Goal: Use online tool/utility: Use online tool/utility

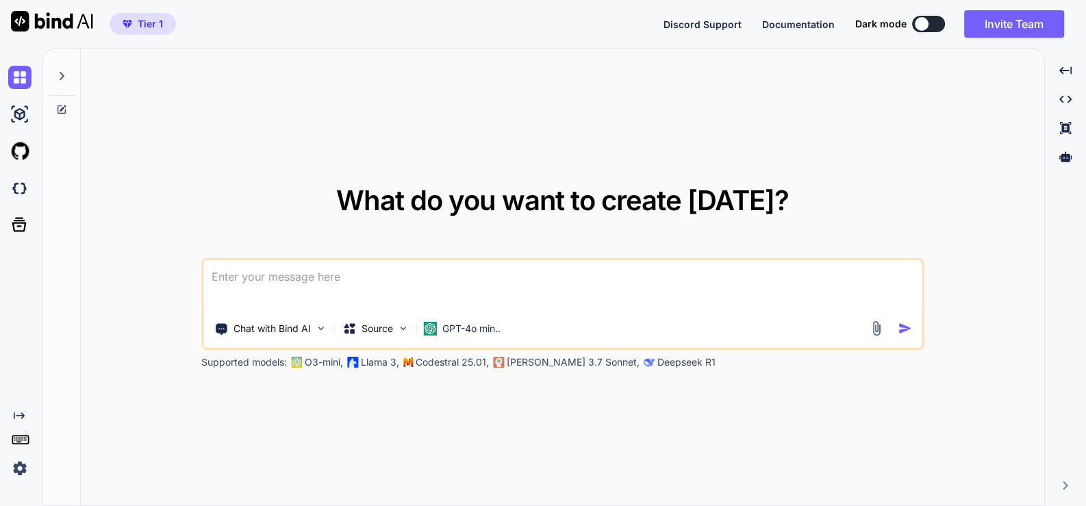
click at [359, 279] on textarea at bounding box center [562, 285] width 718 height 51
click at [475, 324] on p "GPT-4o min.." at bounding box center [471, 329] width 58 height 14
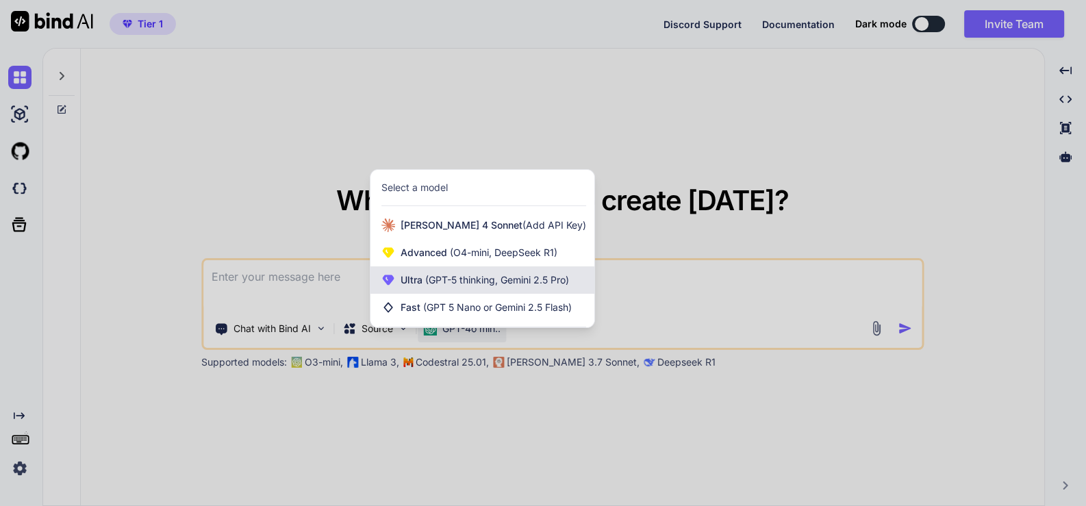
click at [501, 277] on span "(GPT-5 thinking, Gemini 2.5 Pro)" at bounding box center [495, 280] width 146 height 12
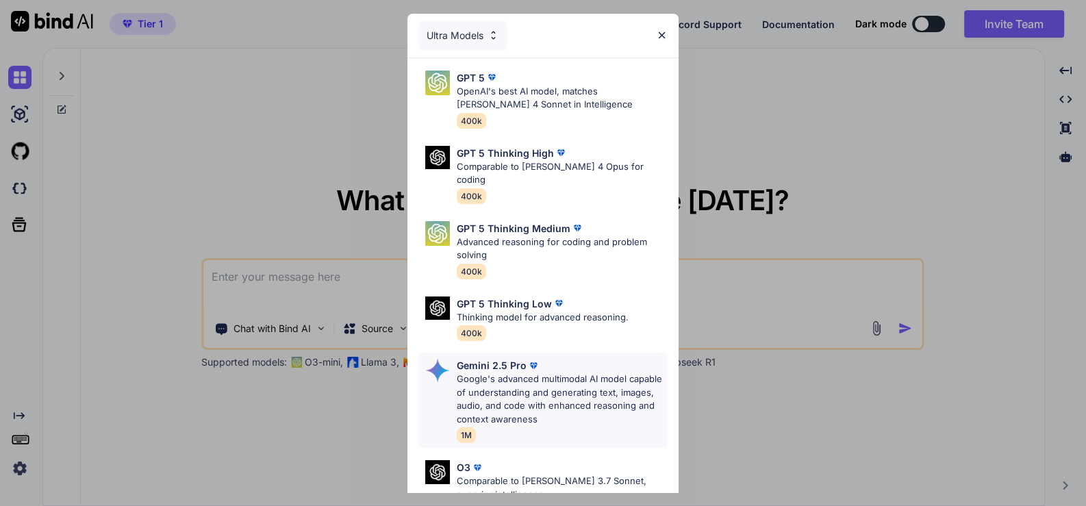
click at [537, 376] on p "Google's advanced multimodal AI model capable of understanding and generating t…" at bounding box center [562, 398] width 211 height 53
type textarea "x"
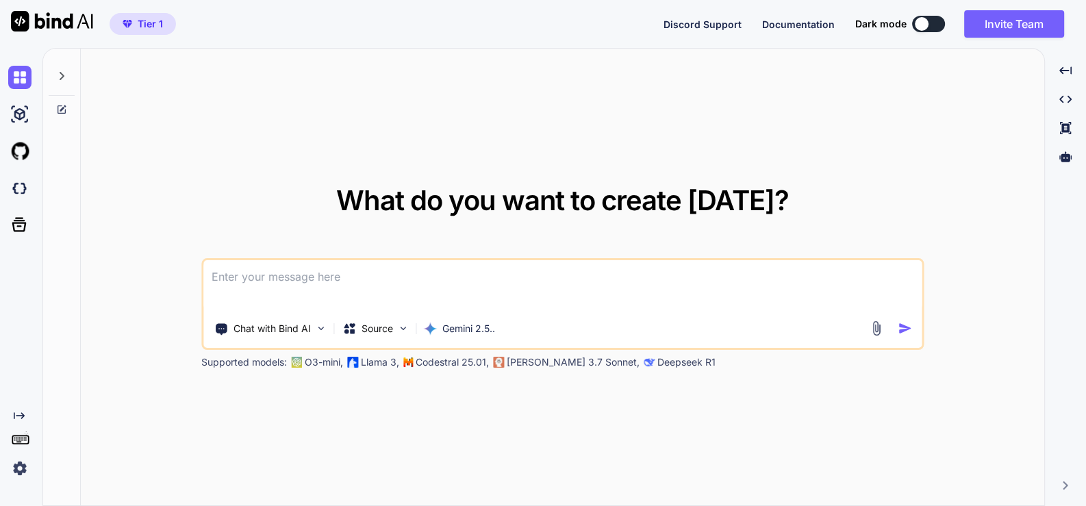
click at [331, 272] on textarea at bounding box center [562, 285] width 718 height 51
type textarea "t"
type textarea "x"
type textarea "th"
type textarea "x"
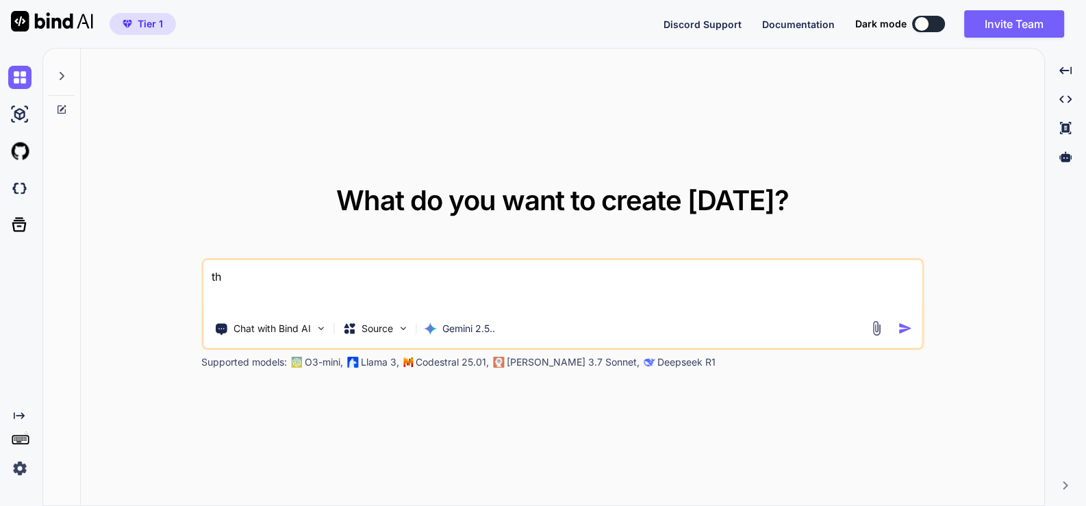
type textarea "thi"
type textarea "x"
type textarea "this"
type textarea "x"
type textarea "this"
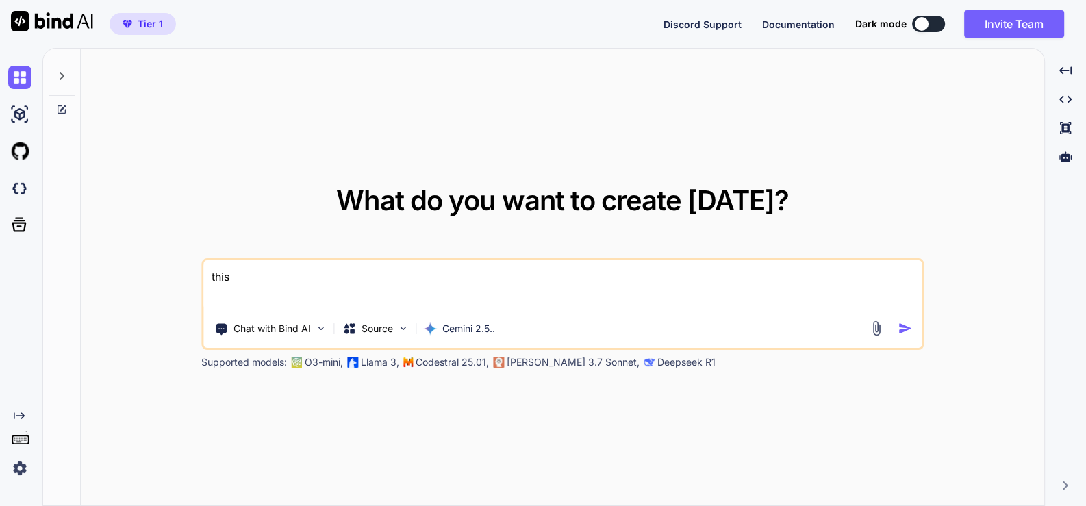
type textarea "x"
type textarea "this i"
type textarea "x"
type textarea "this is"
type textarea "x"
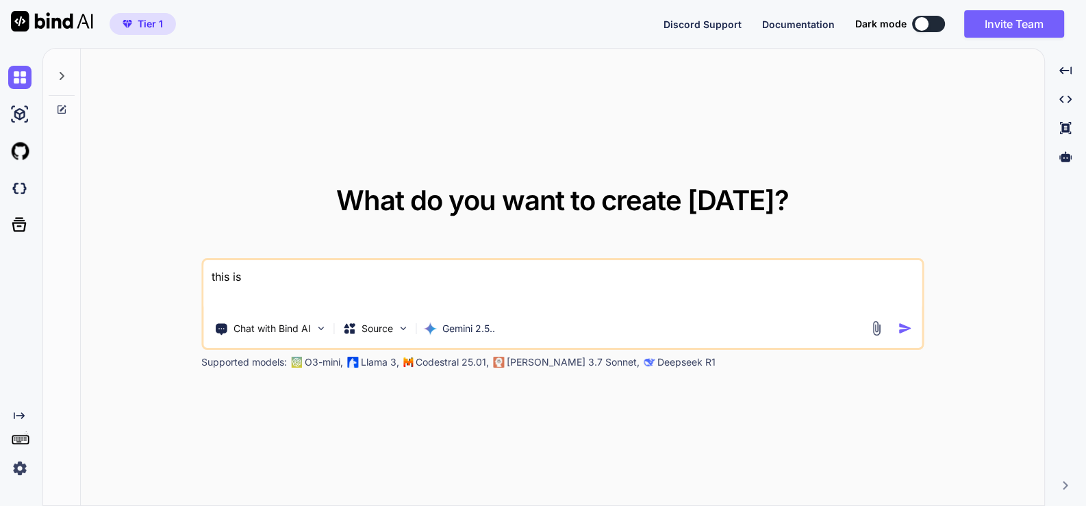
type textarea "this is"
type textarea "x"
type textarea "this is m"
type textarea "x"
type textarea "this is my"
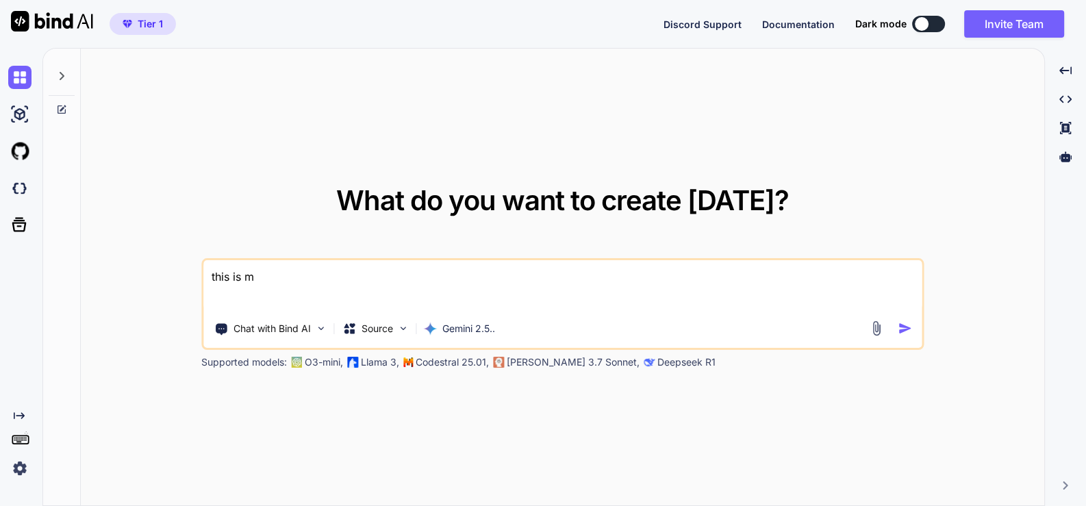
type textarea "x"
type textarea "this is my"
type textarea "x"
type textarea "this is my t"
type textarea "x"
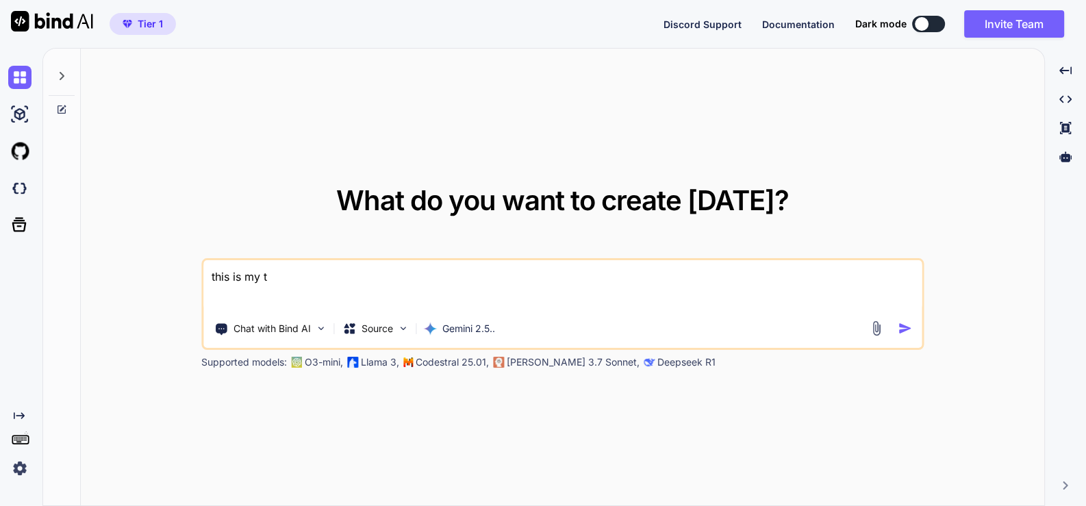
type textarea "this is my to"
type textarea "x"
type textarea "this is my too"
type textarea "x"
type textarea "this is my tool"
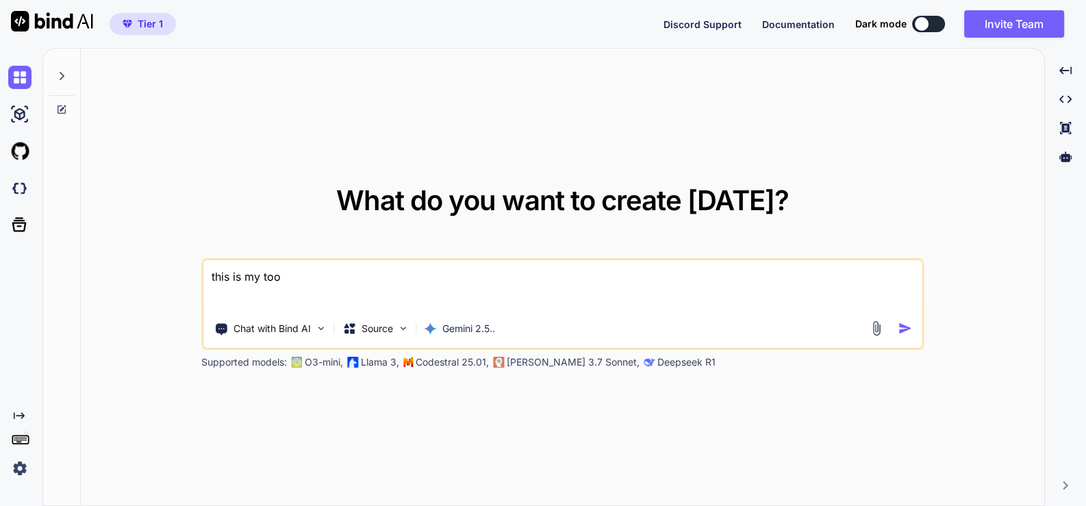
type textarea "x"
type textarea "this is my tool"
type textarea "x"
type textarea "this is my tool -"
type textarea "x"
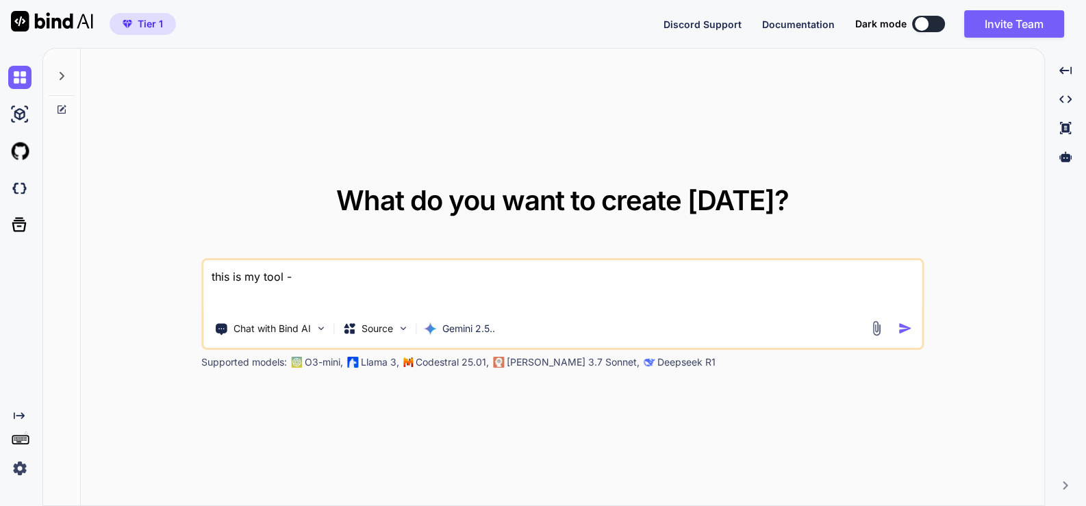
type textarea "this is my tool -"
type textarea "x"
type textarea "this is my tool - ""
type textarea "x"
type textarea "this is my tool - """
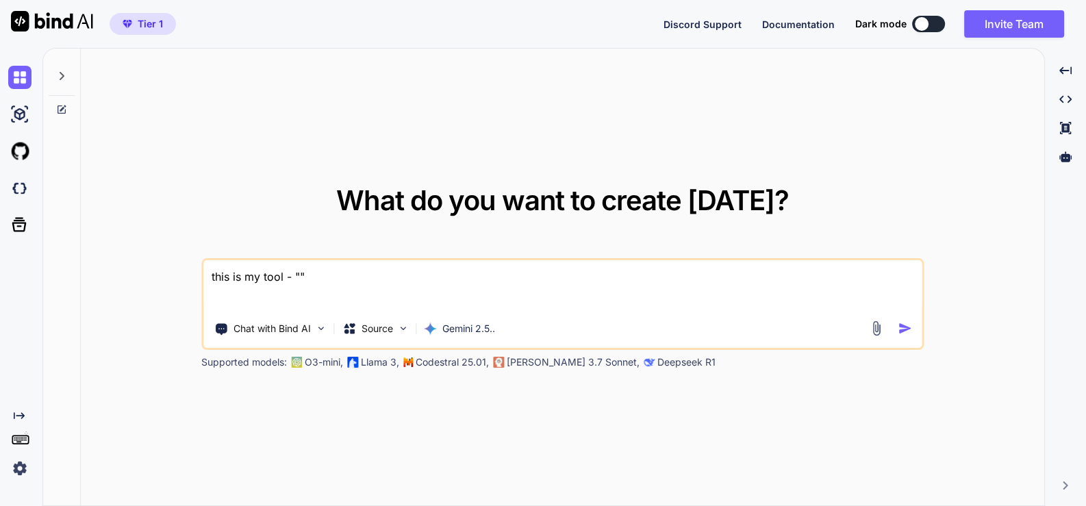
type textarea "x"
paste textarea "lore ip dolo sita - conse.adip "<!ELITSED doei> <temp inci="ut"> <labo> <etdo m…"
type textarea "lore ip do sita - "cons ad elit sedd - eiusm.temp "<!INCIDID utla> <etdo magn="…"
type textarea "x"
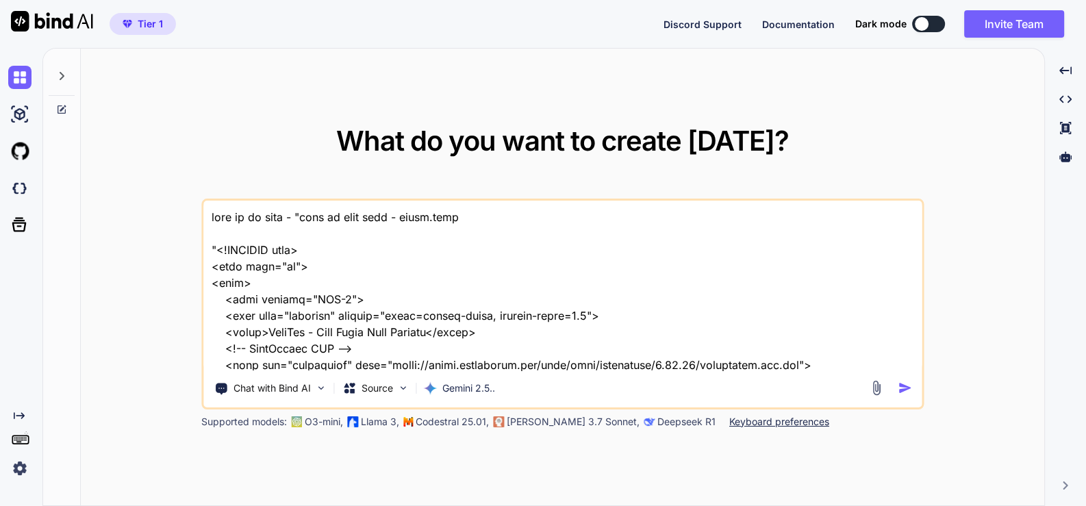
scroll to position [37622, 0]
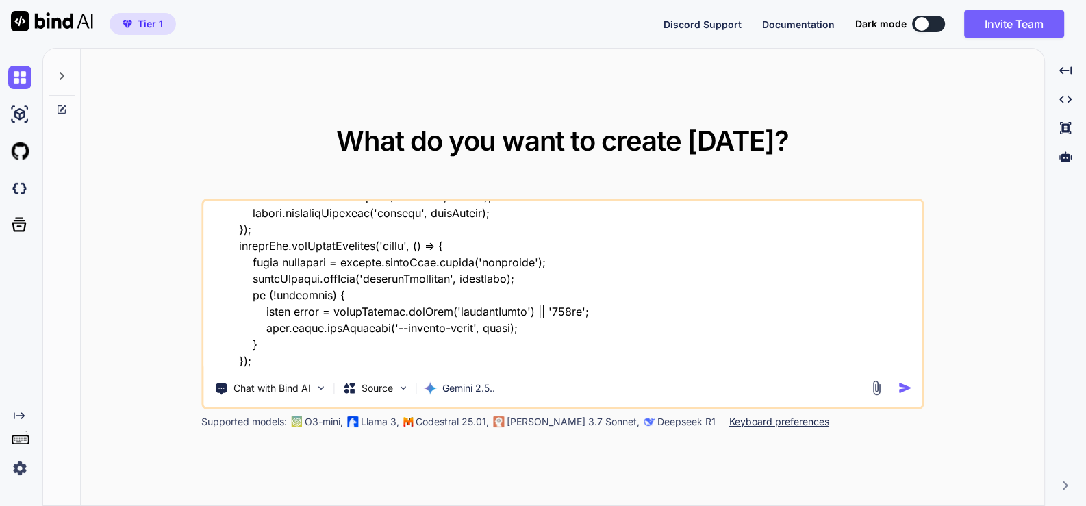
click at [695, 363] on textarea at bounding box center [562, 286] width 718 height 170
type textarea "lore ip do sita - "cons ad elit sedd - eiusm.temp "<!INCIDID utla> <etdo magn="…"
type textarea "x"
type textarea "lore ip do sita - "cons ad elit sedd - eiusm.temp "<!INCIDID utla> <etdo magn="…"
type textarea "x"
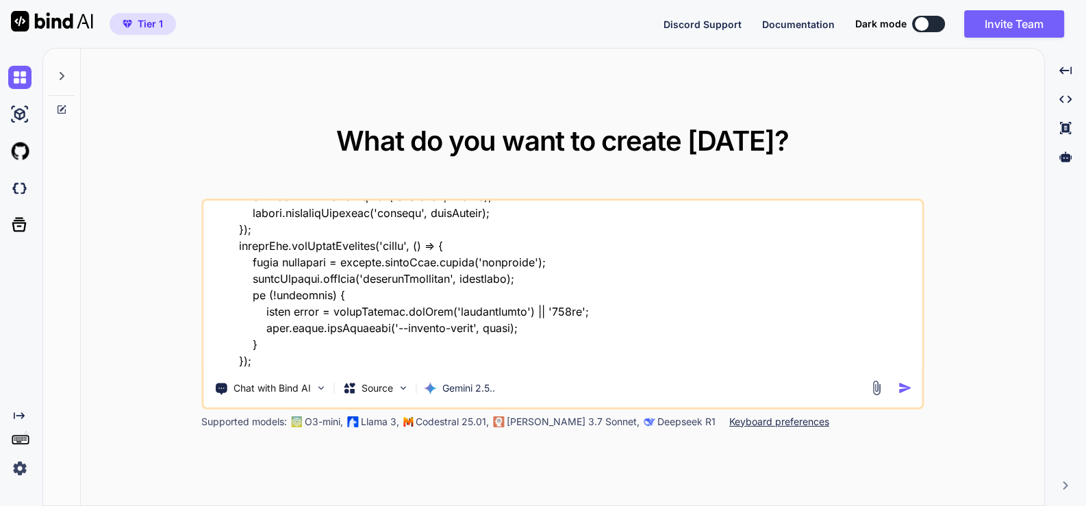
type textarea "lore ip do sita - "cons ad elit sedd - eiusm.temp "<!INCIDID utla> <etdo magn="…"
type textarea "x"
type textarea "lore ip do sita - "cons ad elit sedd - eiusm.temp "<!INCIDID utla> <etdo magn="…"
type textarea "x"
type textarea "lore ip do sita - "cons ad elit sedd - eiusm.temp "<!INCIDID utla> <etdo magn="…"
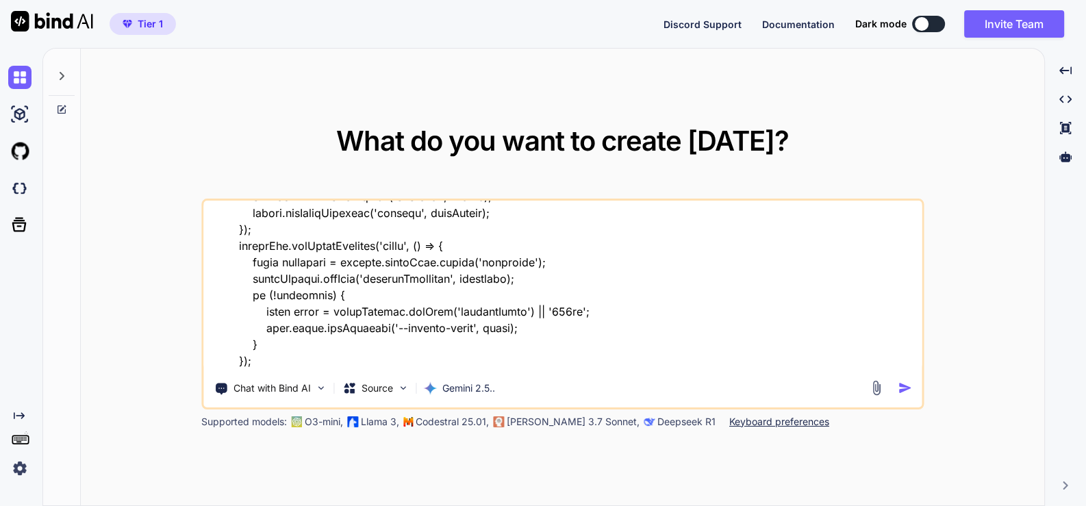
type textarea "x"
type textarea "lore ip do sita - "cons ad elit sedd - eiusm.temp "<!INCIDID utla> <etdo magn="…"
type textarea "x"
type textarea "lore ip do sita - "cons ad elit sedd - eiusm.temp "<!INCIDID utla> <etdo magn="…"
type textarea "x"
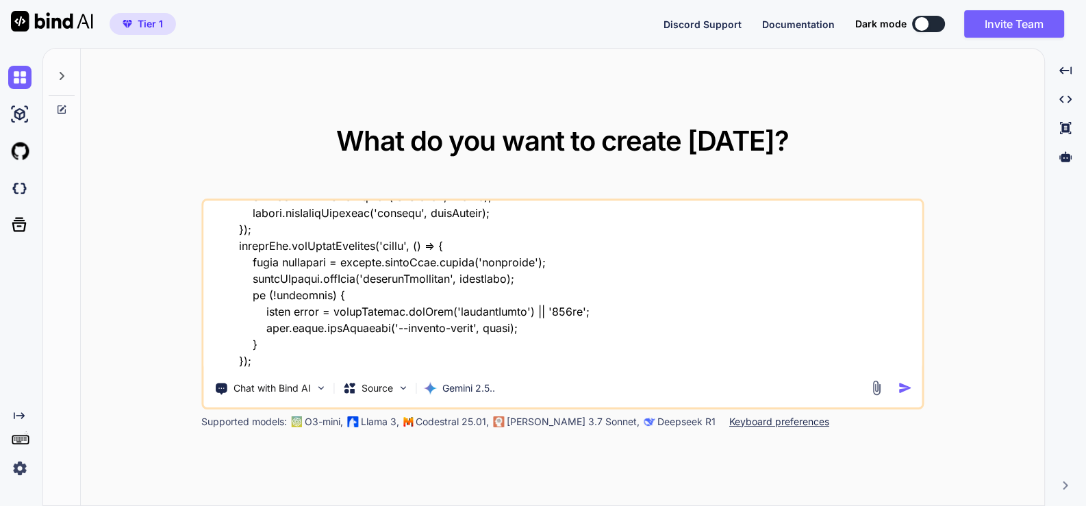
type textarea "lore ip do sita - "cons ad elit sedd - eiusm.temp "<!INCIDID utla> <etdo magn="…"
type textarea "x"
type textarea "lore ip do sita - "cons ad elit sedd - eiusm.temp "<!INCIDID utla> <etdo magn="…"
type textarea "x"
type textarea "lore ip do sita - "cons ad elit sedd - eiusm.temp "<!INCIDID utla> <etdo magn="…"
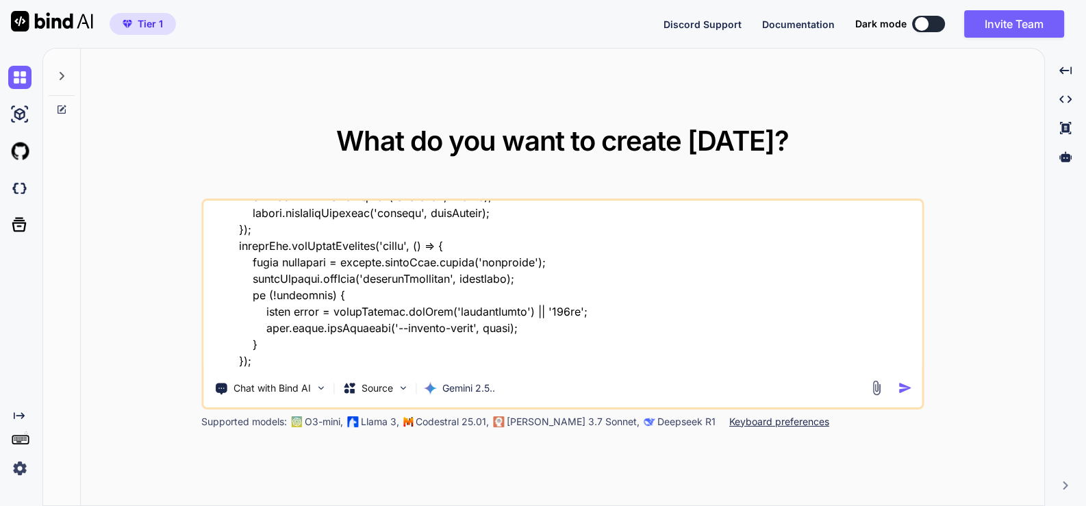
type textarea "x"
type textarea "lore ip do sita - "cons ad elit sedd - eiusm.temp "<!INCIDID utla> <etdo magn="…"
type textarea "x"
type textarea "lore ip do sita - "cons ad elit sedd - eiusm.temp "<!INCIDID utla> <etdo magn="…"
type textarea "x"
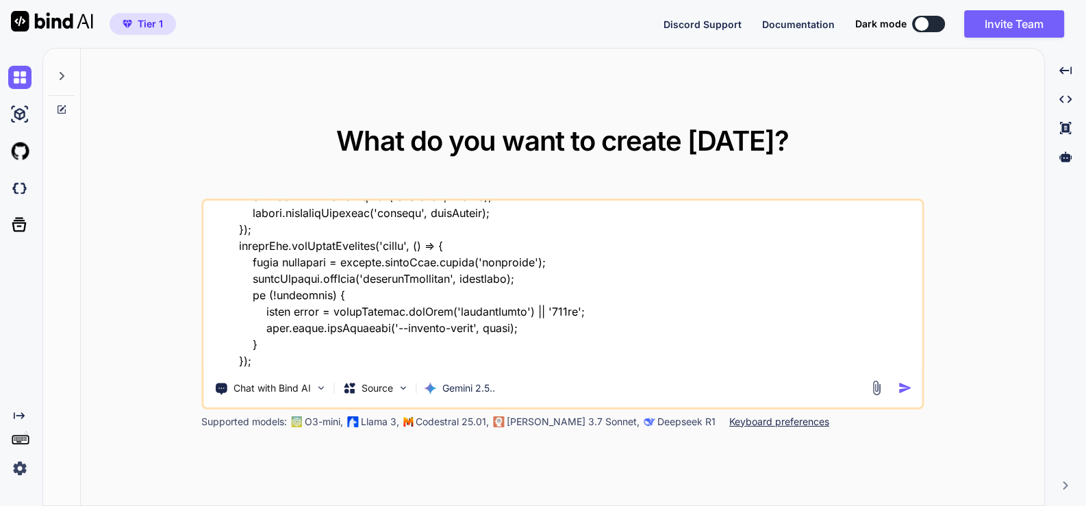
type textarea "lore ip do sita - "cons ad elit sedd - eiusm.temp "<!INCIDID utla> <etdo magn="…"
type textarea "x"
type textarea "lore ip do sita - "cons ad elit sedd - eiusm.temp "<!INCIDID utla> <etdo magn="…"
type textarea "x"
type textarea "lore ip do sita - "cons ad elit sedd - eiusm.temp "<!INCIDID utla> <etdo magn="…"
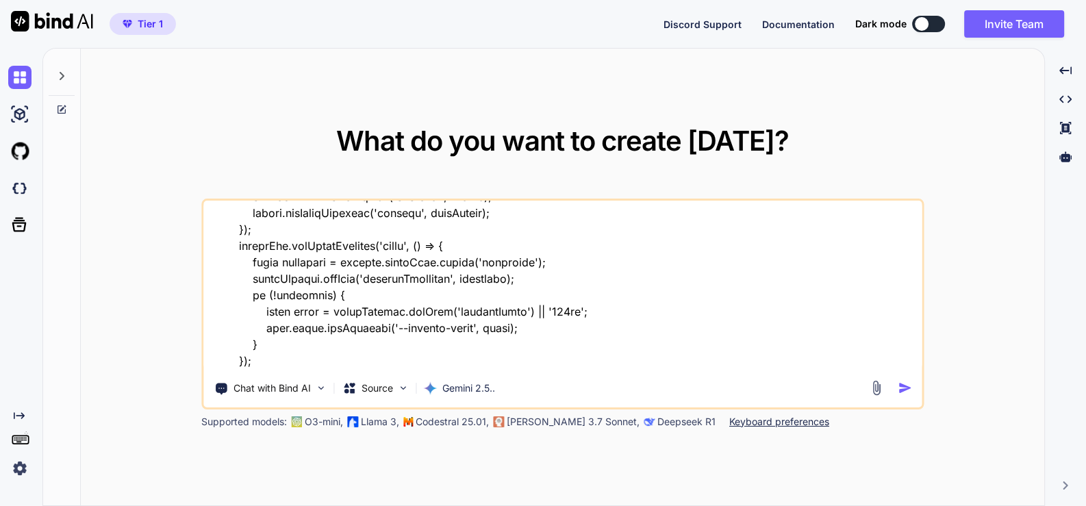
type textarea "x"
type textarea "lore ip do sita - "cons ad elit sedd - eiusm.temp "<!INCIDID utla> <etdo magn="…"
type textarea "x"
type textarea "lore ip do sita - "cons ad elit sedd - eiusm.temp "<!INCIDID utla> <etdo magn="…"
type textarea "x"
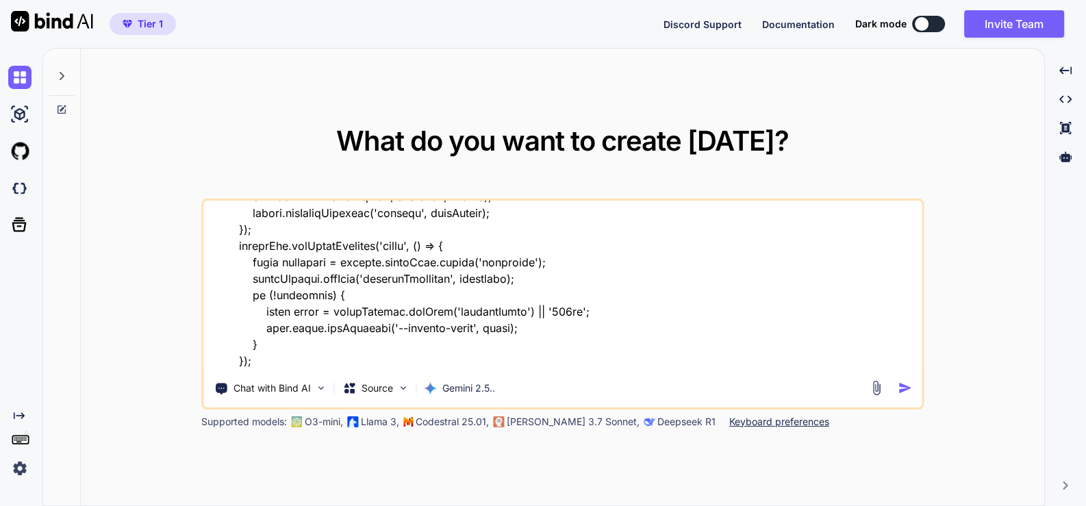
type textarea "lore ip do sita - "cons ad elit sedd - eiusm.temp "<!INCIDID utla> <etdo magn="…"
type textarea "x"
type textarea "lore ip do sita - "cons ad elit sedd - eiusm.temp "<!INCIDID utla> <etdo magn="…"
type textarea "x"
type textarea "lore ip do sita - "cons ad elit sedd - eiusm.temp "<!INCIDID utla> <etdo magn="…"
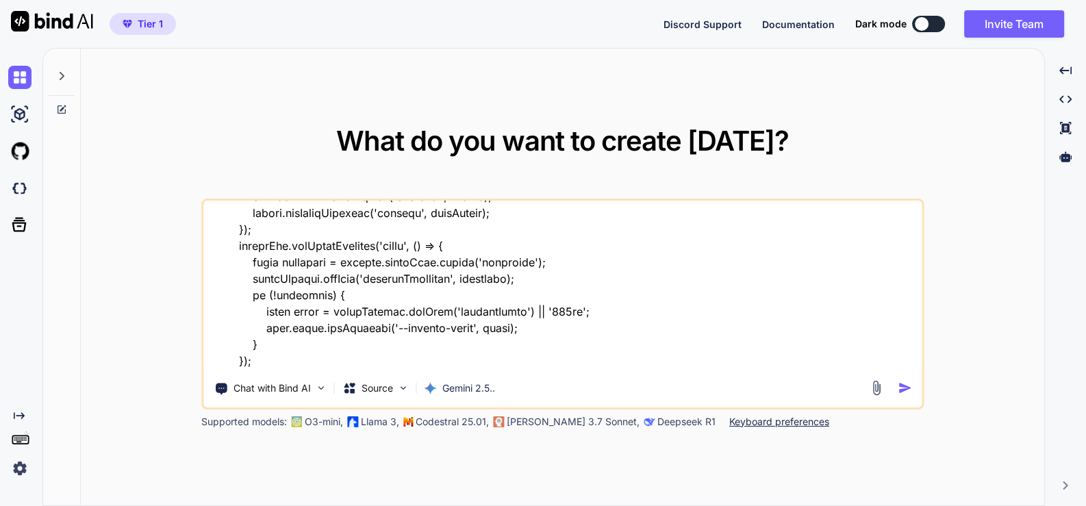
type textarea "x"
type textarea "lore ip do sita - "cons ad elit sedd - eiusm.temp "<!INCIDID utla> <etdo magn="…"
type textarea "x"
type textarea "lore ip do sita - "cons ad elit sedd - eiusm.temp "<!INCIDID utla> <etdo magn="…"
type textarea "x"
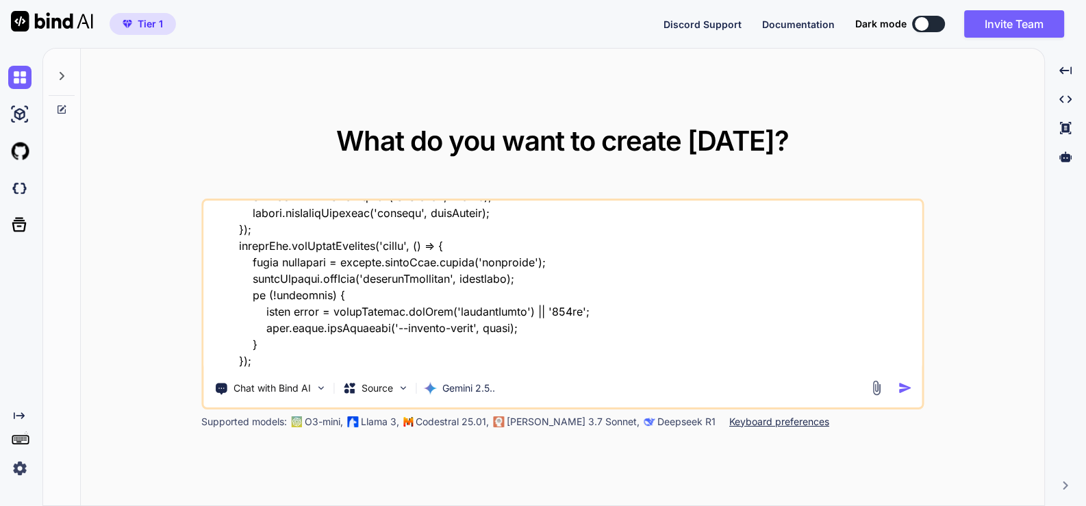
type textarea "lore ip do sita - "cons ad elit sedd - eiusm.temp "<!INCIDID utla> <etdo magn="…"
type textarea "x"
type textarea "lore ip do sita - "cons ad elit sedd - eiusm.temp "<!INCIDID utla> <etdo magn="…"
type textarea "x"
type textarea "lore ip do sita - "cons ad elit sedd - eiusm.temp "<!INCIDID utla> <etdo magn="…"
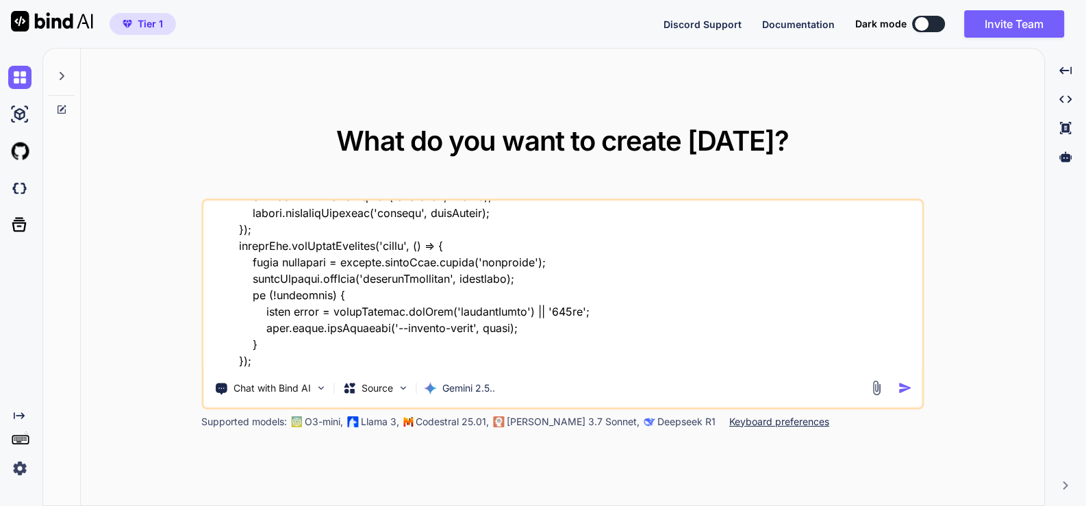
type textarea "x"
type textarea "lore ip do sita - "cons ad elit sedd - eiusm.temp "<!INCIDID utla> <etdo magn="…"
type textarea "x"
type textarea "lore ip do sita - "cons ad elit sedd - eiusm.temp "<!INCIDID utla> <etdo magn="…"
type textarea "x"
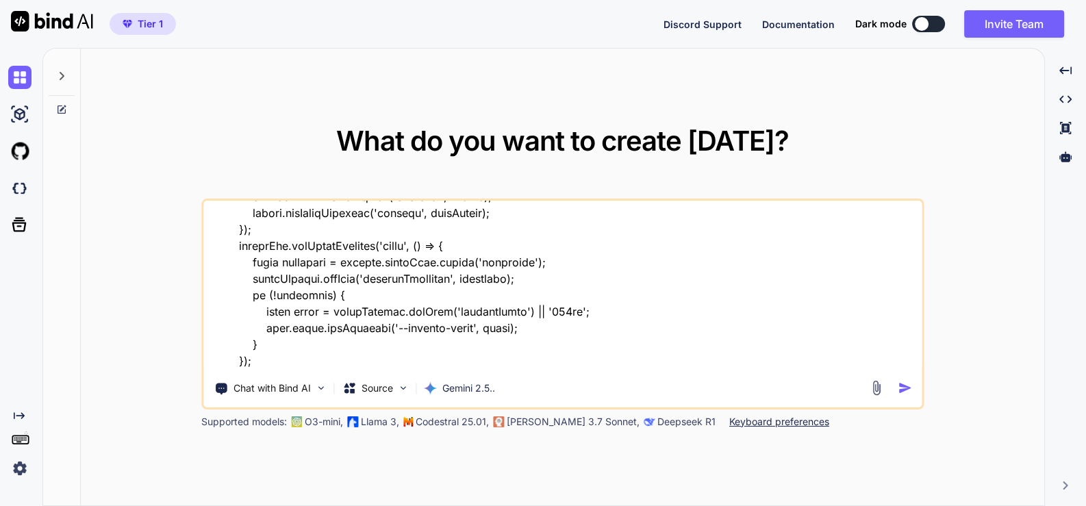
type textarea "lore ip do sita - "cons ad elit sedd - eiusm.temp "<!INCIDID utla> <etdo magn="…"
type textarea "x"
type textarea "lore ip do sita - "cons ad elit sedd - eiusm.temp "<!INCIDID utla> <etdo magn="…"
type textarea "x"
type textarea "lore ip do sita - "cons ad elit sedd - eiusm.temp "<!INCIDID utla> <etdo magn="…"
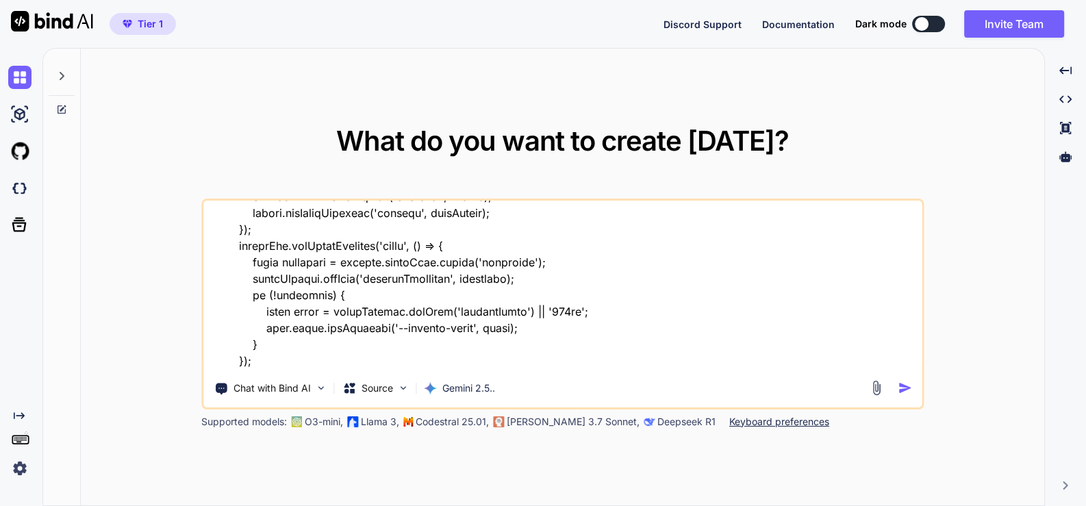
type textarea "x"
type textarea "lore ip do sita - "cons ad elit sedd - eiusm.temp "<!INCIDID utla> <etdo magn="…"
type textarea "x"
type textarea "lore ip do sita - "cons ad elit sedd - eiusm.temp "<!INCIDID utla> <etdo magn="…"
type textarea "x"
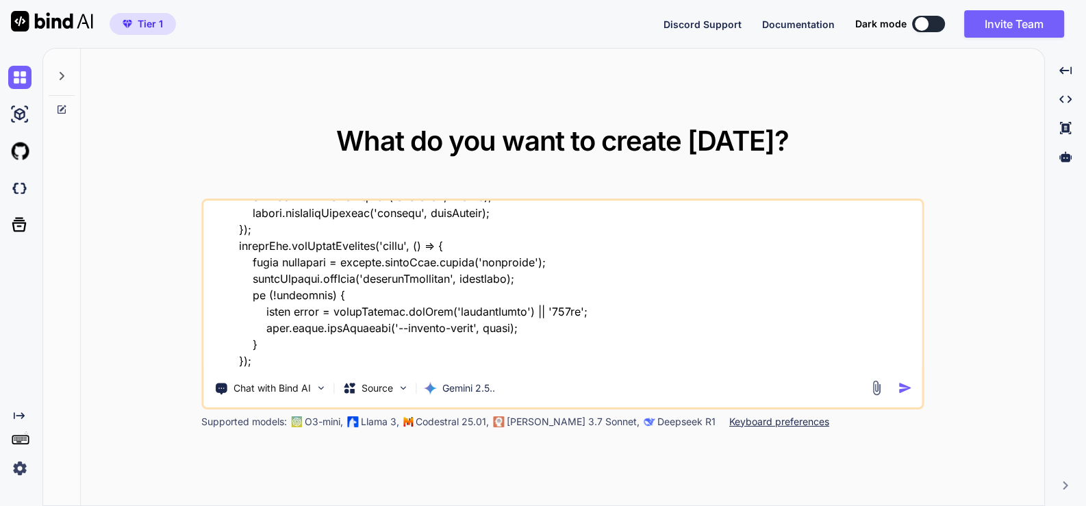
type textarea "lore ip do sita - "cons ad elit sedd - eiusm.temp "<!INCIDID utla> <etdo magn="…"
type textarea "x"
type textarea "lore ip do sita - "cons ad elit sedd - eiusm.temp "<!INCIDID utla> <etdo magn="…"
type textarea "x"
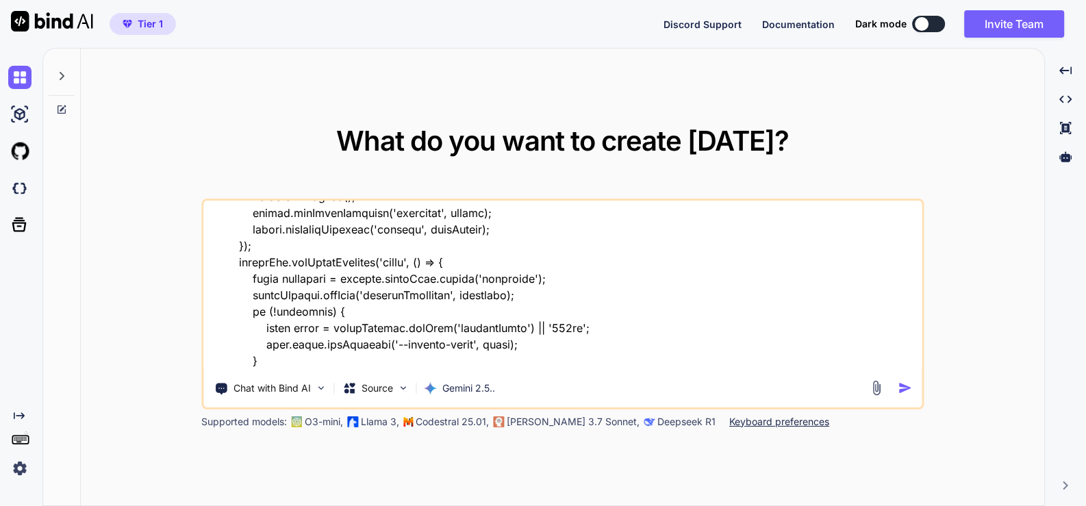
type textarea "lore ip do sita - "cons ad elit sedd - eiusm.temp "<!INCIDID utla> <etdo magn="…"
type textarea "x"
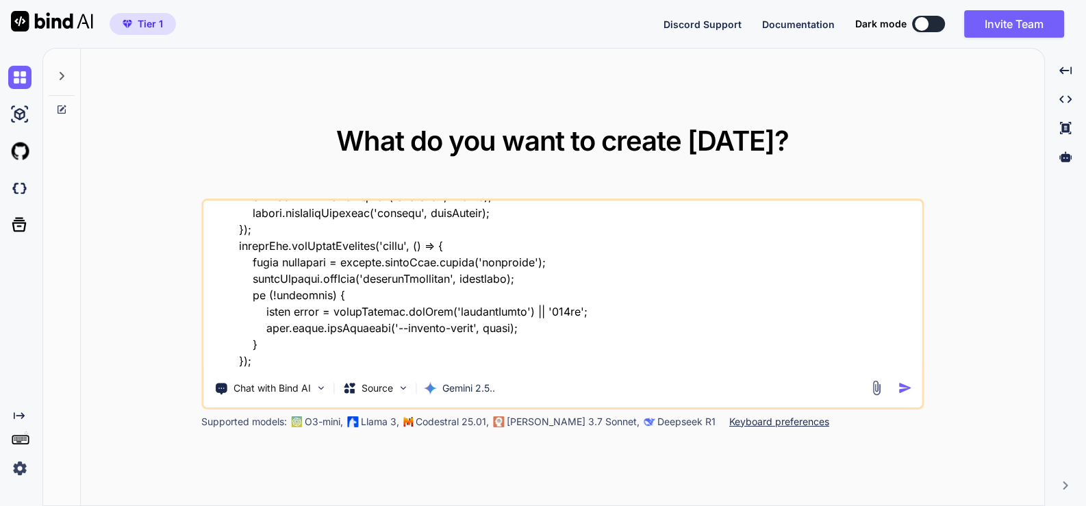
type textarea "lore ip do sita - "cons ad elit sedd - eiusm.temp "<!INCIDID utla> <etdo magn="…"
type textarea "x"
type textarea "lore ip do sita - "cons ad elit sedd - eiusm.temp "<!INCIDID utla> <etdo magn="…"
type textarea "x"
type textarea "lore ip do sita - "cons ad elit sedd - eiusm.temp "<!INCIDID utla> <etdo magn="…"
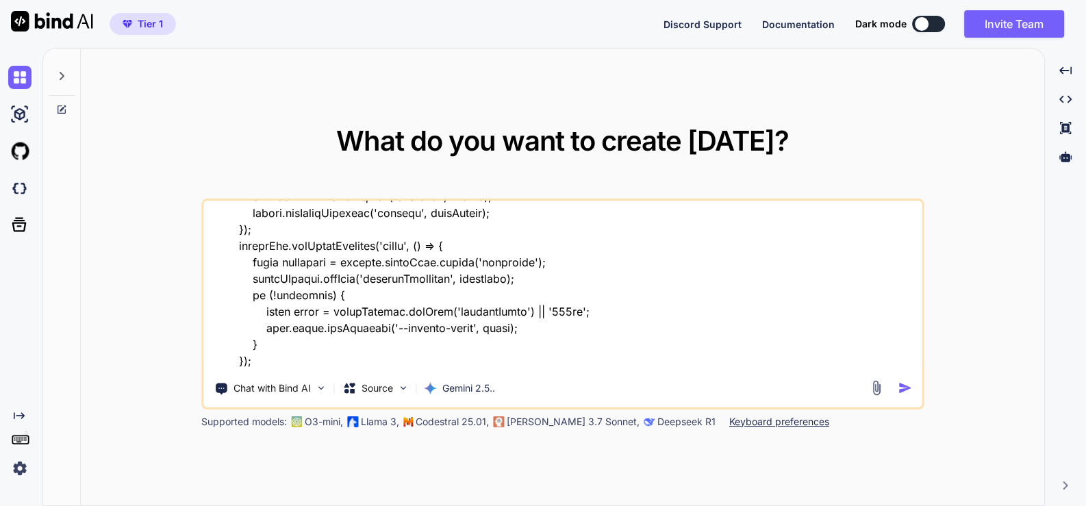
type textarea "x"
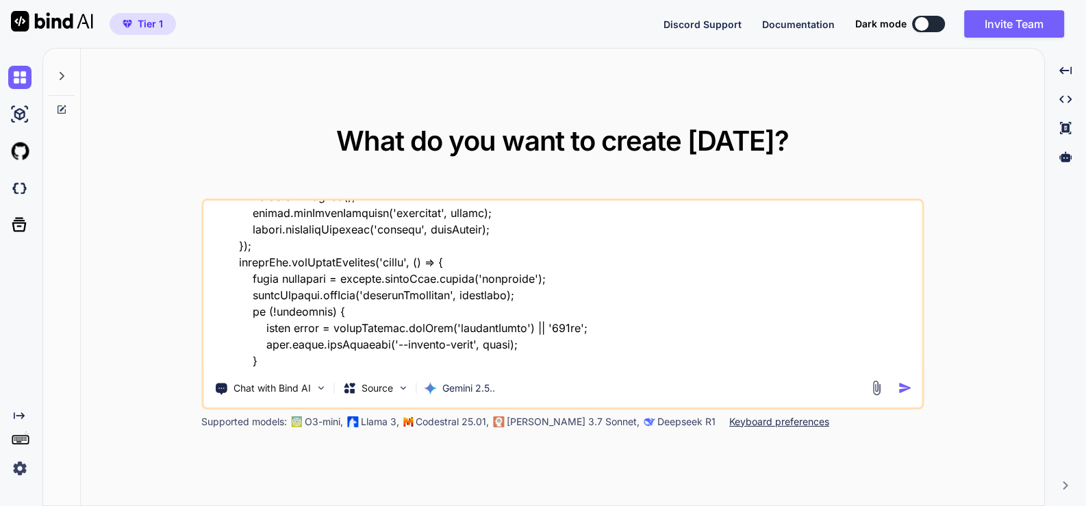
type textarea "lore ip do sita - "cons ad elit sedd - eiusm.temp "<!INCIDID utla> <etdo magn="…"
type textarea "x"
type textarea "lore ip do sita - "cons ad elit sedd - eiusm.temp "<!INCIDID utla> <etdo magn="…"
type textarea "x"
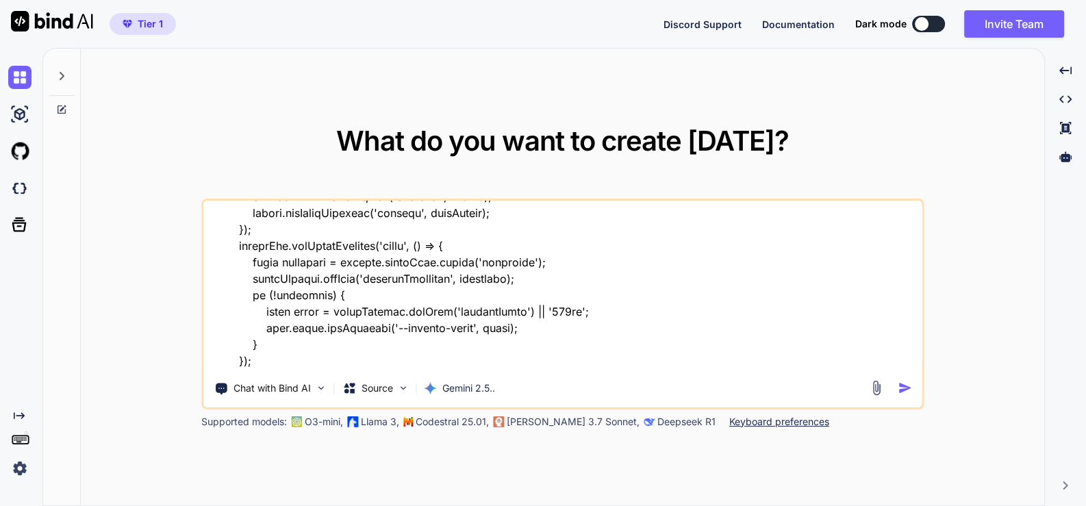
type textarea "lore ip do sita - "cons ad elit sedd - eiusm.temp "<!INCIDID utla> <etdo magn="…"
type textarea "x"
type textarea "lore ip do sita - "cons ad elit sedd - eiusm.temp "<!INCIDID utla> <etdo magn="…"
type textarea "x"
type textarea "lore ip do sita - "cons ad elit sedd - eiusm.temp "<!INCIDID utla> <etdo magn="…"
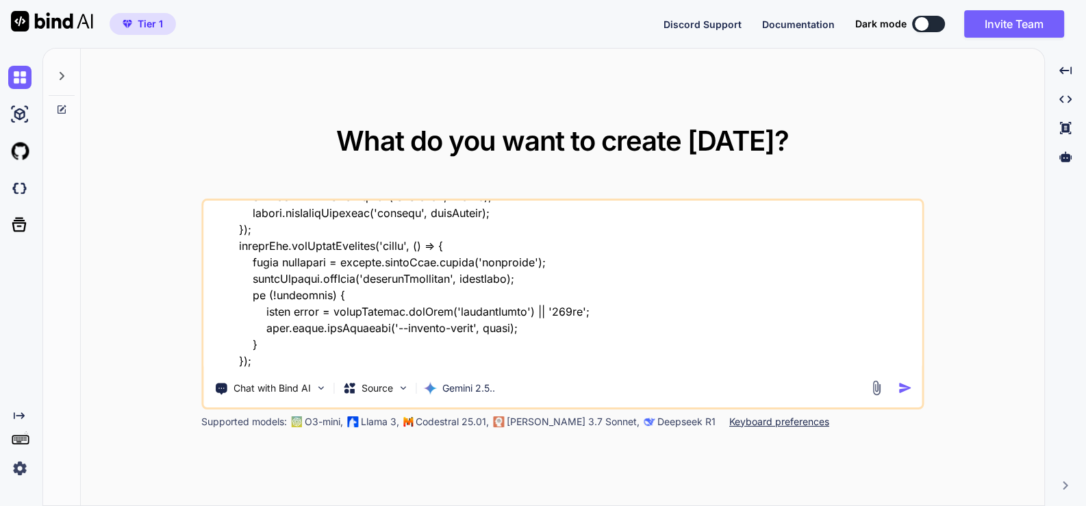
type textarea "x"
type textarea "lore ip do sita - "cons ad elit sedd - eiusm.temp "<!INCIDID utla> <etdo magn="…"
type textarea "x"
type textarea "lore ip do sita - "cons ad elit sedd - eiusm.temp "<!INCIDID utla> <etdo magn="…"
type textarea "x"
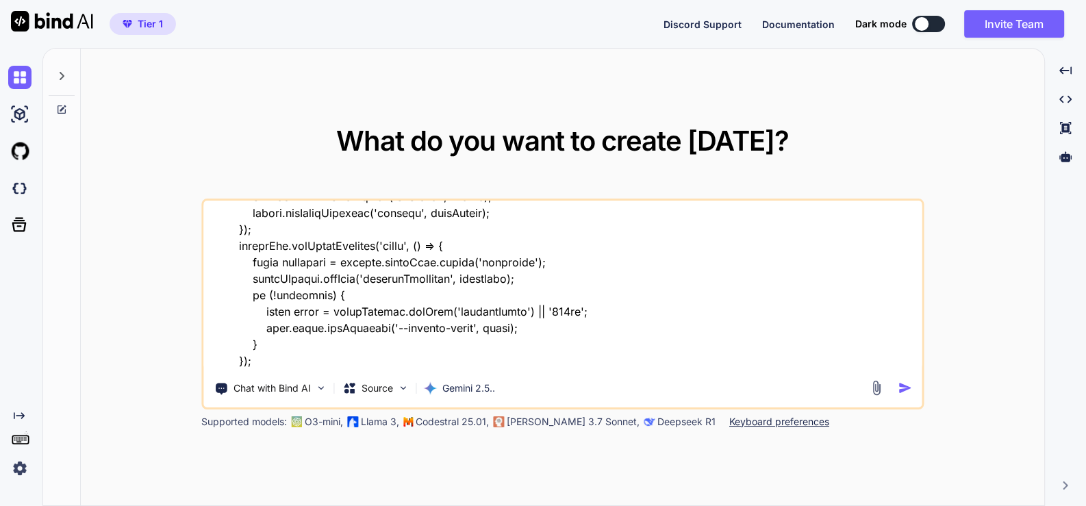
type textarea "this is my tool - "here is html code - index.html "<!DOCTYPE html> <html lang="…"
type textarea "x"
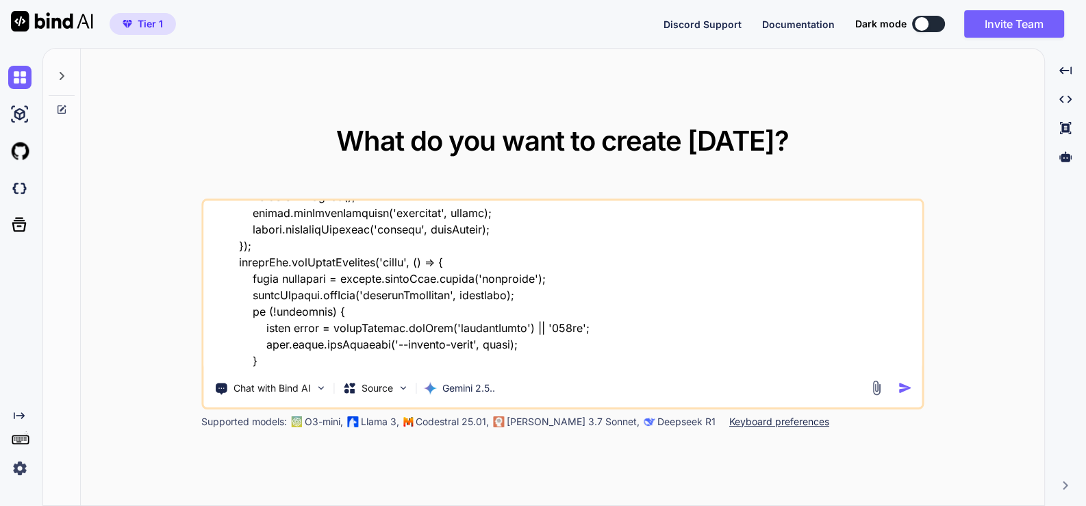
type textarea "this is my tool - "here is html code - index.html "<!DOCTYPE html> <html lang="…"
type textarea "x"
type textarea "this is my tool - "here is html code - index.html "<!DOCTYPE html> <html lang="…"
type textarea "x"
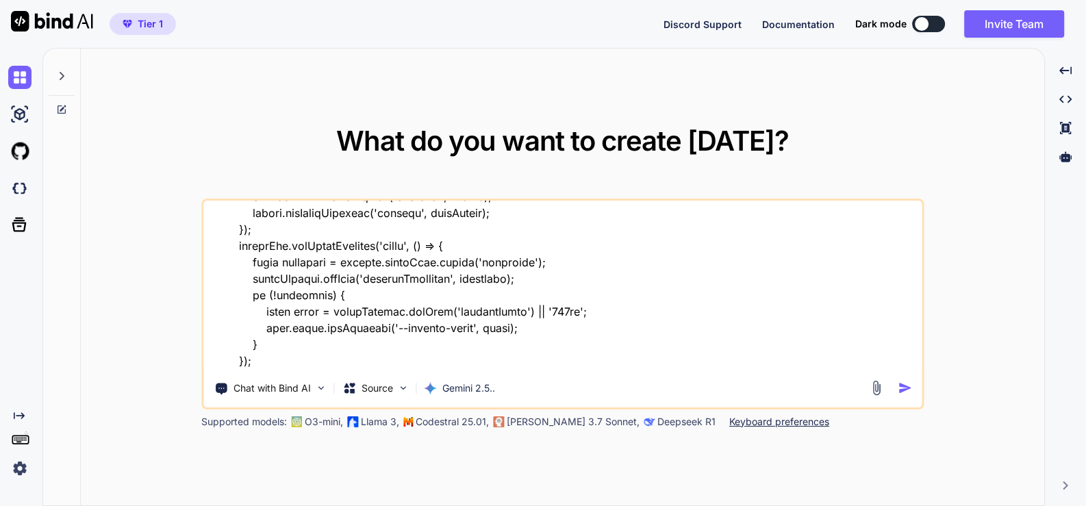
type textarea "this is my tool - "here is html code - index.html "<!DOCTYPE html> <html lang="…"
type textarea "x"
type textarea "this is my tool - "here is html code - index.html "<!DOCTYPE html> <html lang="…"
type textarea "x"
type textarea "this is my tool - "here is html code - index.html "<!DOCTYPE html> <html lang="…"
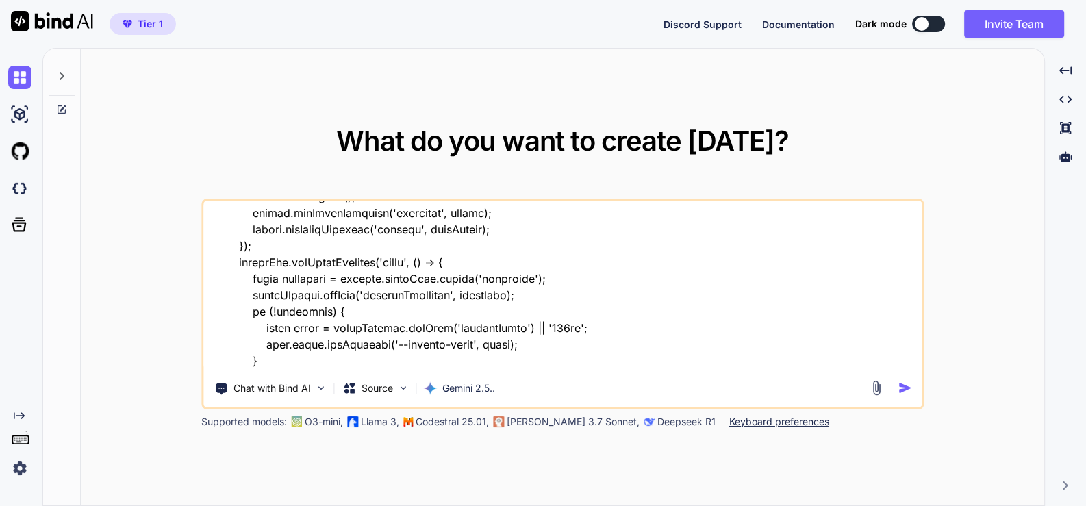
type textarea "x"
type textarea "this is my tool - "here is html code - index.html "<!DOCTYPE html> <html lang="…"
type textarea "x"
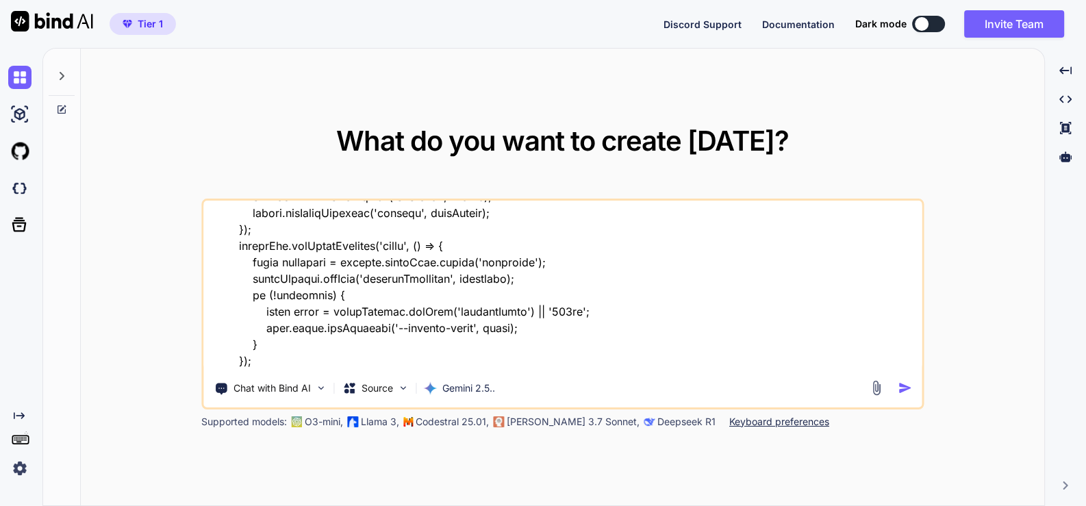
type textarea "this is my tool - "here is html code - index.html "<!DOCTYPE html> <html lang="…"
type textarea "x"
type textarea "this is my tool - "here is html code - index.html "<!DOCTYPE html> <html lang="…"
type textarea "x"
type textarea "this is my tool - "here is html code - index.html "<!DOCTYPE html> <html lang="…"
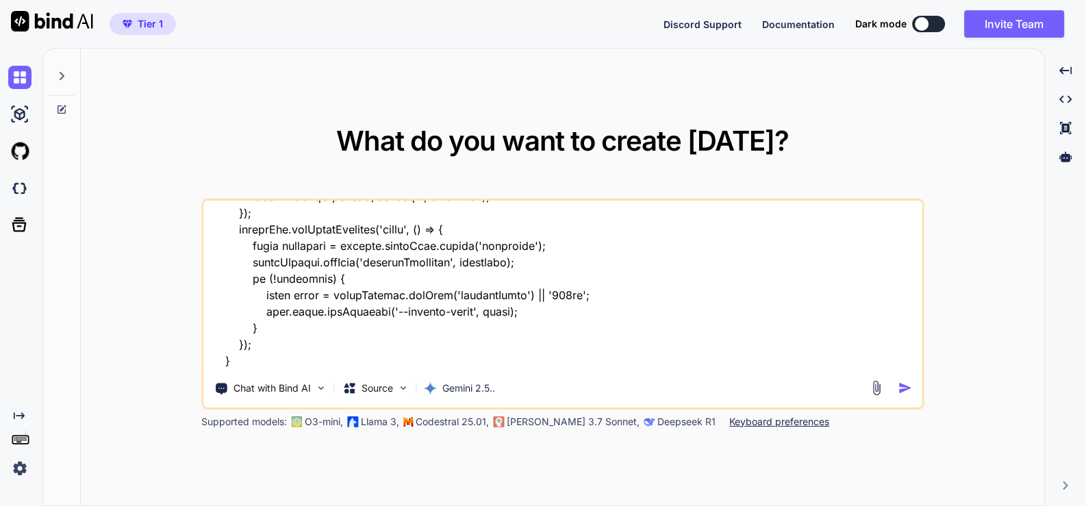
type textarea "x"
type textarea "this is my tool - "here is html code - index.html "<!DOCTYPE html> <html lang="…"
type textarea "x"
type textarea "this is my tool - "here is html code - index.html "<!DOCTYPE html> <html lang="…"
type textarea "x"
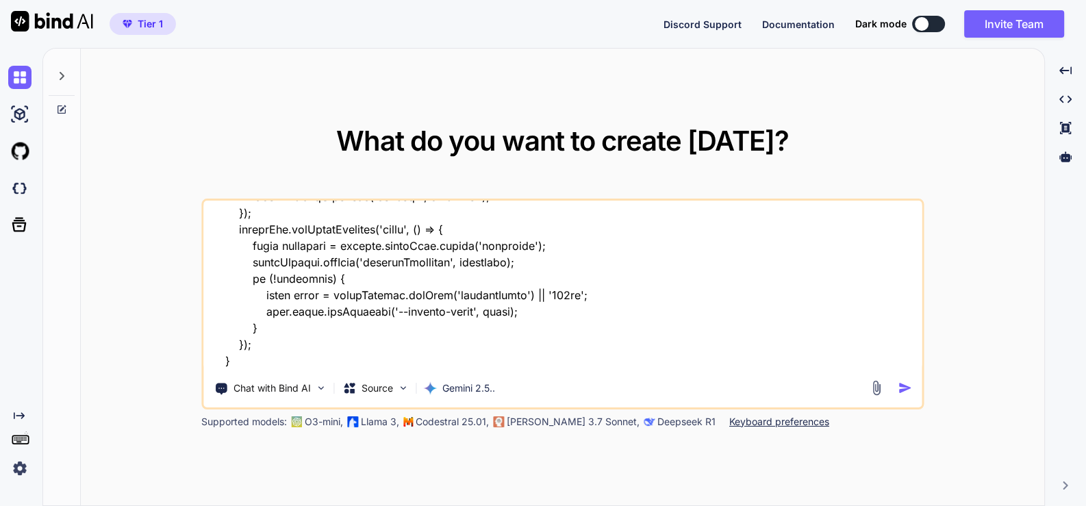
type textarea "this is my tool - "here is html code - index.html "<!DOCTYPE html> <html lang="…"
type textarea "x"
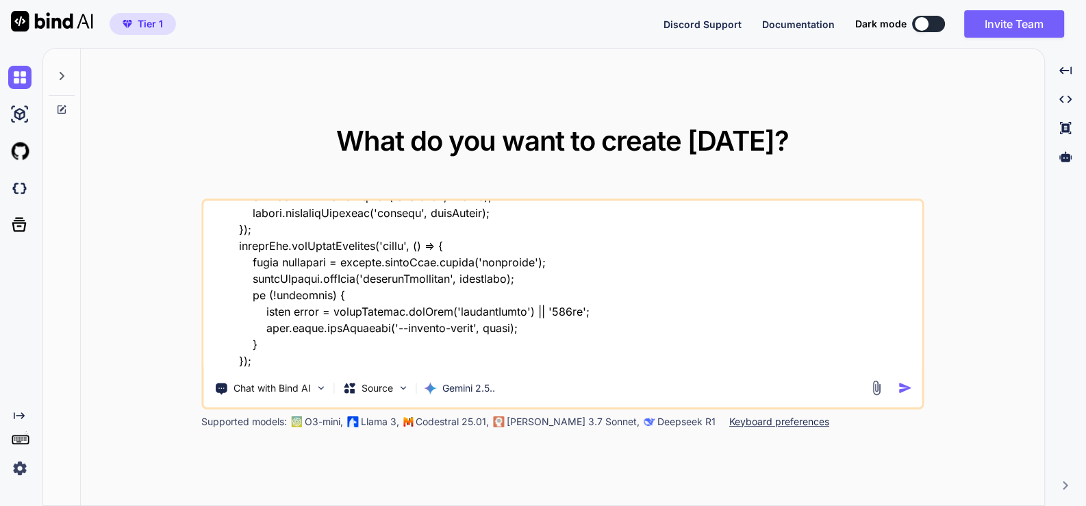
type textarea "this is my tool - "here is html code - index.html "<!DOCTYPE html> <html lang="…"
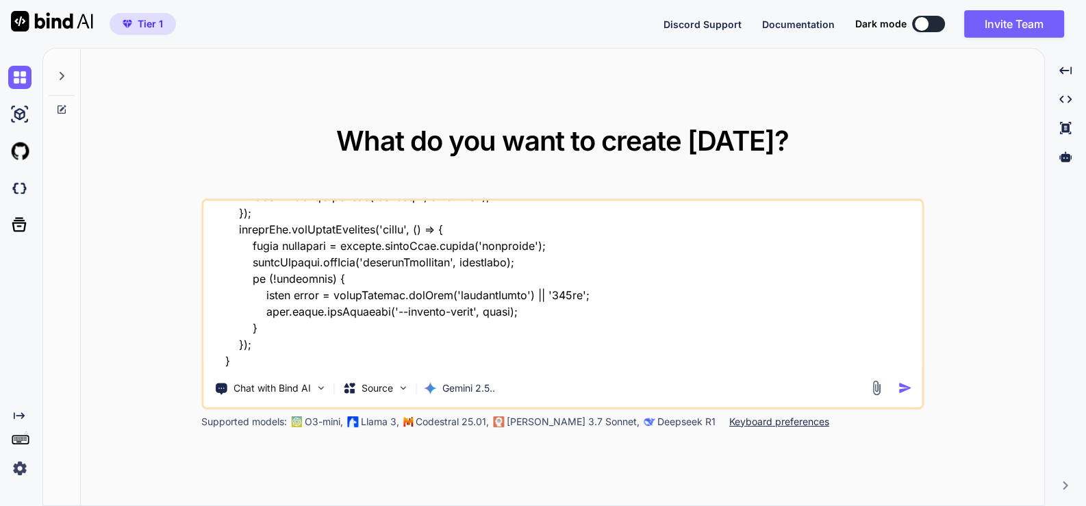
type textarea "x"
type textarea "this is my tool - "here is html code - index.html "<!DOCTYPE html> <html lang="…"
type textarea "x"
type textarea "this is my tool - "here is html code - index.html "<!DOCTYPE html> <html lang="…"
type textarea "x"
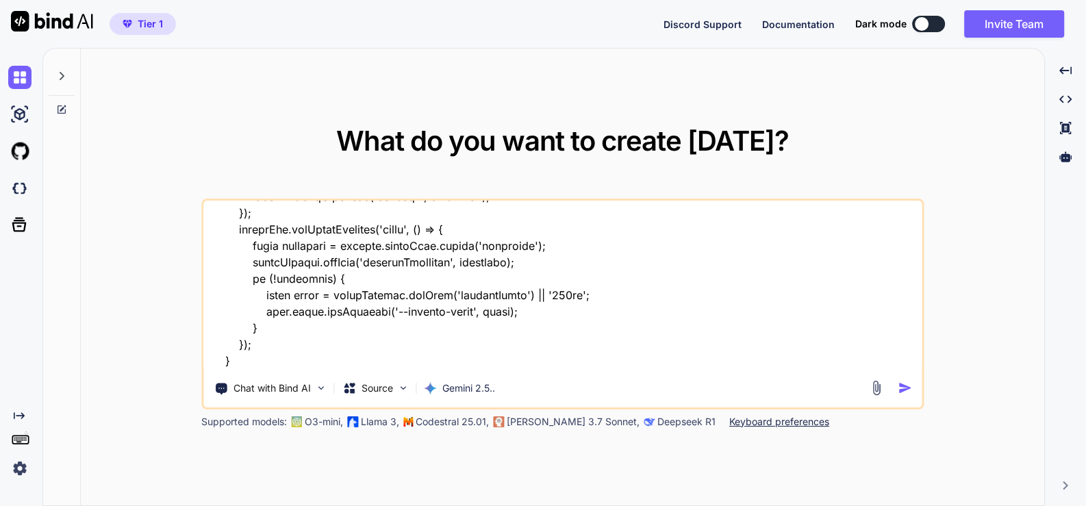
type textarea "this is my tool - "here is html code - index.html "<!DOCTYPE html> <html lang="…"
type textarea "x"
type textarea "this is my tool - "here is html code - index.html "<!DOCTYPE html> <html lang="…"
type textarea "x"
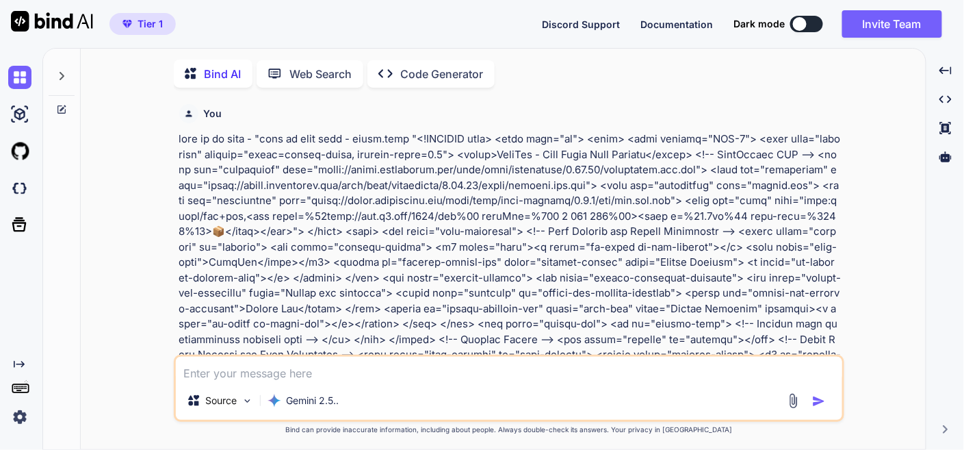
scroll to position [4, 0]
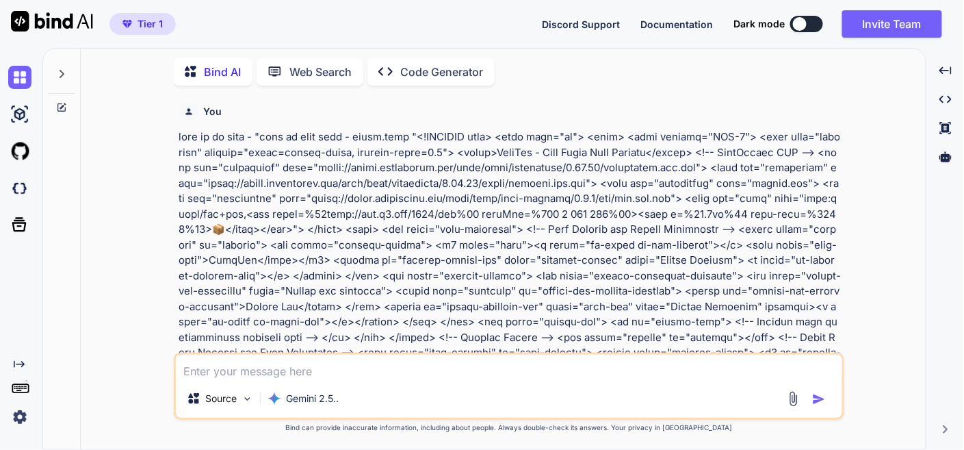
type textarea "x"
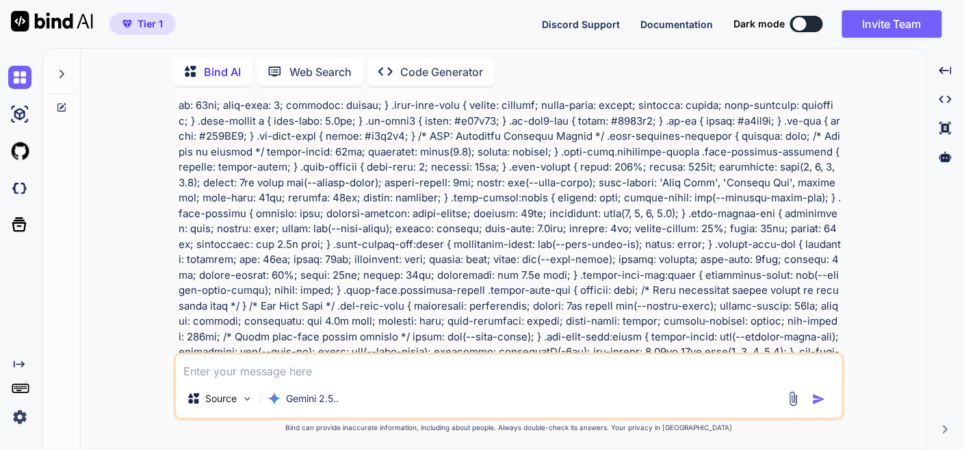
scroll to position [2281, 0]
click at [59, 76] on icon at bounding box center [61, 73] width 11 height 11
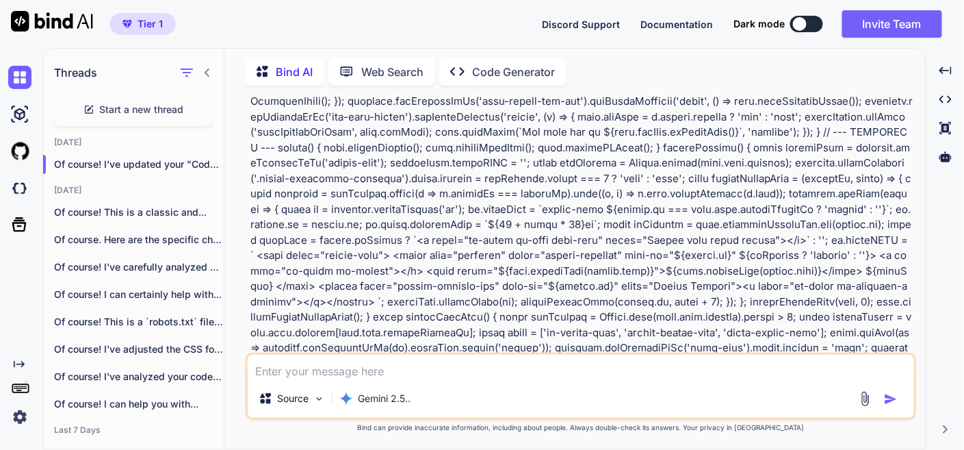
scroll to position [4411, 0]
click at [210, 75] on div at bounding box center [195, 72] width 36 height 19
click at [209, 70] on icon at bounding box center [207, 72] width 11 height 11
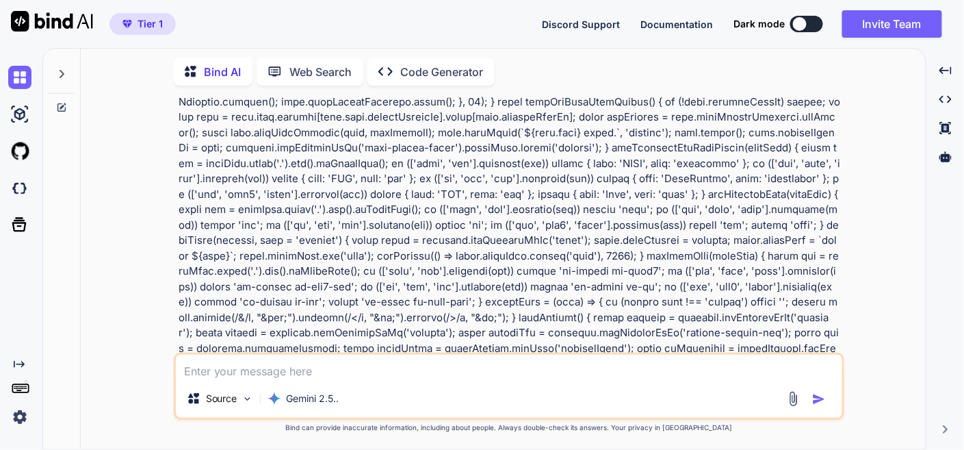
scroll to position [9582, 0]
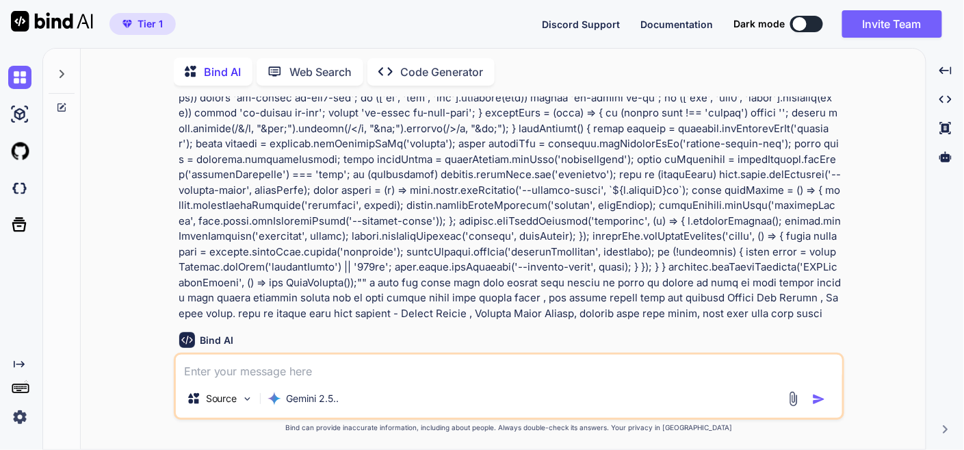
scroll to position [9734, 0]
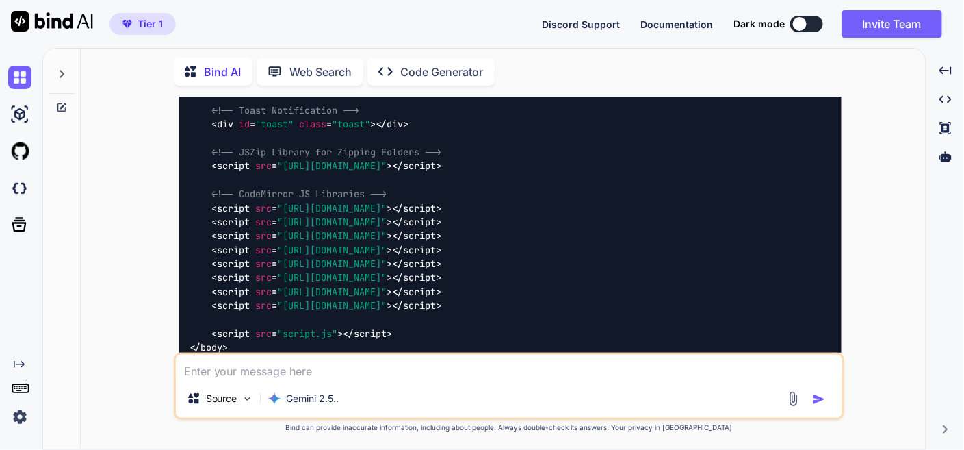
scroll to position [13461, 0]
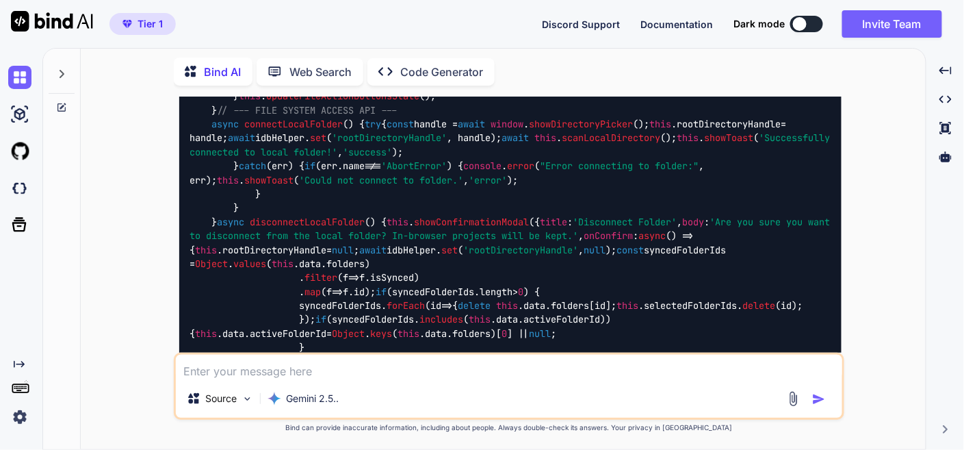
scroll to position [20077, 0]
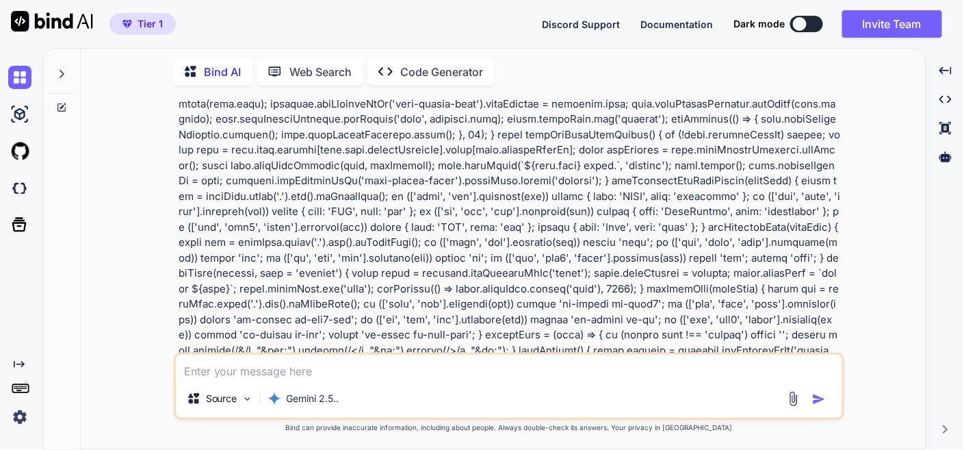
scroll to position [9517, 0]
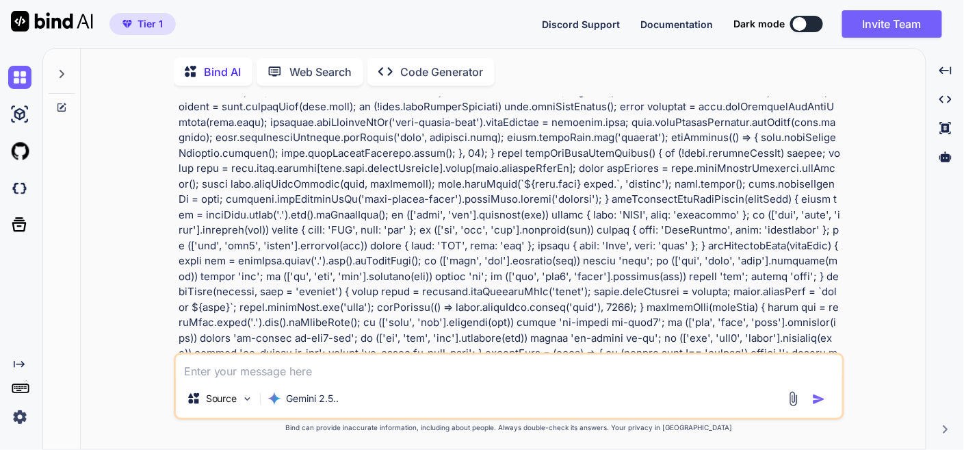
drag, startPoint x: 570, startPoint y: 196, endPoint x: 681, endPoint y: 248, distance: 122.5
copy p "i want add files also work upload full folder or files it depent on user if use…"
click at [19, 79] on img at bounding box center [19, 77] width 23 height 23
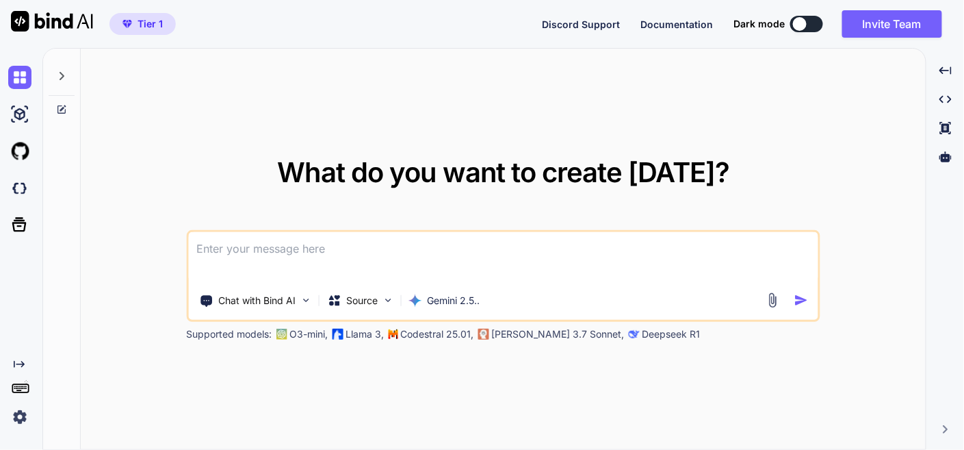
click at [397, 250] on textarea at bounding box center [503, 257] width 630 height 51
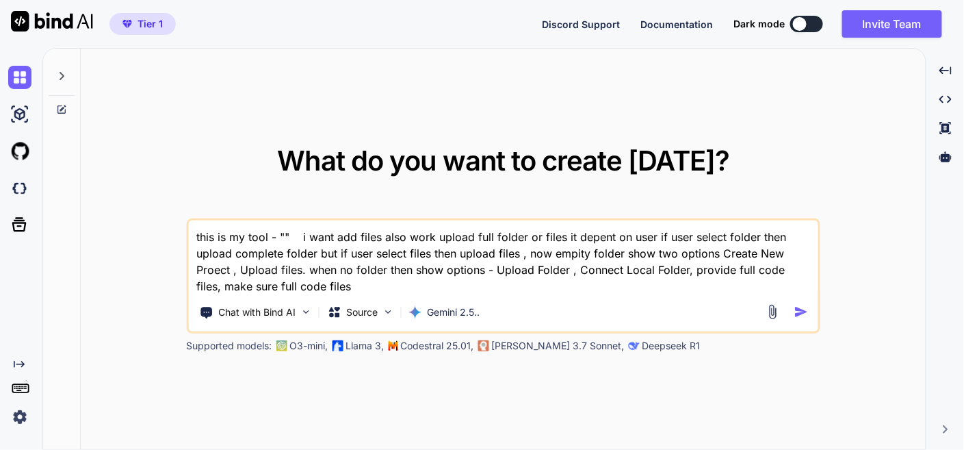
click at [693, 274] on textarea "this is my tool - "" i want add files also work upload full folder or files it …" at bounding box center [503, 257] width 630 height 74
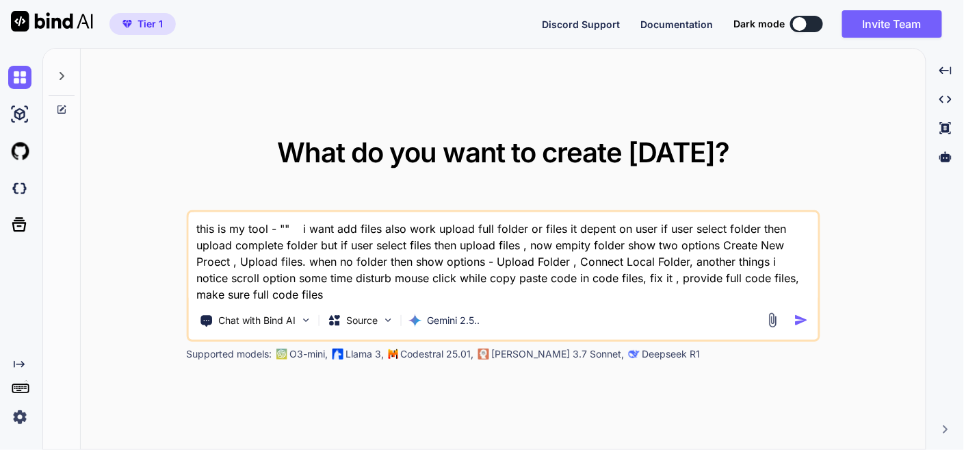
click at [284, 225] on textarea "this is my tool - "" i want add files also work upload full folder or files it …" at bounding box center [503, 257] width 630 height 90
paste textarea "here is html code - index.html "<!DOCTYPE html> <html lang="en"> <head> <meta c…"
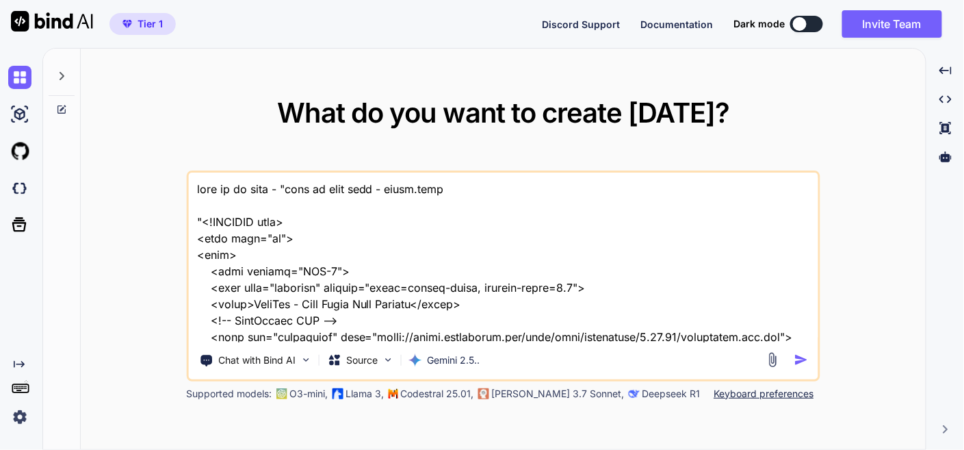
scroll to position [38138, 0]
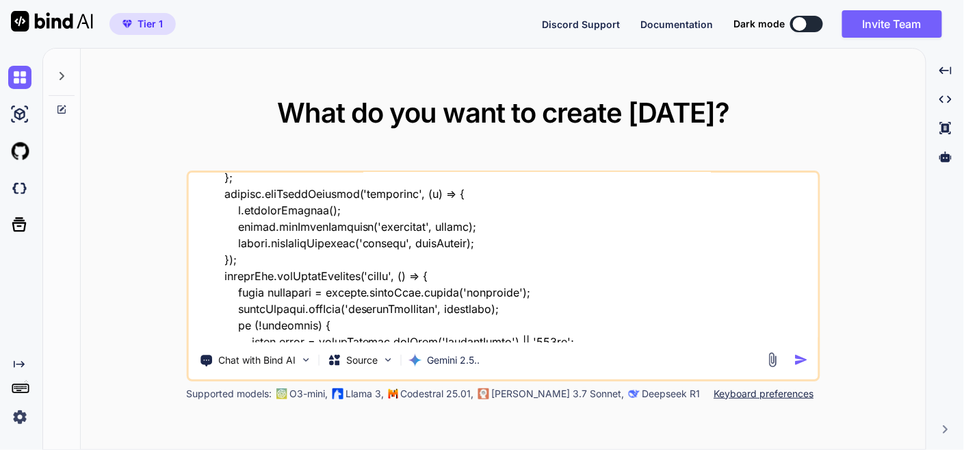
type textarea "this is my tool - "here is html code - index.html "<!DOCTYPE html> <html lang="…"
click at [798, 355] on img "button" at bounding box center [802, 359] width 14 height 14
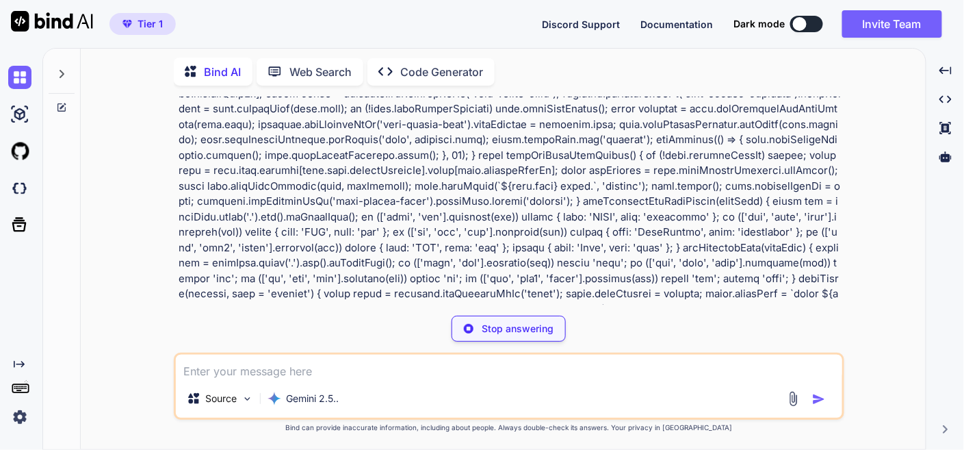
scroll to position [9511, 0]
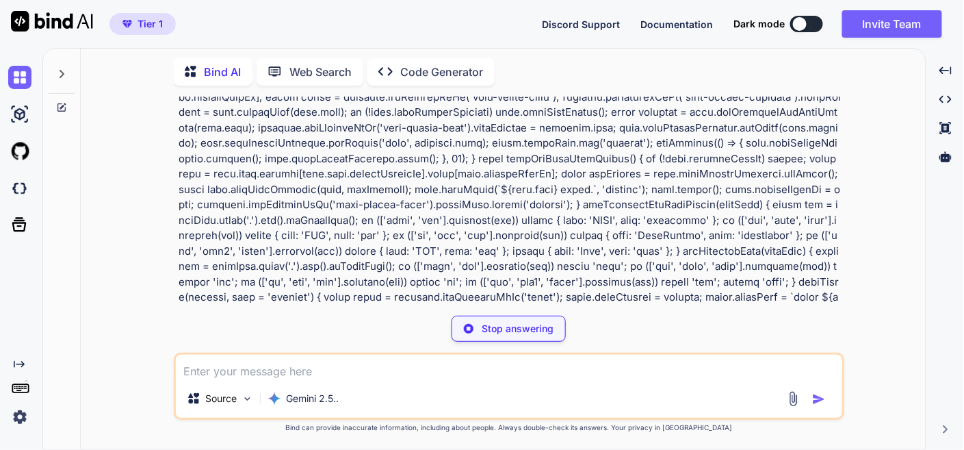
drag, startPoint x: 572, startPoint y: 201, endPoint x: 824, endPoint y: 263, distance: 259.5
click at [843, 249] on div "You Bind AI Of course! I've analyzed your request and implemented the desired f…" at bounding box center [511, 201] width 668 height 208
copy p "want add files also work upload full folder or files it depent on user if user …"
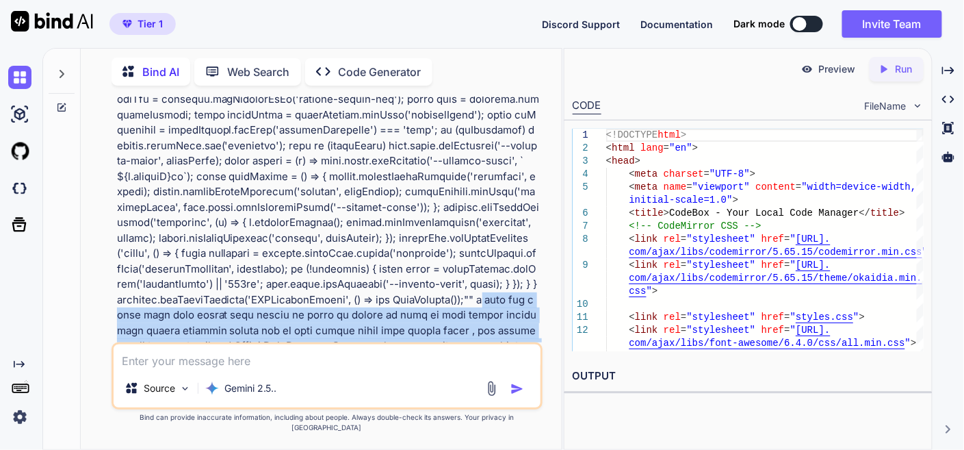
scroll to position [15395, 0]
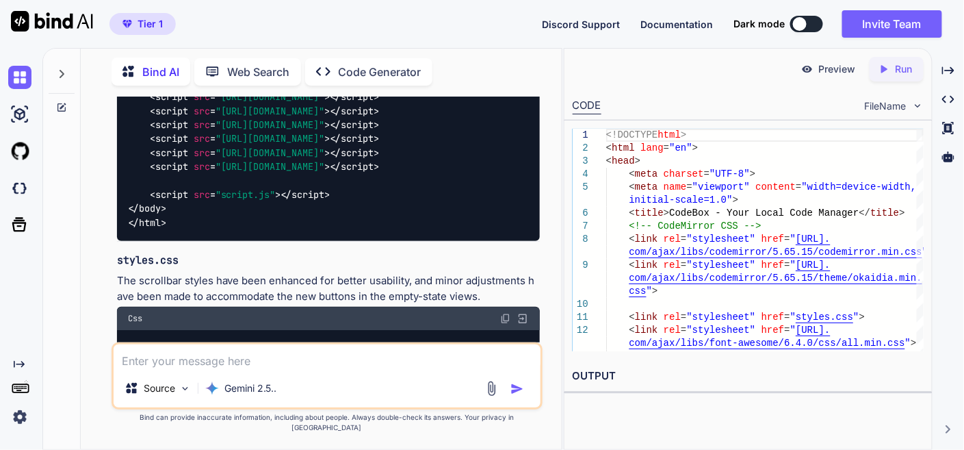
scroll to position [20110, 0]
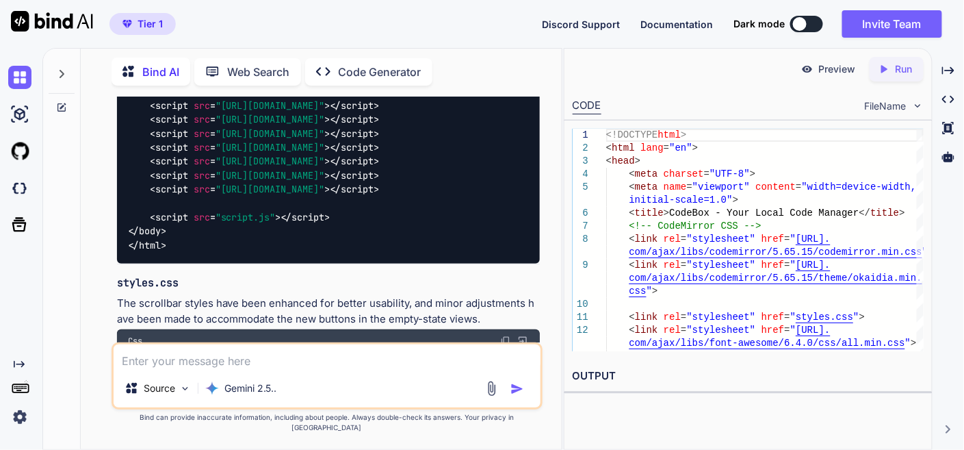
click at [504, 335] on img at bounding box center [505, 340] width 11 height 11
click at [506, 335] on img at bounding box center [505, 340] width 11 height 11
click at [503, 335] on img at bounding box center [505, 340] width 11 height 11
click at [506, 329] on div "Css" at bounding box center [328, 340] width 423 height 23
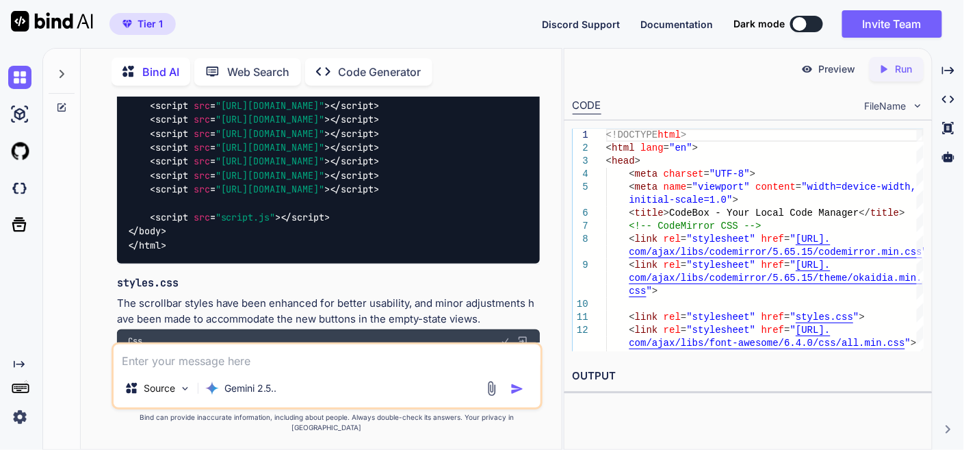
click at [506, 335] on img at bounding box center [505, 340] width 11 height 11
click at [397, 329] on div "Css" at bounding box center [328, 340] width 423 height 23
click at [509, 335] on img at bounding box center [505, 340] width 11 height 11
click at [502, 335] on img at bounding box center [505, 340] width 11 height 11
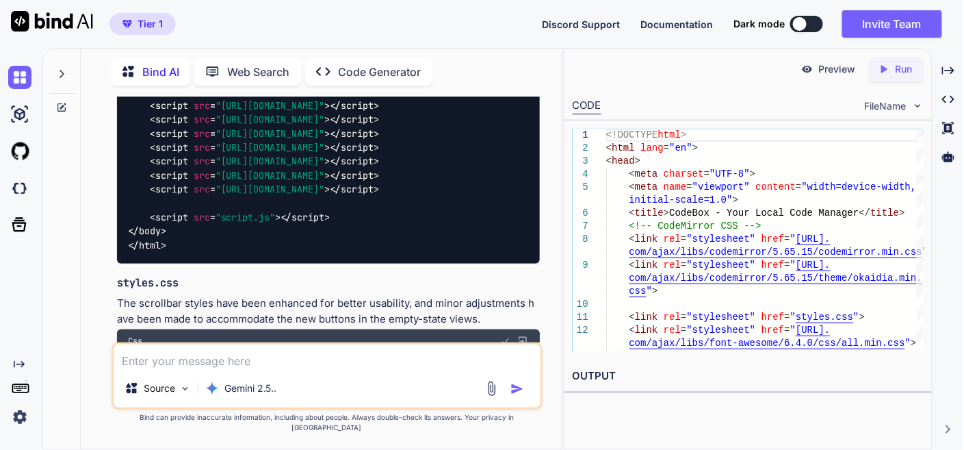
click at [502, 335] on img at bounding box center [505, 340] width 11 height 11
click at [953, 65] on icon "Created with Pixso." at bounding box center [948, 70] width 12 height 12
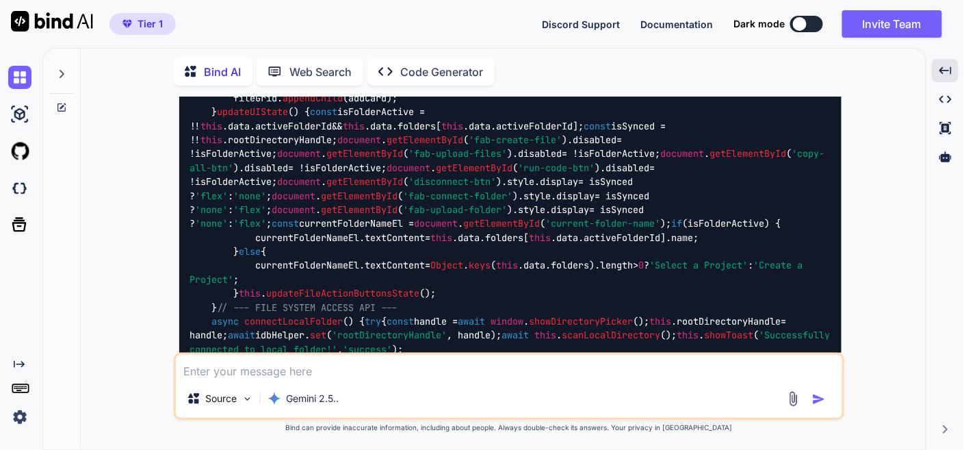
scroll to position [13634, 0]
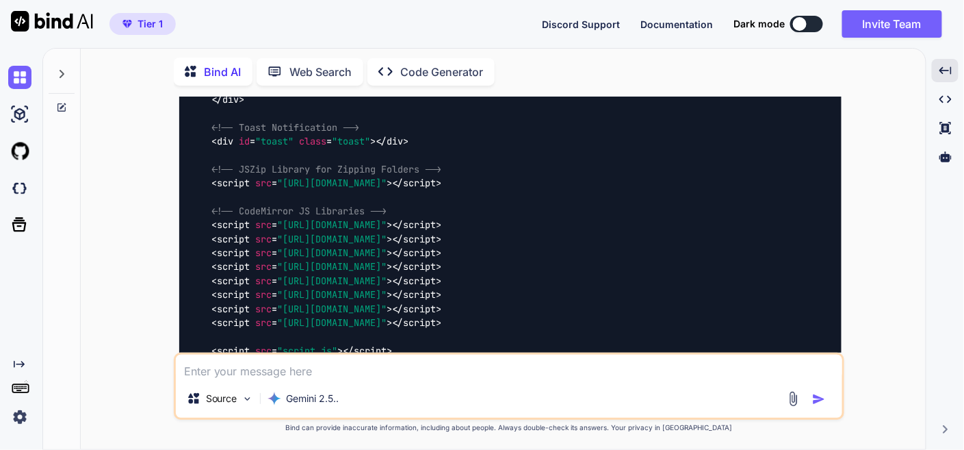
click at [888, 265] on div "You Bind AI Of course! I've analyzed your request and implemented the desired f…" at bounding box center [509, 273] width 834 height 352
click at [628, 429] on p "The scrollbar styles have been enhanced for better usability, and minor adjustm…" at bounding box center [510, 444] width 663 height 31
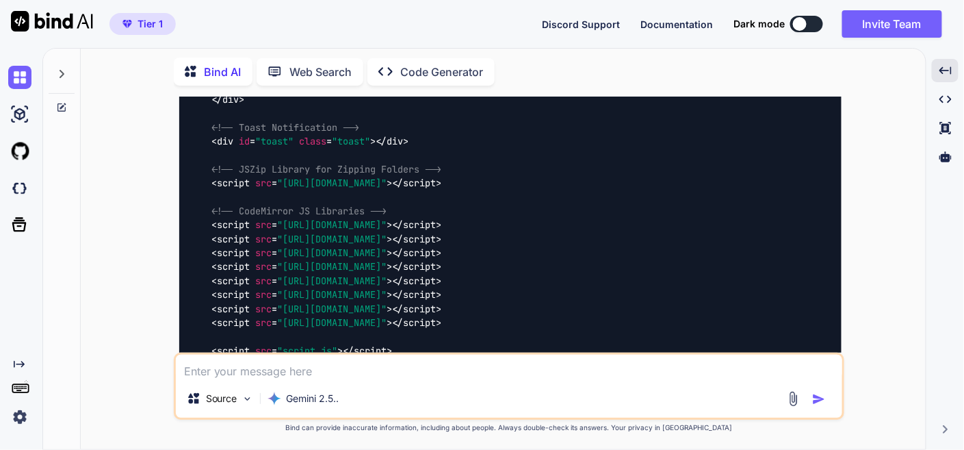
click at [628, 429] on p "The scrollbar styles have been enhanced for better usability, and minor adjustm…" at bounding box center [510, 444] width 663 height 31
click at [923, 272] on div "You Bind AI Of course! I've analyzed your request and implemented the desired f…" at bounding box center [509, 273] width 834 height 352
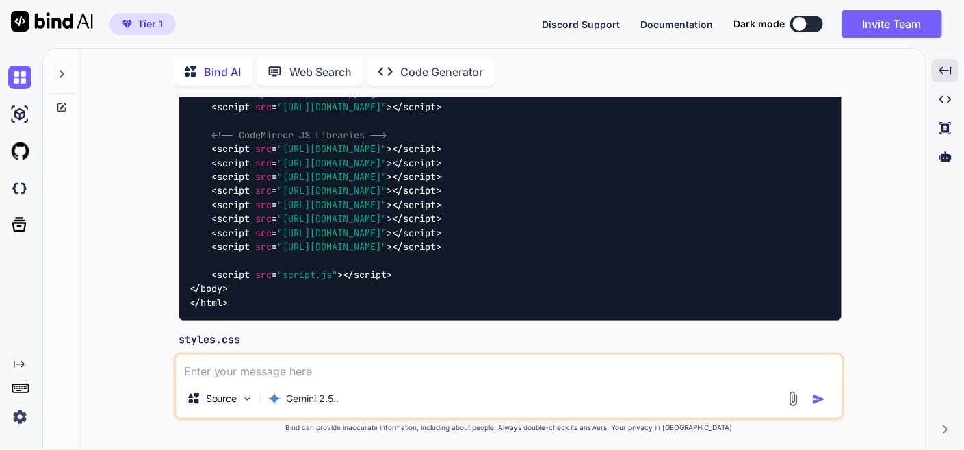
scroll to position [13558, 0]
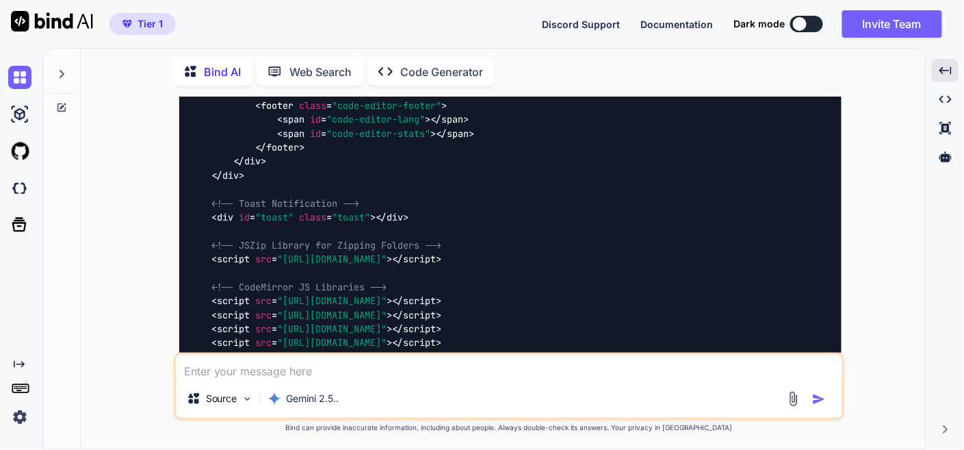
click at [854, 313] on div "You Bind AI Of course! I've analyzed your request and implemented the desired f…" at bounding box center [509, 273] width 834 height 352
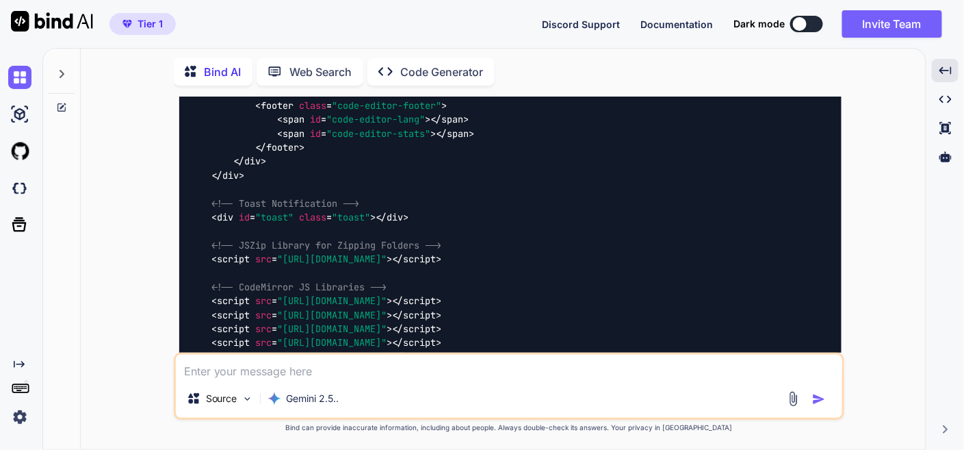
click at [862, 297] on div "You Bind AI Of course! I've analyzed your request and implemented the desired f…" at bounding box center [509, 273] width 834 height 352
click at [66, 76] on icon at bounding box center [61, 73] width 11 height 11
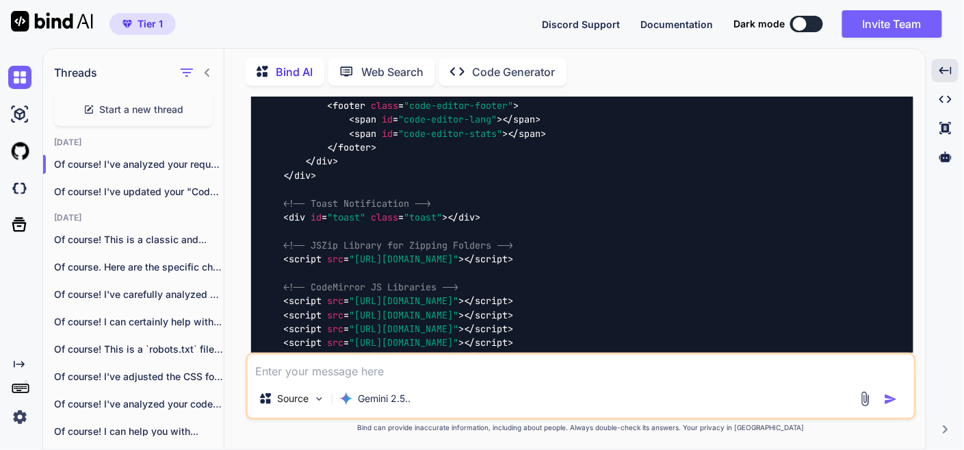
click at [209, 70] on icon at bounding box center [207, 72] width 11 height 11
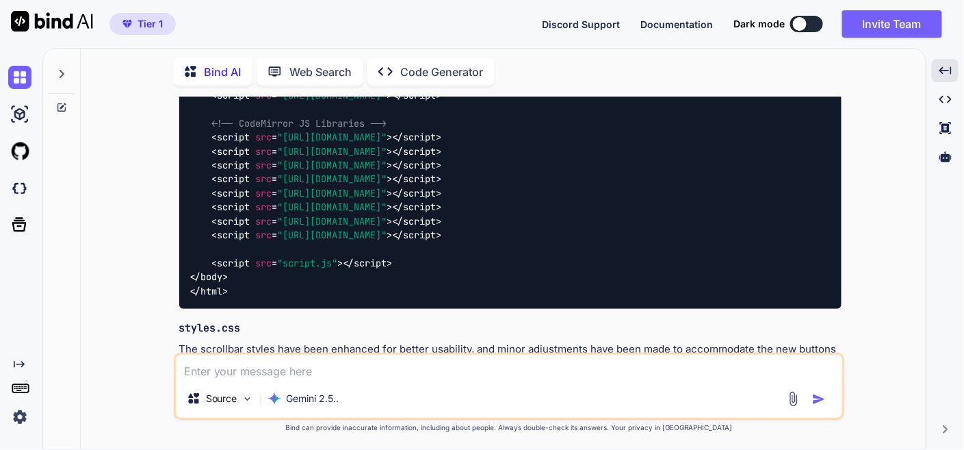
scroll to position [13634, 0]
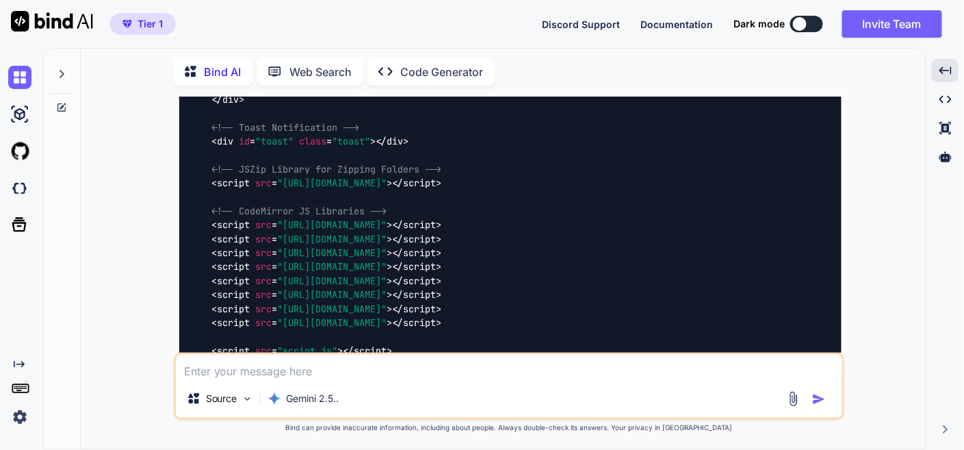
click at [867, 267] on div "You Bind AI Of course! I've analyzed your request and implemented the desired f…" at bounding box center [509, 273] width 834 height 352
click at [64, 76] on icon at bounding box center [61, 73] width 11 height 11
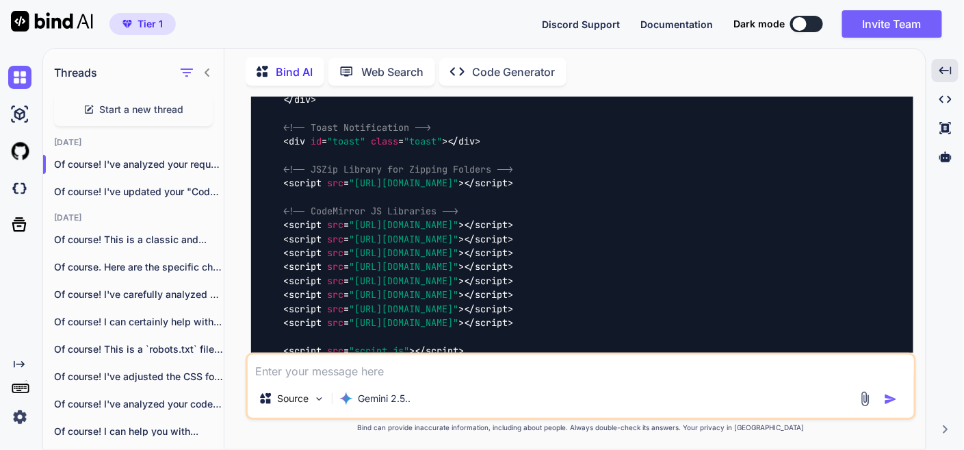
click at [209, 74] on icon at bounding box center [207, 72] width 11 height 11
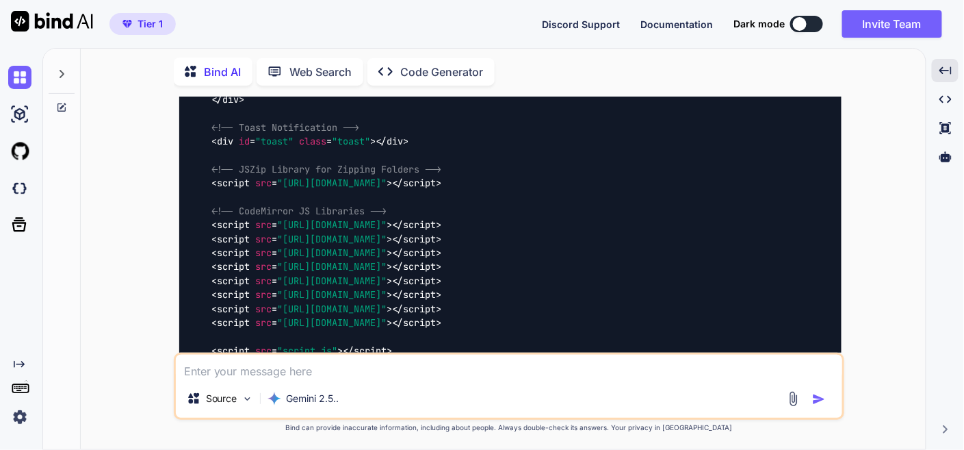
click at [885, 255] on div "You Bind AI Of course! I've analyzed your request and implemented the desired f…" at bounding box center [509, 273] width 834 height 352
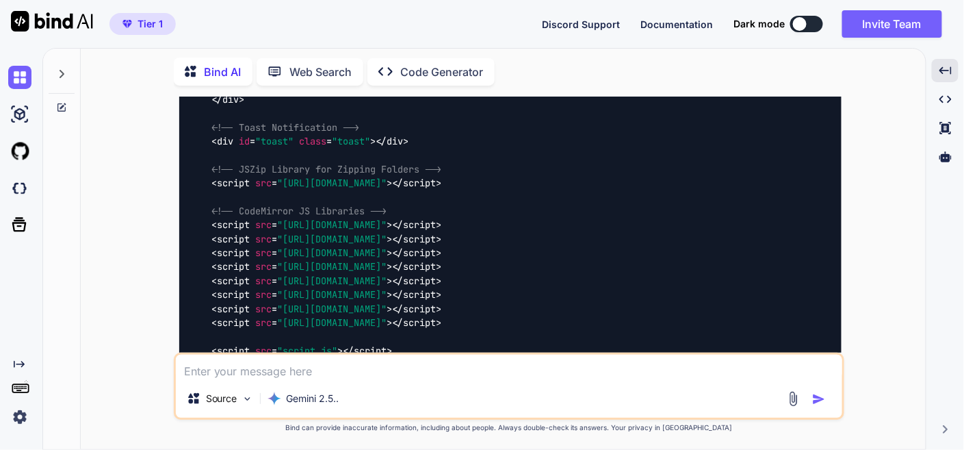
click at [914, 246] on div "You Bind AI Of course! I've analyzed your request and implemented the desired f…" at bounding box center [509, 273] width 834 height 352
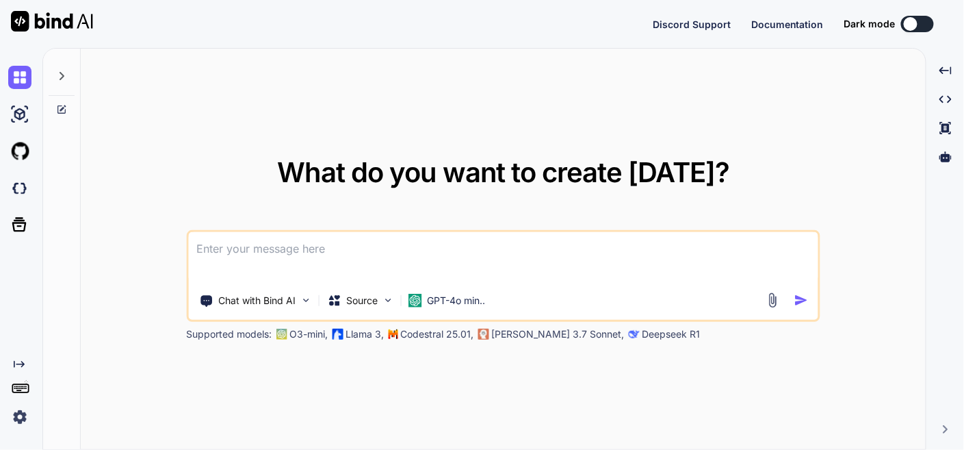
click at [64, 71] on icon at bounding box center [61, 75] width 11 height 11
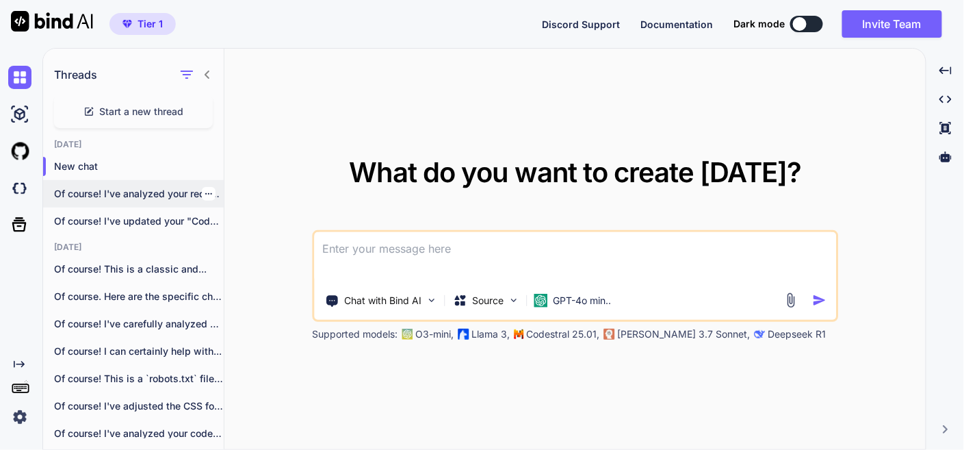
click at [132, 201] on div "Of course! I've analyzed your request and..." at bounding box center [133, 193] width 181 height 27
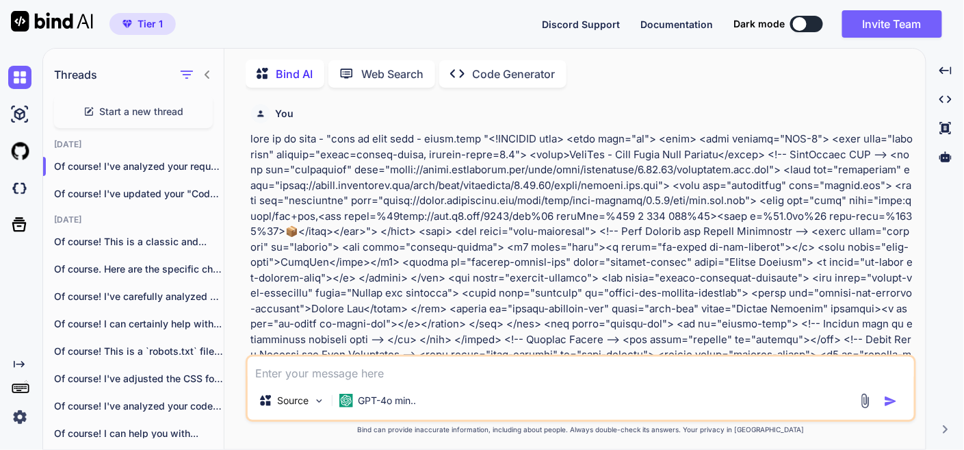
type textarea "x"
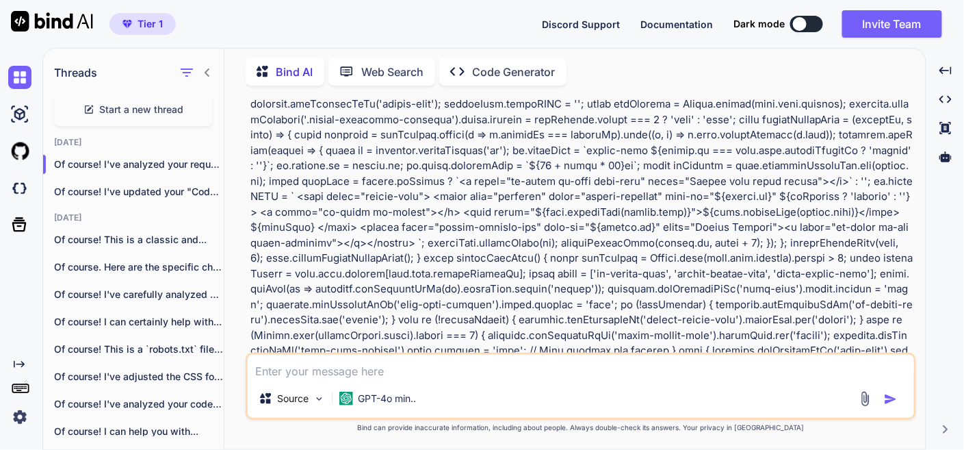
scroll to position [4563, 0]
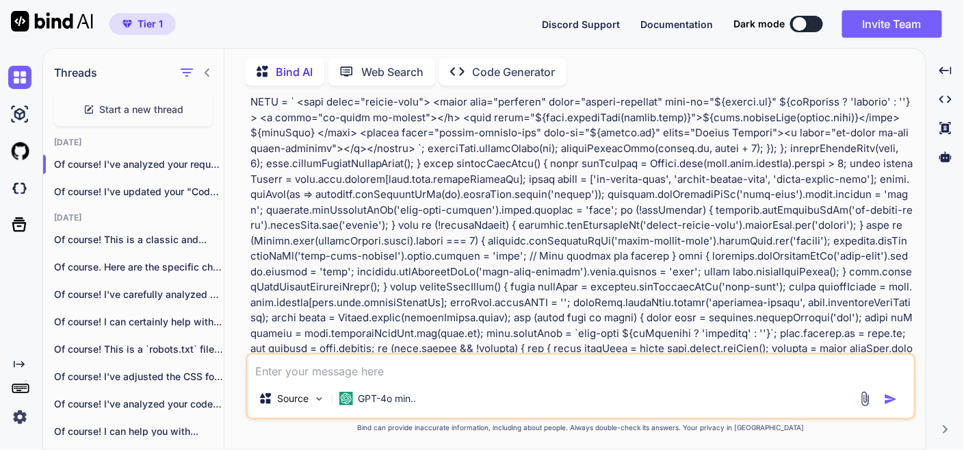
click at [209, 70] on icon at bounding box center [207, 72] width 11 height 11
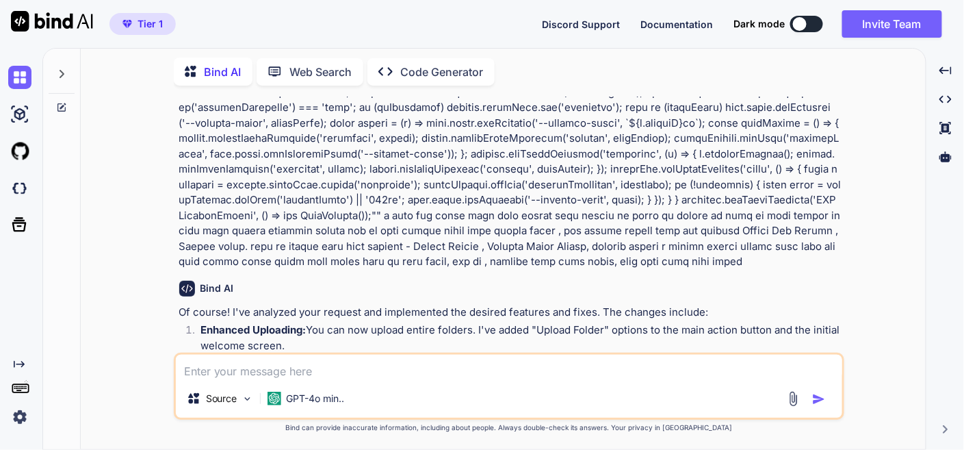
scroll to position [9734, 0]
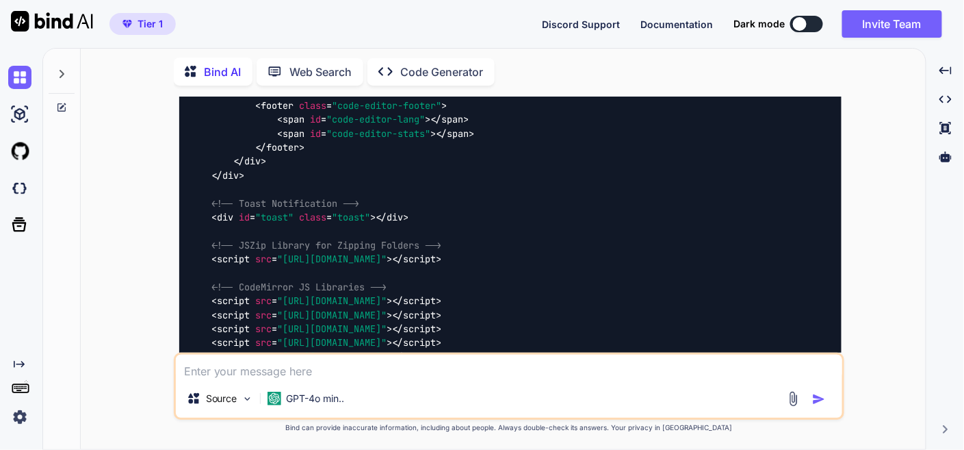
scroll to position [13613, 0]
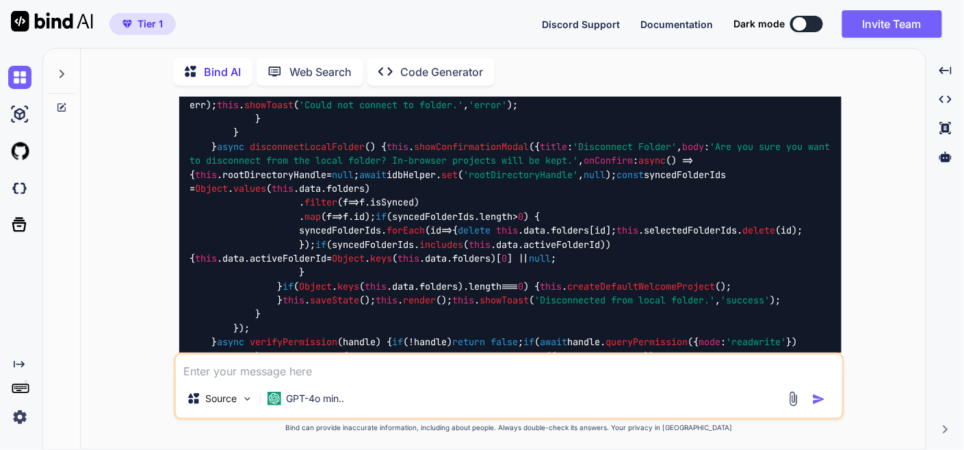
scroll to position [20381, 0]
click at [14, 80] on img at bounding box center [19, 77] width 23 height 23
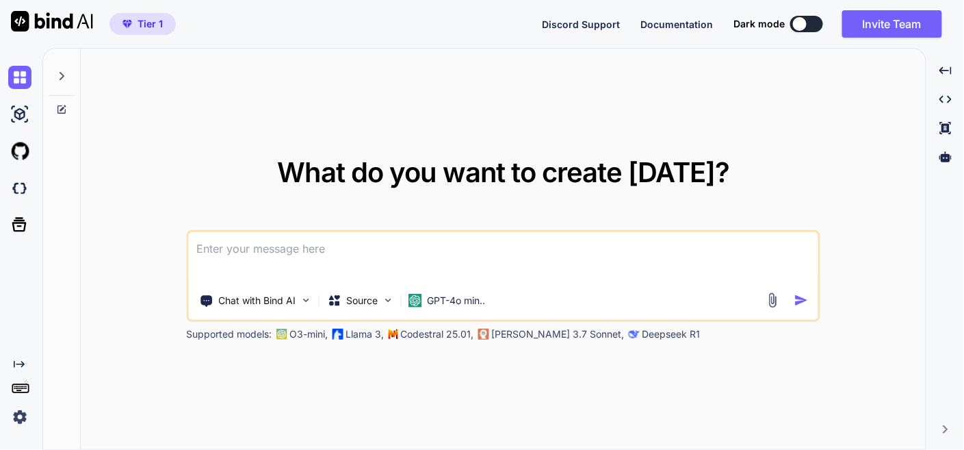
click at [220, 244] on textarea at bounding box center [503, 257] width 630 height 51
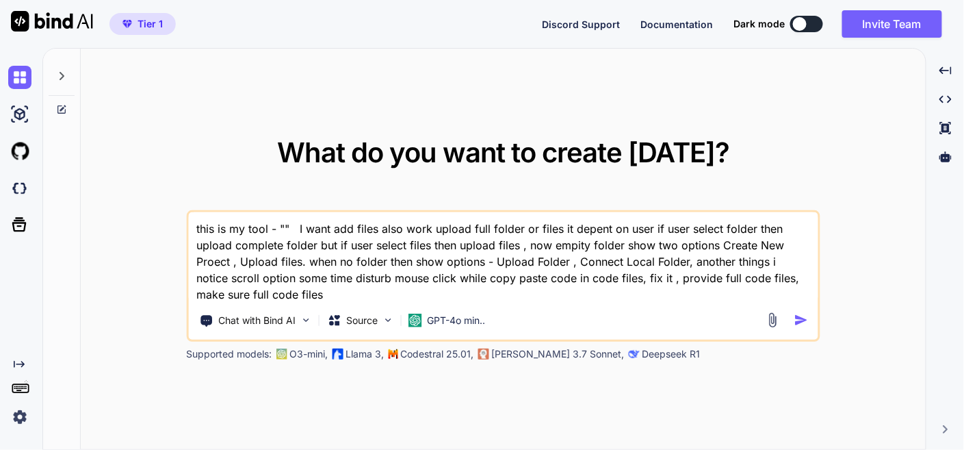
click at [513, 280] on textarea "this is my tool - "" I want add files also work upload full folder or files it …" at bounding box center [503, 257] width 630 height 90
drag, startPoint x: 322, startPoint y: 295, endPoint x: 231, endPoint y: 302, distance: 91.3
click at [231, 302] on div "this is my tool - "" I want add files also work upload full folder or files it …" at bounding box center [503, 275] width 634 height 131
click at [621, 277] on textarea "this is my tool - "" I want add files also work upload full folder or files it …" at bounding box center [503, 257] width 630 height 90
click at [632, 280] on textarea "this is my tool - "" I want add files also work upload full folder or files it …" at bounding box center [503, 257] width 630 height 90
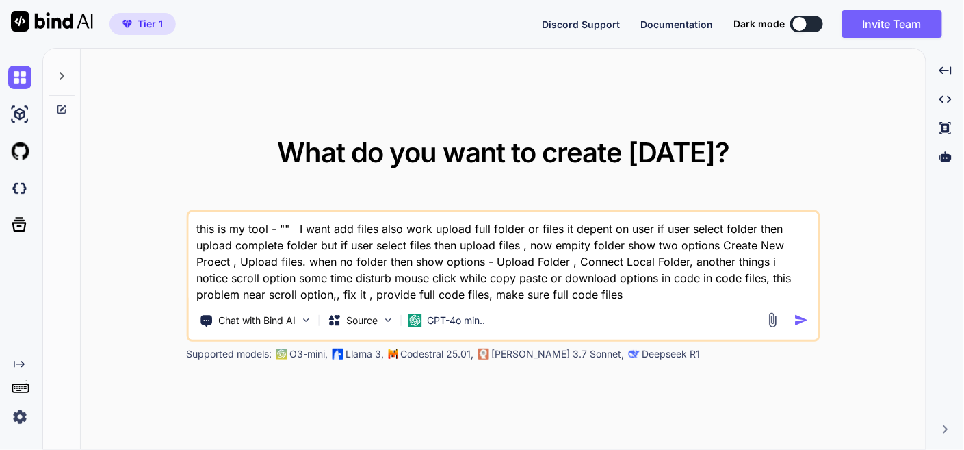
drag, startPoint x: 622, startPoint y: 277, endPoint x: 669, endPoint y: 275, distance: 46.6
click at [670, 275] on textarea "this is my tool - "" I want add files also work upload full folder or files it …" at bounding box center [503, 257] width 630 height 90
click at [642, 283] on textarea "this is my tool - "" I want add files also work upload full folder or files it …" at bounding box center [503, 257] width 630 height 90
click at [472, 323] on p "GPT-4o min.." at bounding box center [456, 320] width 58 height 14
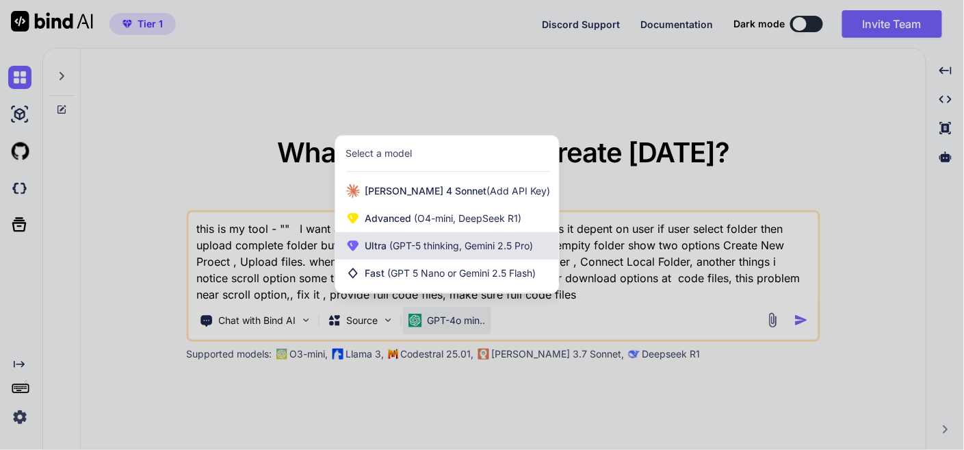
click at [469, 237] on div "Ultra (GPT-5 thinking, Gemini 2.5 Pro)" at bounding box center [447, 245] width 224 height 27
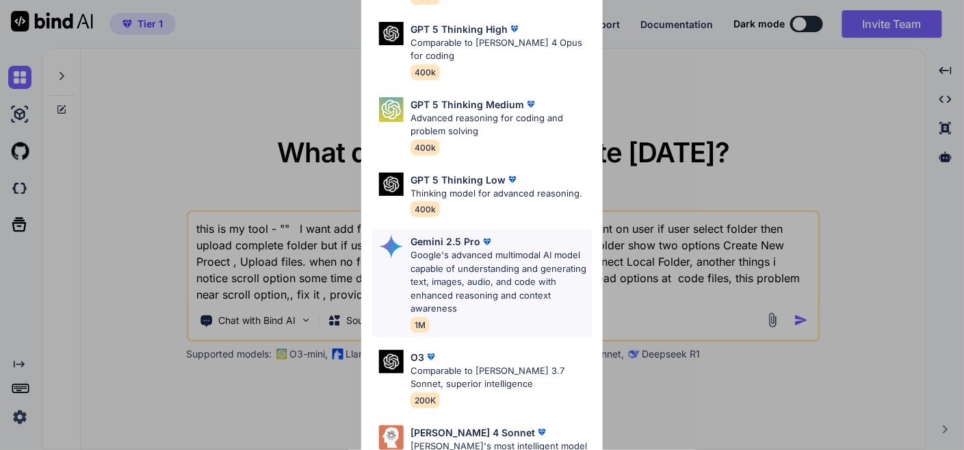
scroll to position [76, 0]
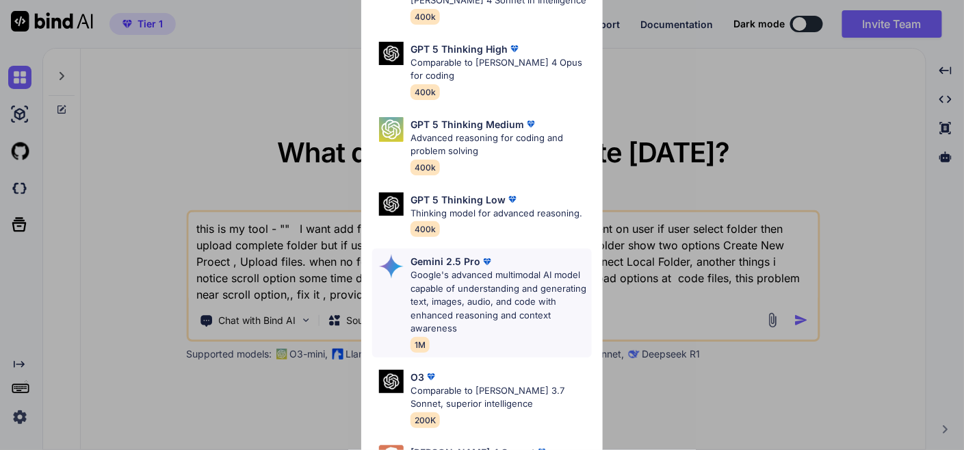
click at [480, 308] on p "Google's advanced multimodal AI model capable of understanding and generating t…" at bounding box center [501, 301] width 181 height 67
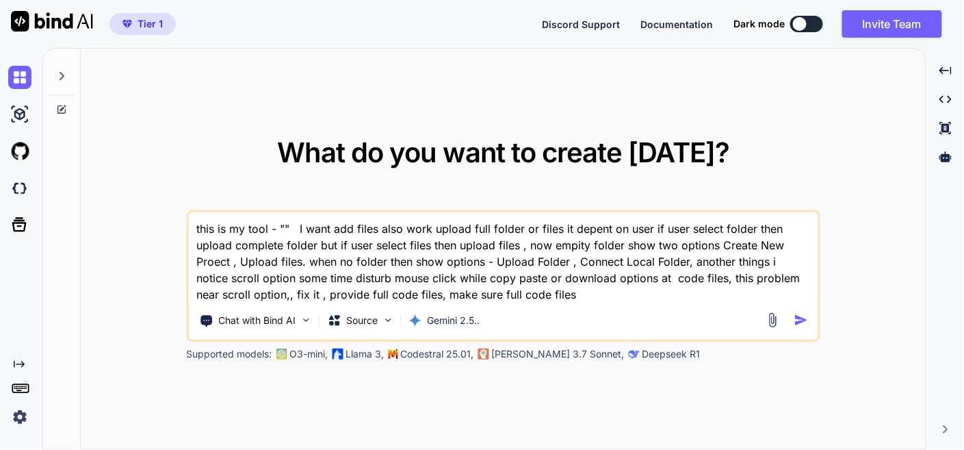
click at [296, 296] on textarea "this is my tool - "" I want add files also work upload full folder or files it …" at bounding box center [503, 257] width 630 height 90
click at [298, 291] on textarea "this is my tool - "" I want add files also work upload full folder or files it …" at bounding box center [503, 257] width 630 height 90
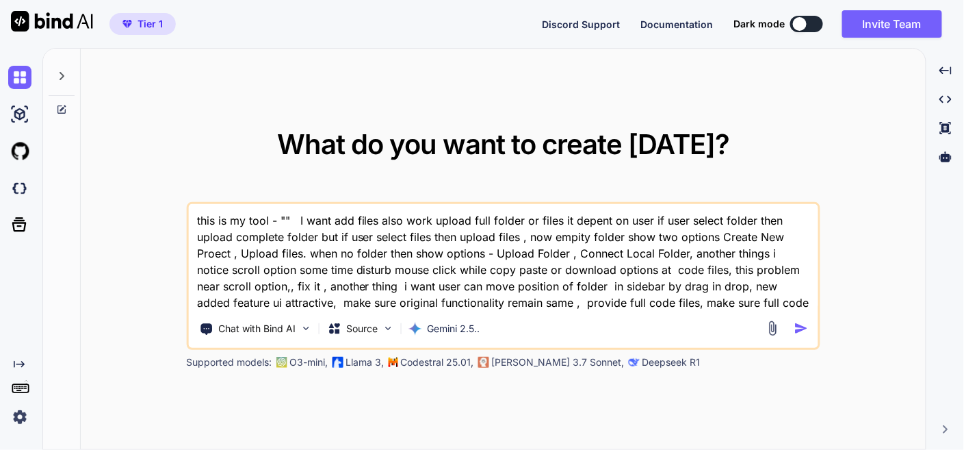
click at [235, 303] on textarea "this is my tool - "" I want add files also work upload full folder or files it …" at bounding box center [503, 257] width 630 height 107
drag, startPoint x: 248, startPoint y: 304, endPoint x: 257, endPoint y: 304, distance: 8.9
click at [249, 304] on textarea "this is my tool - "" I want add files also work upload full folder or files it …" at bounding box center [503, 257] width 630 height 107
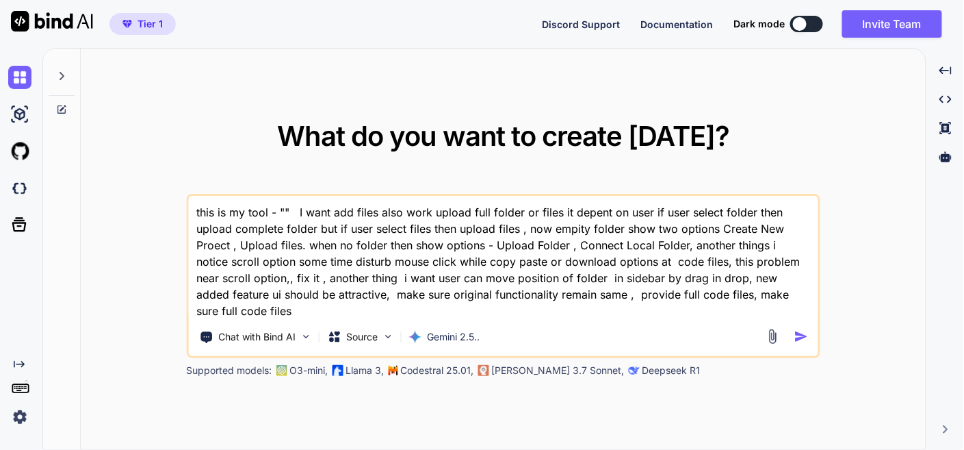
click at [282, 208] on textarea "this is my tool - "" I want add files also work upload full folder or files it …" at bounding box center [503, 257] width 630 height 123
paste textarea "here is html code - index.html "<!DOCTYPE html> <html lang="en"> <head> <meta c…"
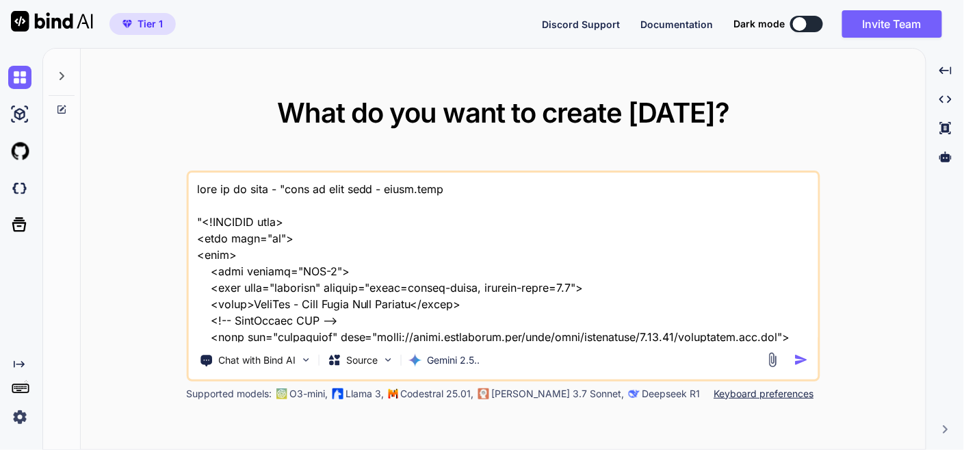
scroll to position [38138, 0]
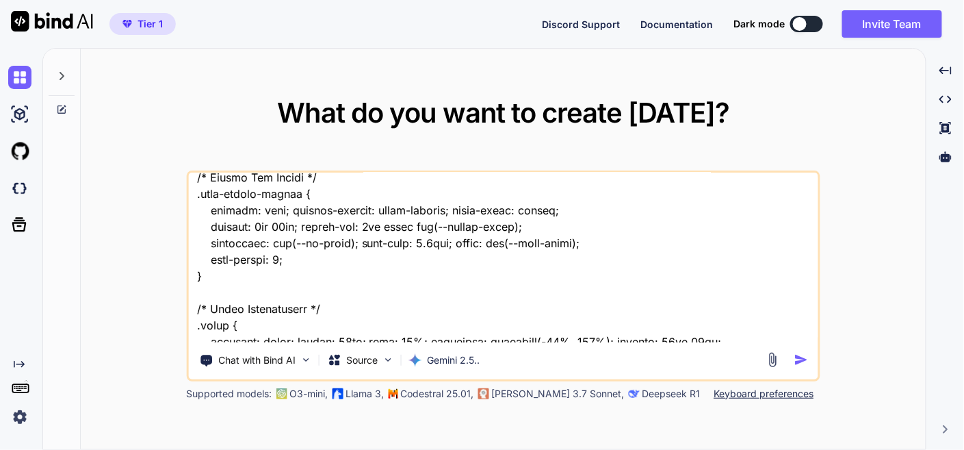
type textarea "this is my tool - "here is html code - index.html "<!DOCTYPE html> <html lang="…"
click at [801, 355] on img "button" at bounding box center [802, 359] width 14 height 14
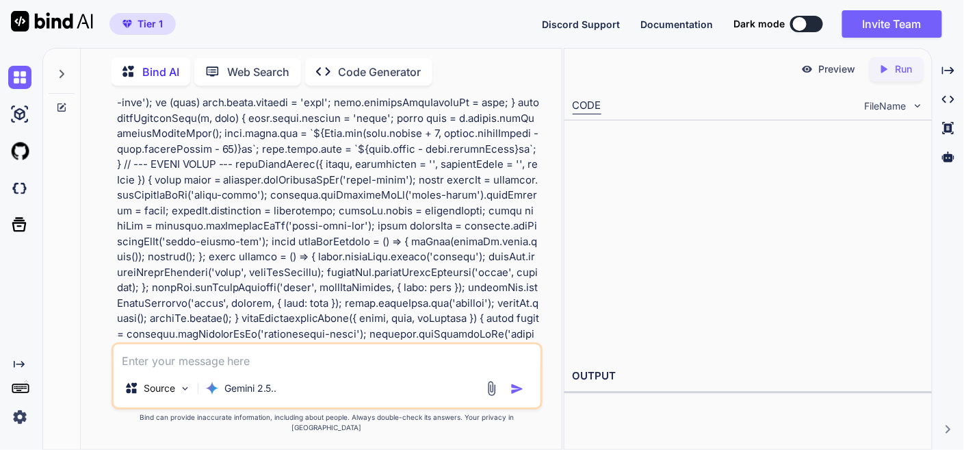
scroll to position [15634, 0]
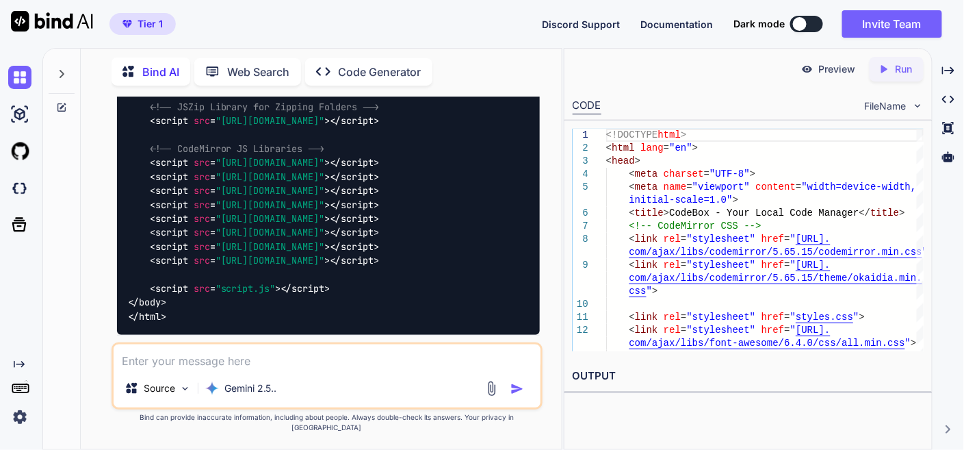
scroll to position [20349, 0]
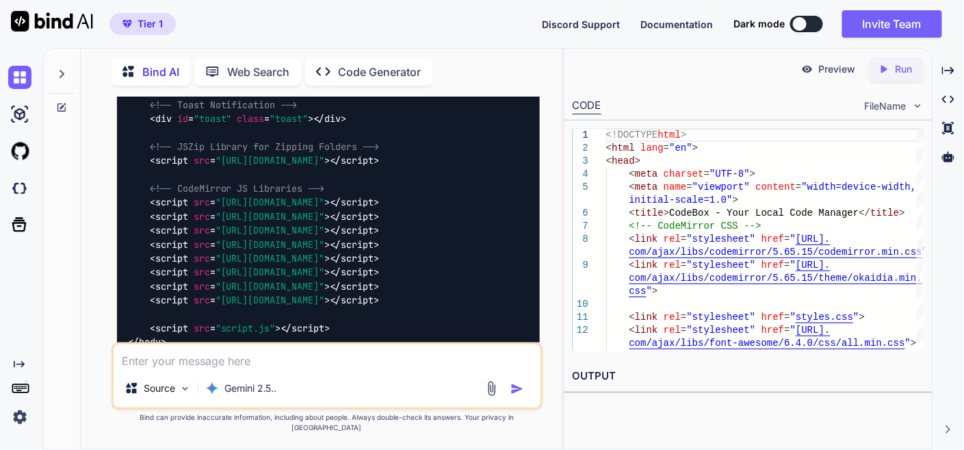
click at [504, 413] on img at bounding box center [505, 418] width 11 height 11
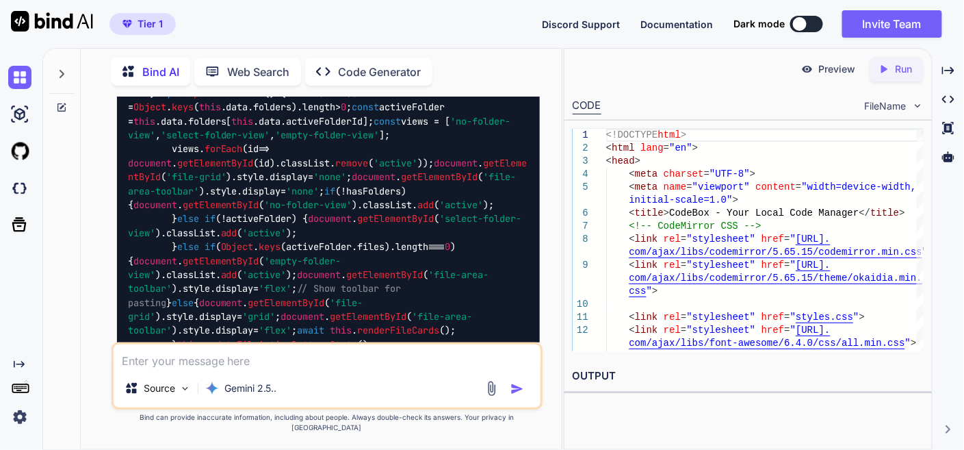
scroll to position [28714, 0]
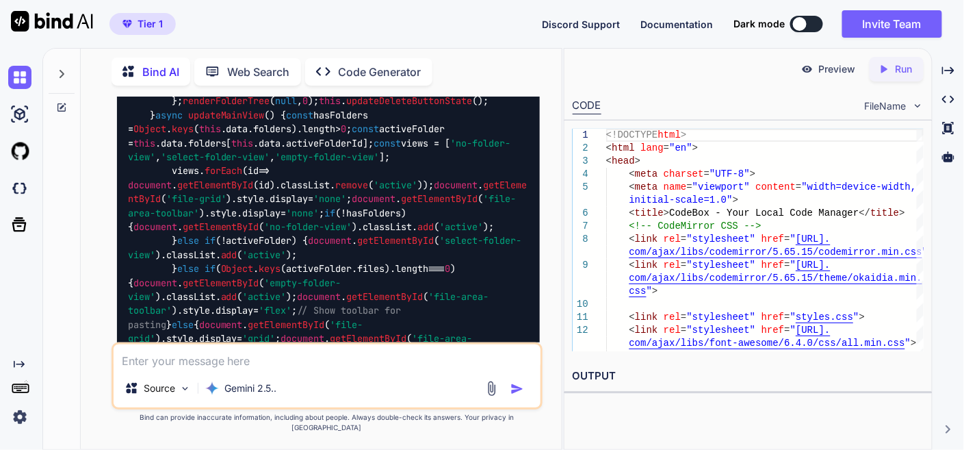
click at [16, 68] on img at bounding box center [19, 77] width 23 height 23
click at [16, 82] on img at bounding box center [19, 77] width 23 height 23
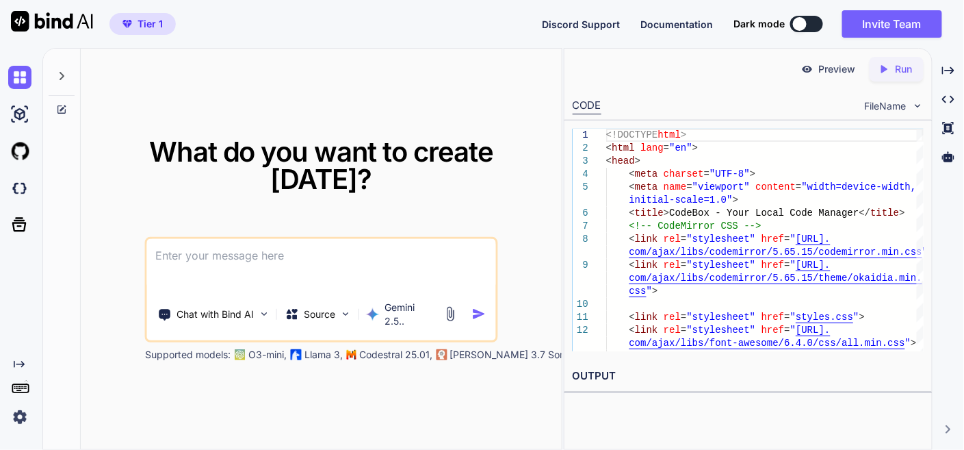
click at [381, 119] on div "What do you want to create today? Chat with Bind AI Source Gemini 2.5.. Support…" at bounding box center [321, 250] width 481 height 402
click at [199, 240] on textarea at bounding box center [321, 264] width 349 height 51
paste textarea "here is html code - index.html "<!DOCTYPE html> <html lang="en"> <head> <meta c…"
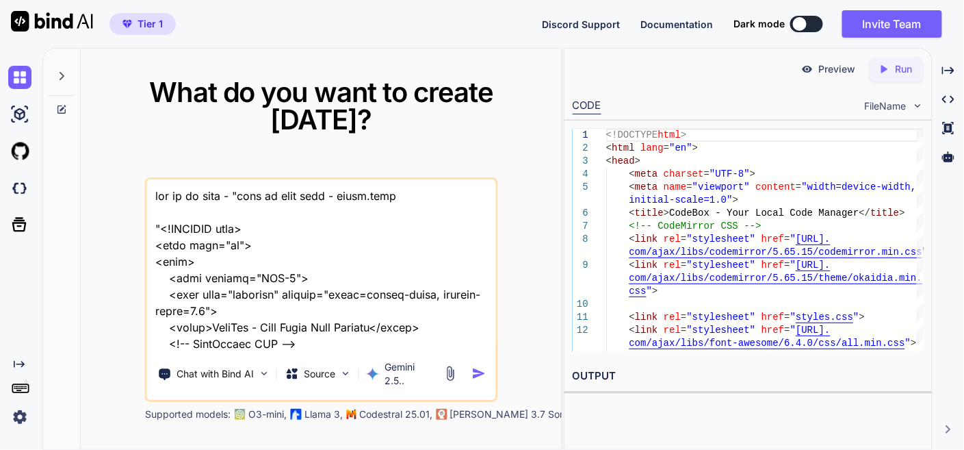
scroll to position [48271, 0]
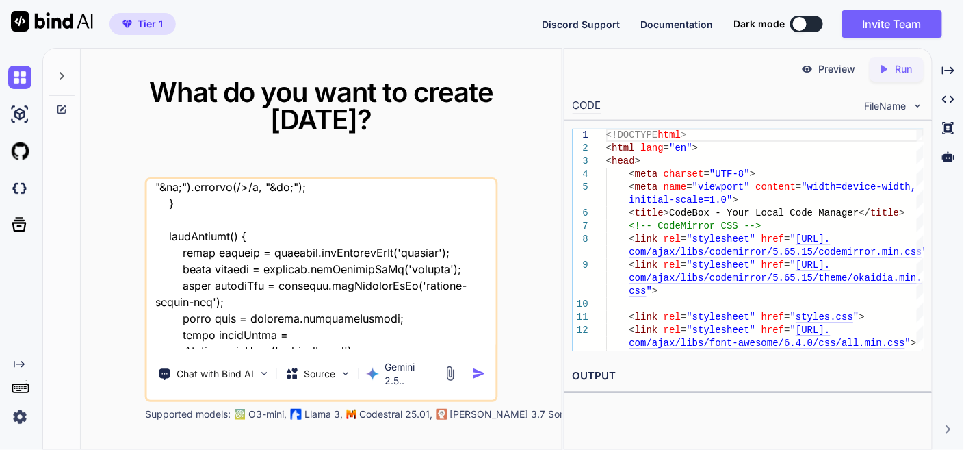
click at [291, 328] on textarea at bounding box center [321, 264] width 349 height 170
type textarea "thi si my tool - "here is html code - index.html "<!DOCTYPE html> <html lang="e…"
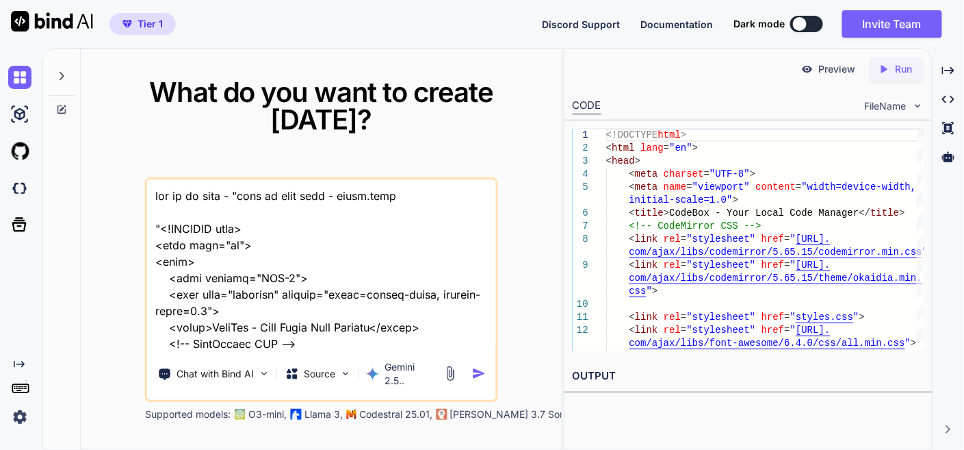
scroll to position [48304, 0]
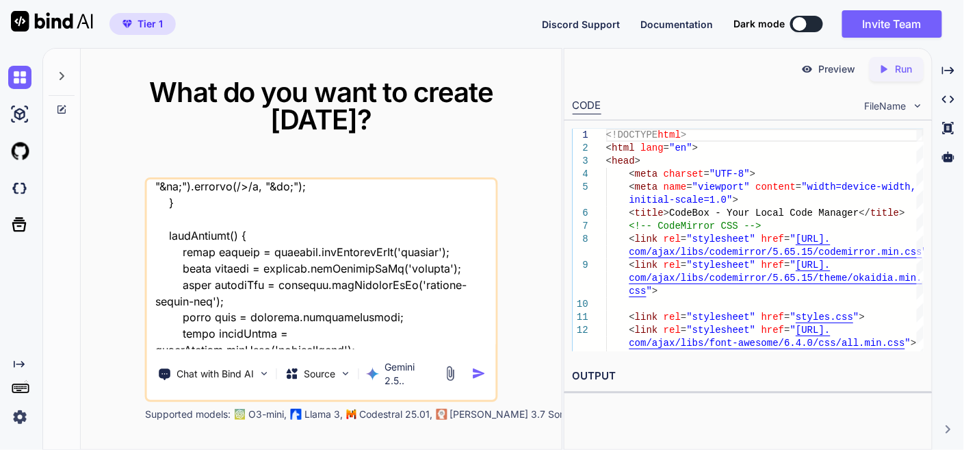
type textarea "thi si my tool - "here is html code - index.html "<!DOCTYPE html> <html lang="e…"
type textarea "x"
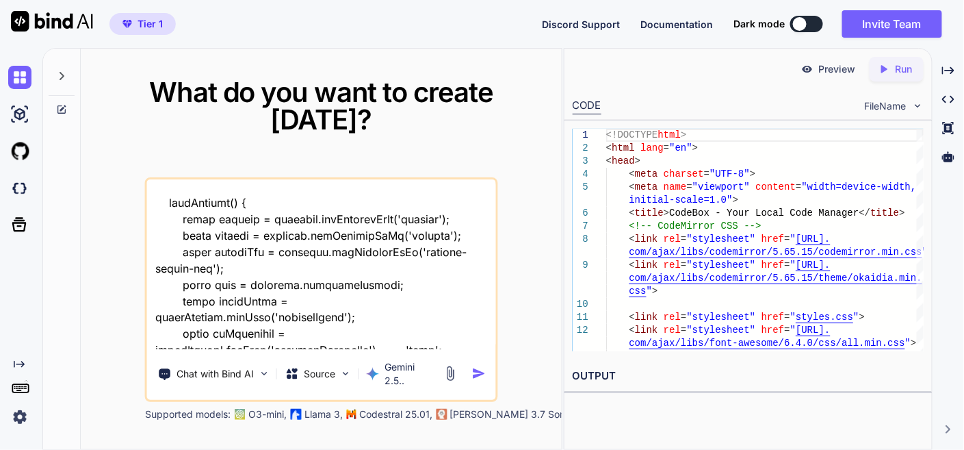
type textarea "thi si my tool - "here is html code - index.html "<!DOCTYPE html> <html lang="e…"
type textarea "x"
type textarea "thi si my tool - "here is html code - index.html "<!DOCTYPE html> <html lang="e…"
type textarea "x"
type textarea "thi si my tool - "here is html code - index.html "<!DOCTYPE html> <html lang="e…"
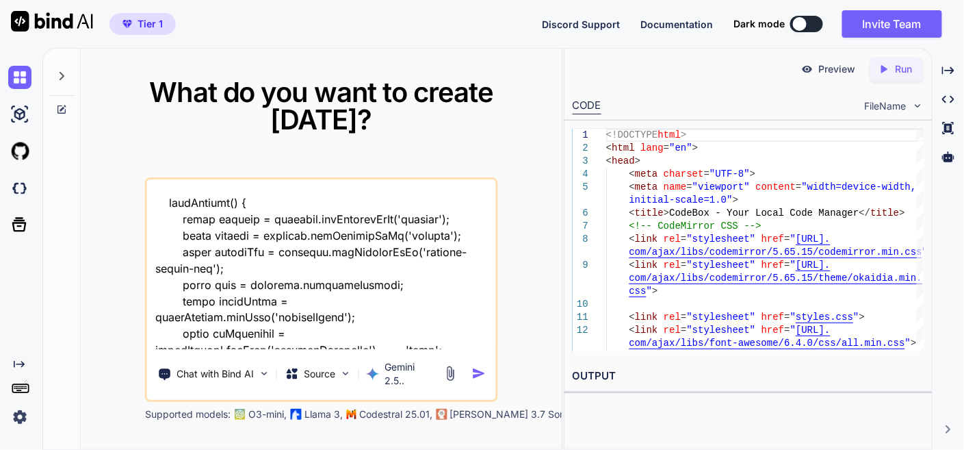
type textarea "x"
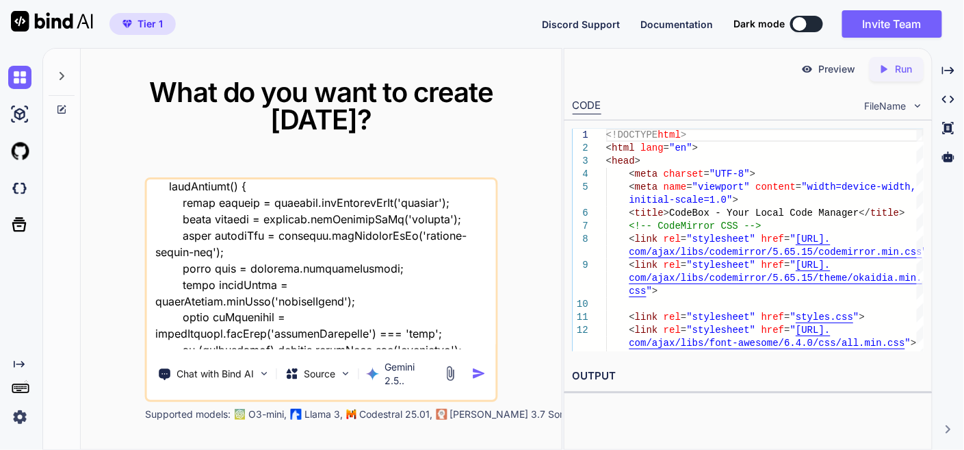
type textarea "thi si my tool - "here is html code - index.html "<!DOCTYPE html> <html lang="e…"
type textarea "x"
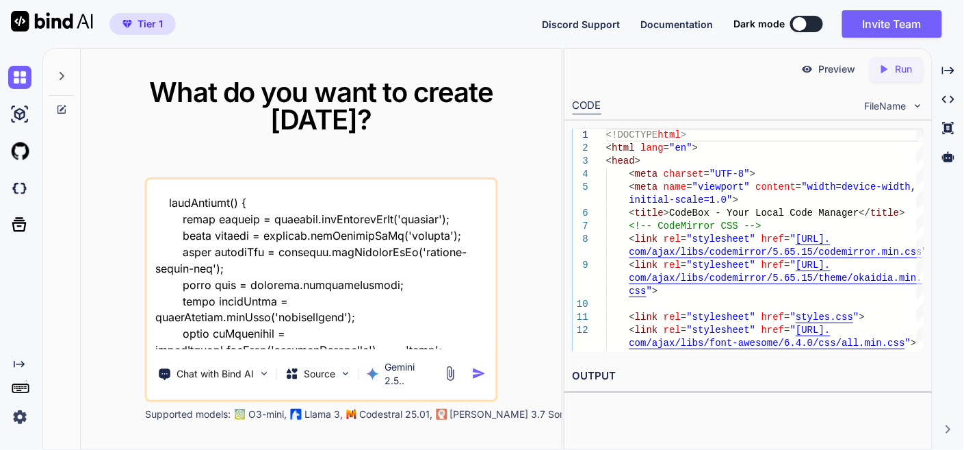
type textarea "thi si my tool - "here is html code - index.html "<!DOCTYPE html> <html lang="e…"
type textarea "x"
type textarea "thi si my tool - "here is html code - index.html "<!DOCTYPE html> <html lang="e…"
type textarea "x"
type textarea "thi si my tool - "here is html code - index.html "<!DOCTYPE html> <html lang="e…"
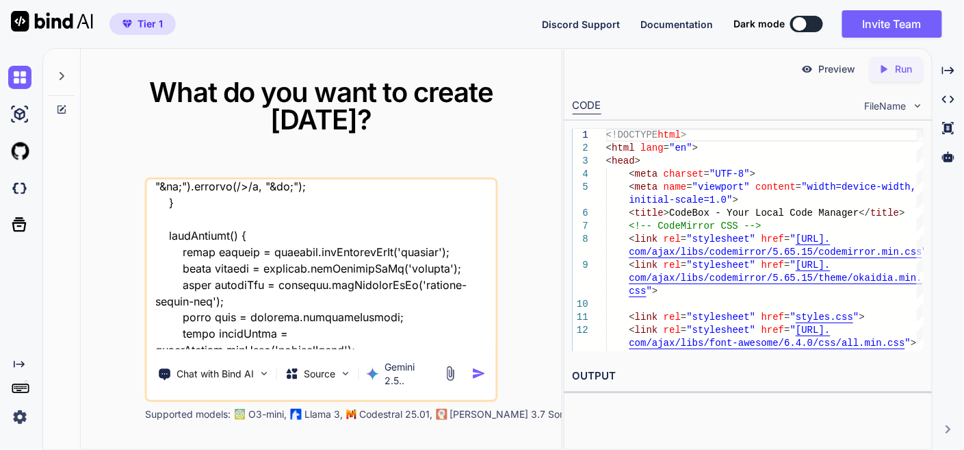
type textarea "x"
type textarea "thi si my tool - "here is html code - index.html "<!DOCTYPE html> <html lang="e…"
type textarea "x"
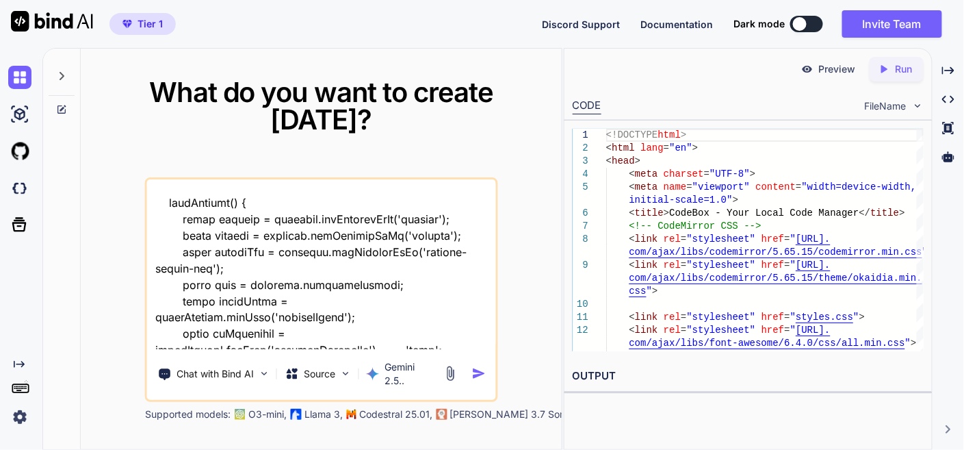
type textarea "thi si my tool - "here is html code - index.html "<!DOCTYPE html> <html lang="e…"
type textarea "x"
type textarea "thi si my tool - "here is html code - index.html "<!DOCTYPE html> <html lang="e…"
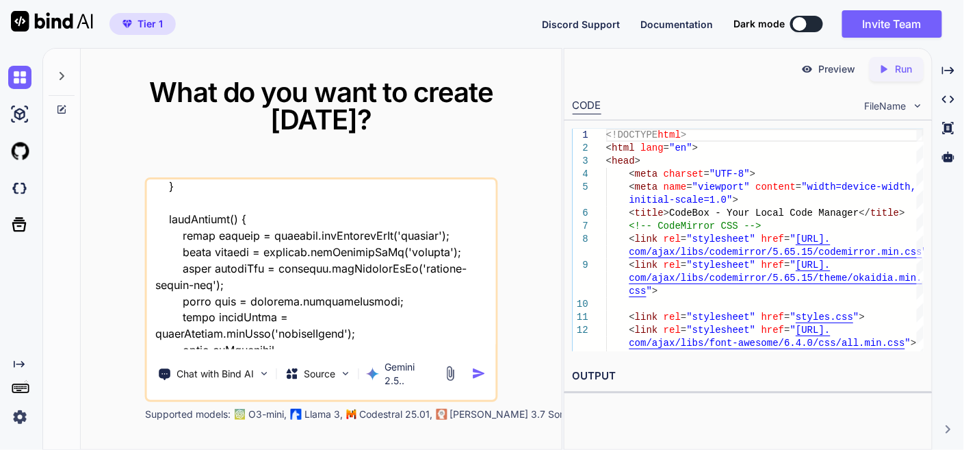
type textarea "x"
type textarea "thi si my tool - "here is html code - index.html "<!DOCTYPE html> <html lang="e…"
type textarea "x"
type textarea "thi si my tool - "here is html code - index.html "<!DOCTYPE html> <html lang="e…"
type textarea "x"
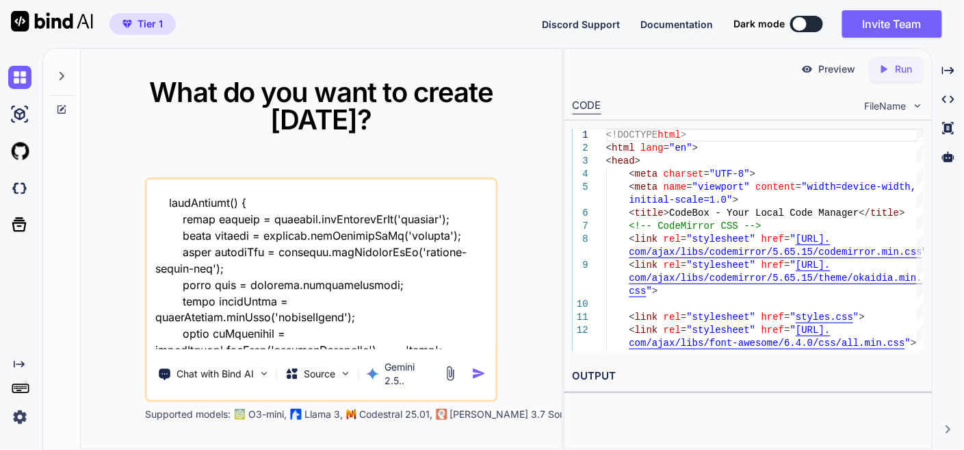
type textarea "thi si my tool - "here is html code - index.html "<!DOCTYPE html> <html lang="e…"
type textarea "x"
type textarea "thi si my tool - "here is html code - index.html "<!DOCTYPE html> <html lang="e…"
type textarea "x"
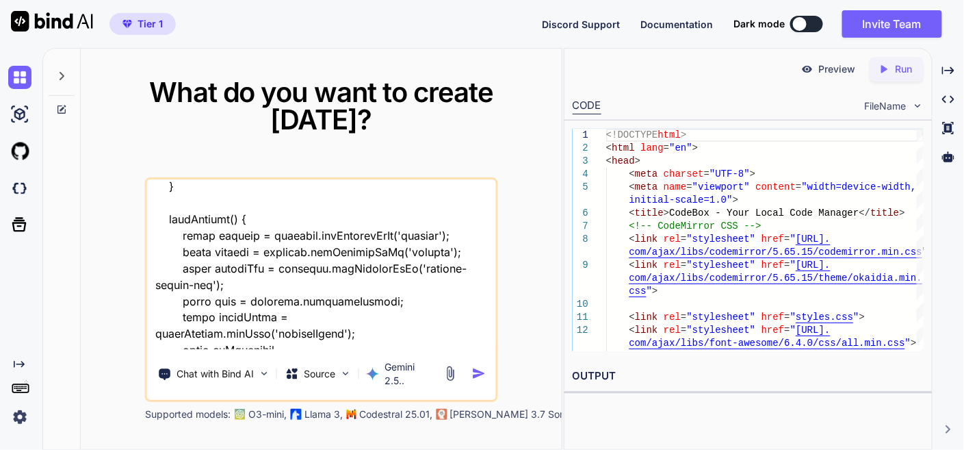
type textarea "thi si my tool - "here is html code - index.html "<!DOCTYPE html> <html lang="e…"
type textarea "x"
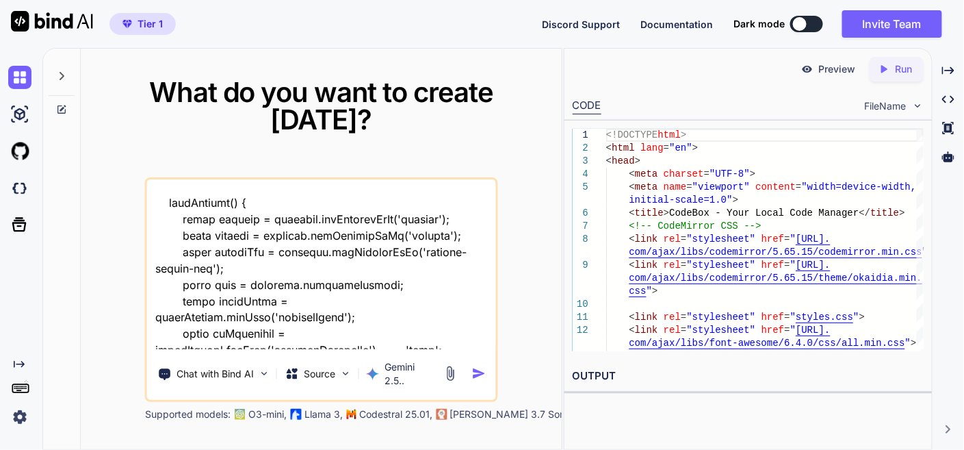
type textarea "thi si my tool - "here is html code - index.html "<!DOCTYPE html> <html lang="e…"
type textarea "x"
type textarea "thi si my tool - "here is html code - index.html "<!DOCTYPE html> <html lang="e…"
type textarea "x"
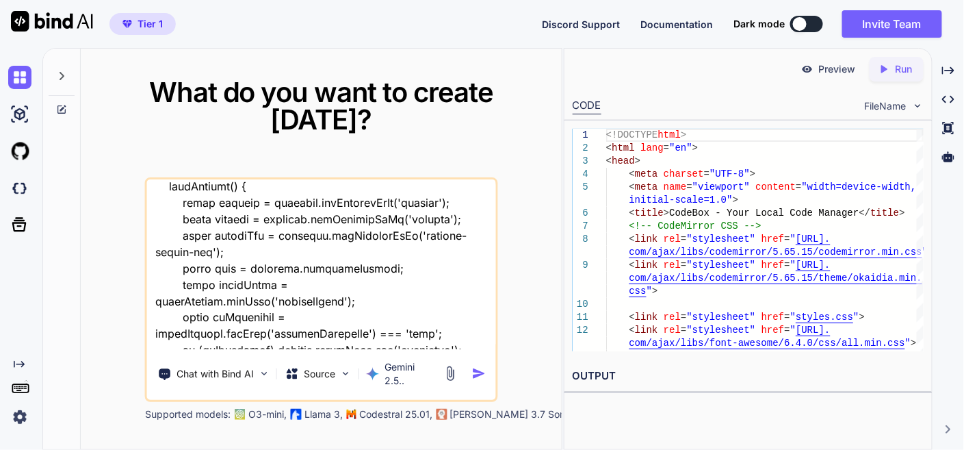
type textarea "thi si my tool - "here is html code - index.html "<!DOCTYPE html> <html lang="e…"
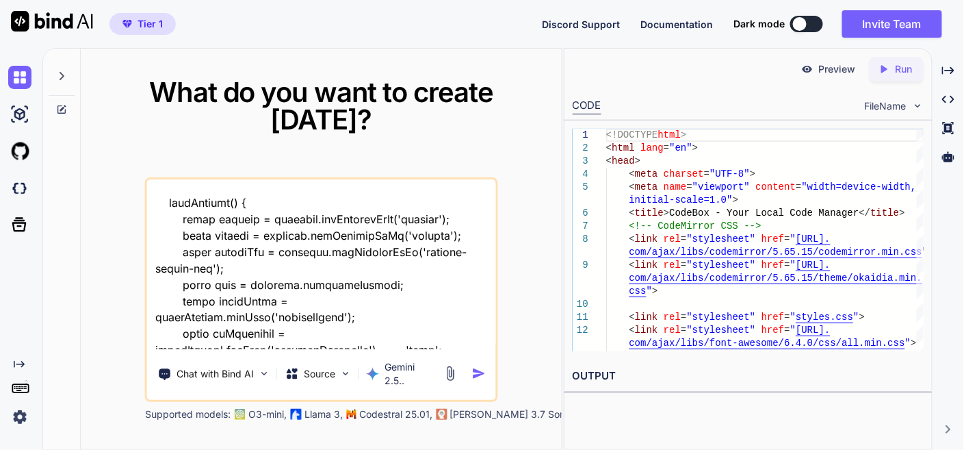
type textarea "x"
type textarea "thi si my tool - "here is html code - index.html "<!DOCTYPE html> <html lang="e…"
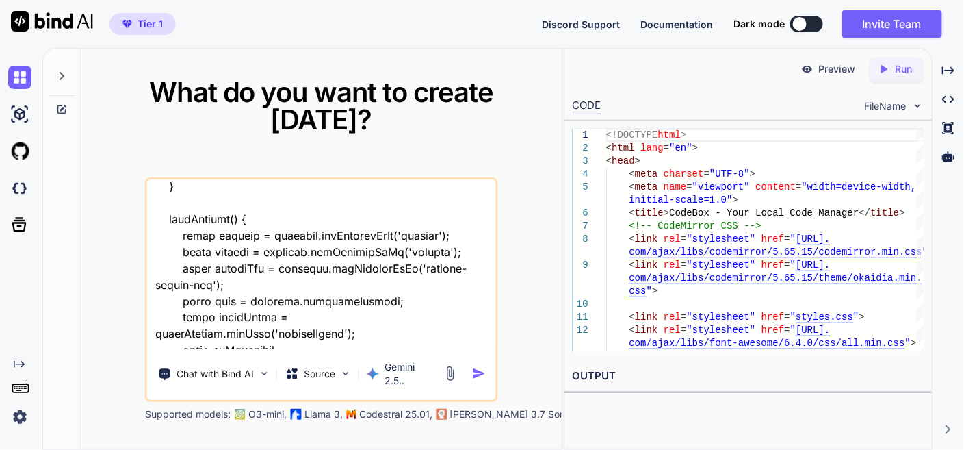
type textarea "x"
type textarea "thi si my tool - "here is html code - index.html "<!DOCTYPE html> <html lang="e…"
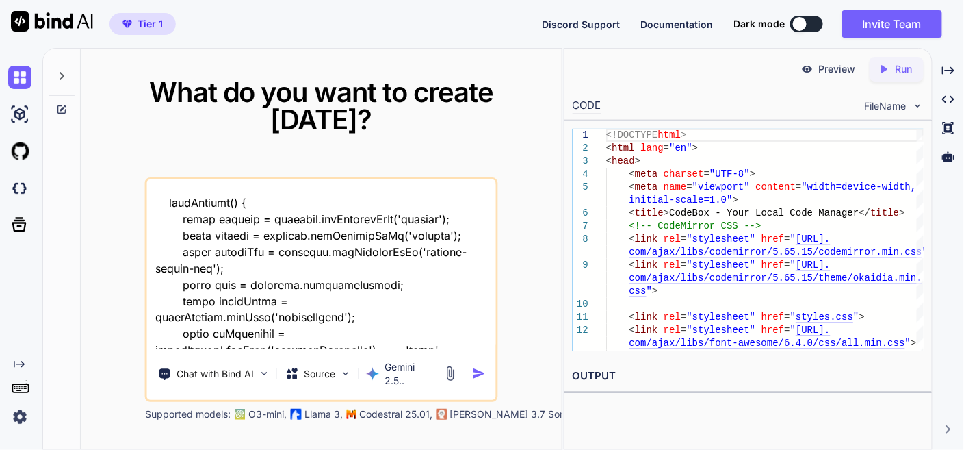
type textarea "x"
type textarea "thi si my tool - "here is html code - index.html "<!DOCTYPE html> <html lang="e…"
type textarea "x"
type textarea "thi si my tool - "here is html code - index.html "<!DOCTYPE html> <html lang="e…"
type textarea "x"
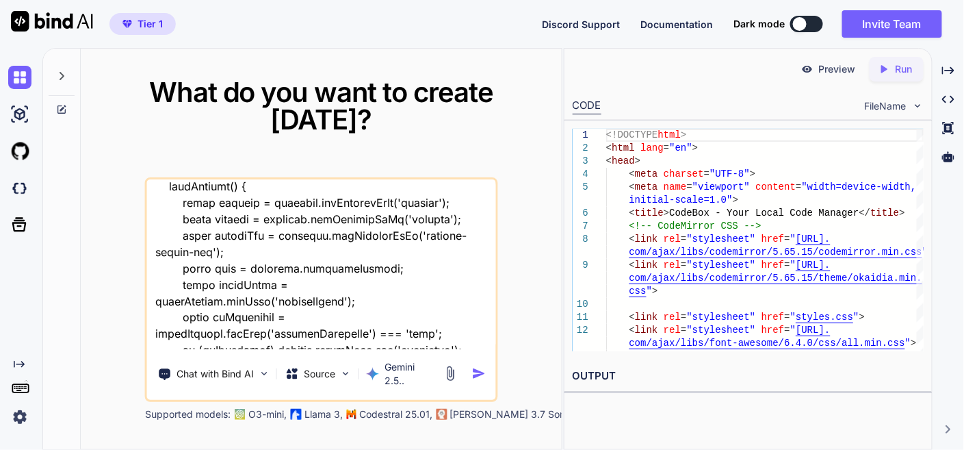
type textarea "thi si my tool - "here is html code - index.html "<!DOCTYPE html> <html lang="e…"
type textarea "x"
type textarea "thi si my tool - "here is html code - index.html "<!DOCTYPE html> <html lang="e…"
type textarea "x"
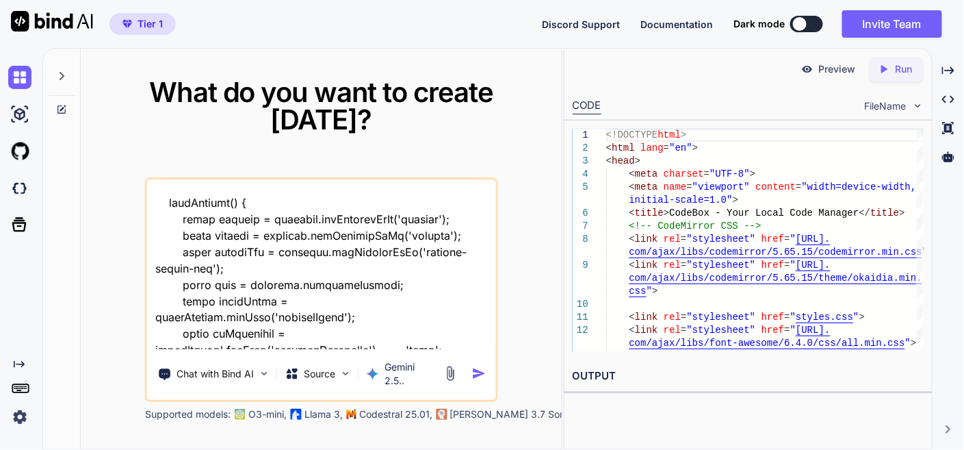
type textarea "thi si my tool - "here is html code - index.html "<!DOCTYPE html> <html lang="e…"
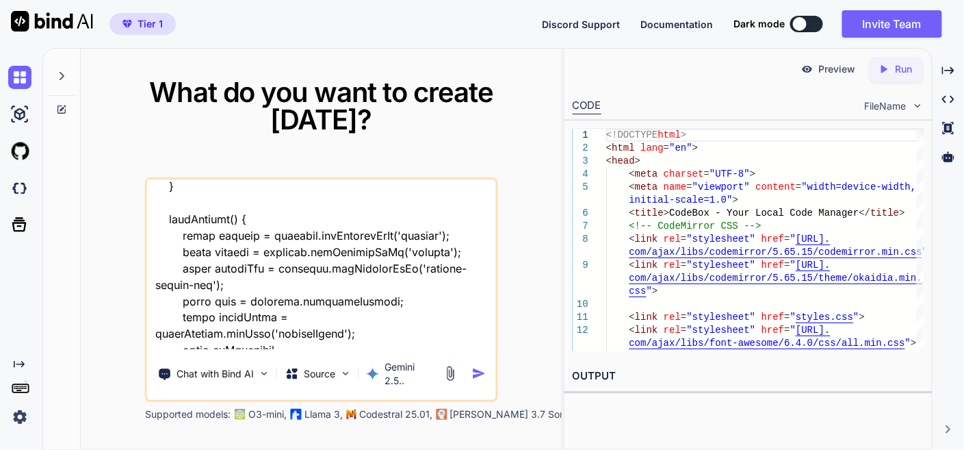
type textarea "x"
type textarea "thi si my tool - "here is html code - index.html "<!DOCTYPE html> <html lang="e…"
type textarea "x"
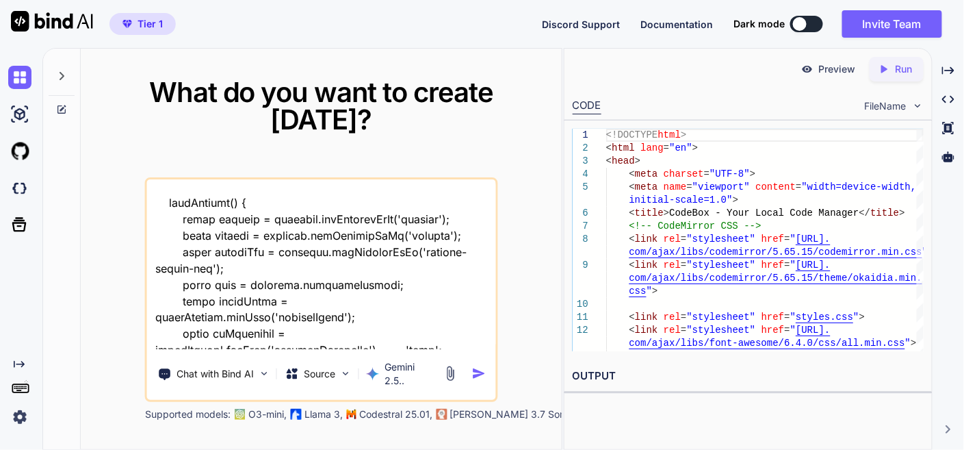
type textarea "thi si my tool - "here is html code - index.html "<!DOCTYPE html> <html lang="e…"
type textarea "x"
type textarea "thi si my tool - "here is html code - index.html "<!DOCTYPE html> <html lang="e…"
type textarea "x"
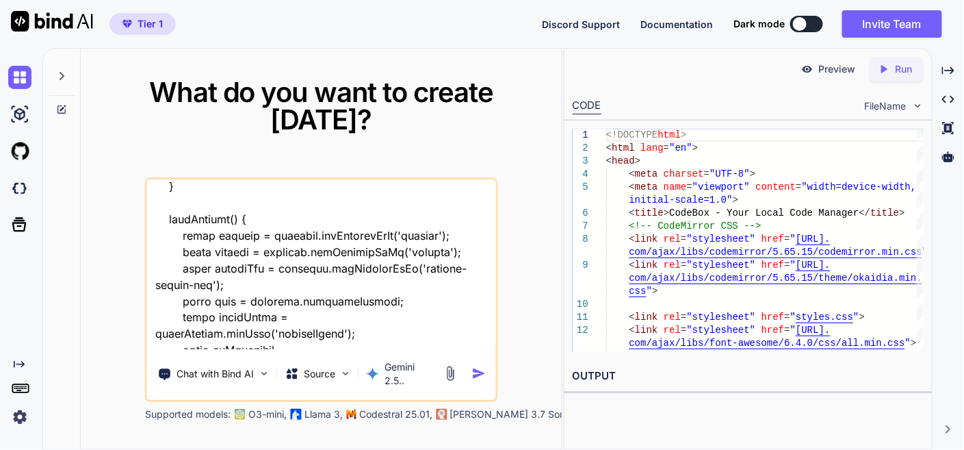
type textarea "thi si my tool - "here is html code - index.html "<!DOCTYPE html> <html lang="e…"
type textarea "x"
type textarea "thi si my tool - "here is html code - index.html "<!DOCTYPE html> <html lang="e…"
type textarea "x"
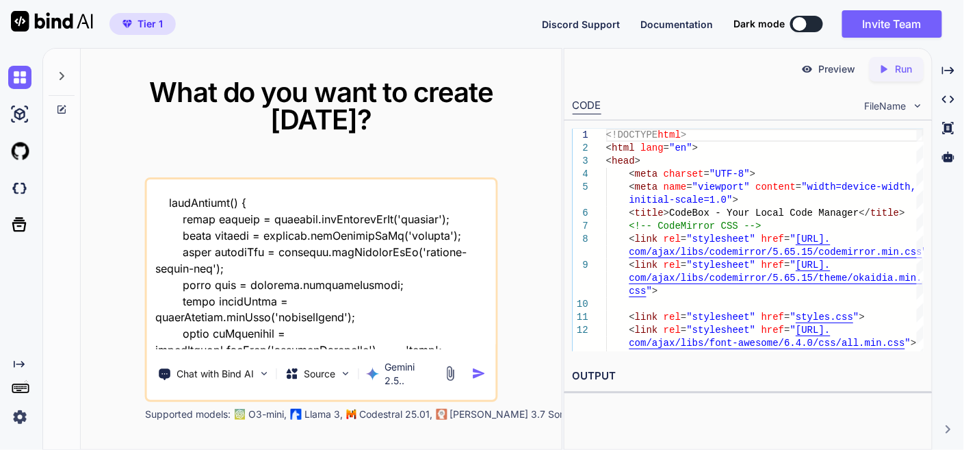
type textarea "thi si my tool - "here is html code - index.html "<!DOCTYPE html> <html lang="e…"
type textarea "x"
type textarea "thi si my tool - "here is html code - index.html "<!DOCTYPE html> <html lang="e…"
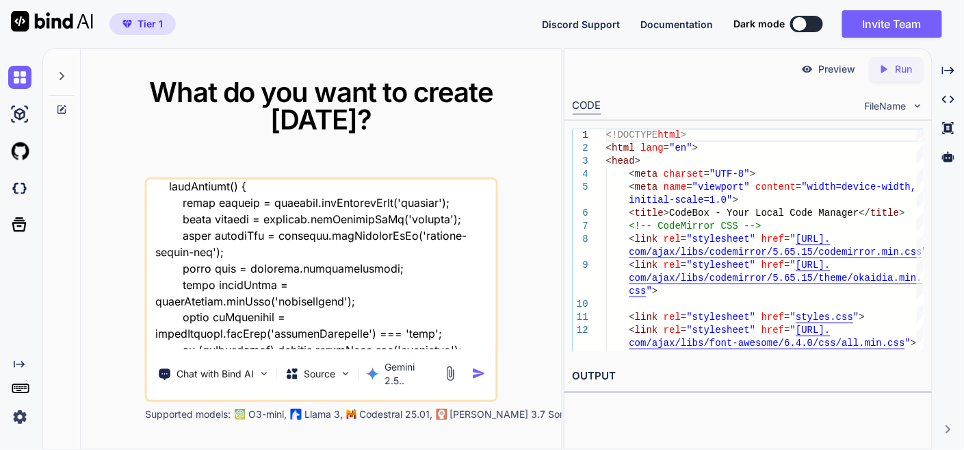
type textarea "x"
type textarea "thi si my tool - "here is html code - index.html "<!DOCTYPE html> <html lang="e…"
type textarea "x"
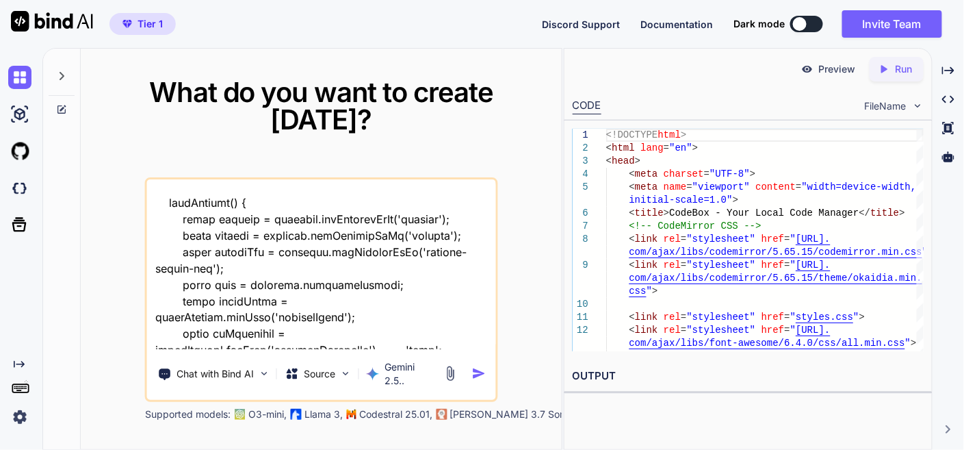
type textarea "thi si my tool - "here is html code - index.html "<!DOCTYPE html> <html lang="e…"
type textarea "x"
type textarea "thi si my tool - "here is html code - index.html "<!DOCTYPE html> <html lang="e…"
type textarea "x"
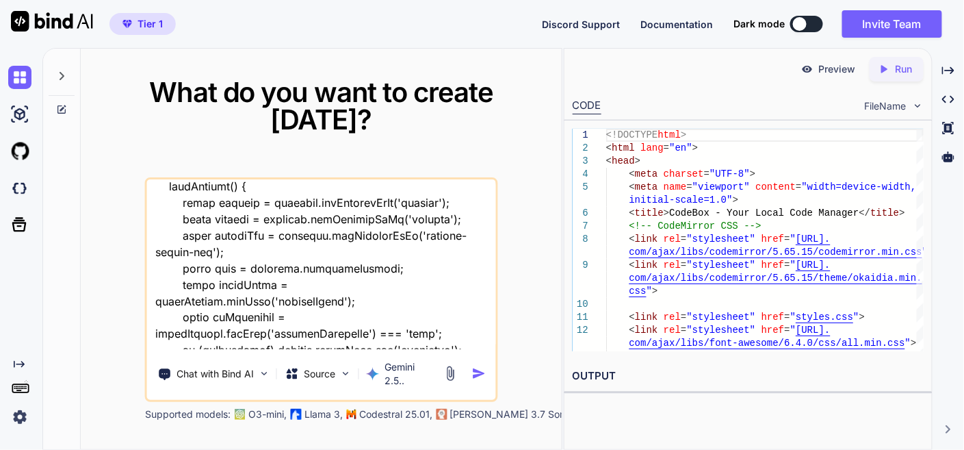
type textarea "thi si my tool - "here is html code - index.html "<!DOCTYPE html> <html lang="e…"
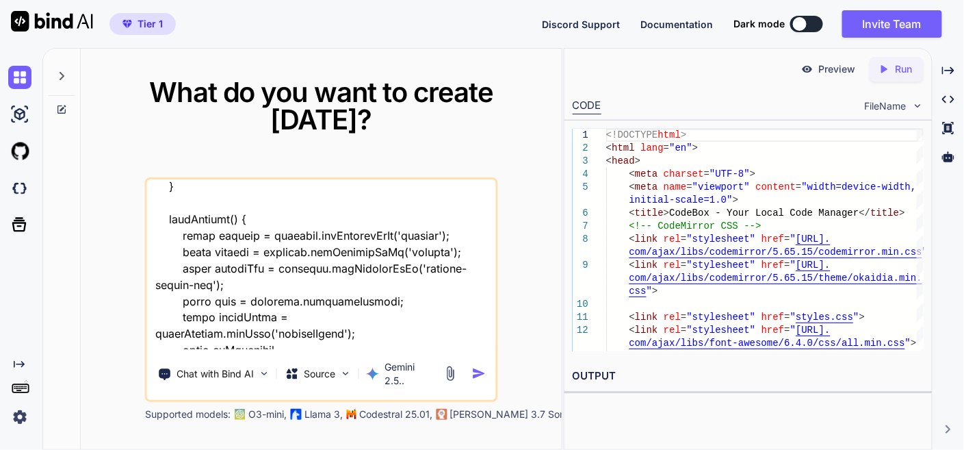
type textarea "x"
type textarea "thi si my tool - "here is html code - index.html "<!DOCTYPE html> <html lang="e…"
type textarea "x"
type textarea "thi si my tool - "here is html code - index.html "<!DOCTYPE html> <html lang="e…"
type textarea "x"
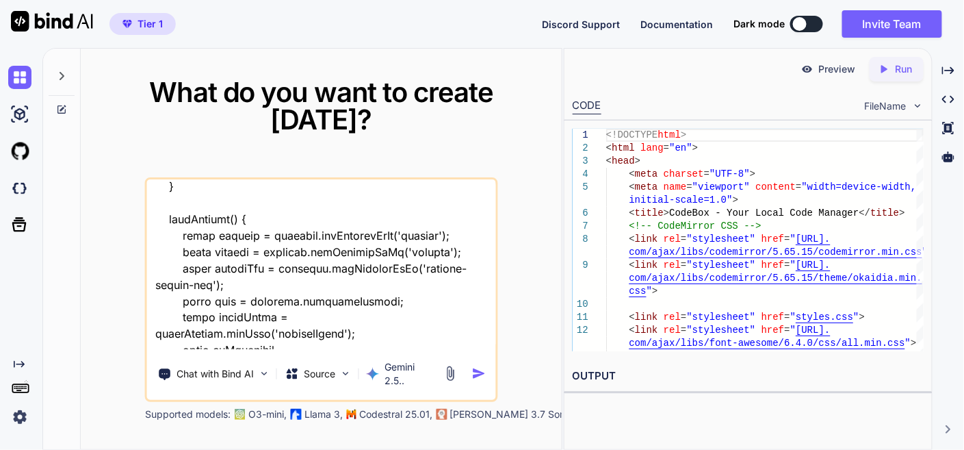
type textarea "thi si my tool - "here is html code - index.html "<!DOCTYPE html> <html lang="e…"
type textarea "x"
type textarea "thi si my tool - "here is html code - index.html "<!DOCTYPE html> <html lang="e…"
type textarea "x"
type textarea "thi si my tool - "here is html code - index.html "<!DOCTYPE html> <html lang="e…"
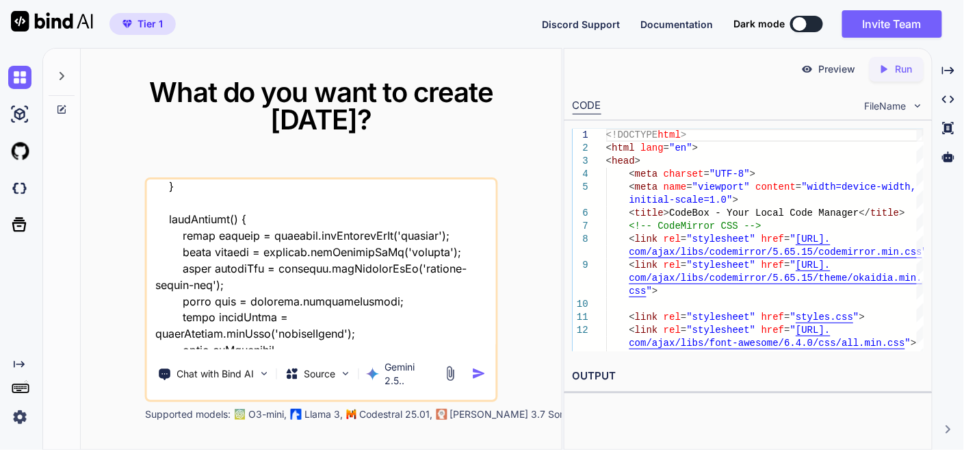
type textarea "x"
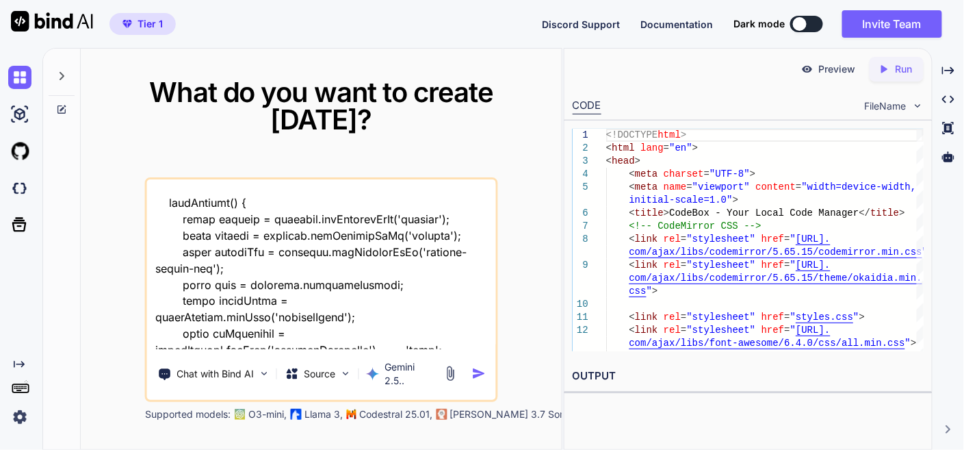
type textarea "thi si my tool - "here is html code - index.html "<!DOCTYPE html> <html lang="e…"
type textarea "x"
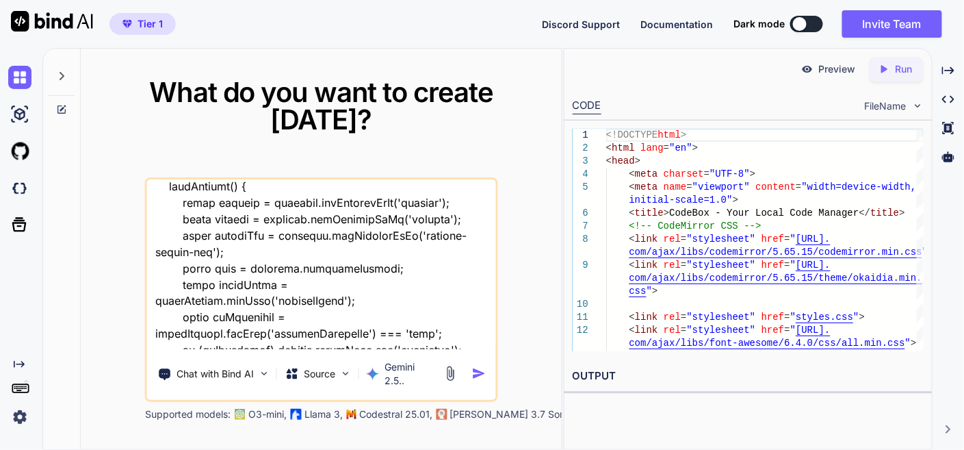
type textarea "thi si my tool - "here is html code - index.html "<!DOCTYPE html> <html lang="e…"
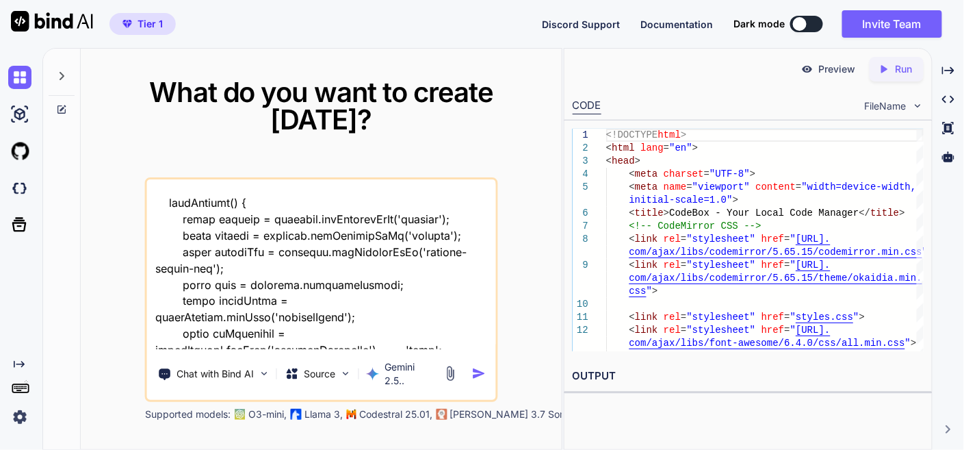
type textarea "x"
type textarea "thi si my tool - "here is html code - index.html "<!DOCTYPE html> <html lang="e…"
type textarea "x"
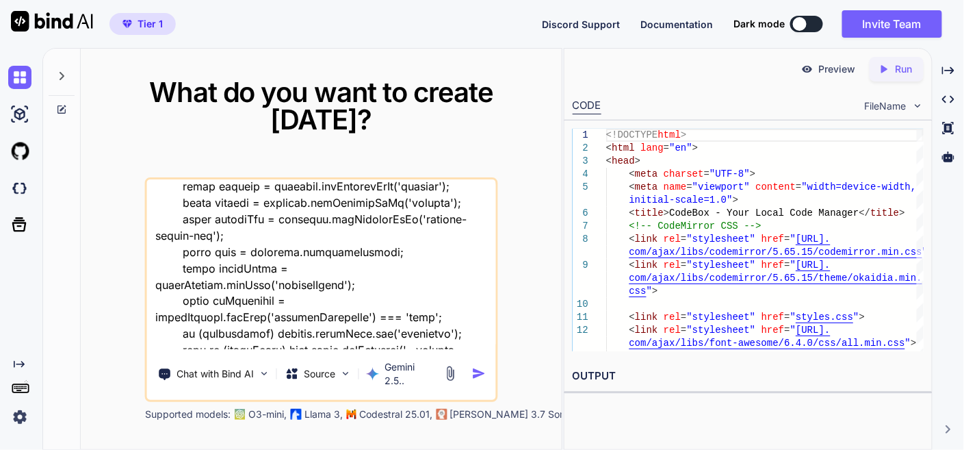
click at [192, 328] on textarea at bounding box center [321, 264] width 349 height 170
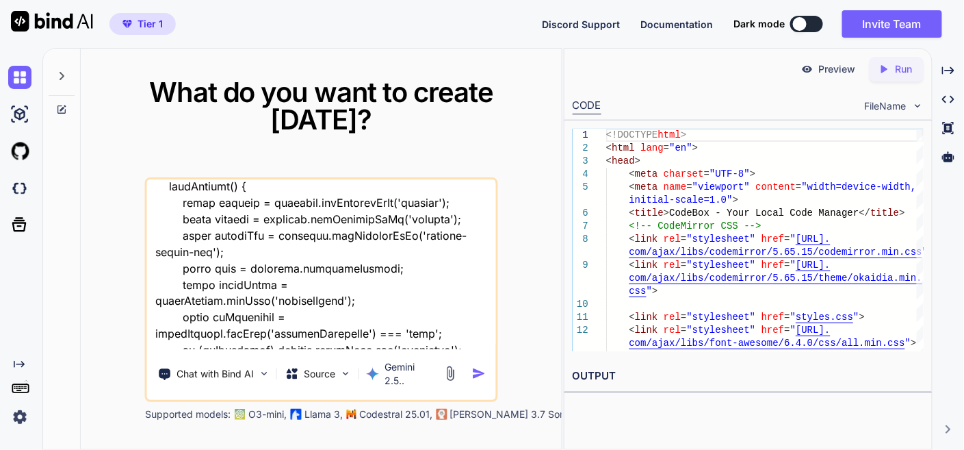
type textarea "thi si my tool - "here is html code - index.html "<!DOCTYPE html> <html lang="e…"
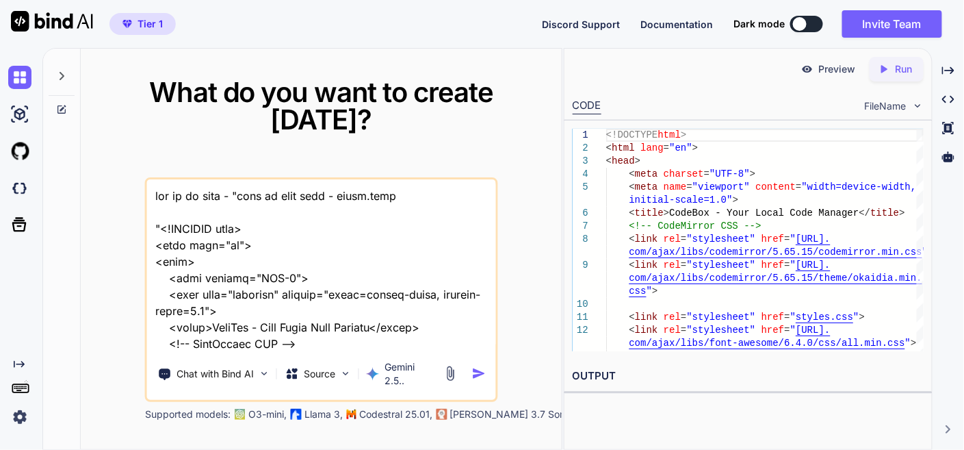
scroll to position [48337, 0]
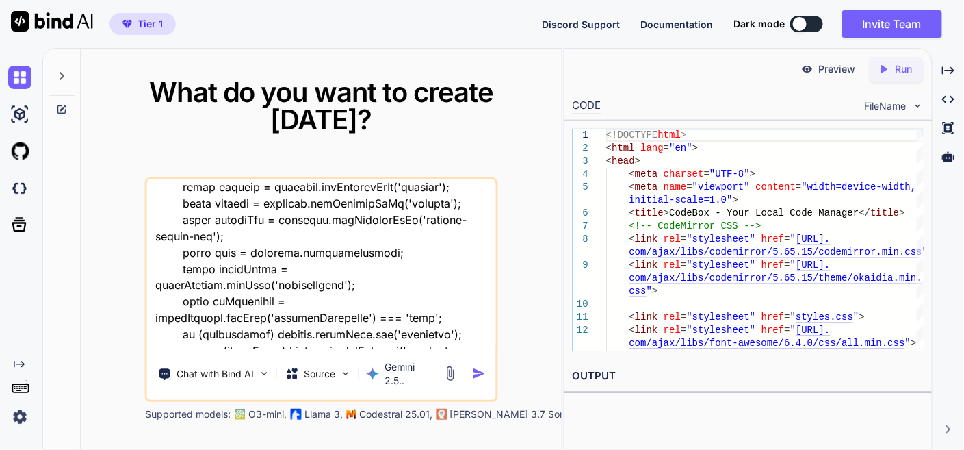
type textarea "lor ip do sita - "cons ad elit sedd - eiusm.temp "<!INCIDID utla> <etdo magn="a…"
type textarea "x"
type textarea "lor ip do sita - "cons ad elit sedd - eiusm.temp "<!INCIDID utla> <etdo magn="a…"
type textarea "x"
type textarea "lor ip do sita - "cons ad elit sedd - eiusm.temp "<!INCIDID utla> <etdo magn="a…"
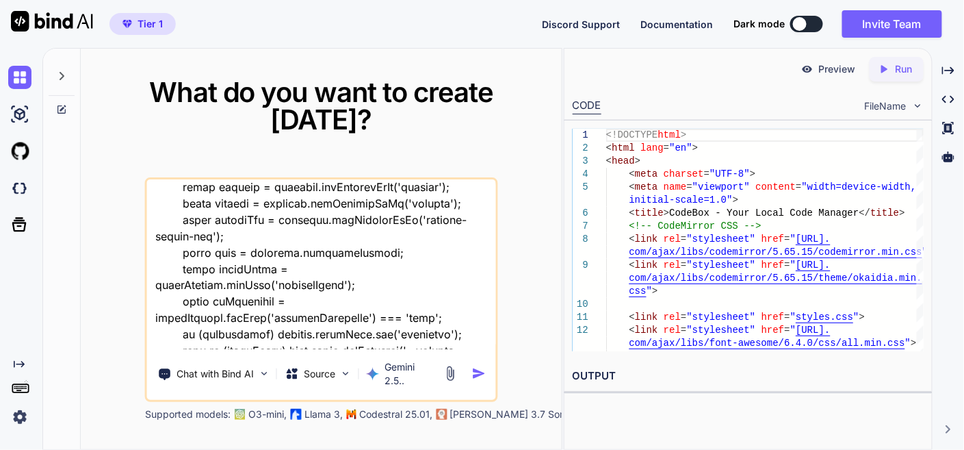
type textarea "x"
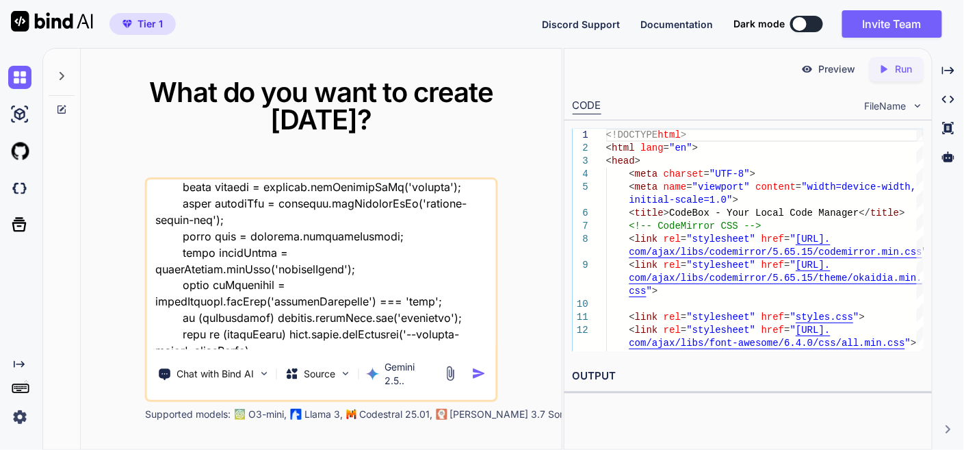
type textarea "lor ip do sita - "cons ad elit sedd - eiusm.temp "<!INCIDID utla> <etdo magn="a…"
type textarea "x"
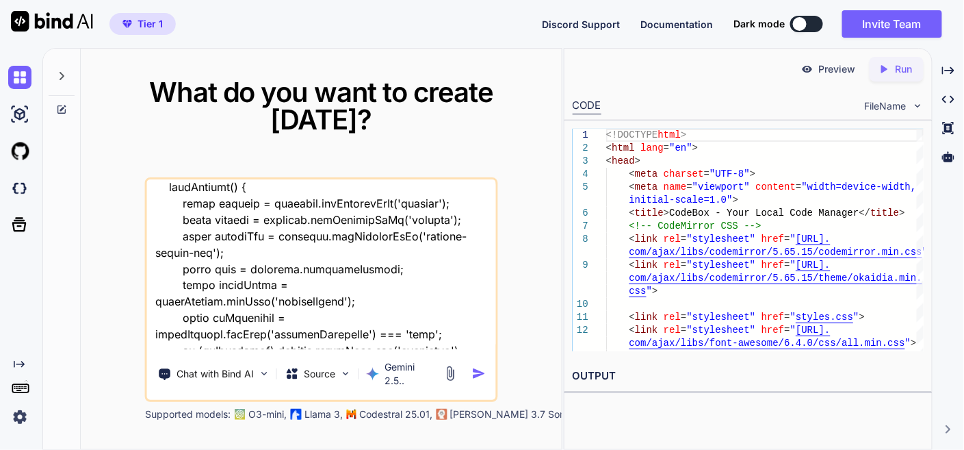
type textarea "lor ip do sita - "cons ad elit sedd - eiusm.temp "<!INCIDID utla> <etdo magn="a…"
type textarea "x"
type textarea "lor ip do sita - "cons ad elit sedd - eiusm.temp "<!INCIDID utla> <etdo magn="a…"
type textarea "x"
type textarea "lor ip do sita - "cons ad elit sedd - eiusm.temp "<!INCIDID utla> <etdo magn="a…"
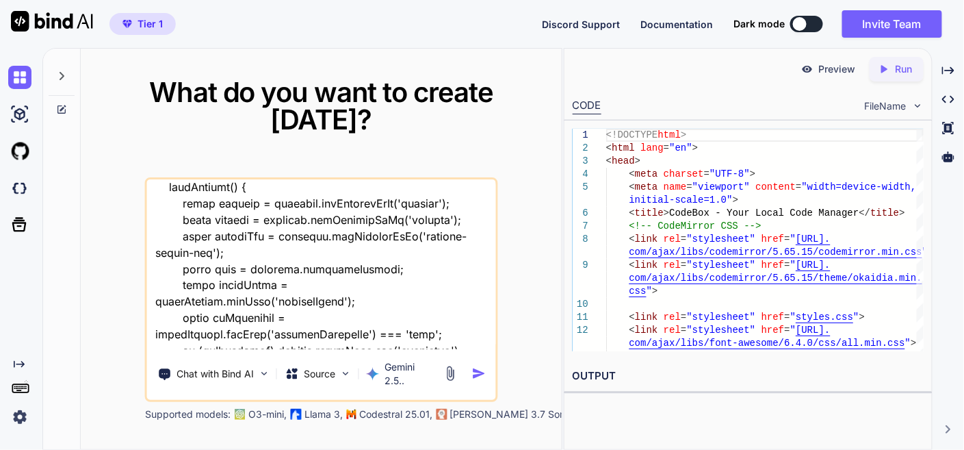
type textarea "x"
type textarea "lor ip do sita - "cons ad elit sedd - eiusm.temp "<!INCIDID utla> <etdo magn="a…"
type textarea "x"
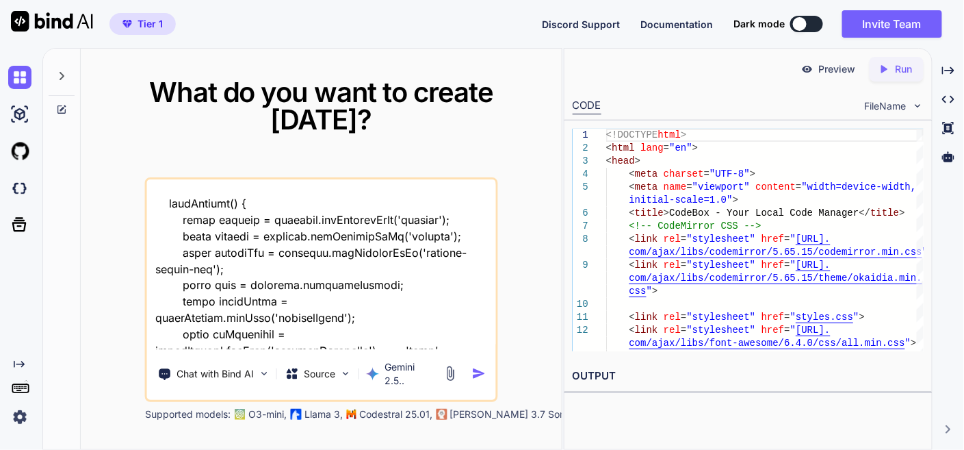
type textarea "lor ip do sita - "cons ad elit sedd - eiusm.temp "<!INCIDID utla> <etdo magn="a…"
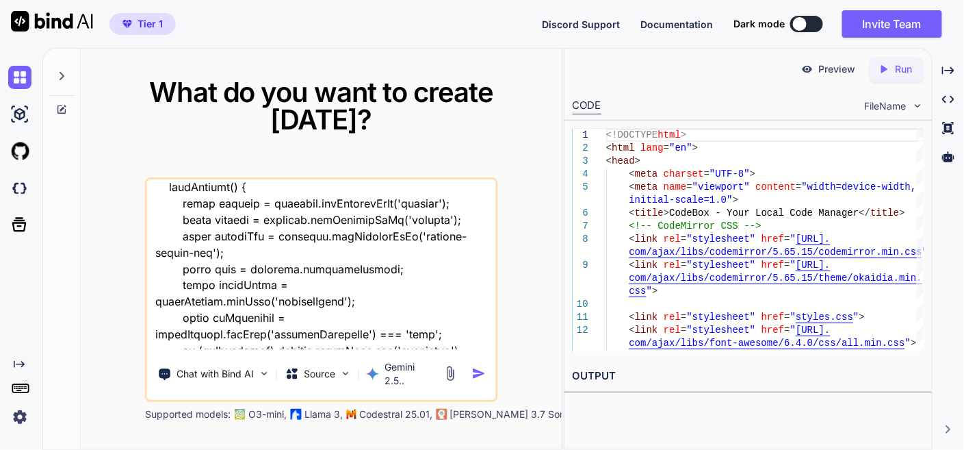
type textarea "x"
type textarea "lor ip do sita - "cons ad elit sedd - eiusm.temp "<!INCIDID utla> <etdo magn="a…"
type textarea "x"
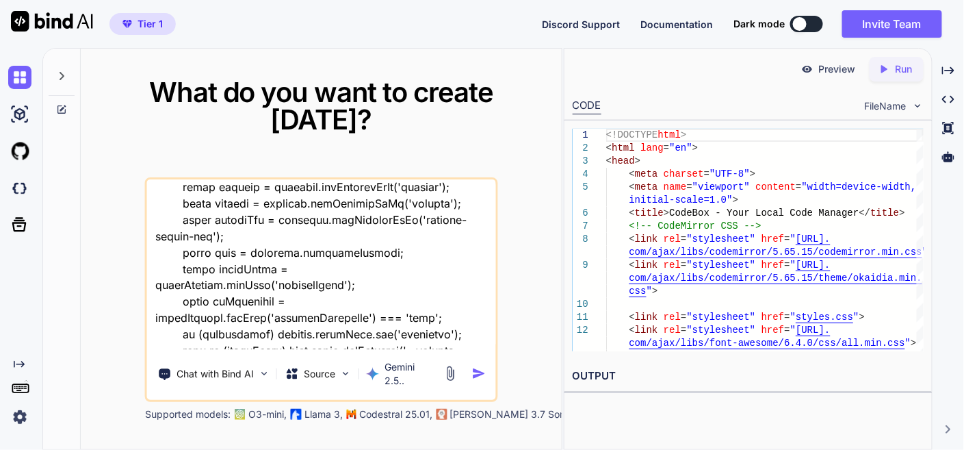
type textarea "lor ip do sita - "cons ad elit sedd - eiusm.temp "<!INCIDID utla> <etdo magn="a…"
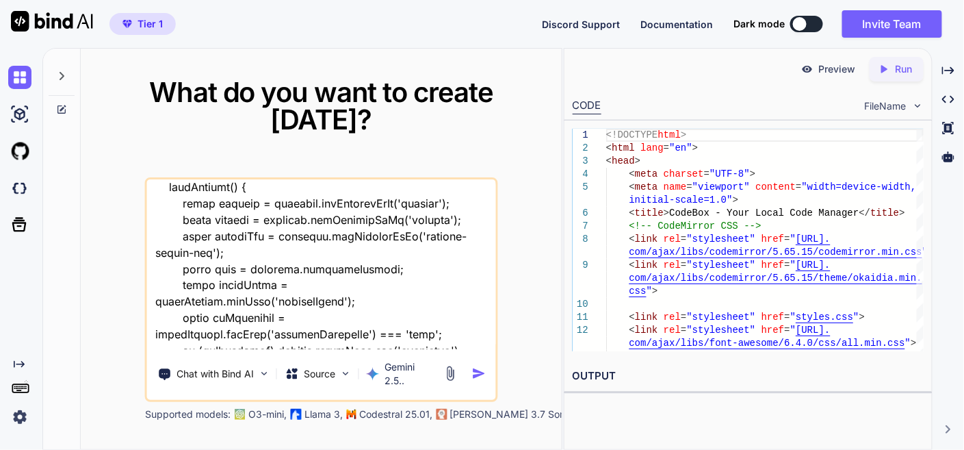
type textarea "x"
type textarea "lor ip do sita - "cons ad elit sedd - eiusm.temp "<!INCIDID utla> <etdo magn="a…"
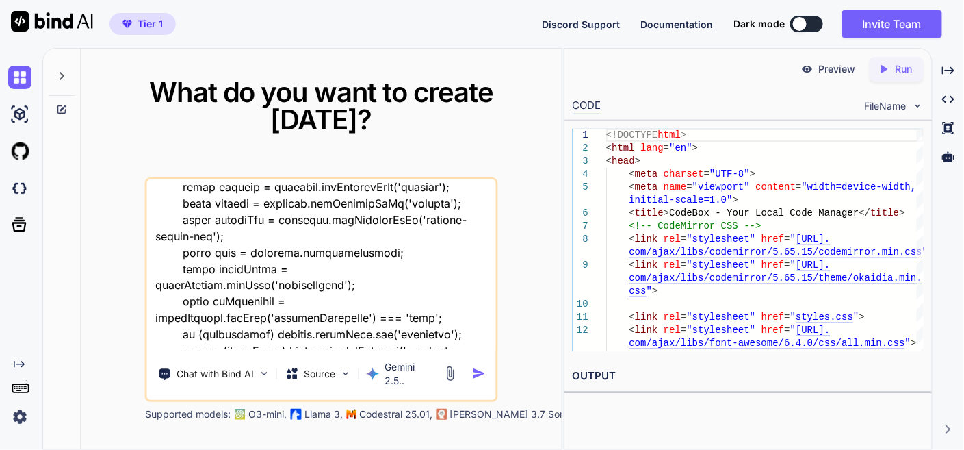
type textarea "x"
type textarea "lor ip do sita - "cons ad elit sedd - eiusm.temp "<!INCIDID utla> <etdo magn="a…"
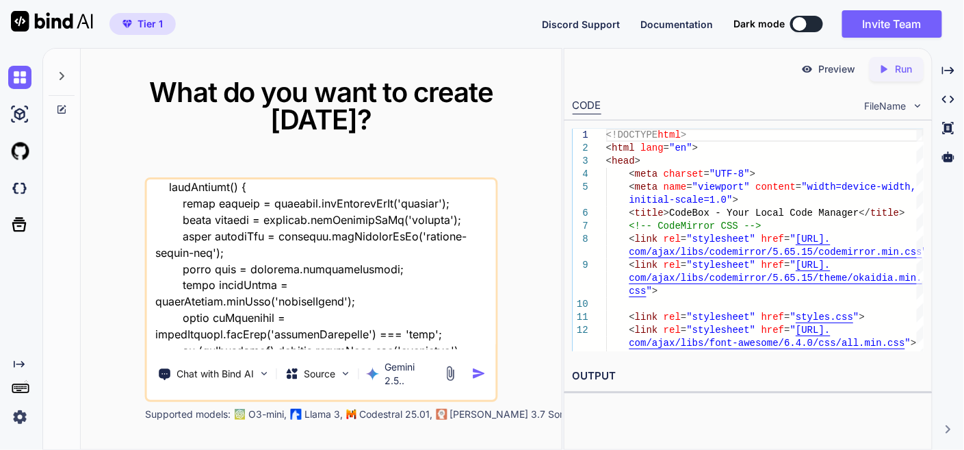
type textarea "x"
type textarea "lor ip do sita - "cons ad elit sedd - eiusm.temp "<!INCIDID utla> <etdo magn="a…"
type textarea "x"
type textarea "lor ip do sita - "cons ad elit sedd - eiusm.temp "<!INCIDID utla> <etdo magn="a…"
type textarea "x"
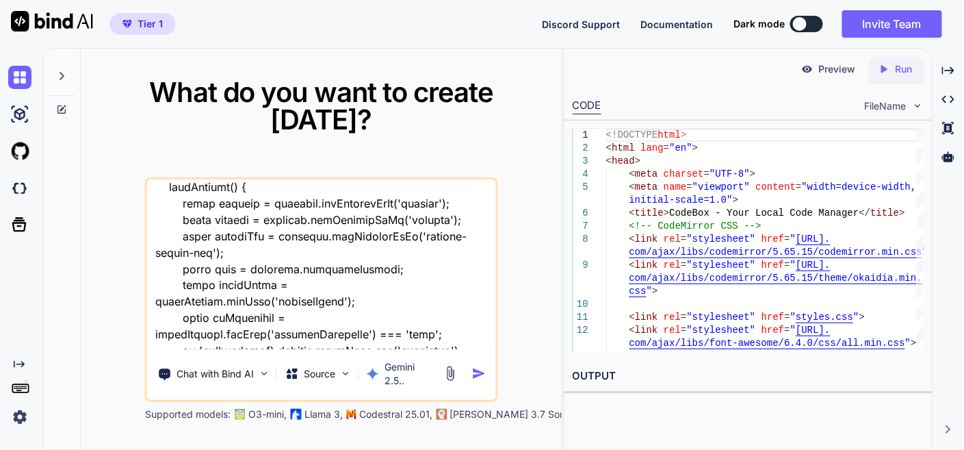
type textarea "lor ip do sita - "cons ad elit sedd - eiusm.temp "<!INCIDID utla> <etdo magn="a…"
type textarea "x"
type textarea "lor ip do sita - "cons ad elit sedd - eiusm.temp "<!INCIDID utla> <etdo magn="a…"
type textarea "x"
type textarea "lor ip do sita - "cons ad elit sedd - eiusm.temp "<!INCIDID utla> <etdo magn="a…"
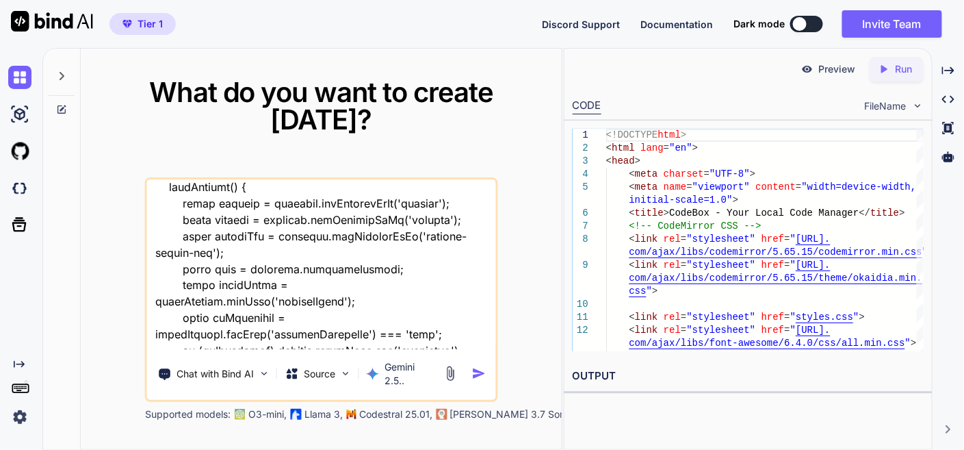
type textarea "x"
type textarea "lor ip do sita - "cons ad elit sedd - eiusm.temp "<!INCIDID utla> <etdo magn="a…"
type textarea "x"
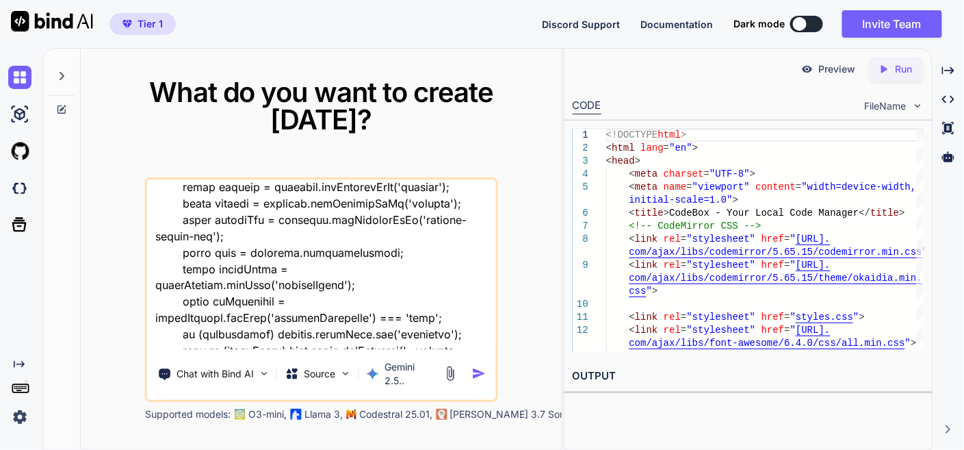
type textarea "lor ip do sita - "cons ad elit sedd - eiusm.temp "<!INCIDID utla> <etdo magn="a…"
type textarea "x"
type textarea "lor ip do sita - "cons ad elit sedd - eiusm.temp "<!INCIDID utla> <etdo magn="a…"
type textarea "x"
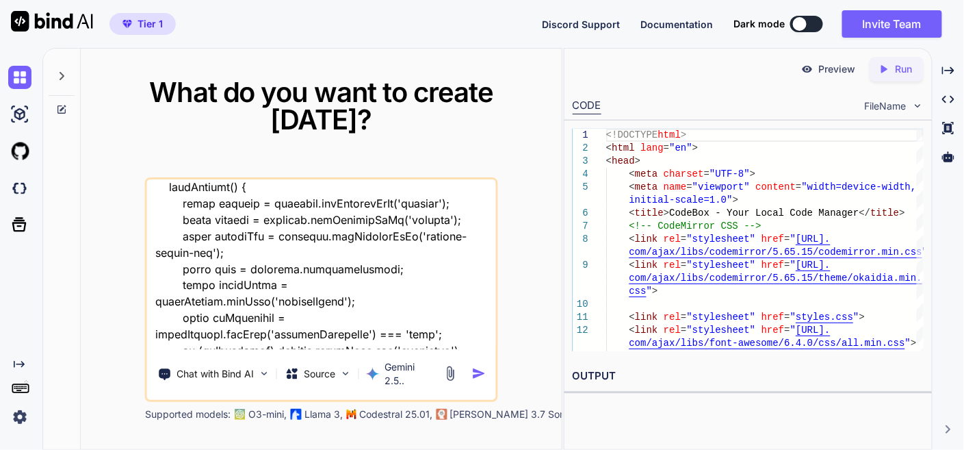
type textarea "lor ip do sita - "cons ad elit sedd - eiusm.temp "<!INCIDID utla> <etdo magn="a…"
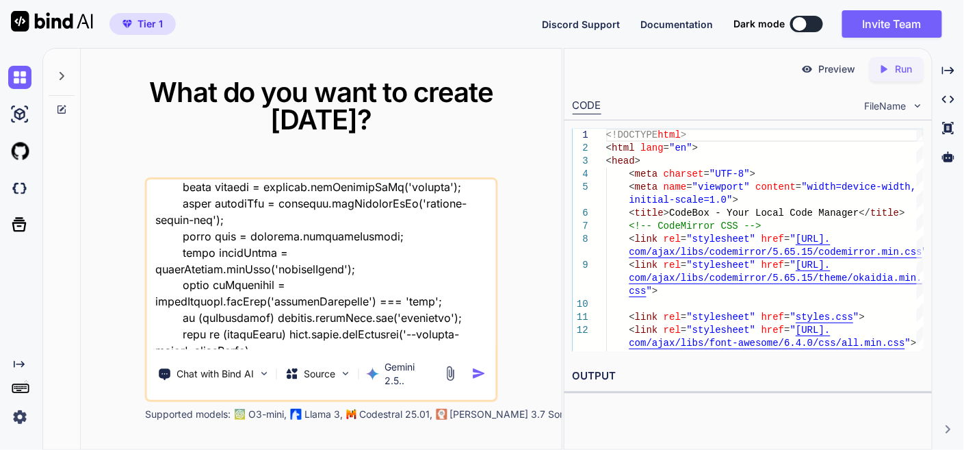
type textarea "x"
type textarea "lor ip do sita - "cons ad elit sedd - eiusm.temp "<!INCIDID utla> <etdo magn="a…"
type textarea "x"
type textarea "lor ip do sita - "cons ad elit sedd - eiusm.temp "<!INCIDID utla> <etdo magn="a…"
type textarea "x"
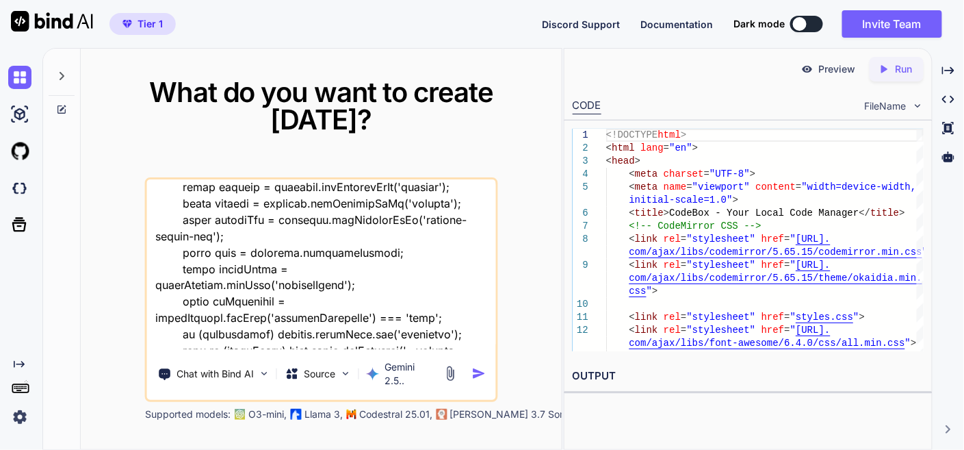
type textarea "lor ip do sita - "cons ad elit sedd - eiusm.temp "<!INCIDID utla> <etdo magn="a…"
type textarea "x"
type textarea "lor ip do sita - "cons ad elit sedd - eiusm.temp "<!INCIDID utla> <etdo magn="a…"
type textarea "x"
type textarea "lor ip do sita - "cons ad elit sedd - eiusm.temp "<!INCIDID utla> <etdo magn="a…"
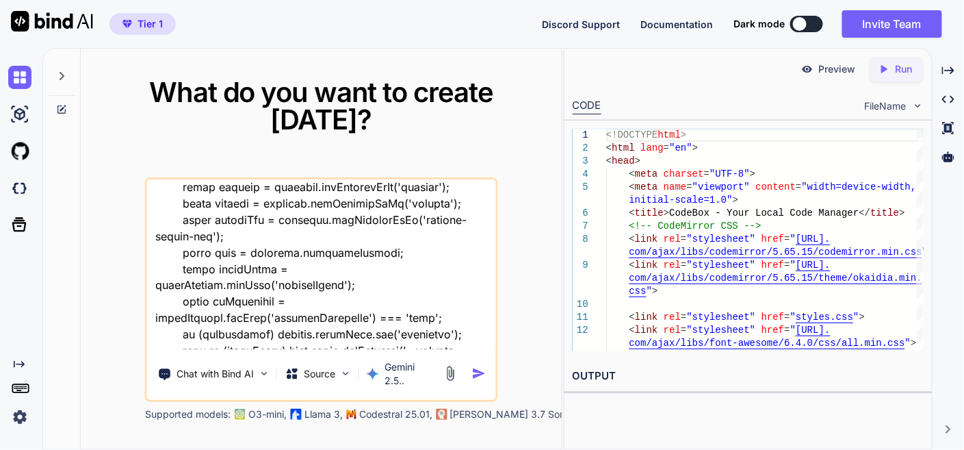
type textarea "x"
type textarea "lor ip do sita - "cons ad elit sedd - eiusm.temp "<!INCIDID utla> <etdo magn="a…"
type textarea "x"
type textarea "lor ip do sita - "cons ad elit sedd - eiusm.temp "<!INCIDID utla> <etdo magn="a…"
type textarea "x"
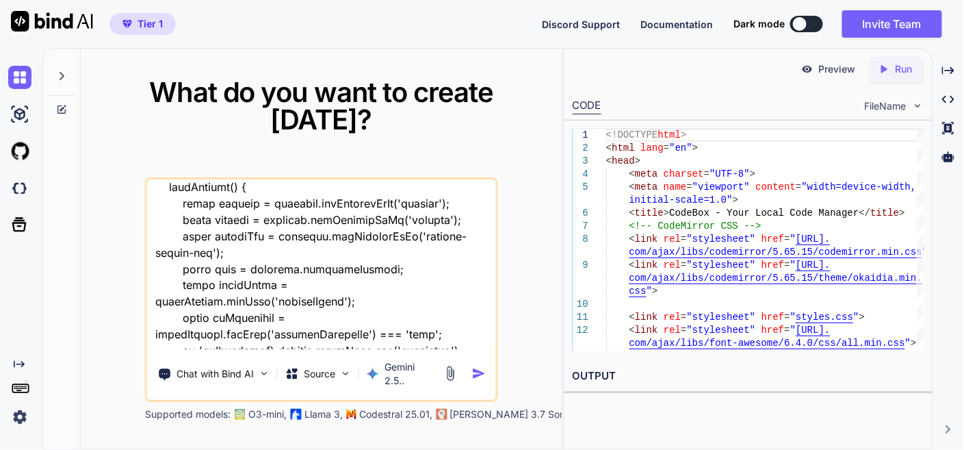
type textarea "lor ip do sita - "cons ad elit sedd - eiusm.temp "<!INCIDID utla> <etdo magn="a…"
type textarea "x"
type textarea "lor ip do sita - "cons ad elit sedd - eiusm.temp "<!INCIDID utla> <etdo magn="a…"
type textarea "x"
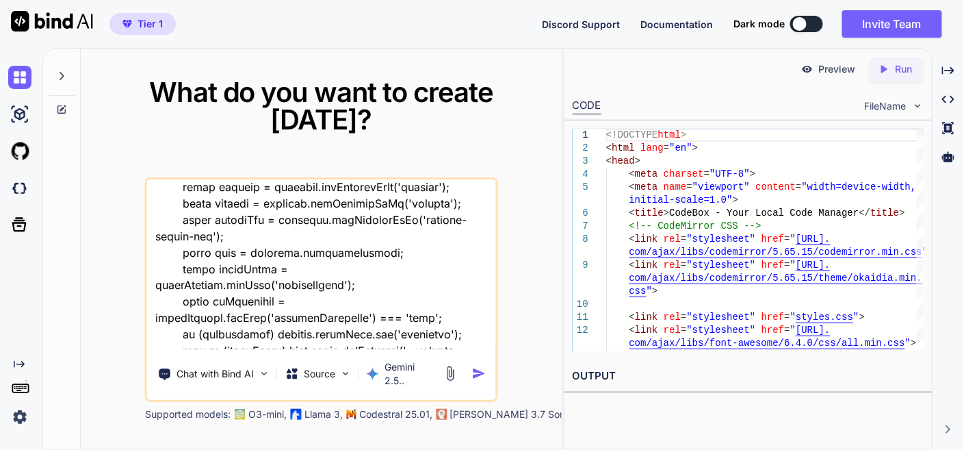
type textarea "lor ip do sita - "cons ad elit sedd - eiusm.temp "<!INCIDID utla> <etdo magn="a…"
type textarea "x"
type textarea "lor ip do sita - "cons ad elit sedd - eiusm.temp "<!INCIDID utla> <etdo magn="a…"
type textarea "x"
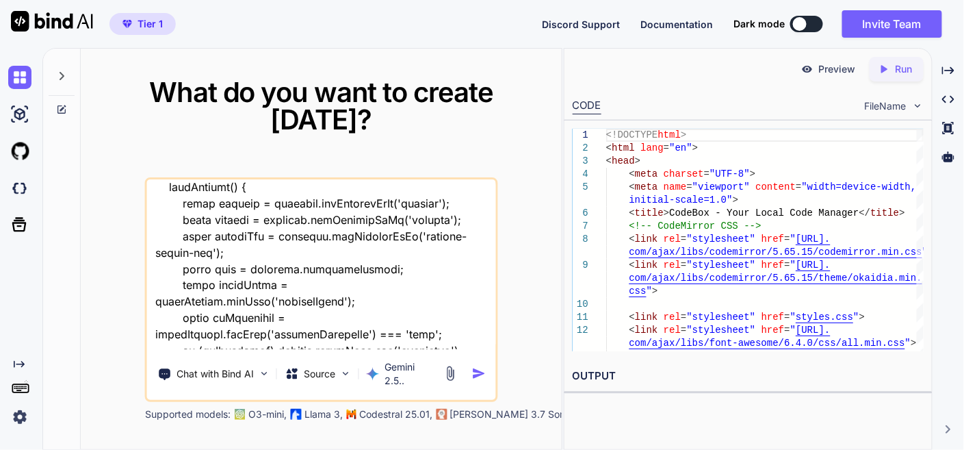
type textarea "lor ip do sita - "cons ad elit sedd - eiusm.temp "<!INCIDID utla> <etdo magn="a…"
type textarea "x"
type textarea "lor ip do sita - "cons ad elit sedd - eiusm.temp "<!INCIDID utla> <etdo magn="a…"
type textarea "x"
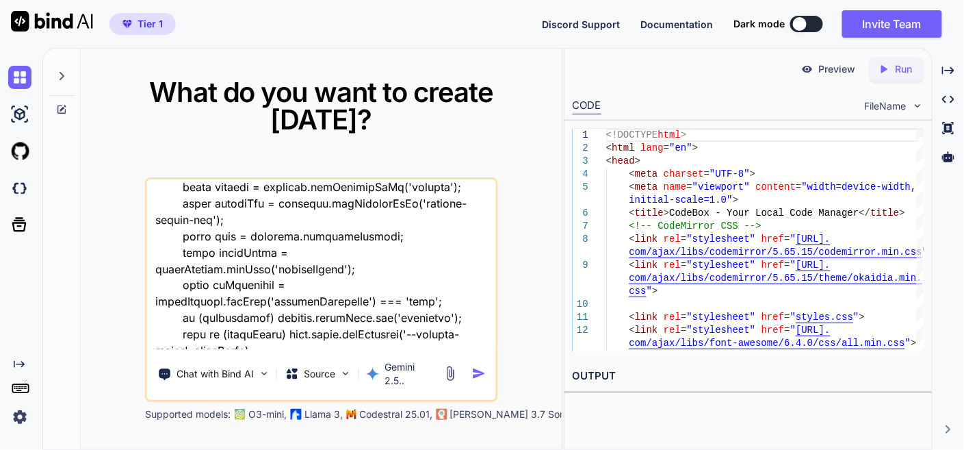
type textarea "lor ip do sita - "cons ad elit sedd - eiusm.temp "<!INCIDID utla> <etdo magn="a…"
type textarea "x"
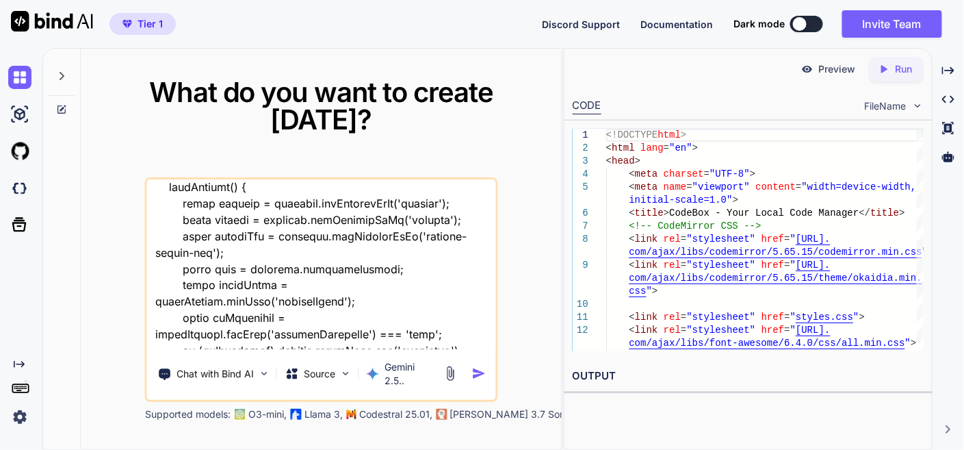
type textarea "lor ip do sita - "cons ad elit sedd - eiusm.temp "<!INCIDID utla> <etdo magn="a…"
type textarea "x"
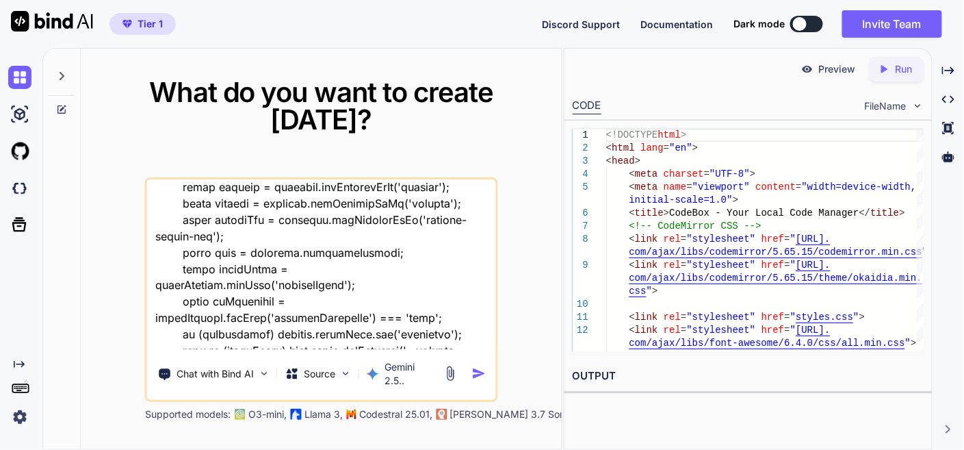
type textarea "lor ip do sita - "cons ad elit sedd - eiusm.temp "<!INCIDID utla> <etdo magn="a…"
type textarea "x"
type textarea "lor ip do sita - "cons ad elit sedd - eiusm.temp "<!INCIDID utla> <etdo magn="a…"
type textarea "x"
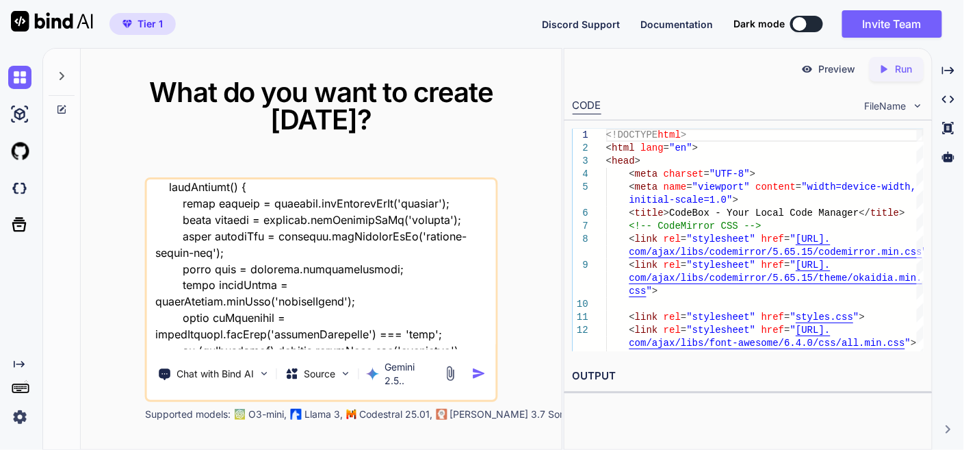
type textarea "lor ip do sita - "cons ad elit sedd - eiusm.temp "<!INCIDID utla> <etdo magn="a…"
type textarea "x"
type textarea "lor ip do sita - "cons ad elit sedd - eiusm.temp "<!INCIDID utla> <etdo magn="a…"
type textarea "x"
type textarea "lor ip do sita - "cons ad elit sedd - eiusm.temp "<!INCIDID utla> <etdo magn="a…"
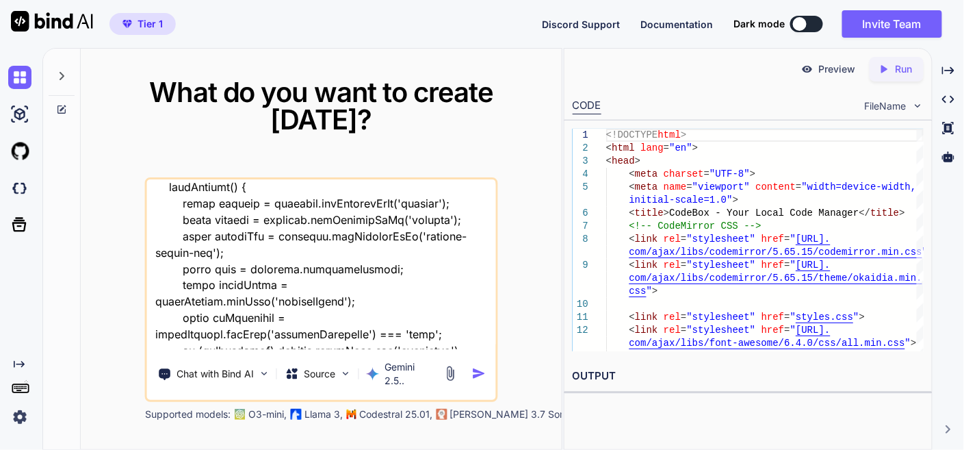
type textarea "x"
type textarea "lor ip do sita - "cons ad elit sedd - eiusm.temp "<!INCIDID utla> <etdo magn="a…"
type textarea "x"
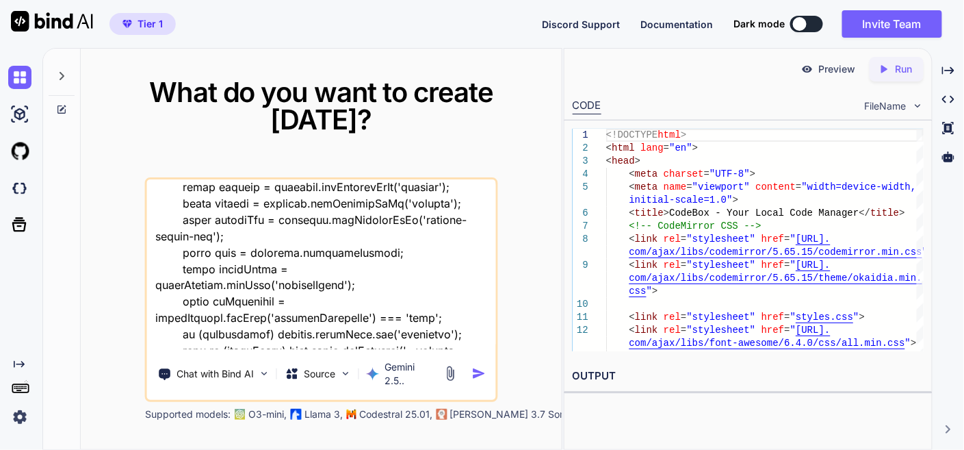
type textarea "lor ip do sita - "cons ad elit sedd - eiusm.temp "<!INCIDID utla> <etdo magn="a…"
type textarea "x"
type textarea "lor ip do sita - "cons ad elit sedd - eiusm.temp "<!INCIDID utla> <etdo magn="a…"
type textarea "x"
type textarea "lor ip do sita - "cons ad elit sedd - eiusm.temp "<!INCIDID utla> <etdo magn="a…"
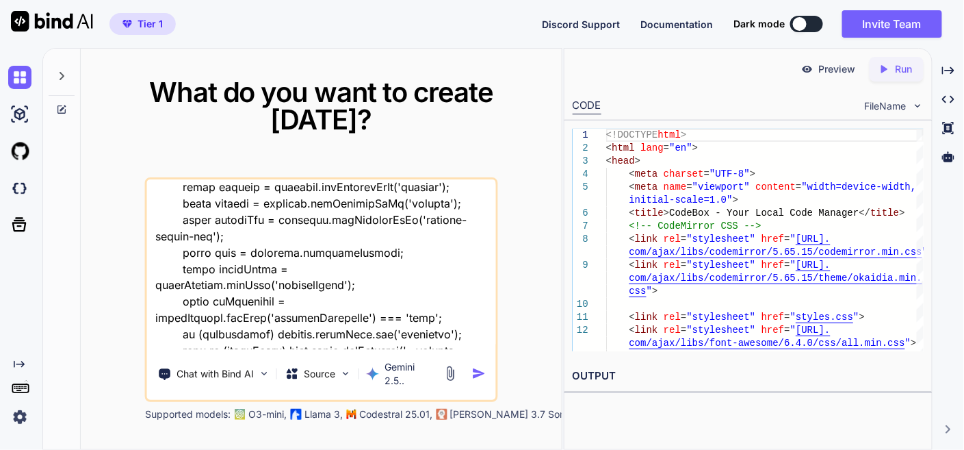
type textarea "x"
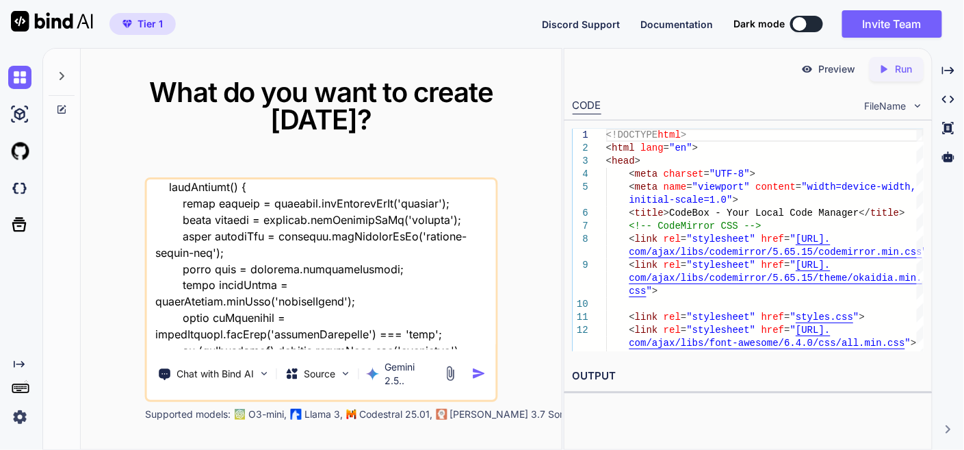
type textarea "lor ip do sita - "cons ad elit sedd - eiusm.temp "<!INCIDID utla> <etdo magn="a…"
type textarea "x"
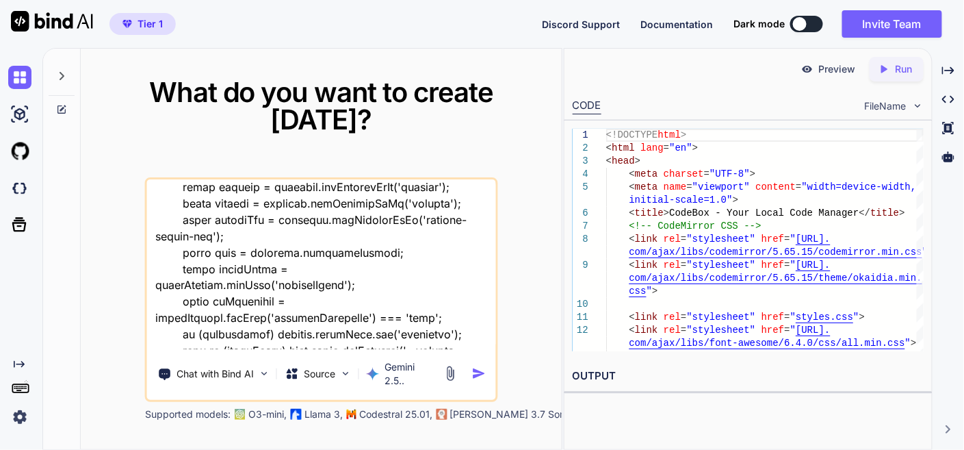
type textarea "lor ip do sita - "cons ad elit sedd - eiusm.temp "<!INCIDID utla> <etdo magn="a…"
type textarea "x"
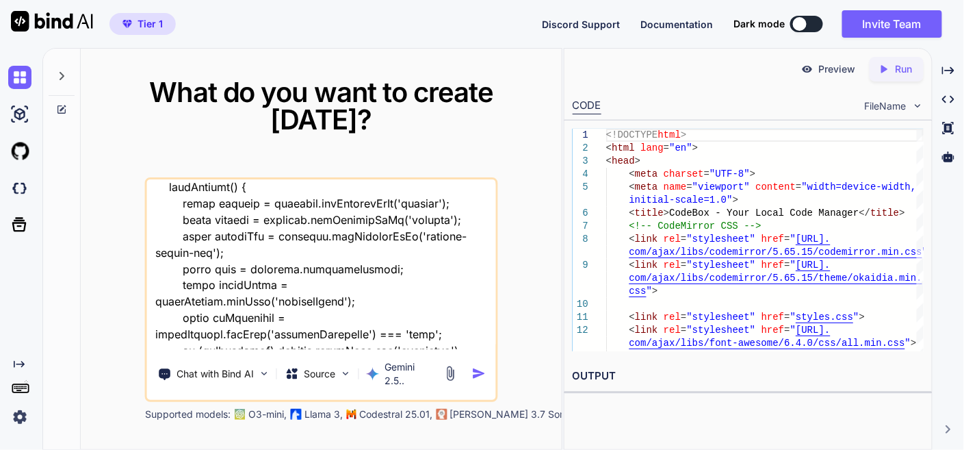
type textarea "lor ip do sita - "cons ad elit sedd - eiusm.temp "<!INCIDID utla> <etdo magn="a…"
type textarea "x"
type textarea "lor ip do sita - "cons ad elit sedd - eiusm.temp "<!INCIDID utla> <etdo magn="a…"
type textarea "x"
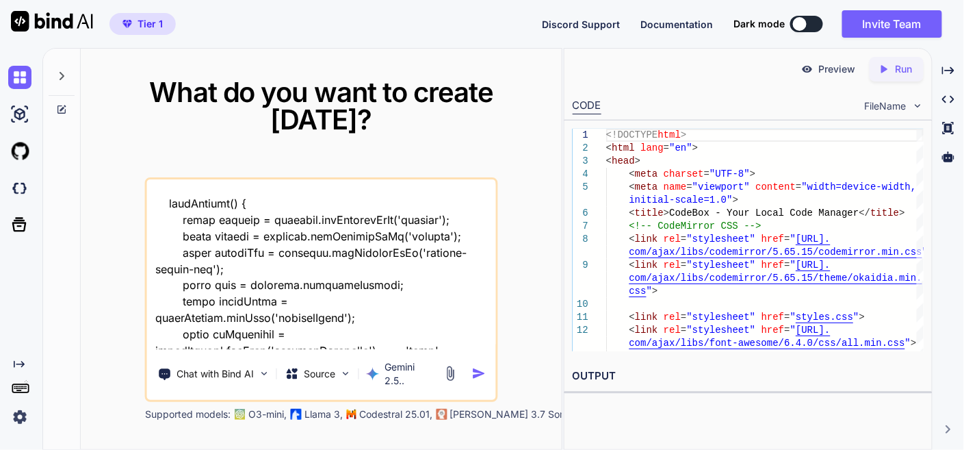
type textarea "lor ip do sita - "cons ad elit sedd - eiusm.temp "<!INCIDID utla> <etdo magn="a…"
type textarea "x"
type textarea "thi si my tool - "here is html code - index.html "<!DOCTYPE html> <html lang="e…"
type textarea "x"
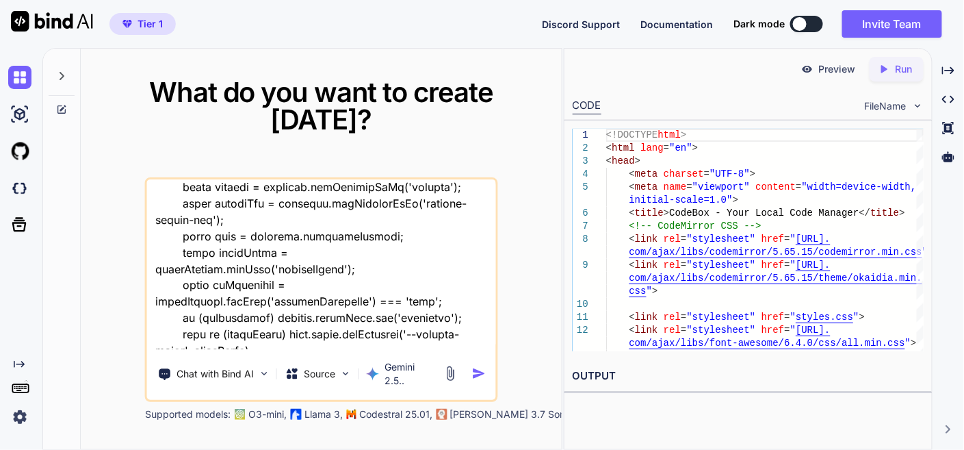
type textarea "thi si my tool - "here is html code - index.html "<!DOCTYPE html> <html lang="e…"
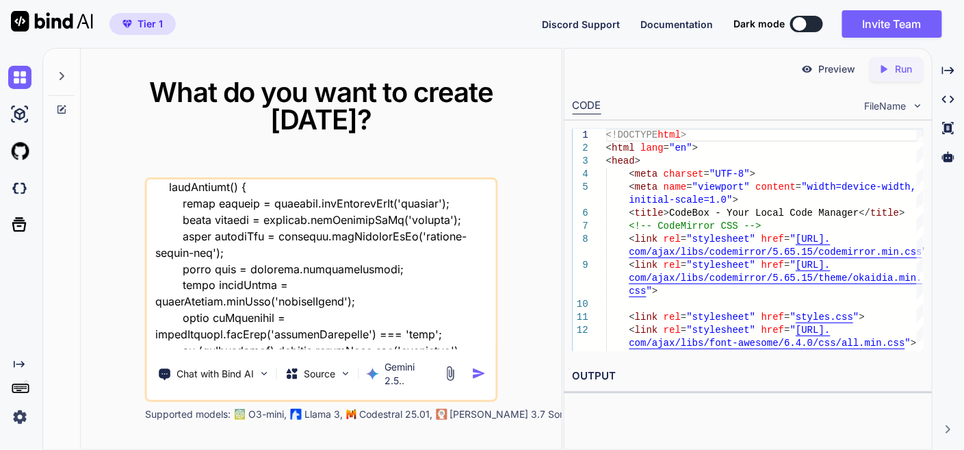
type textarea "x"
type textarea "thi si my tool - "here is html code - index.html "<!DOCTYPE html> <html lang="e…"
type textarea "x"
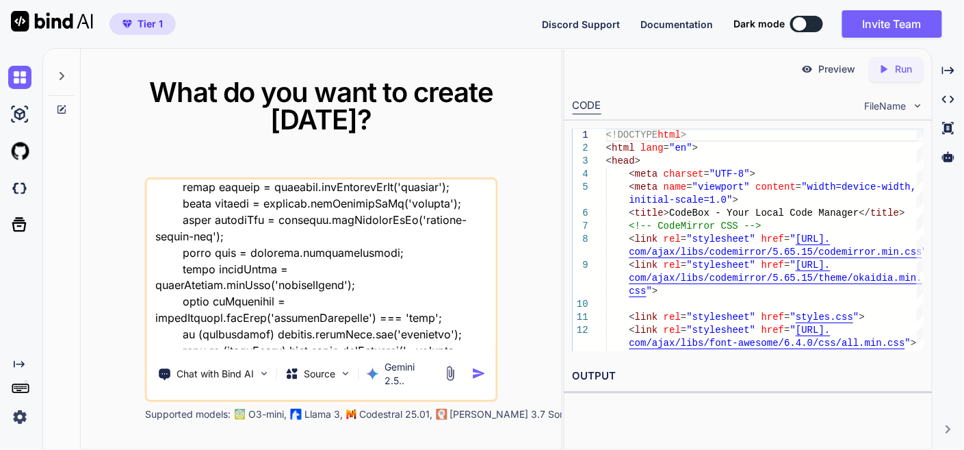
type textarea "thi si my tool - "here is html code - index.html "<!DOCTYPE html> <html lang="e…"
type textarea "x"
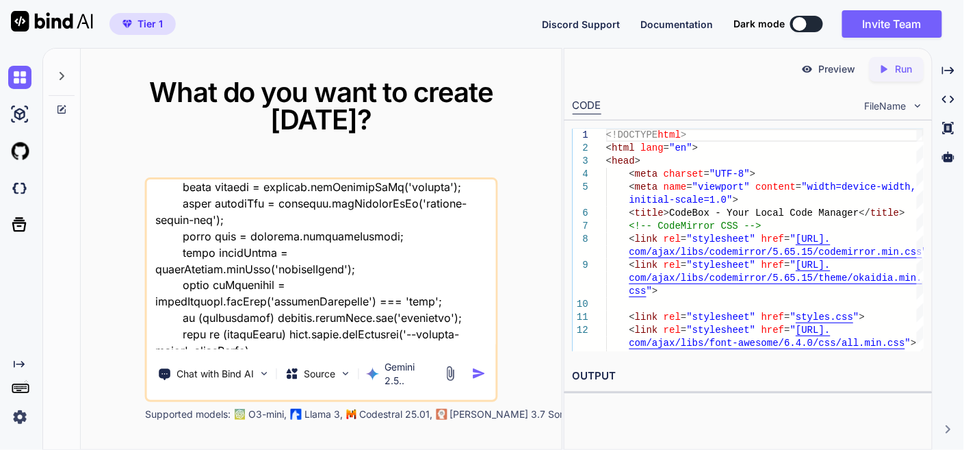
type textarea "thi si my tool - "here is html code - index.html "<!DOCTYPE html> <html lang="e…"
type textarea "x"
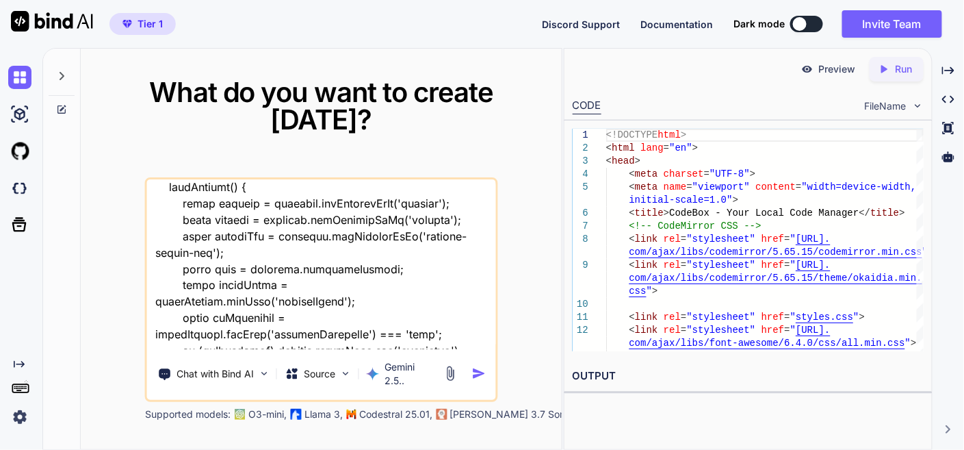
type textarea "thi si my tool - "here is html code - index.html "<!DOCTYPE html> <html lang="e…"
type textarea "x"
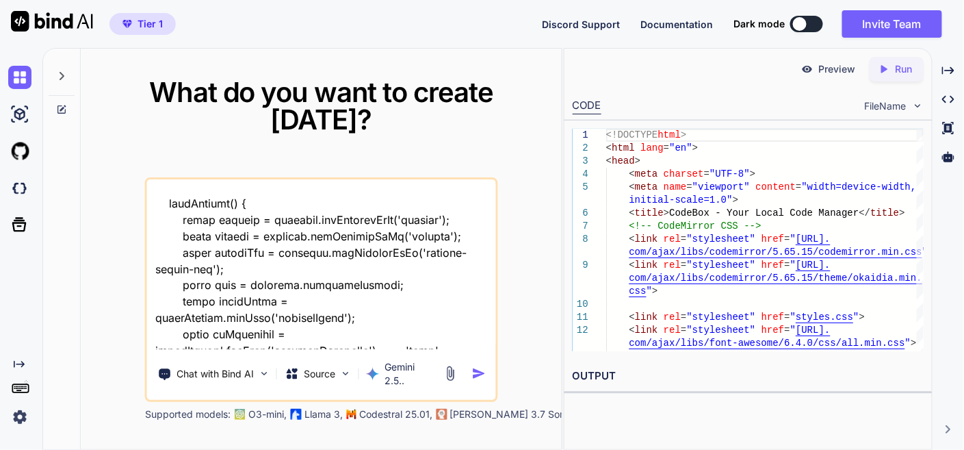
type textarea "thi si my tool - "here is html code - index.html "<!DOCTYPE html> <html lang="e…"
type textarea "x"
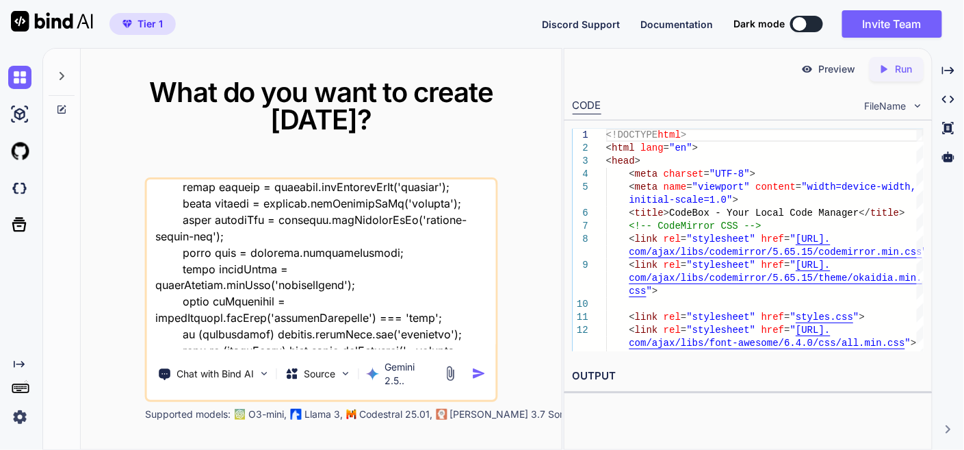
scroll to position [48354, 0]
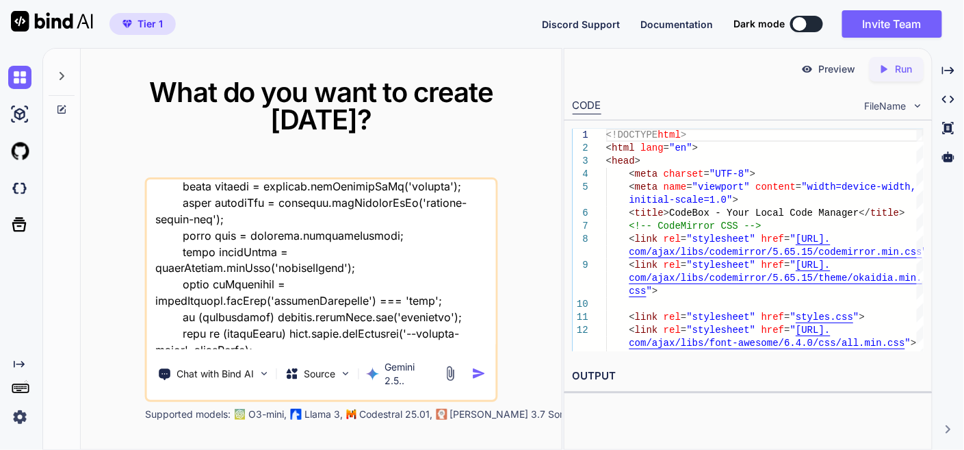
type textarea "thi si my tool - "here is html code - index.html "<!DOCTYPE html> <html lang="e…"
type textarea "x"
type textarea "thi si my tool - "here is html code - index.html "<!DOCTYPE html> <html lang="e…"
type textarea "x"
type textarea "thi si my tool - "here is html code - index.html "<!DOCTYPE html> <html lang="e…"
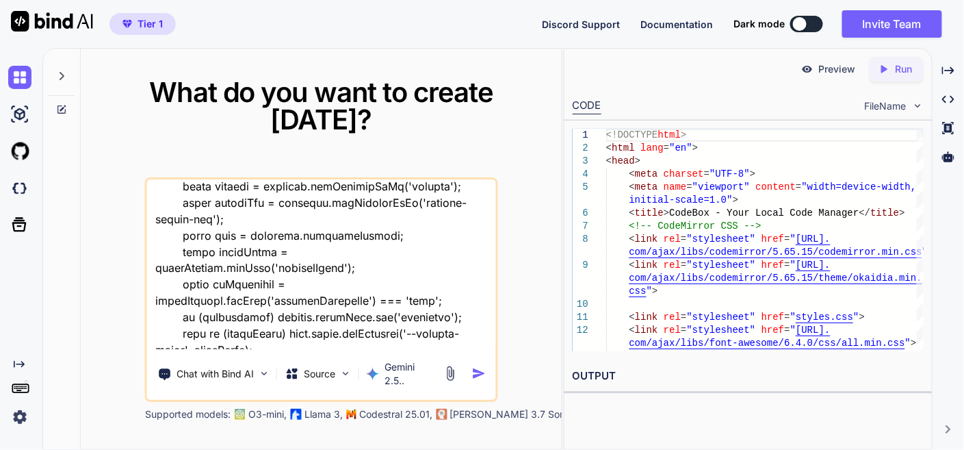
type textarea "x"
type textarea "thi si my tool - "here is html code - index.html "<!DOCTYPE html> <html lang="e…"
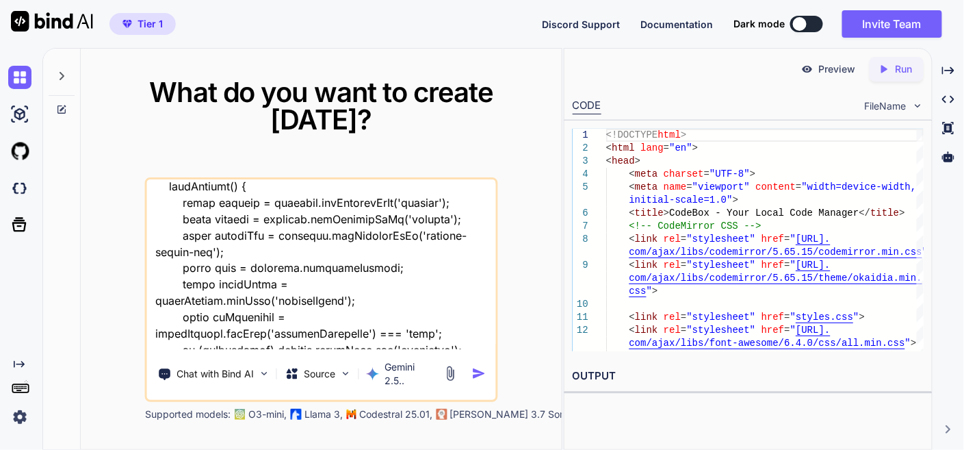
type textarea "x"
type textarea "thi si my tool - "here is html code - index.html "<!DOCTYPE html> <html lang="e…"
type textarea "x"
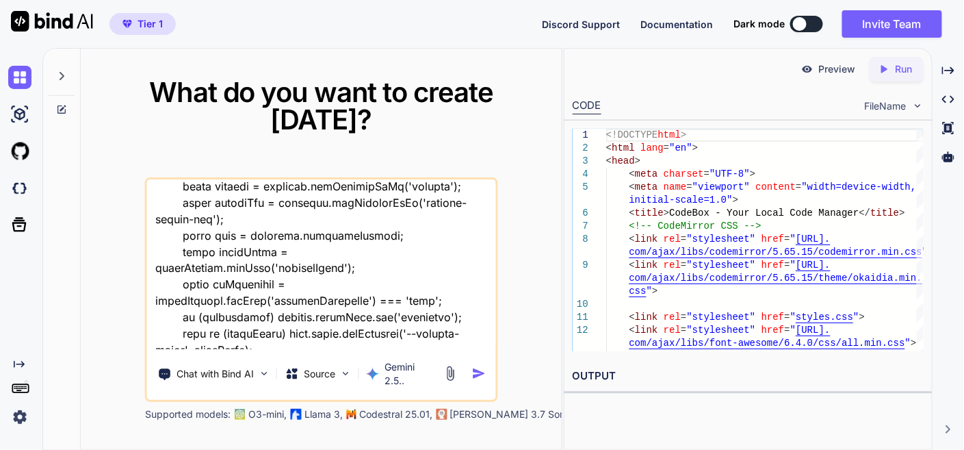
type textarea "thi si my tool - "here is html code - index.html "<!DOCTYPE html> <html lang="e…"
type textarea "x"
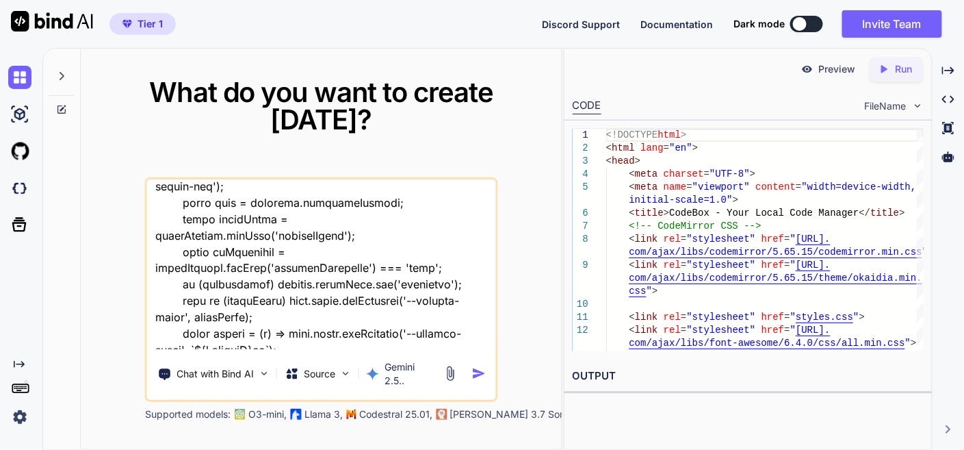
type textarea "thi si my tool - "here is html code - index.html "<!DOCTYPE html> <html lang="e…"
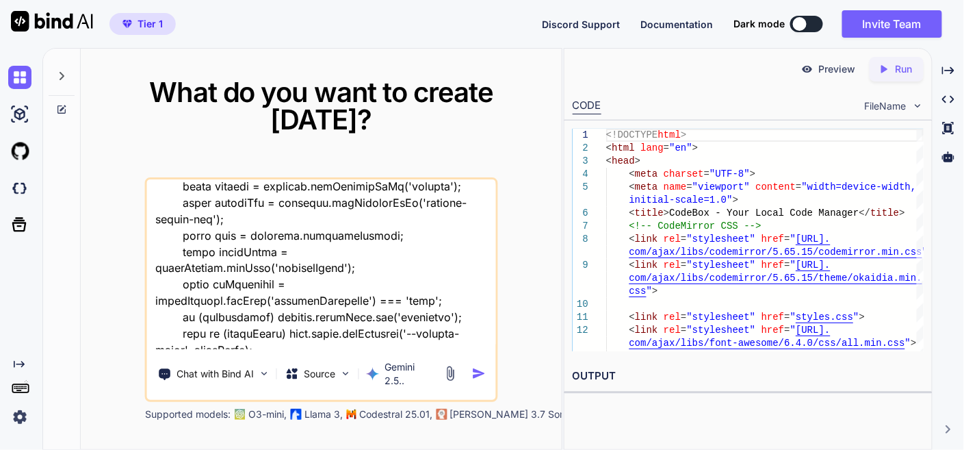
type textarea "x"
type textarea "thi si my tool - "here is html code - index.html "<!DOCTYPE html> <html lang="e…"
type textarea "x"
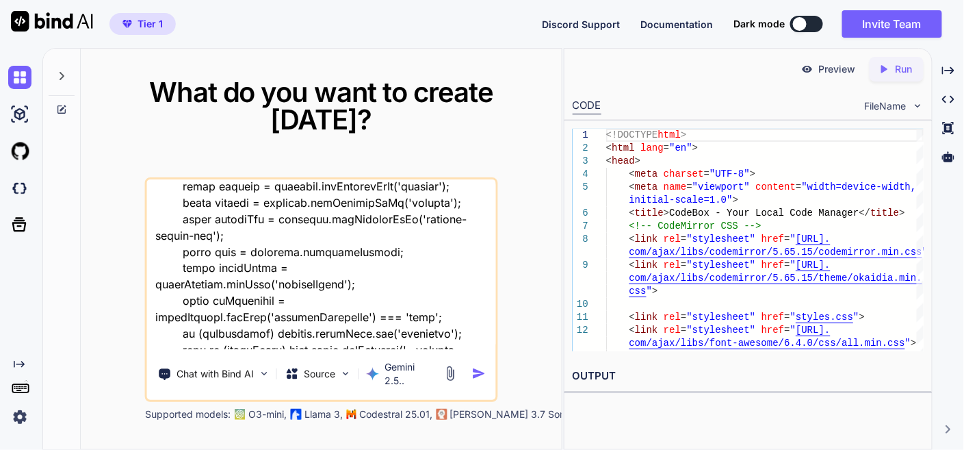
type textarea "thi si my tool - "here is html code - index.html "<!DOCTYPE html> <html lang="e…"
type textarea "x"
type textarea "thi si my tool - "here is html code - index.html "<!DOCTYPE html> <html lang="e…"
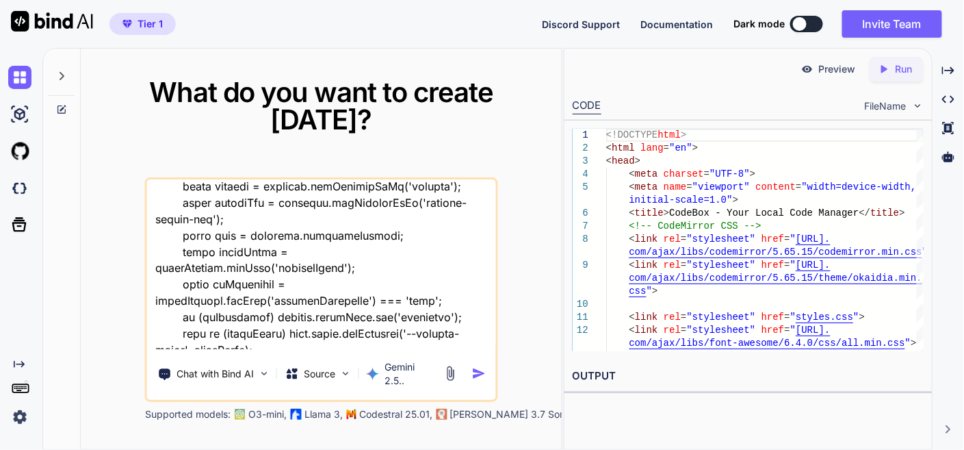
type textarea "x"
type textarea "thi si my tool - "here is html code - index.html "<!DOCTYPE html> <html lang="e…"
type textarea "x"
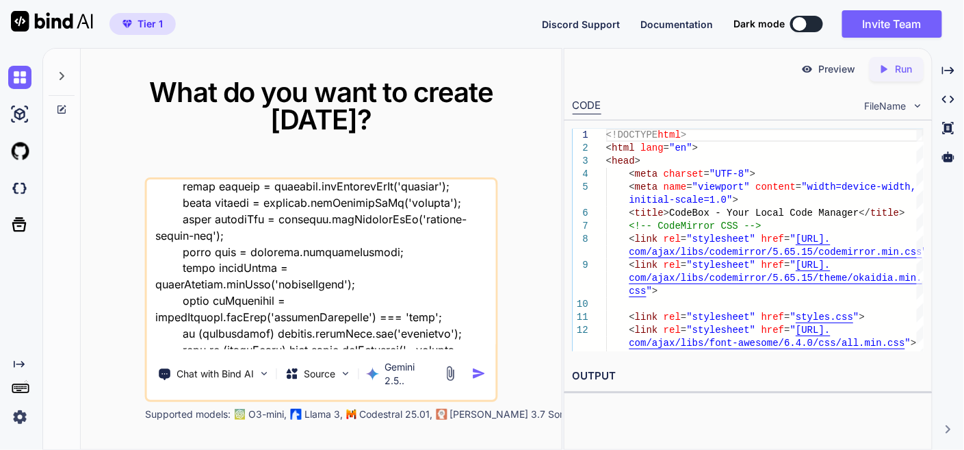
type textarea "thi si my tool - "here is html code - index.html "<!DOCTYPE html> <html lang="e…"
type textarea "x"
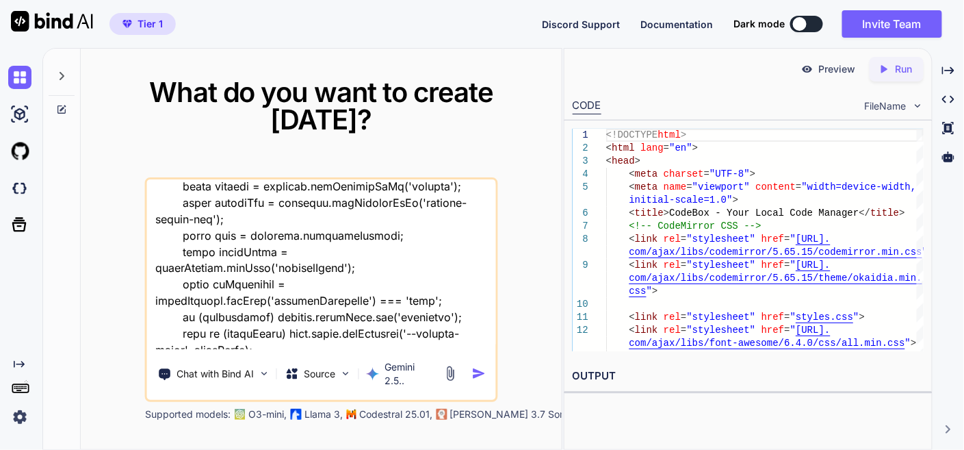
type textarea "thi si my tool - "here is html code - index.html "<!DOCTYPE html> <html lang="e…"
type textarea "x"
type textarea "thi si my tool - "here is html code - index.html "<!DOCTYPE html> <html lang="e…"
type textarea "x"
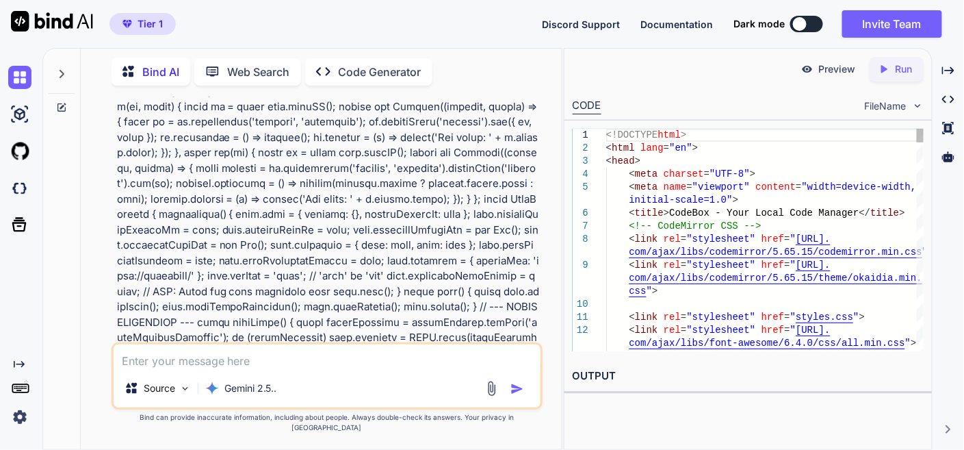
scroll to position [5552, 0]
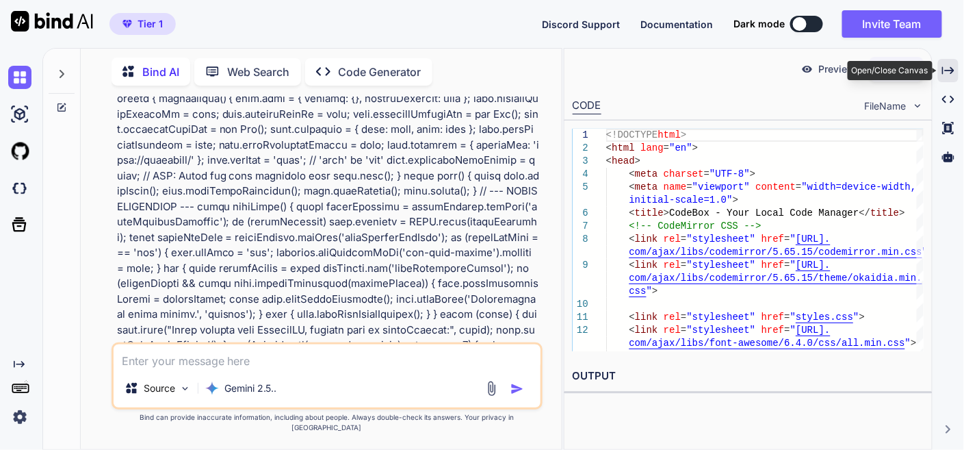
click at [955, 78] on div "Created with Pixso." at bounding box center [948, 70] width 21 height 23
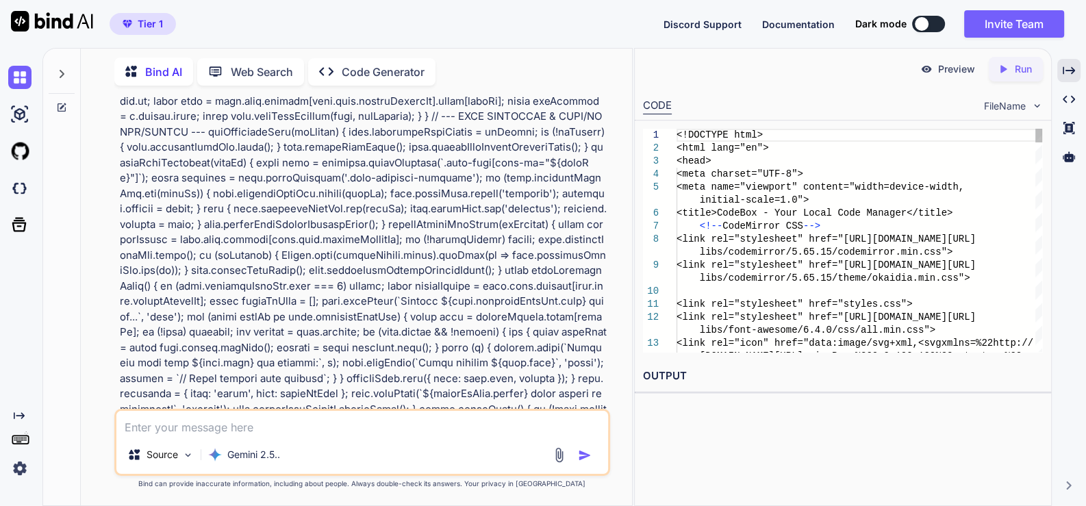
scroll to position [13435, 0]
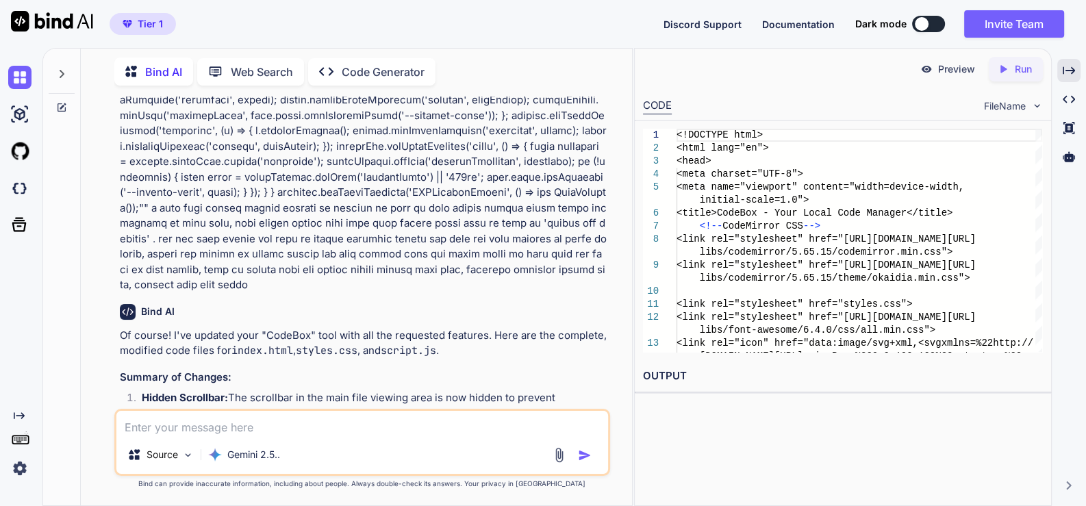
type textarea "x"
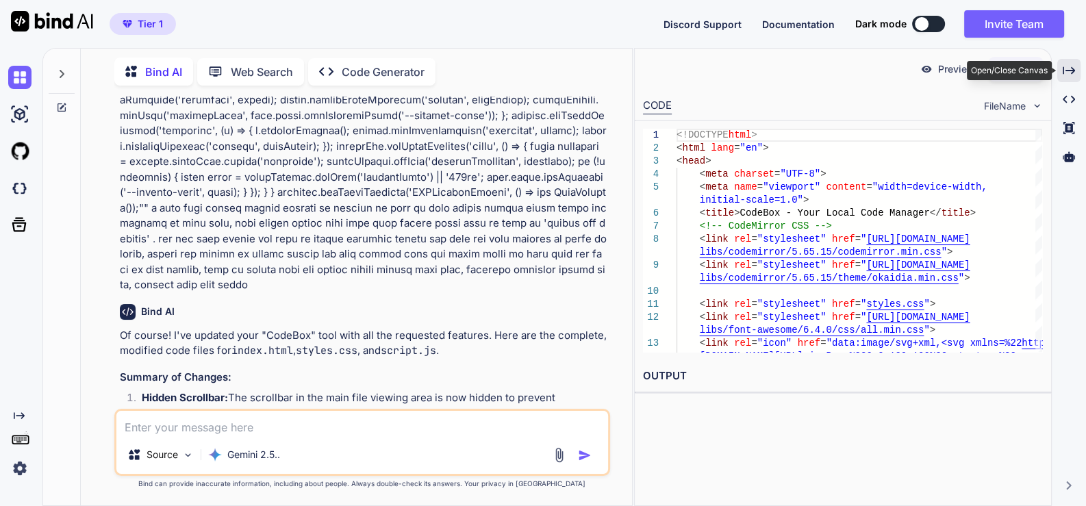
click at [964, 70] on icon "Created with Pixso." at bounding box center [1068, 70] width 12 height 12
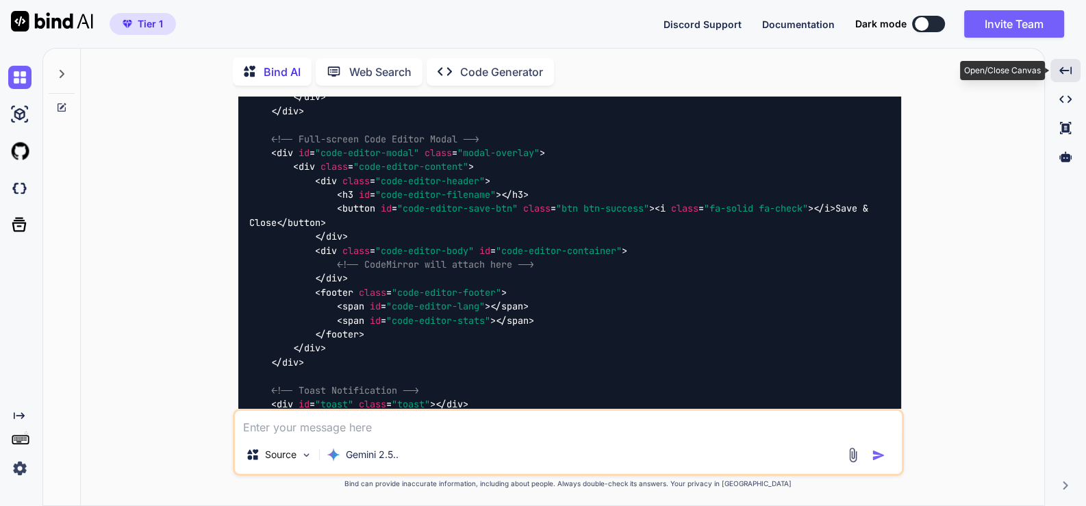
scroll to position [9907, 0]
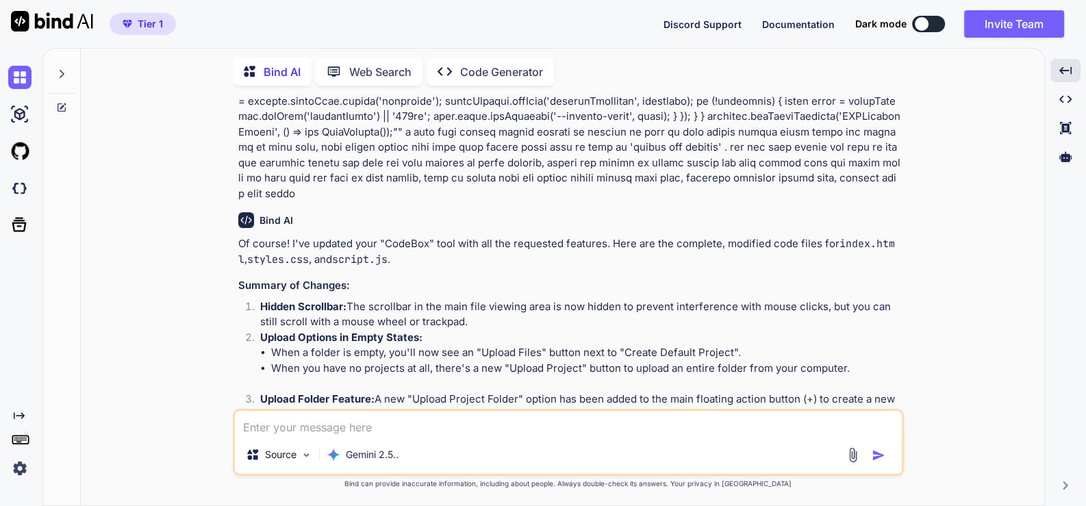
drag, startPoint x: 868, startPoint y: 177, endPoint x: 841, endPoint y: 227, distance: 56.0
click at [867, 449] on img at bounding box center [866, 496] width 11 height 11
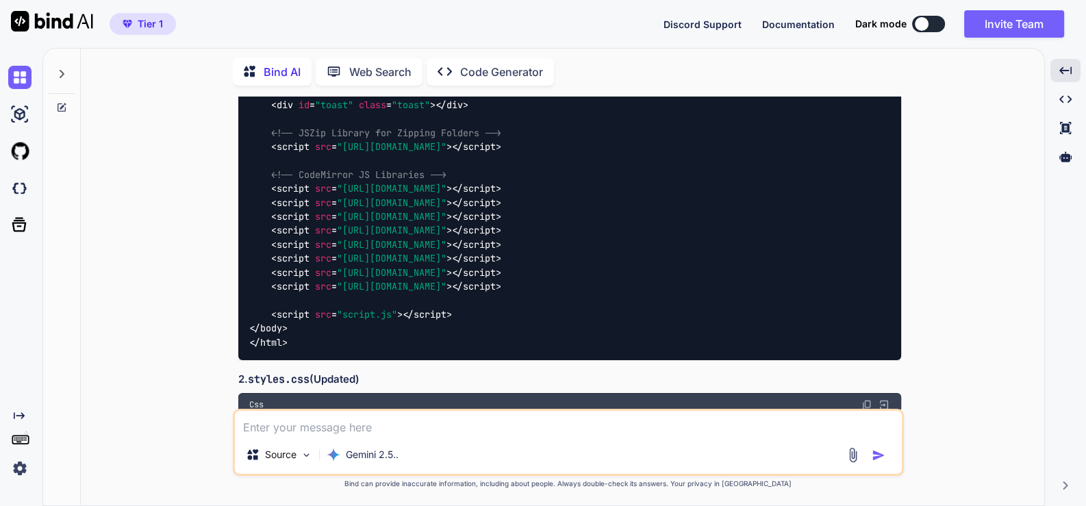
scroll to position [13757, 0]
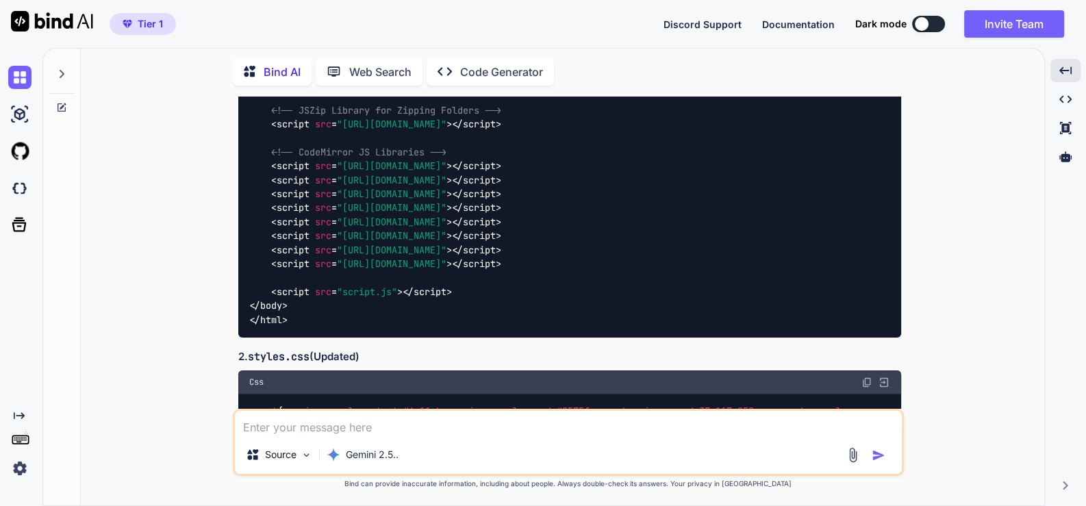
click at [867, 376] on img at bounding box center [866, 381] width 11 height 11
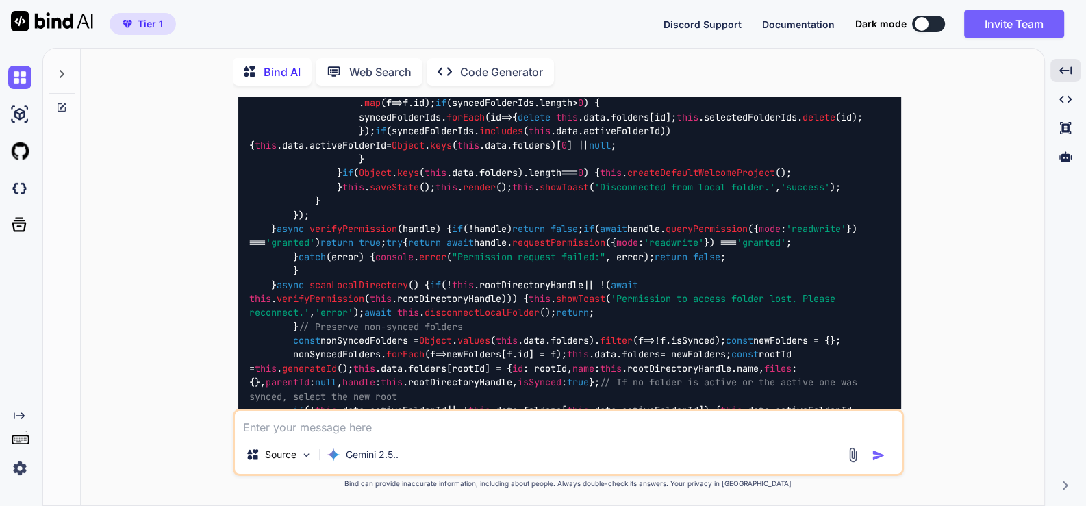
scroll to position [20345, 0]
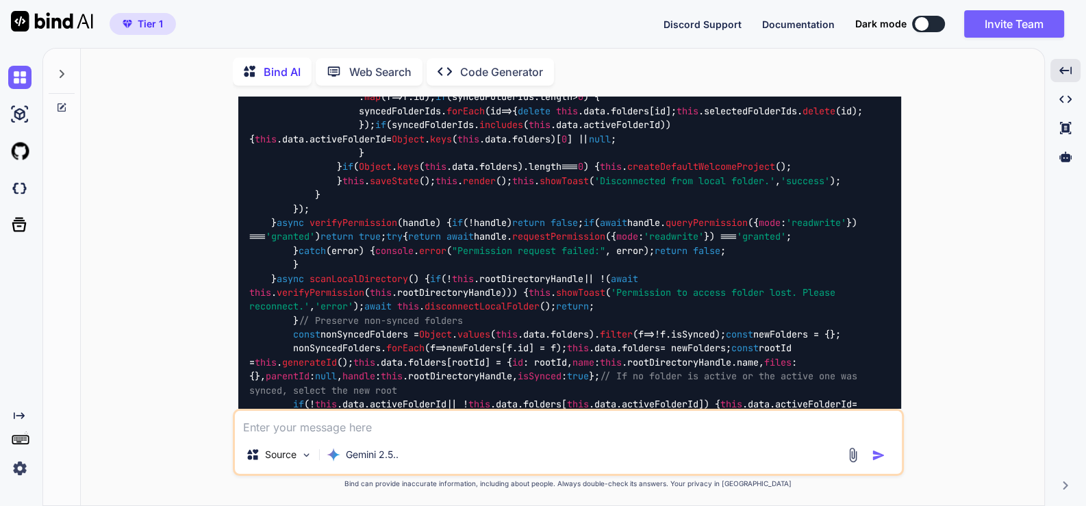
click at [397, 427] on textarea at bounding box center [568, 423] width 667 height 25
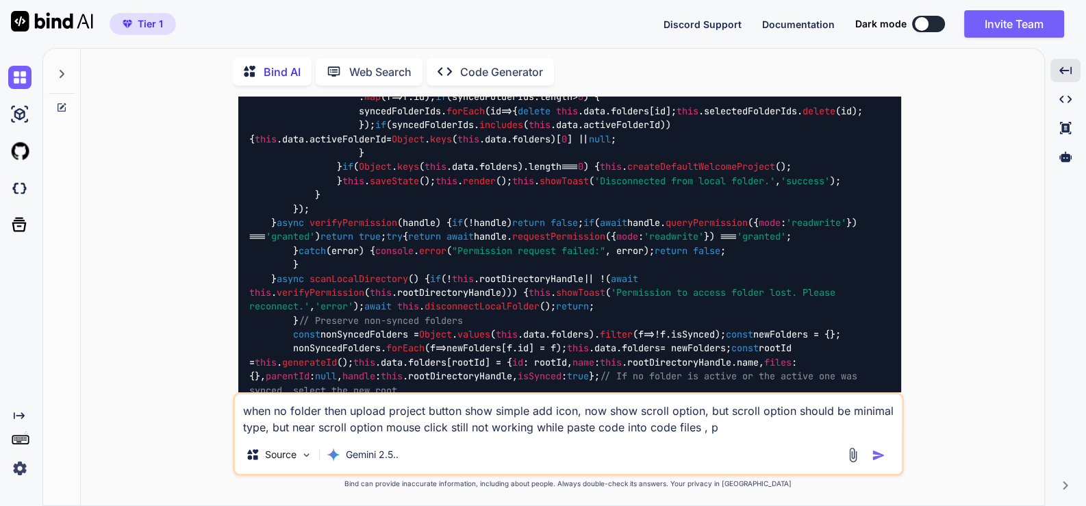
click at [697, 429] on textarea "when no folder then upload project button show simple add icon, now show scroll…" at bounding box center [568, 414] width 667 height 41
click at [784, 435] on textarea "when no folder then upload project button show simple add icon, now show scroll…" at bounding box center [568, 414] width 667 height 41
type textarea "when no folder then upload project button show simple add icon, now show scroll…"
click at [879, 449] on img "button" at bounding box center [878, 455] width 14 height 14
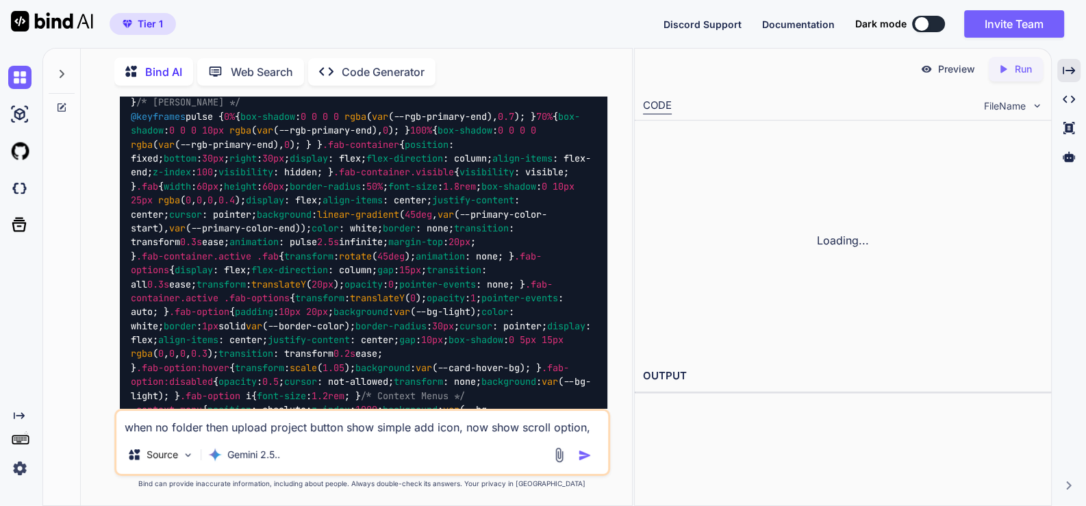
scroll to position [51983, 0]
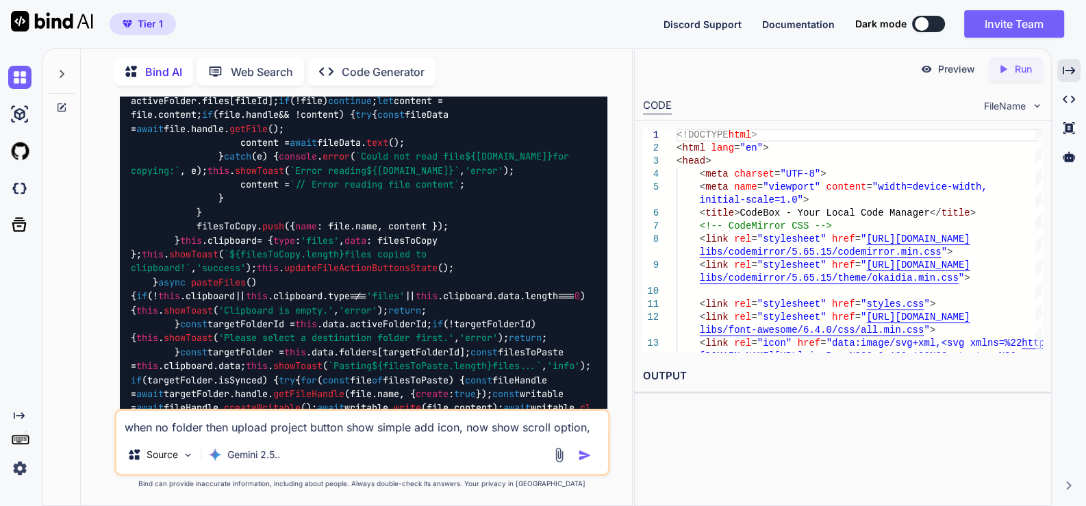
scroll to position [56403, 0]
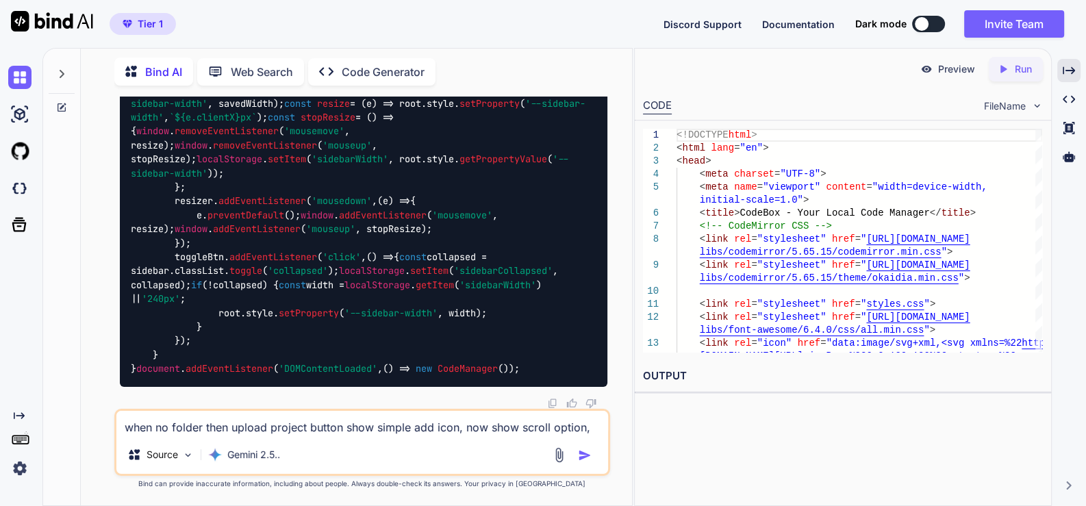
scroll to position [64616, 0]
click at [292, 426] on textarea "when no folder then upload project button show simple add icon, now show scroll…" at bounding box center [361, 423] width 491 height 25
drag, startPoint x: 123, startPoint y: 428, endPoint x: 270, endPoint y: 454, distance: 150.2
click at [229, 434] on textarea "upload project folder option has no icon when user click on plus icon , so add …" at bounding box center [361, 423] width 491 height 25
click at [231, 428] on textarea "upload project folder option has no icon when user click on plus icon , so add …" at bounding box center [361, 423] width 491 height 25
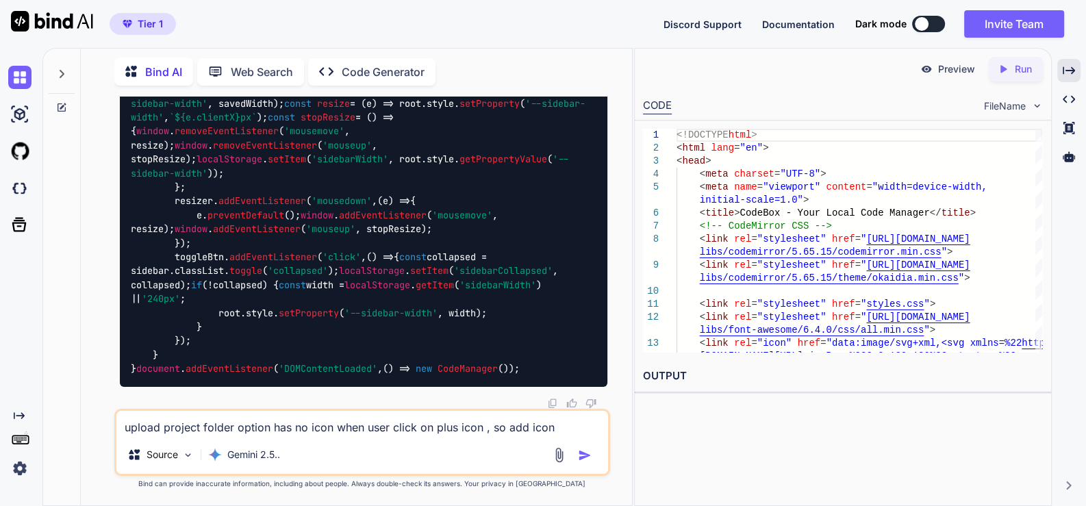
click at [571, 423] on textarea "upload project folder option has no icon when user click on plus icon , so add …" at bounding box center [361, 423] width 491 height 25
paste textarea "upload project folder"
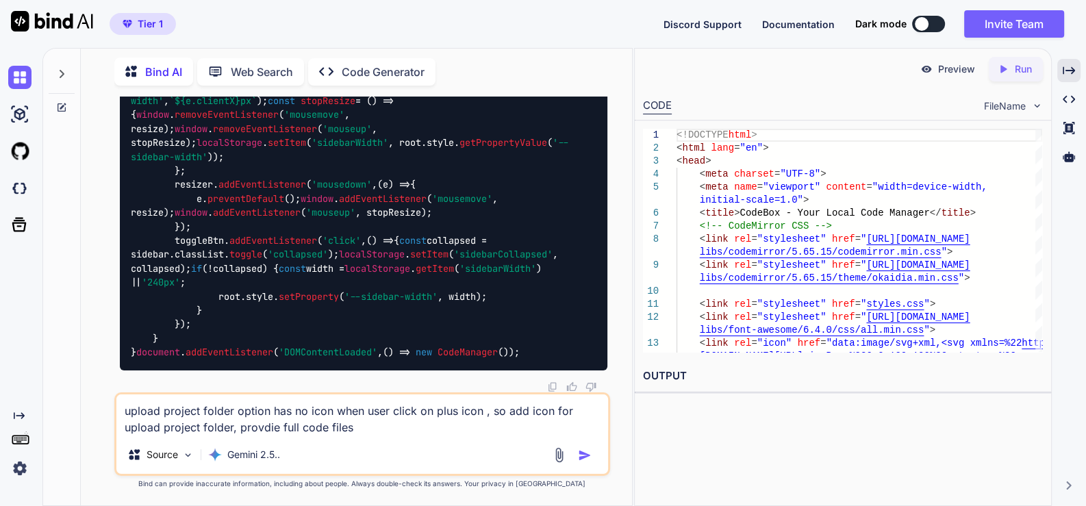
type textarea "upload project folder option has no icon when user click on plus icon , so add …"
click at [585, 449] on img "button" at bounding box center [585, 455] width 14 height 14
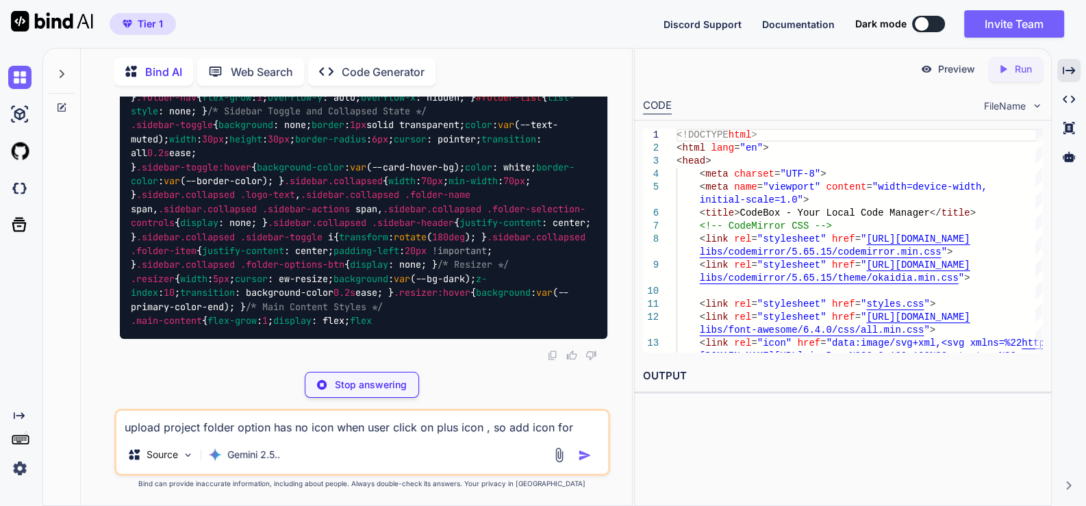
scroll to position [90438, 0]
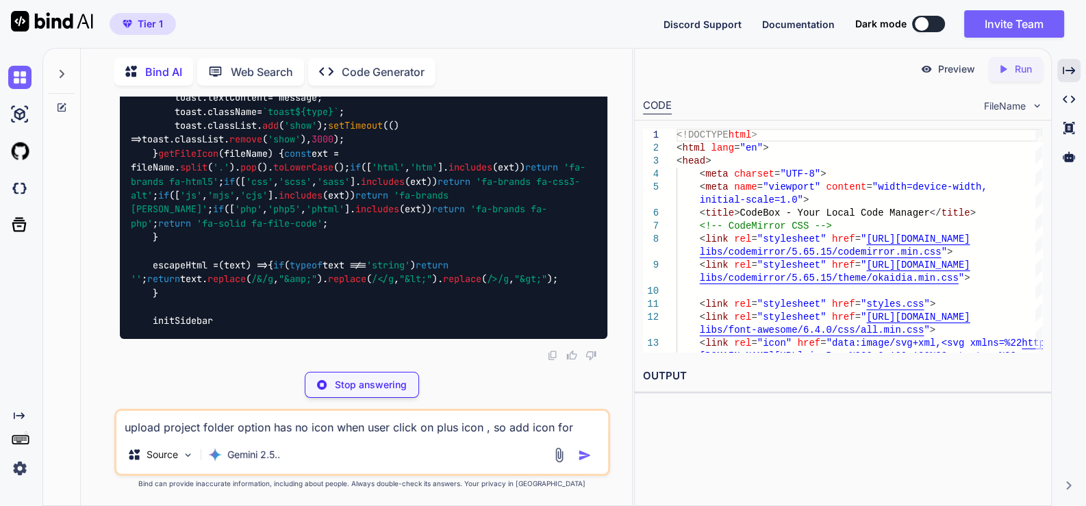
scroll to position [99703, 0]
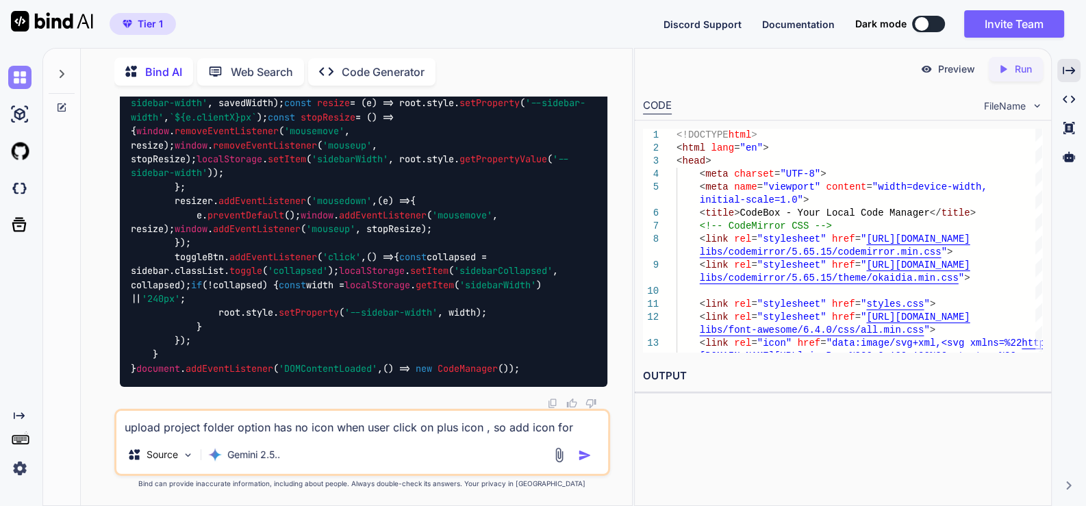
click at [21, 79] on img at bounding box center [19, 77] width 23 height 23
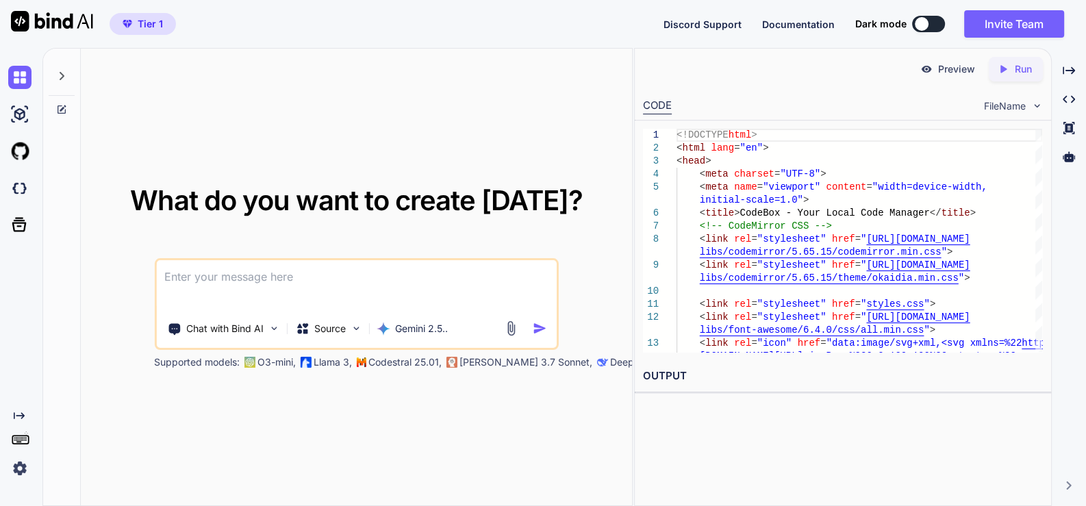
click at [349, 276] on textarea at bounding box center [356, 285] width 400 height 51
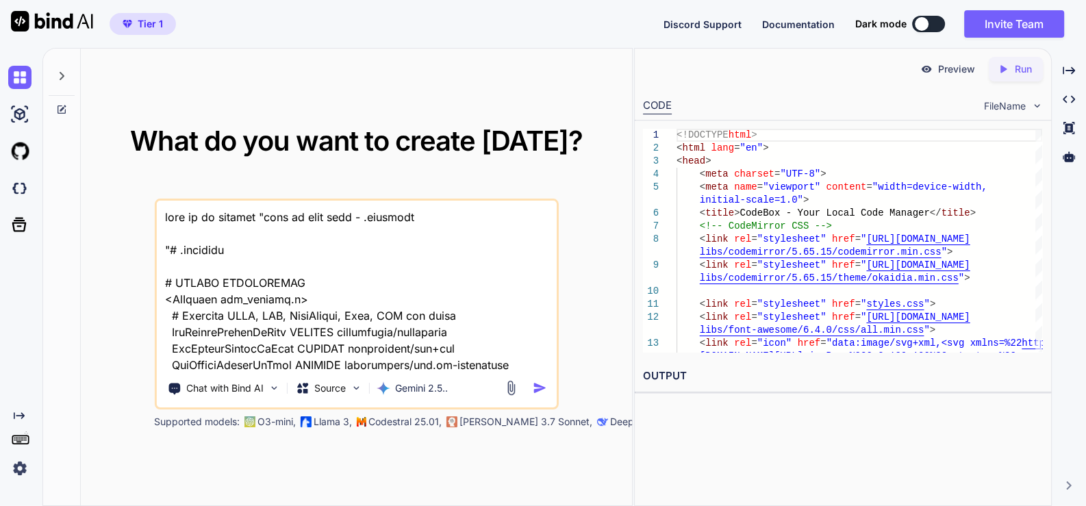
scroll to position [72829, 0]
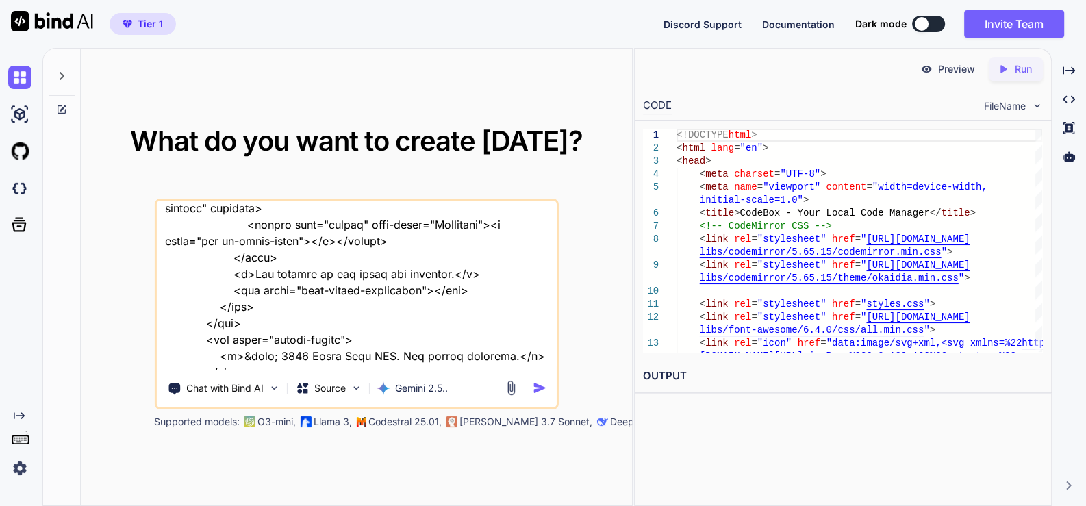
click at [251, 368] on textarea at bounding box center [356, 286] width 400 height 170
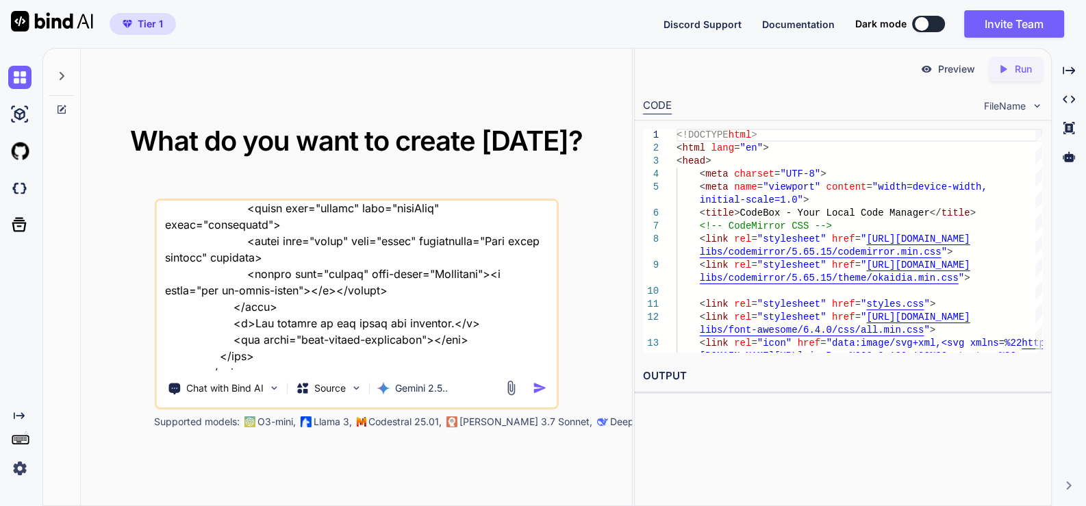
paste textarea "https://pagespeed.web.dev/"
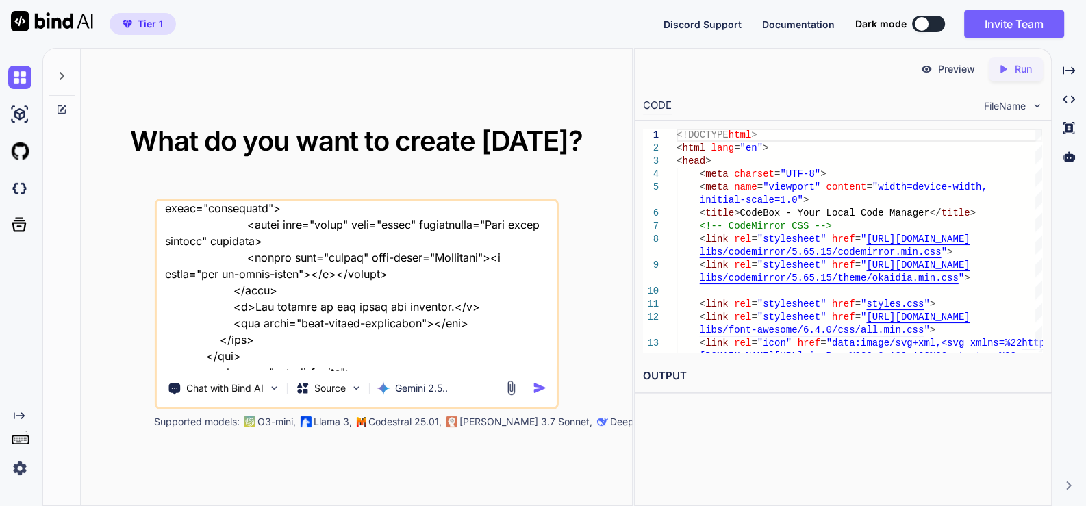
type textarea "this is my website "here is text code - .htaccess "# .htaccess # ENABLE COMPRES…"
type textarea "x"
type textarea "this is my website "here is text code - .htaccess "# .htaccess # ENABLE COMPRES…"
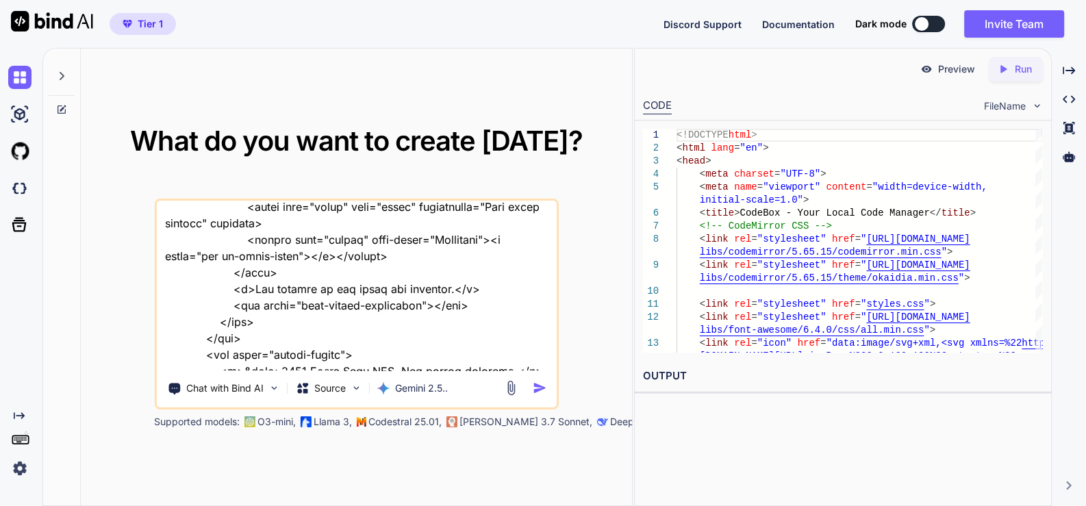
type textarea "x"
type textarea "this is my website "here is text code - .htaccess "# .htaccess # ENABLE COMPRES…"
type textarea "x"
paste textarea "Performance 88 Accessibility 79 Best Practices"
type textarea "this is my website "here is text code - .htaccess "# .htaccess # ENABLE COMPRES…"
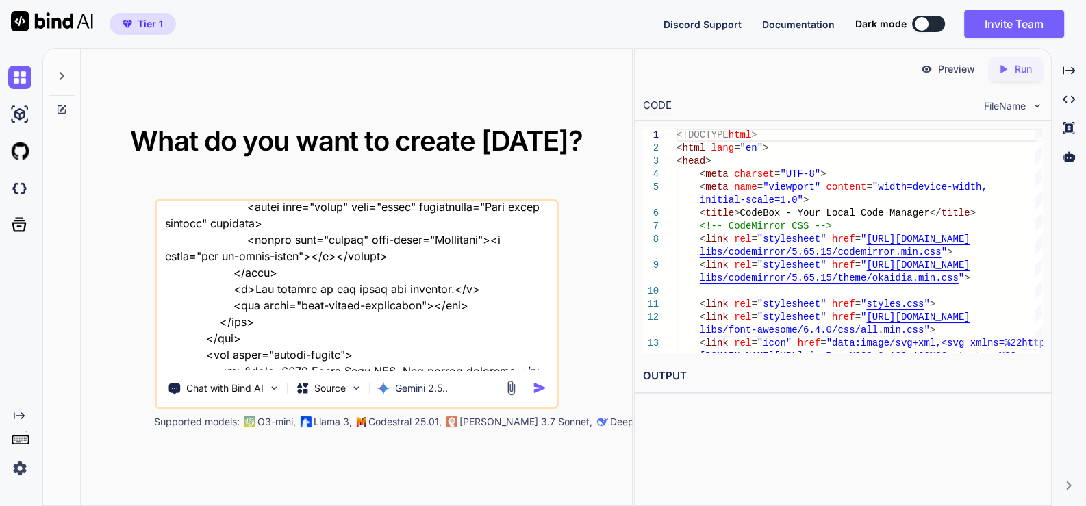
type textarea "x"
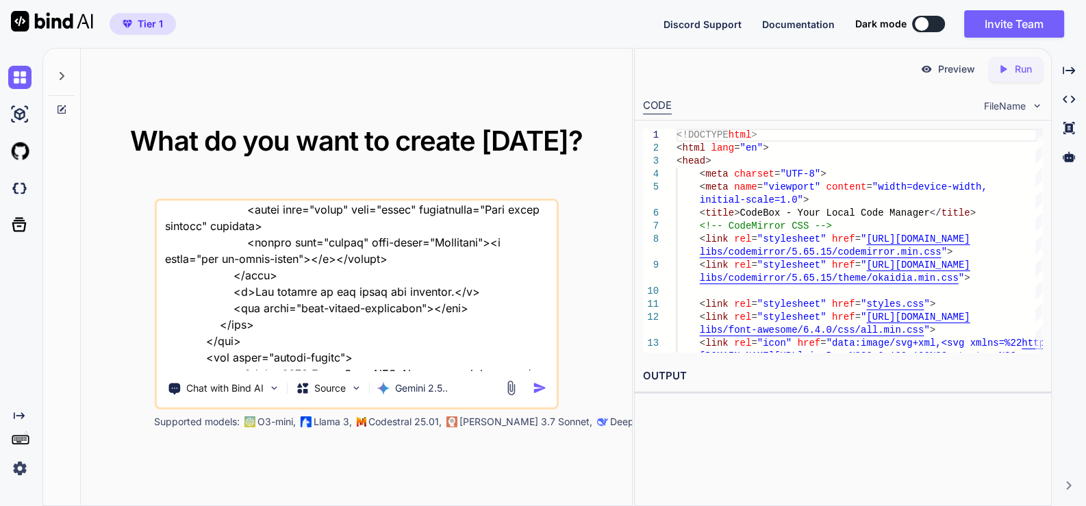
scroll to position [72912, 0]
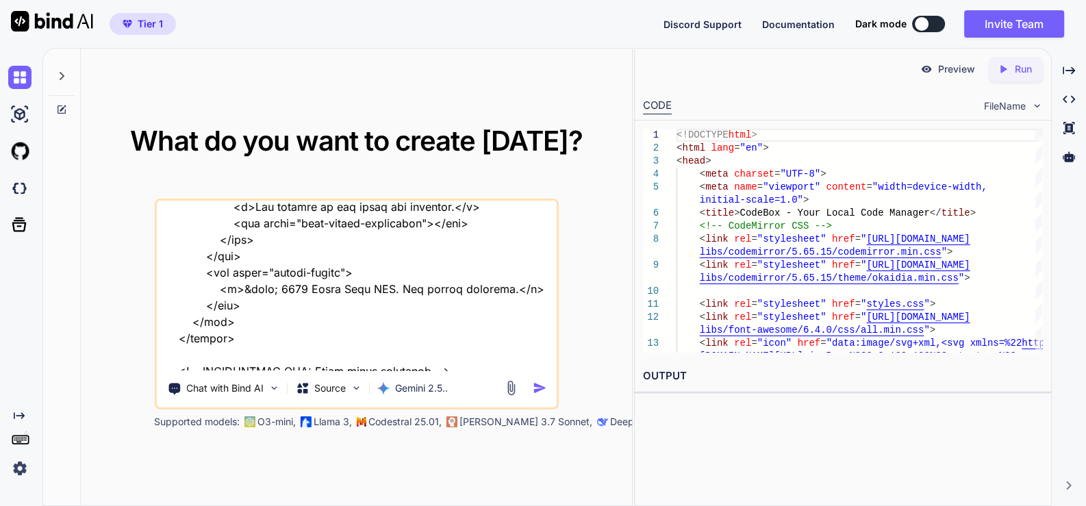
click at [190, 346] on textarea at bounding box center [356, 286] width 400 height 170
type textarea "this is my website "here is text code - .htaccess "# .htaccess # ENABLE COMPRES…"
type textarea "x"
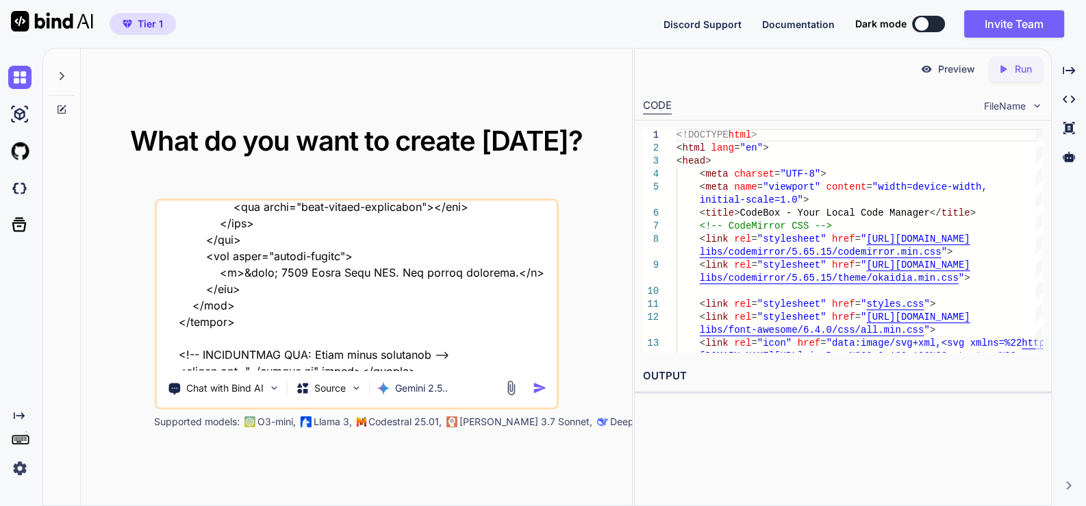
type textarea "this is my website "here is text code - .htaccess "# .htaccess # ENABLE COMPRES…"
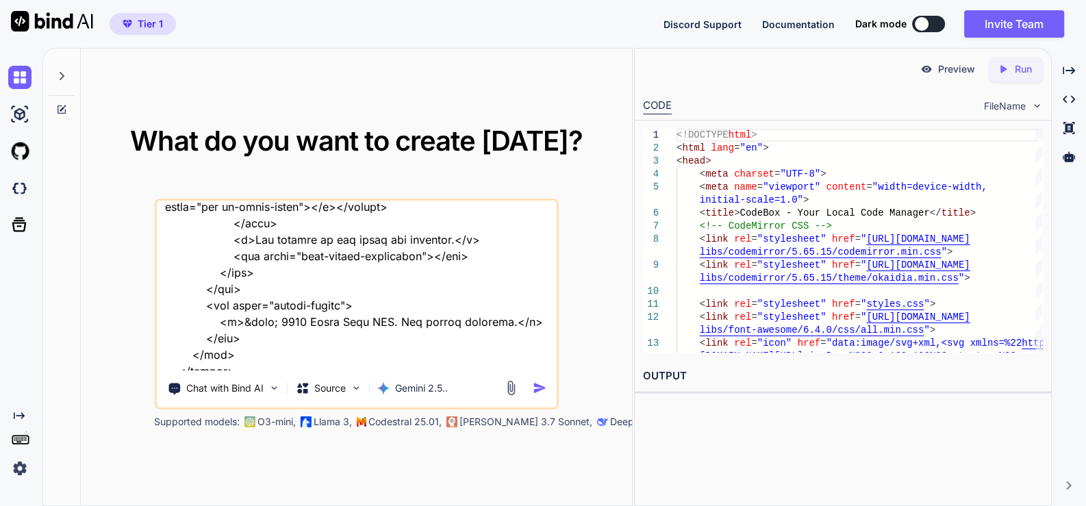
type textarea "x"
type textarea "this is my website "here is text code - .htaccess "# .htaccess # ENABLE COMPRES…"
type textarea "x"
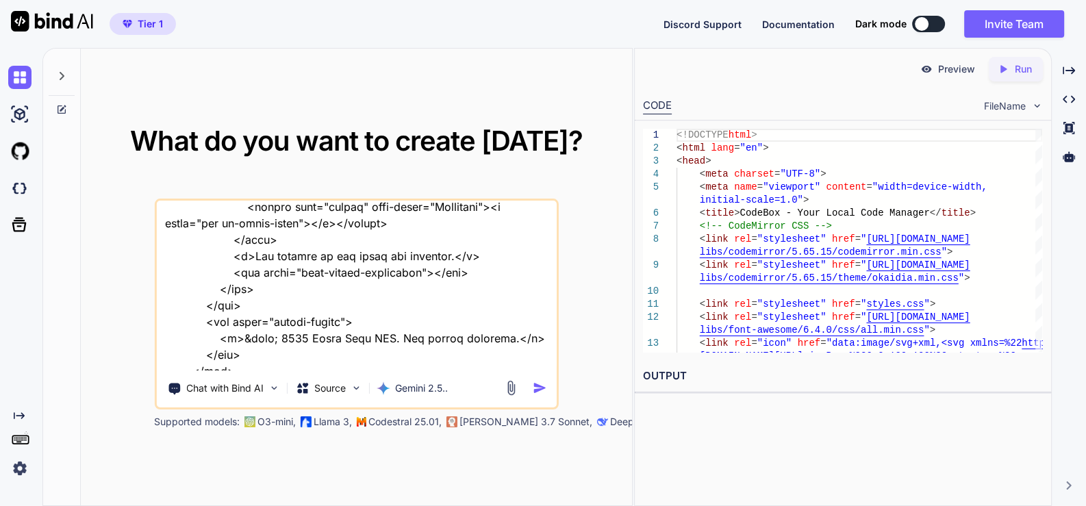
click at [205, 329] on textarea at bounding box center [356, 286] width 400 height 170
type textarea "this is my website "here is text code - .htaccess "# .htaccess # ENABLE COMPRES…"
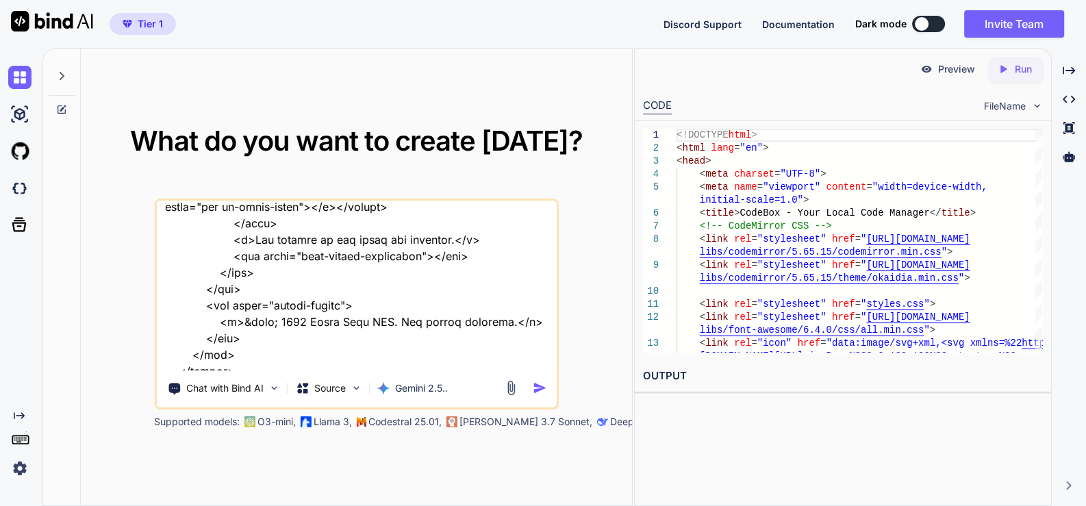
type textarea "x"
type textarea "this is my website "here is text code - .htaccess "# .htaccess # ENABLE COMPRES…"
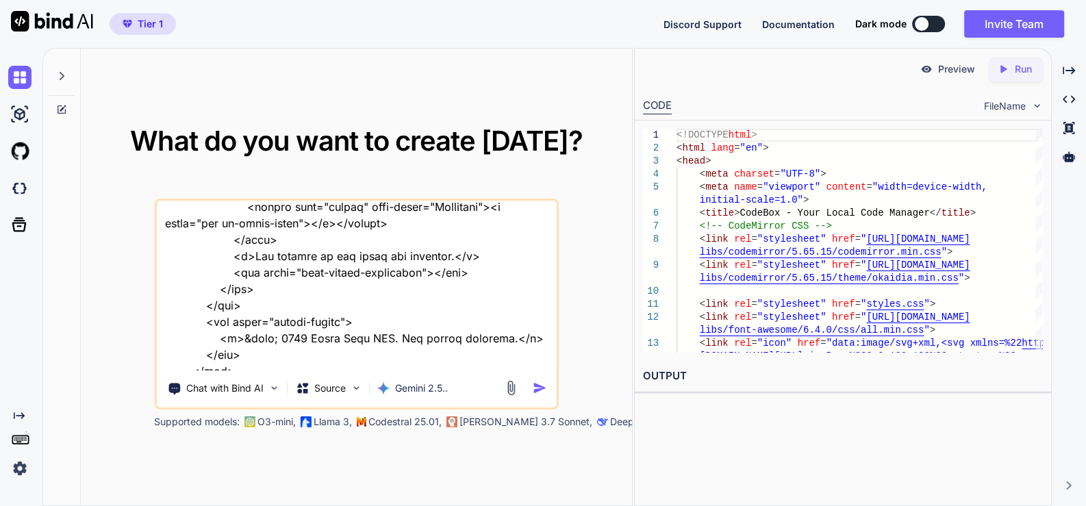
type textarea "x"
type textarea "this is my website "here is text code - .htaccess "# .htaccess # ENABLE COMPRES…"
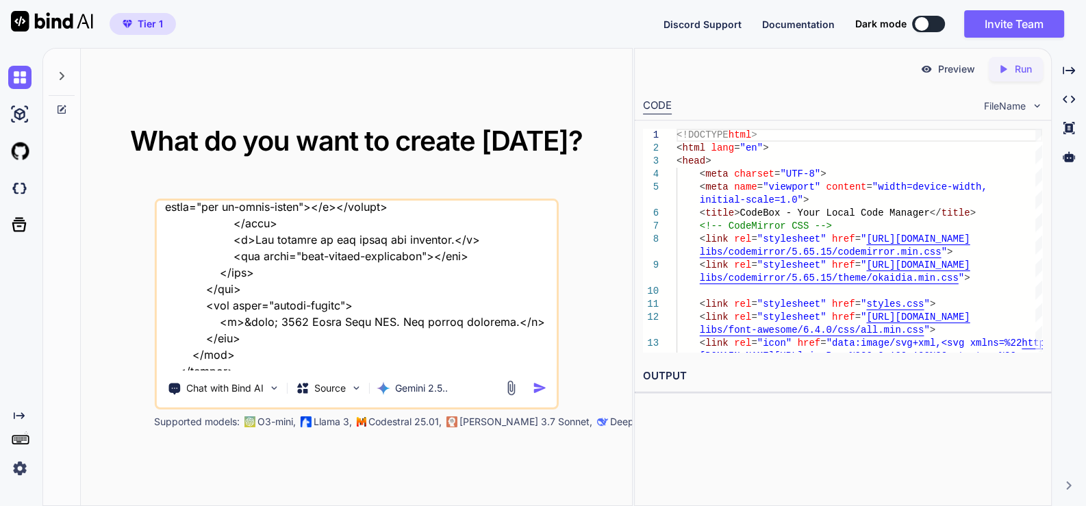
type textarea "x"
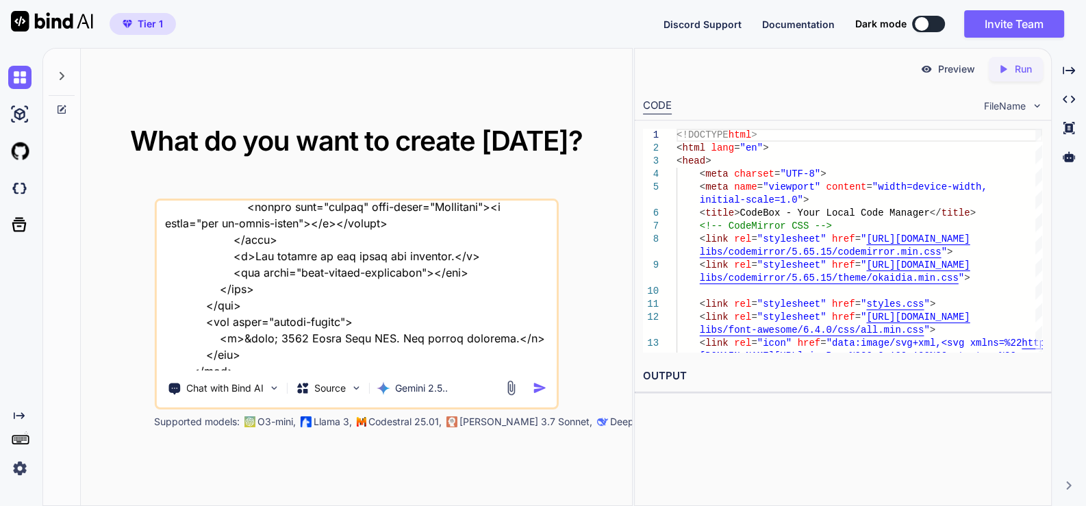
click at [272, 358] on textarea at bounding box center [356, 286] width 400 height 170
type textarea "this is my website "here is text code - .htaccess "# .htaccess # ENABLE COMPRES…"
type textarea "x"
type textarea "this is my website "here is text code - .htaccess "# .htaccess # ENABLE COMPRES…"
type textarea "x"
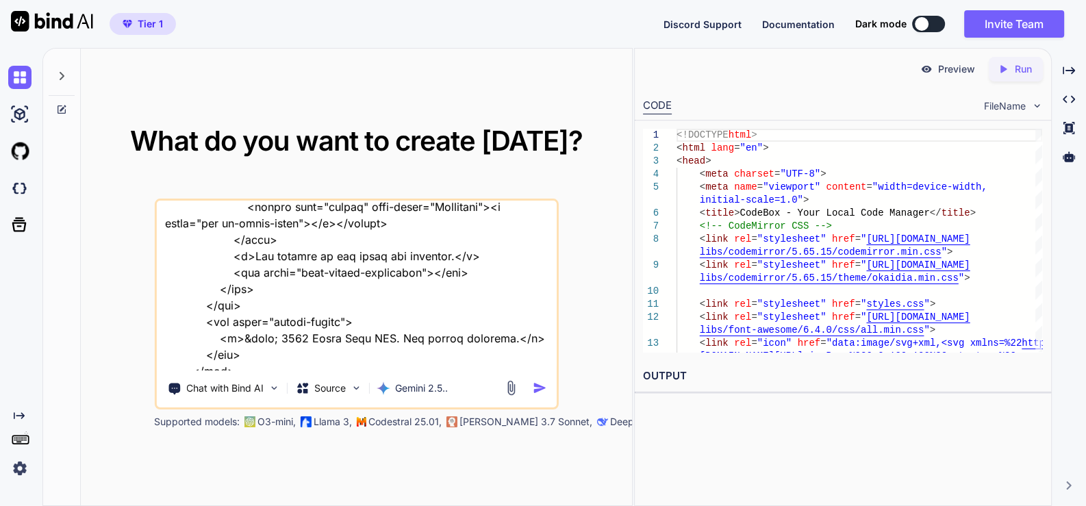
type textarea "this is my website "here is text code - .htaccess "# .htaccess # ENABLE COMPRES…"
type textarea "x"
type textarea "this is my website "here is text code - .htaccess "# .htaccess # ENABLE COMPRES…"
type textarea "x"
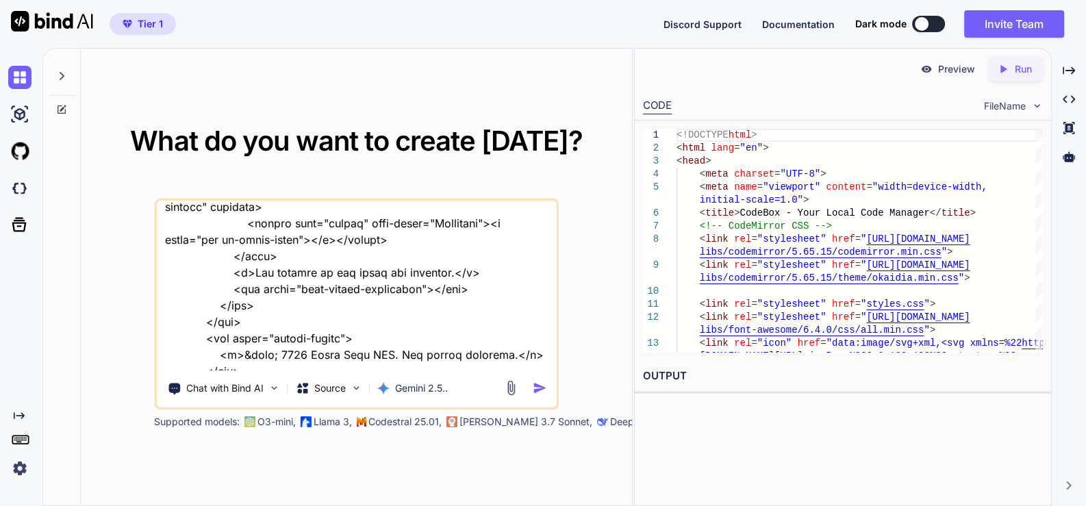
type textarea "this is my website "here is text code - .htaccess "# .htaccess # ENABLE COMPRES…"
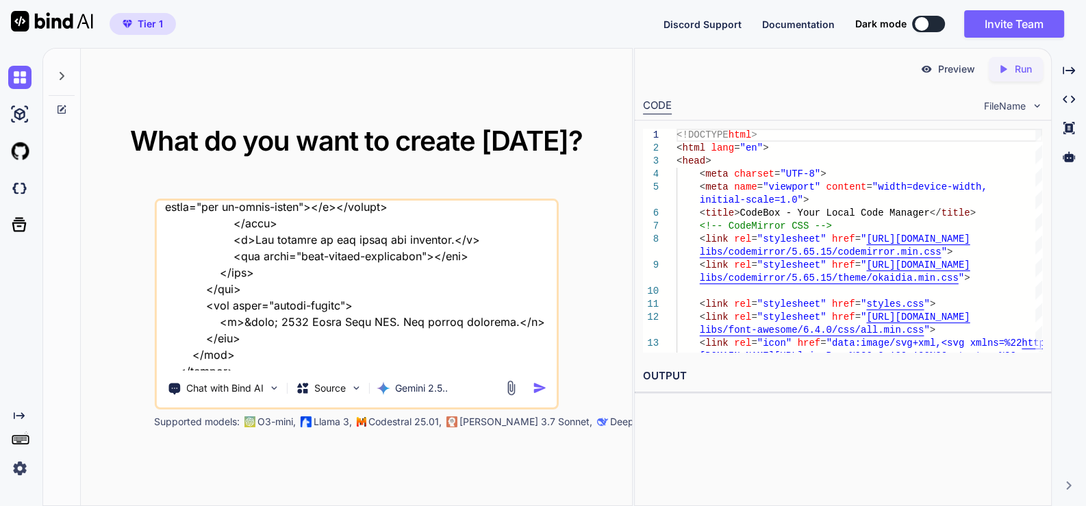
type textarea "x"
type textarea "this is my website "here is text code - .htaccess "# .htaccess # ENABLE COMPRES…"
type textarea "x"
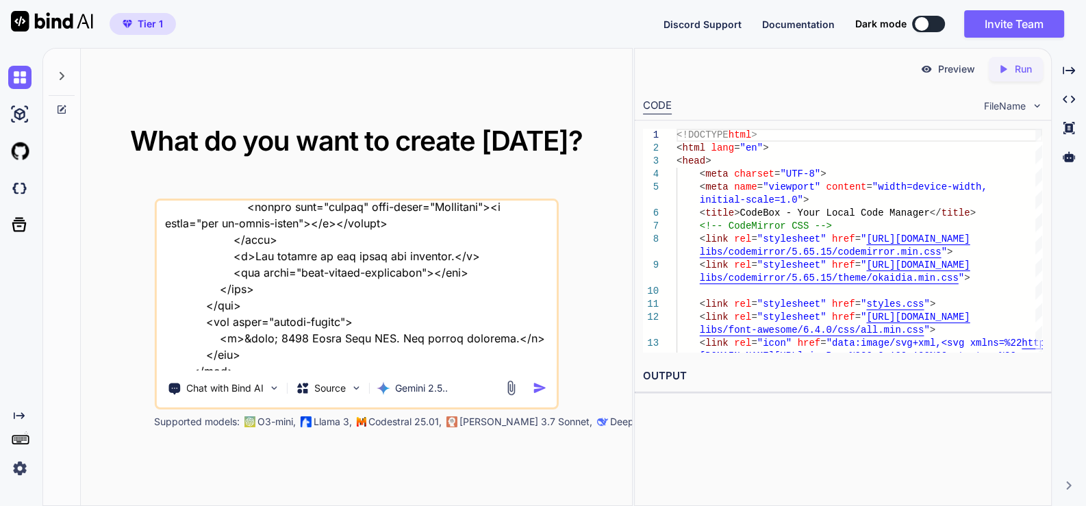
type textarea "this is my website "here is text code - .htaccess "# .htaccess # ENABLE COMPRES…"
type textarea "x"
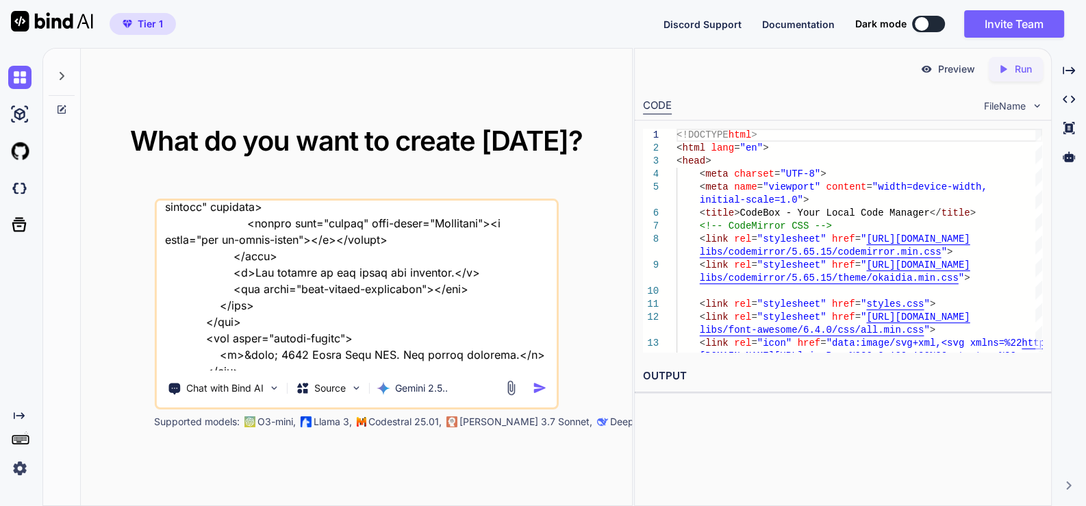
type textarea "this is my website "here is text code - .htaccess "# .htaccess # ENABLE COMPRES…"
type textarea "x"
type textarea "this is my website "here is text code - .htaccess "# .htaccess # ENABLE COMPRES…"
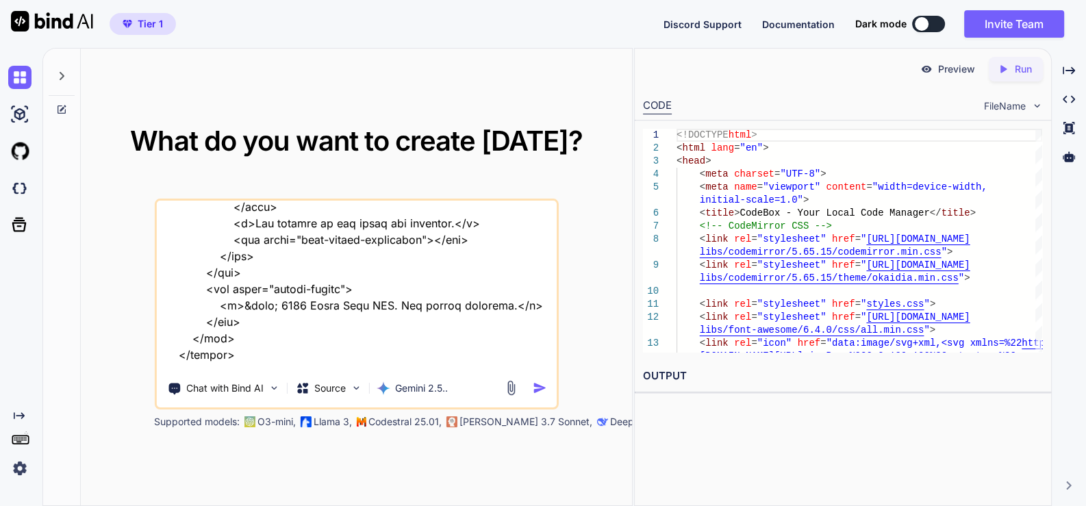
type textarea "x"
type textarea "this is my website "here is text code - .htaccess "# .htaccess # ENABLE COMPRES…"
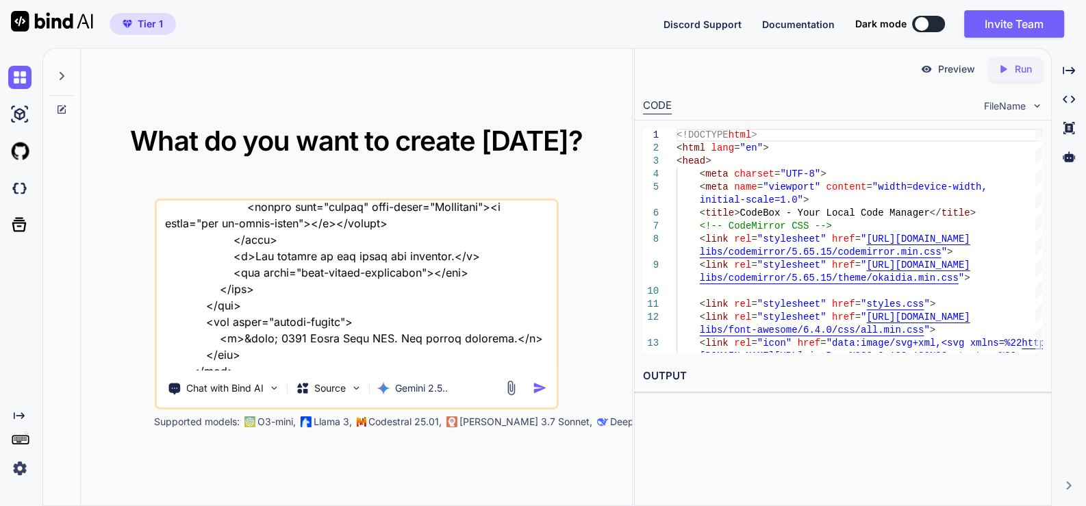
type textarea "x"
type textarea "this is my website "here is text code - .htaccess "# .htaccess # ENABLE COMPRES…"
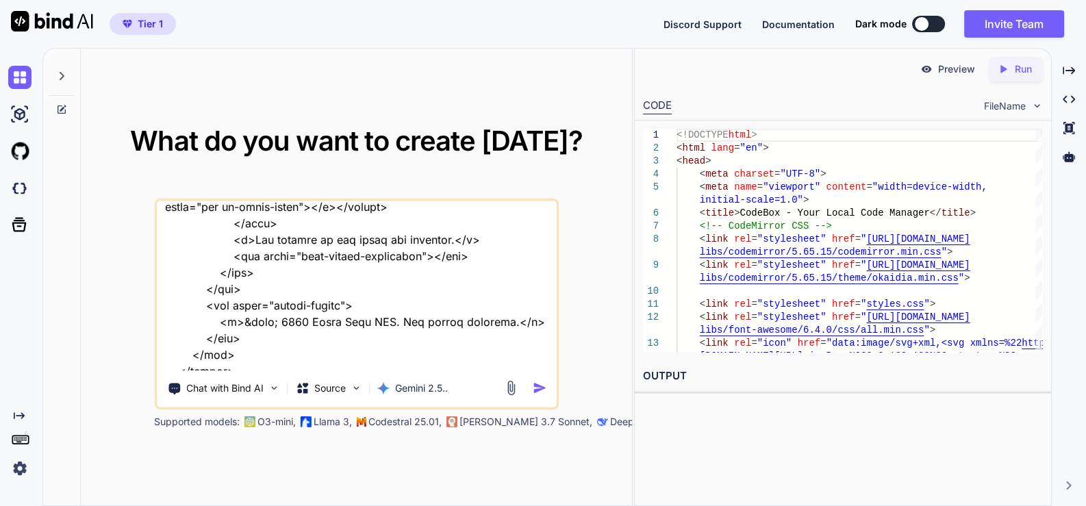
type textarea "x"
type textarea "this is my website "here is text code - .htaccess "# .htaccess # ENABLE COMPRES…"
type textarea "x"
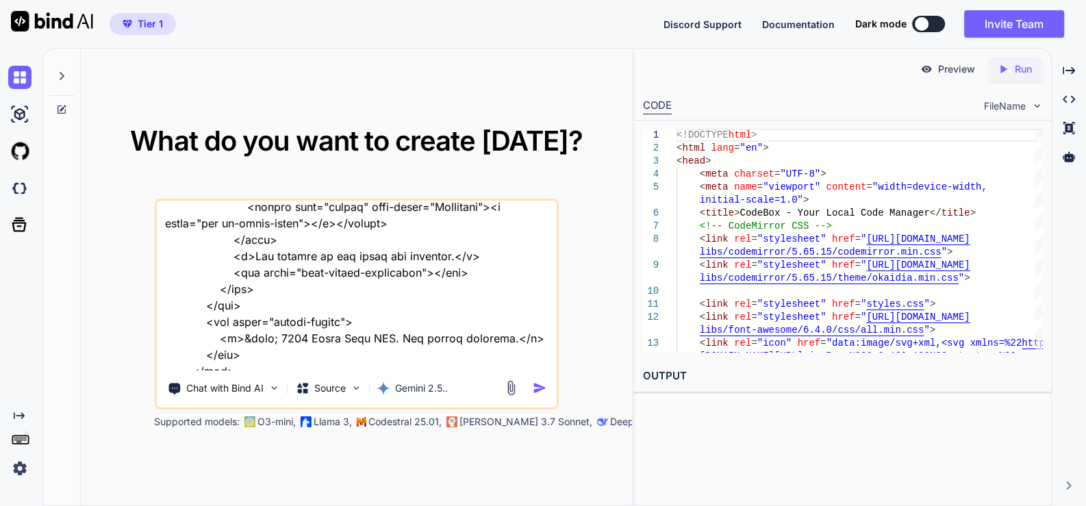
type textarea "this is my website "here is text code - .htaccess "# .htaccess # ENABLE COMPRES…"
type textarea "x"
type textarea "this is my website "here is text code - .htaccess "# .htaccess # ENABLE COMPRES…"
type textarea "x"
type textarea "this is my website "here is text code - .htaccess "# .htaccess # ENABLE COMPRES…"
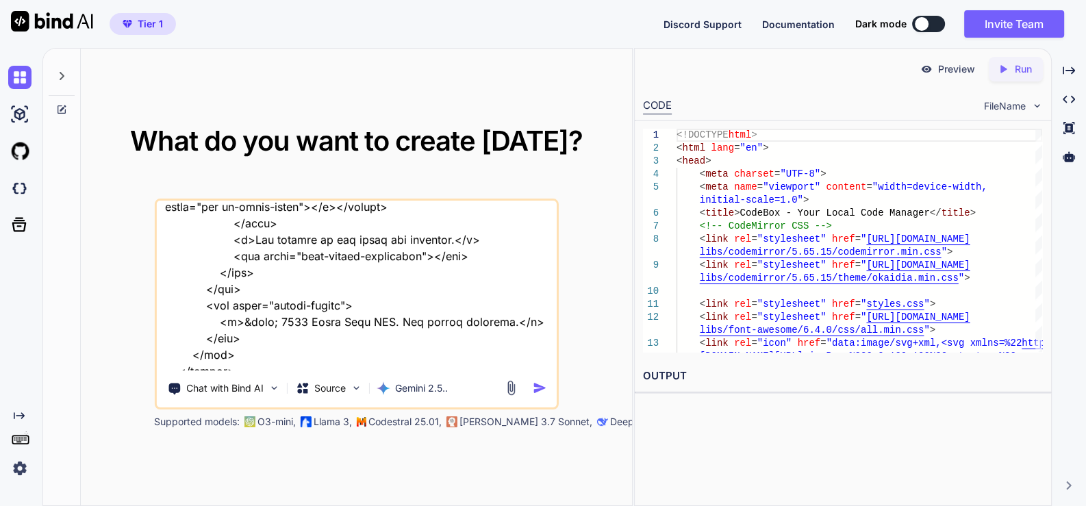
type textarea "x"
type textarea "this is my website "here is text code - .htaccess "# .htaccess # ENABLE COMPRES…"
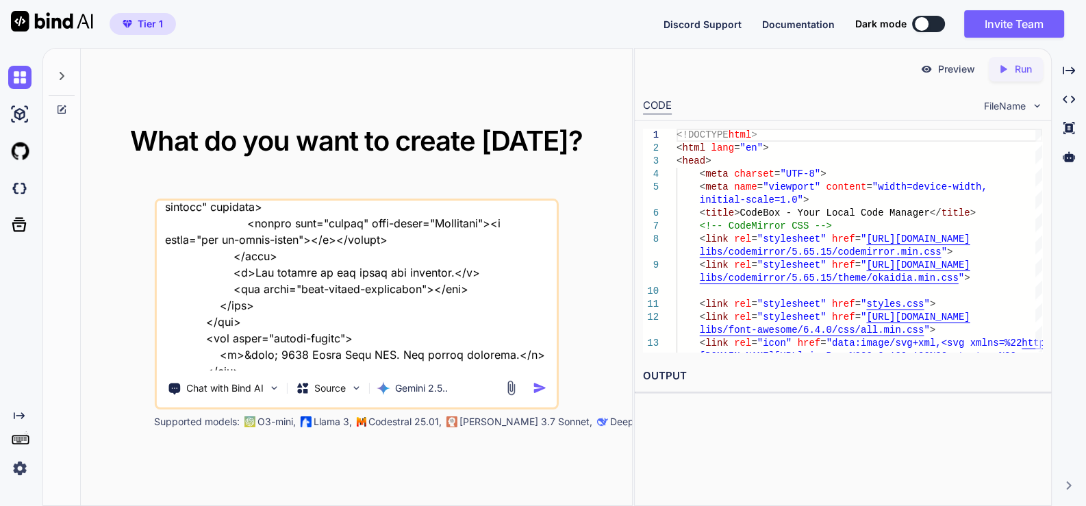
type textarea "x"
type textarea "this is my website "here is text code - .htaccess "# .htaccess # ENABLE COMPRES…"
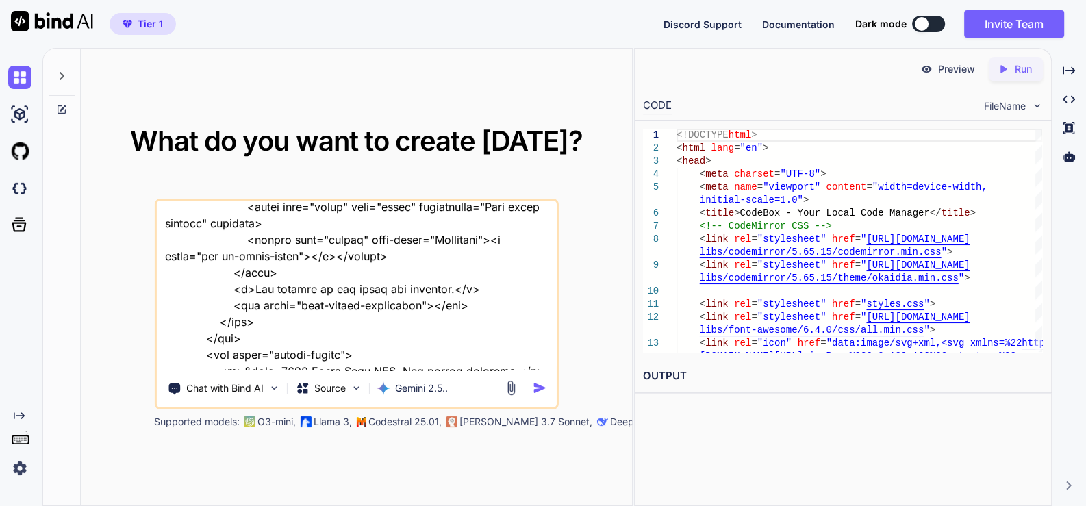
type textarea "x"
type textarea "this is my website "here is text code - .htaccess "# .htaccess # ENABLE COMPRES…"
type textarea "x"
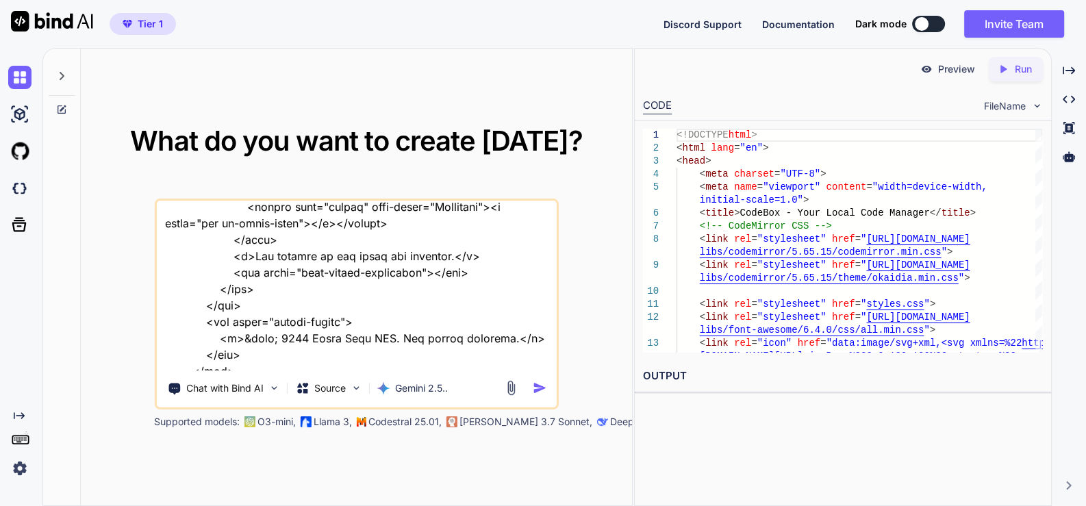
type textarea "this is my website "here is text code - .htaccess "# .htaccess # ENABLE COMPRES…"
type textarea "x"
type textarea "this is my website "here is text code - .htaccess "# .htaccess # ENABLE COMPRES…"
type textarea "x"
type textarea "this is my website "here is text code - .htaccess "# .htaccess # ENABLE COMPRES…"
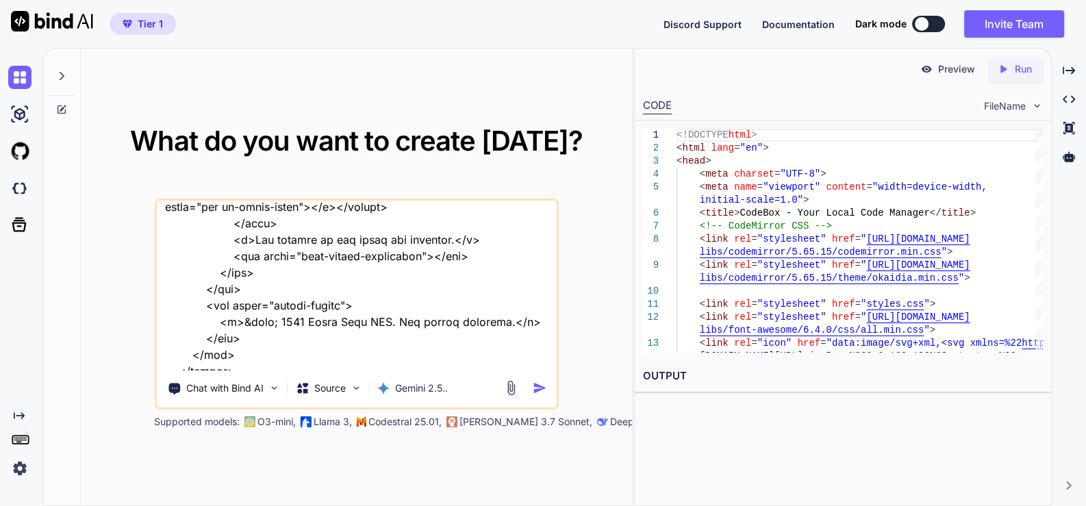
type textarea "x"
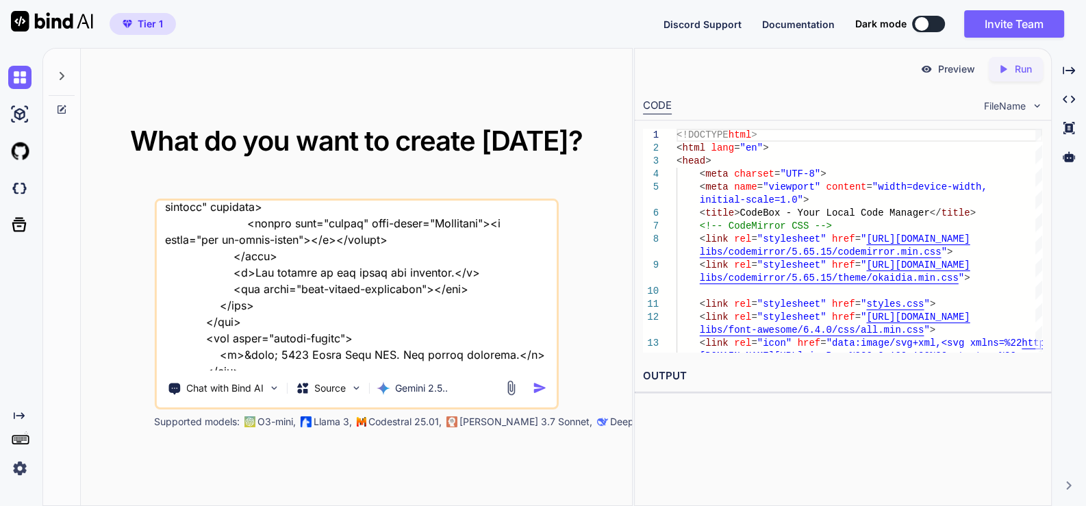
type textarea "this is my website "here is text code - .htaccess "# .htaccess # ENABLE COMPRES…"
type textarea "x"
type textarea "this is my website "here is text code - .htaccess "# .htaccess # ENABLE COMPRES…"
type textarea "x"
type textarea "this is my website "here is text code - .htaccess "# .htaccess # ENABLE COMPRES…"
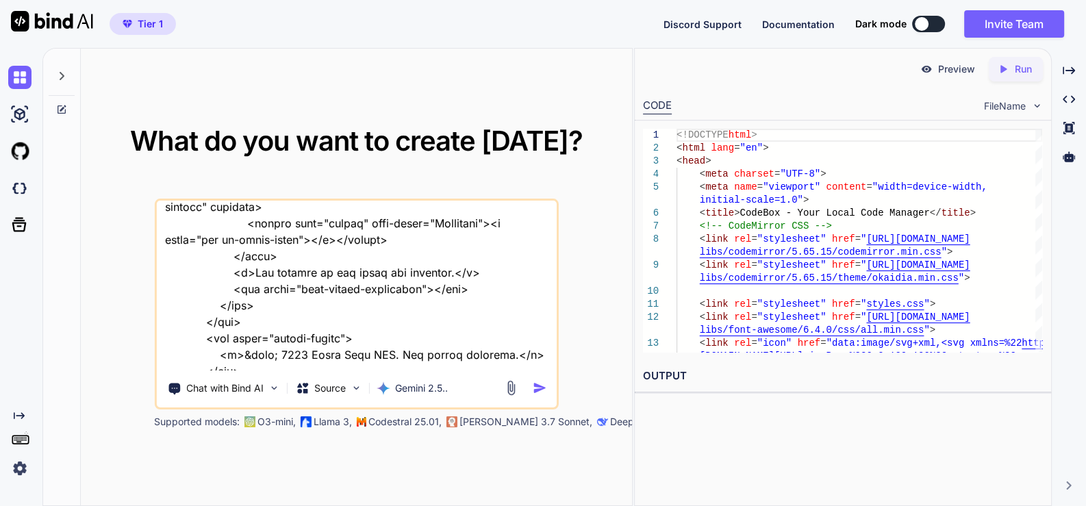
type textarea "x"
type textarea "this is my website "here is text code - .htaccess "# .htaccess # ENABLE COMPRES…"
type textarea "x"
type textarea "this is my website "here is text code - .htaccess "# .htaccess # ENABLE COMPRES…"
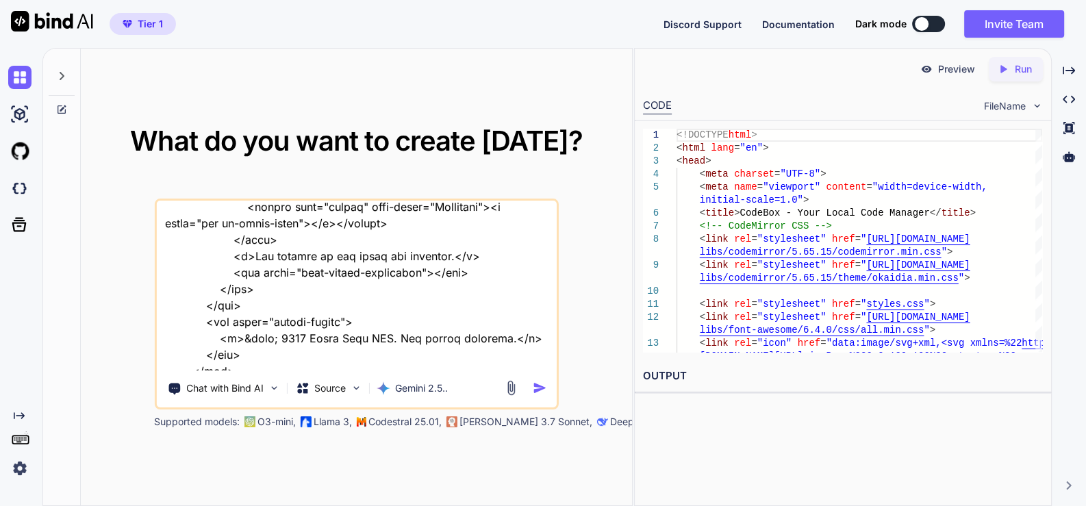
type textarea "x"
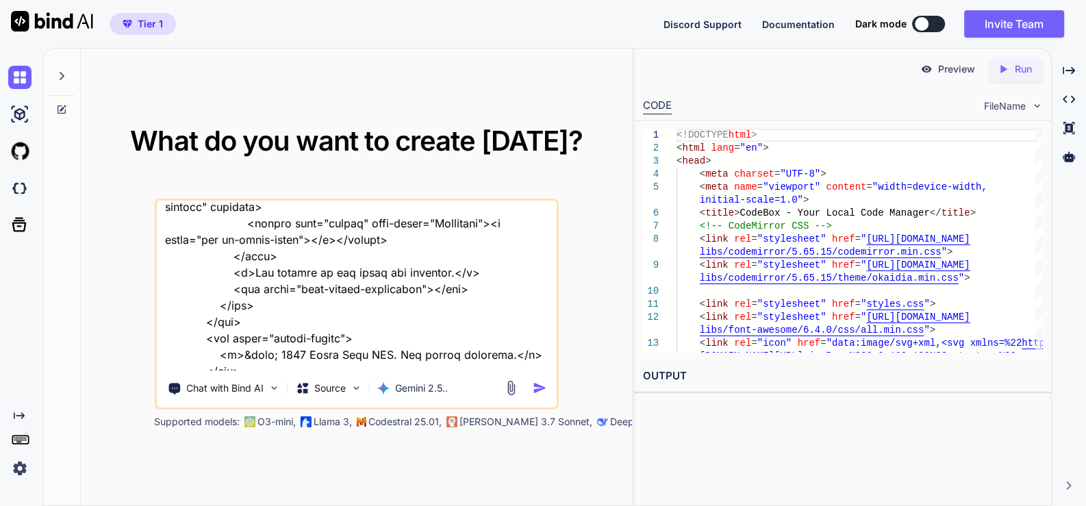
type textarea "this is my website "here is text code - .htaccess "# .htaccess # ENABLE COMPRES…"
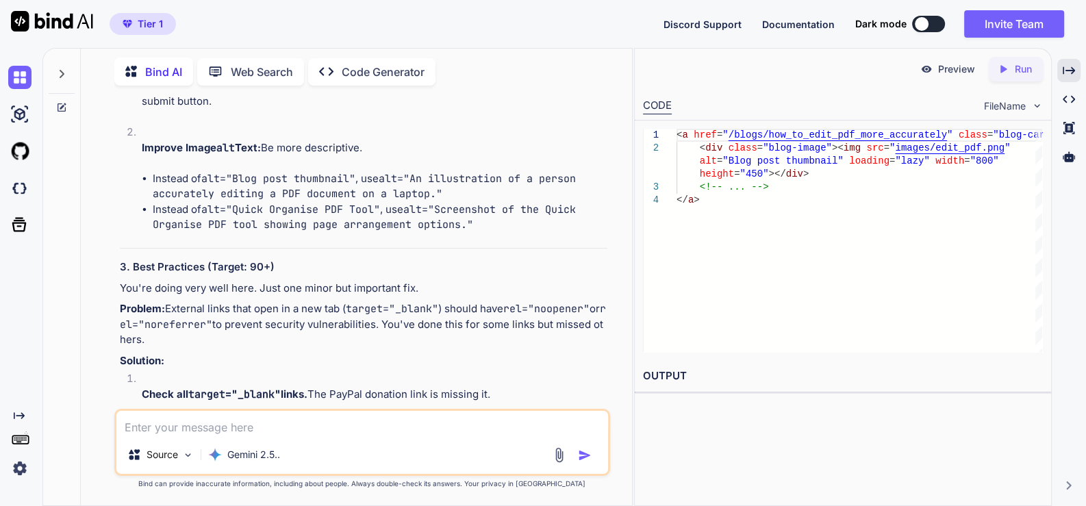
scroll to position [26706, 0]
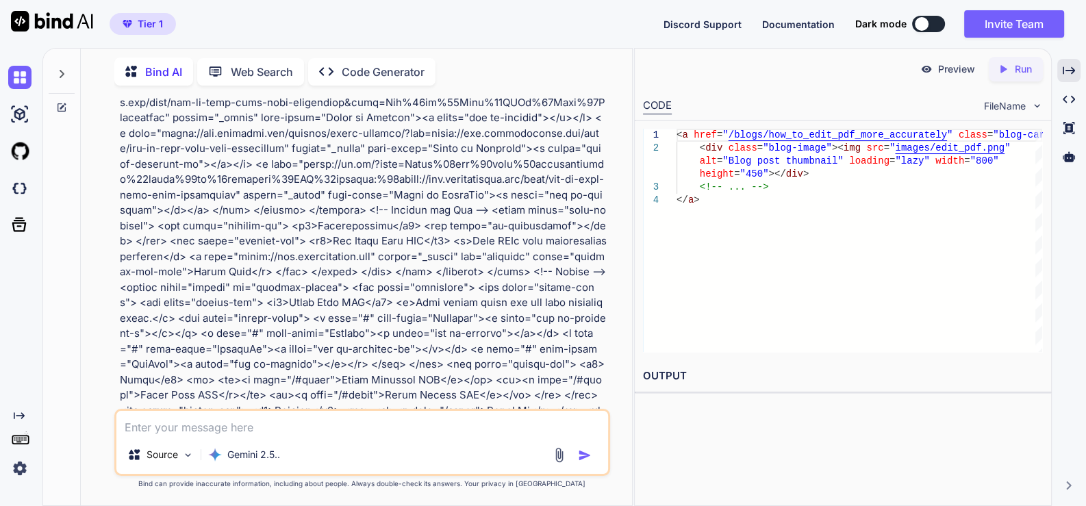
scroll to position [23113, 0]
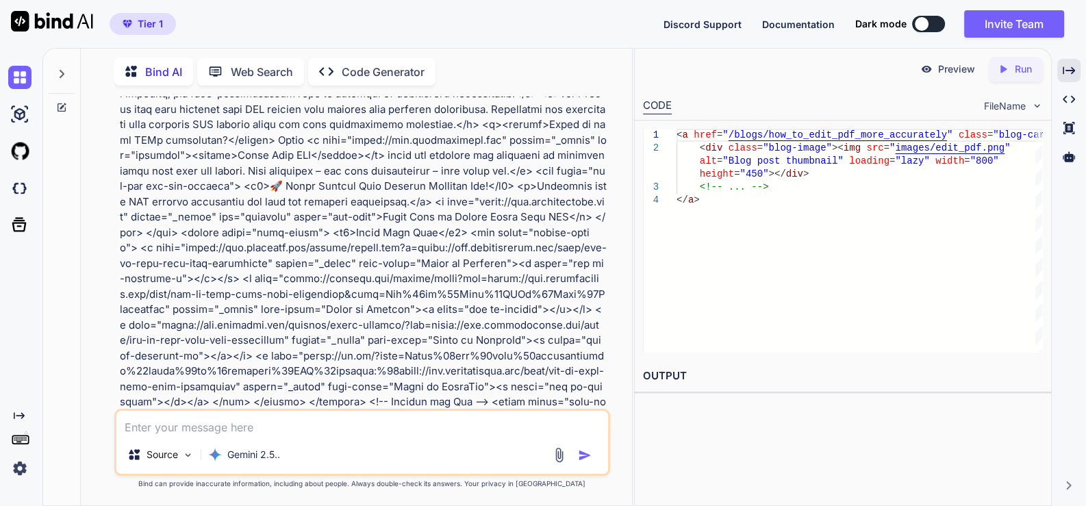
drag, startPoint x: 213, startPoint y: 287, endPoint x: 605, endPoint y: 304, distance: 392.6
copy p "ant 90+ scrore from this website [URL][DOMAIN_NAME] - Performance Accessibility…"
click at [18, 76] on img at bounding box center [19, 77] width 23 height 23
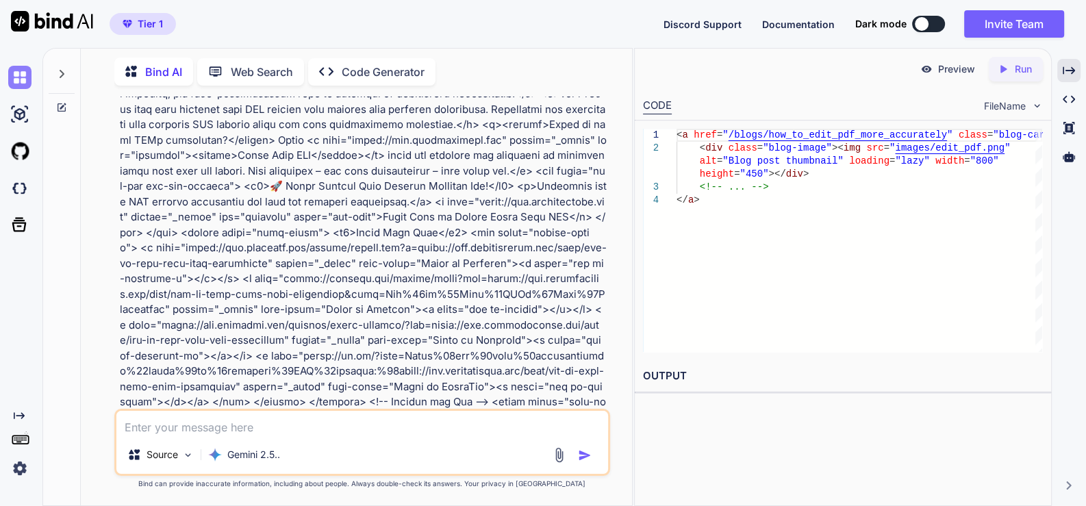
click at [18, 76] on img at bounding box center [19, 77] width 23 height 23
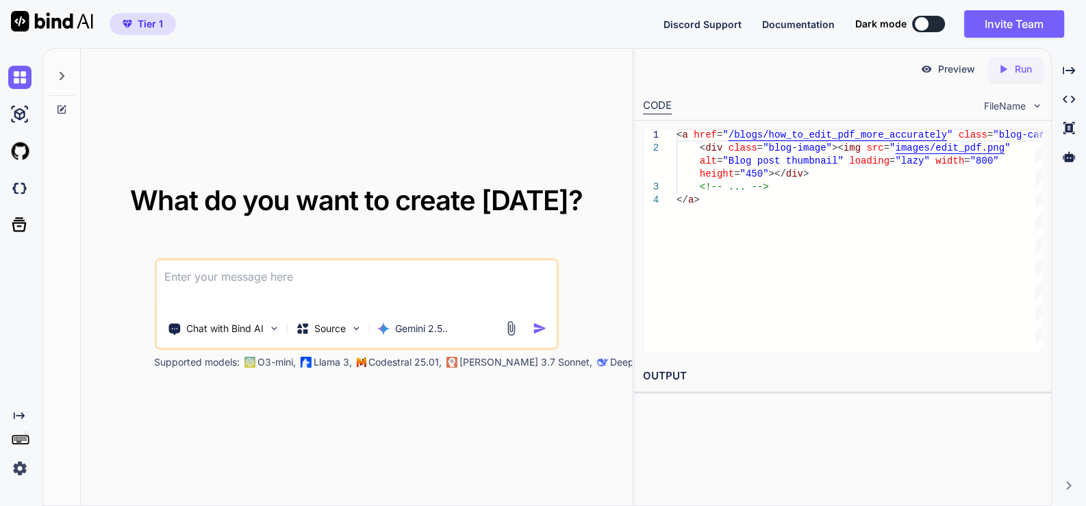
click at [302, 283] on textarea at bounding box center [356, 285] width 400 height 51
paste textarea "here is text code - .htaccess "# .htaccess # ENABLE COMPRESSION <IfModule mod_d…"
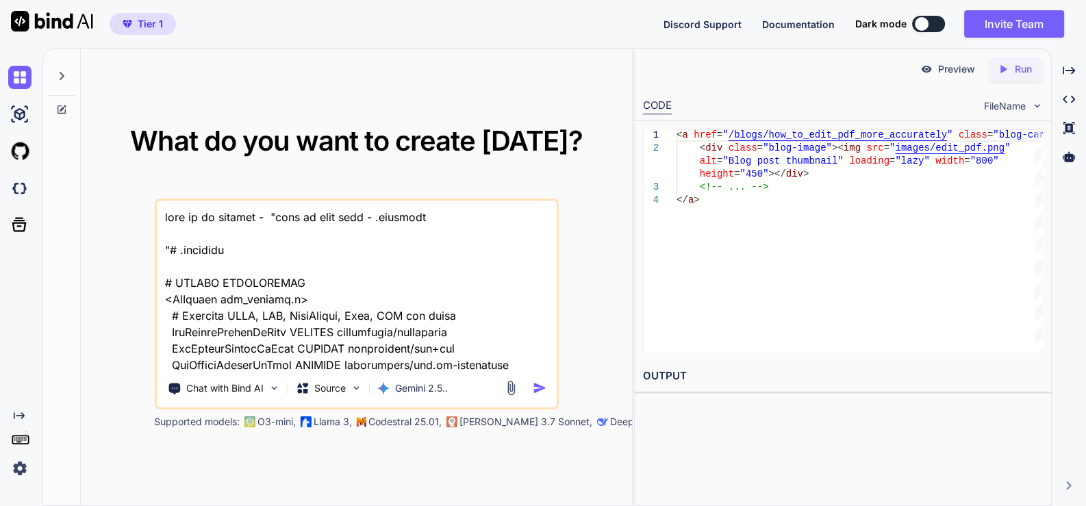
scroll to position [72829, 0]
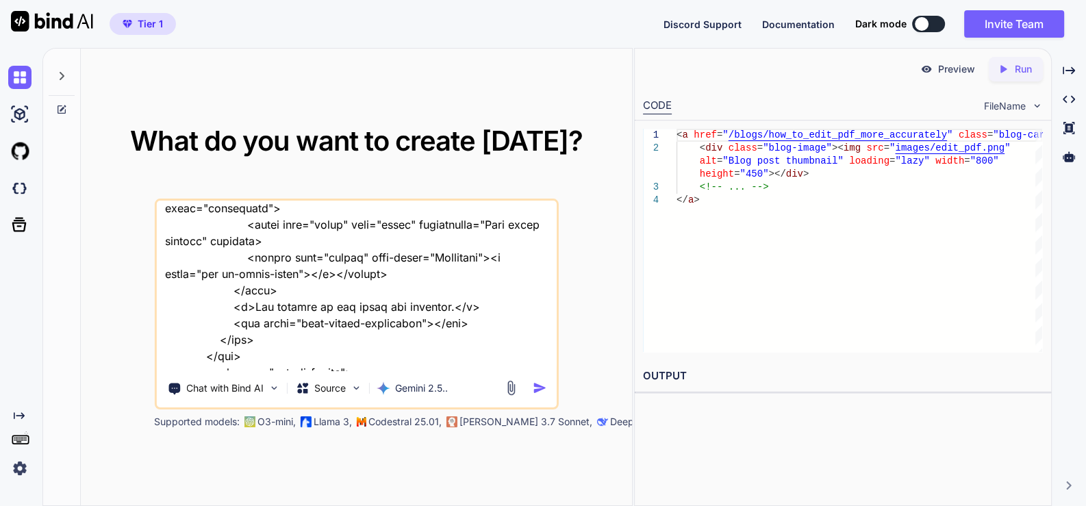
click at [242, 359] on textarea at bounding box center [356, 286] width 400 height 170
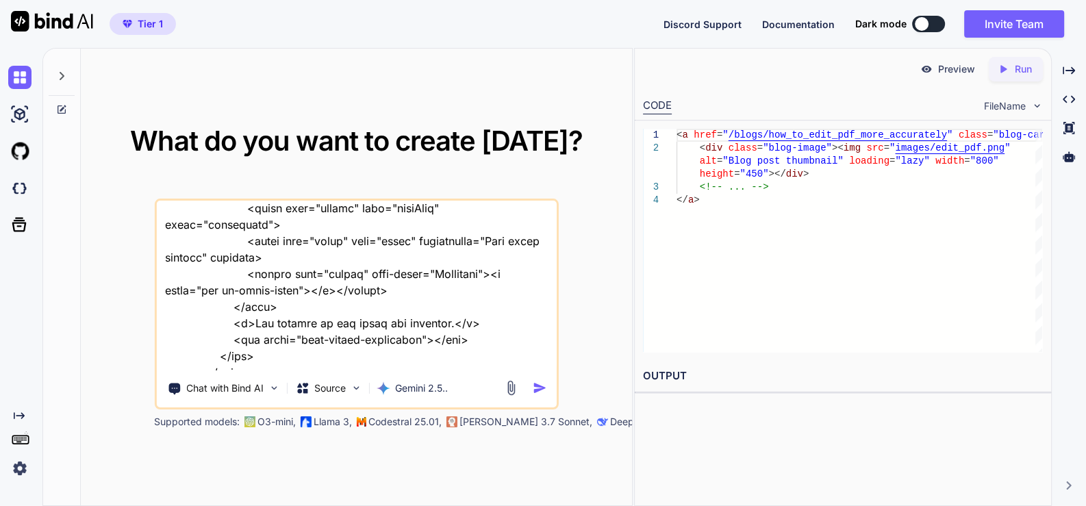
click at [207, 363] on textarea at bounding box center [356, 286] width 400 height 170
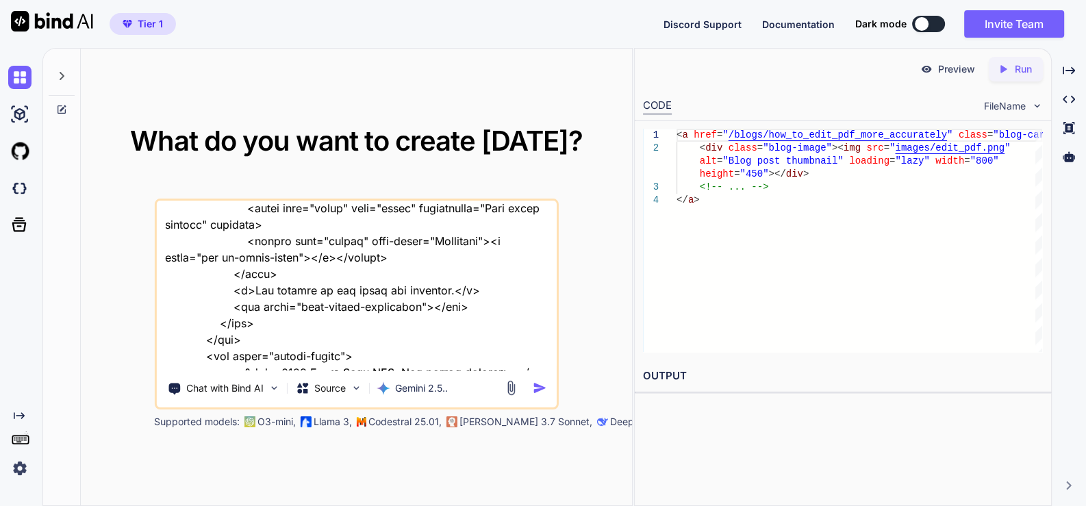
click at [397, 361] on textarea at bounding box center [356, 286] width 400 height 170
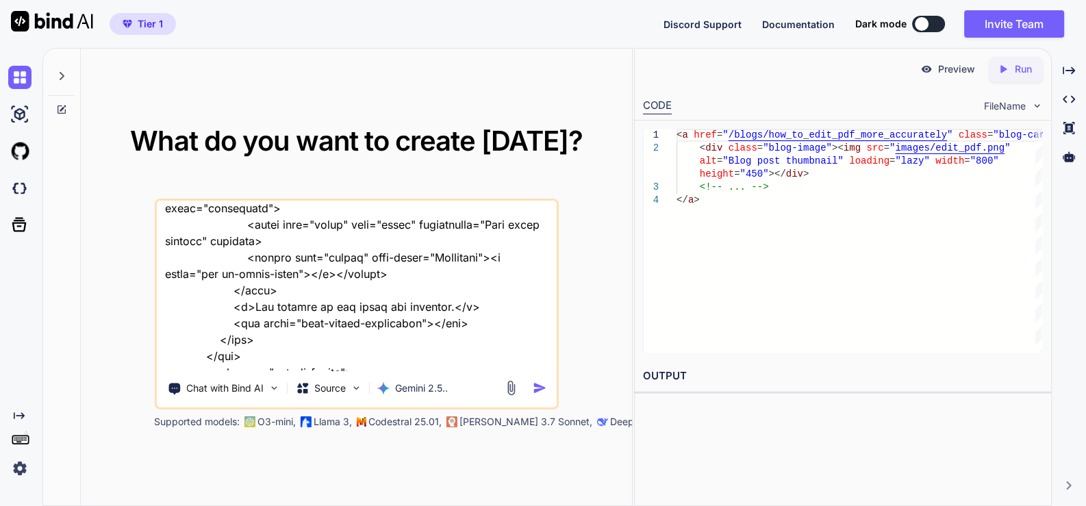
type textarea "this is my website - "here is text code - .htaccess "# .htaccess # ENABLE COMPR…"
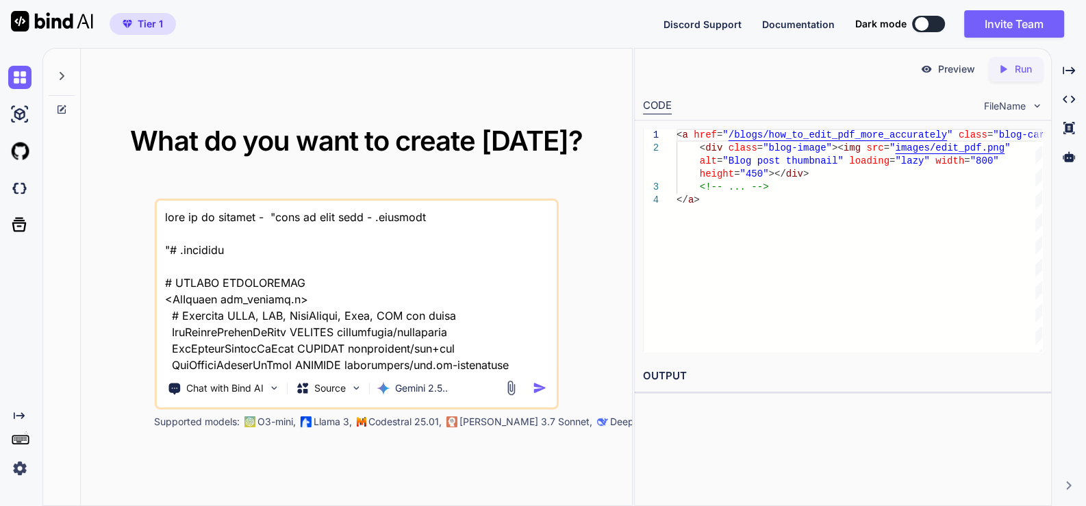
scroll to position [72829, 0]
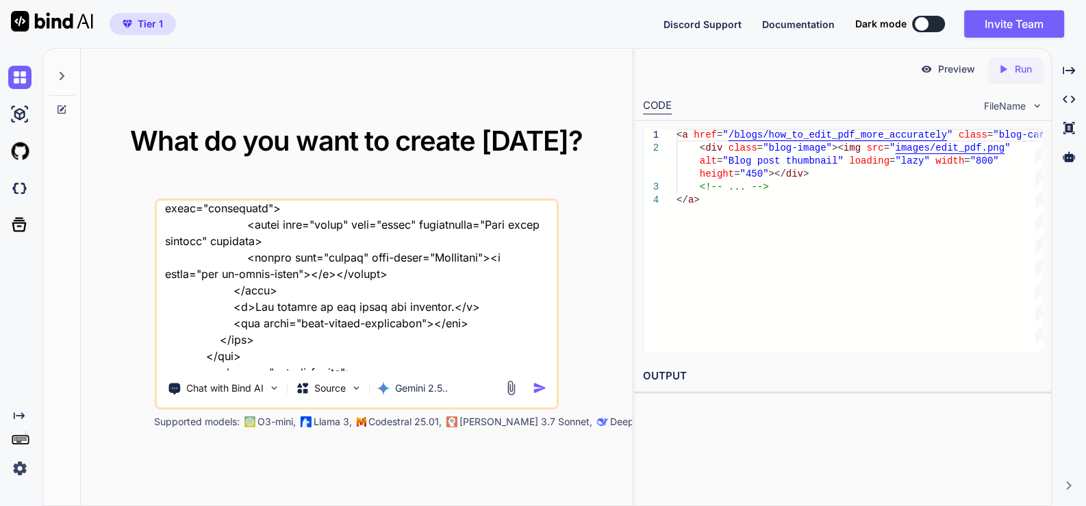
click at [277, 365] on textarea at bounding box center [356, 286] width 400 height 170
type textarea "this is my website - "here is text code - .htaccess "# .htaccess # ENABLE COMPR…"
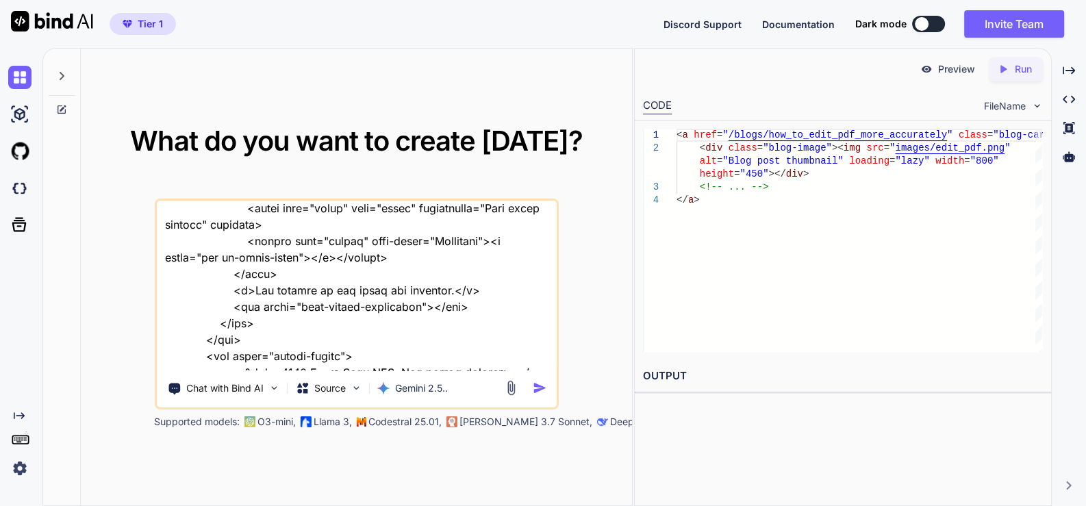
type textarea "x"
type textarea "this is my website - "here is text code - .htaccess "# .htaccess # ENABLE COMPR…"
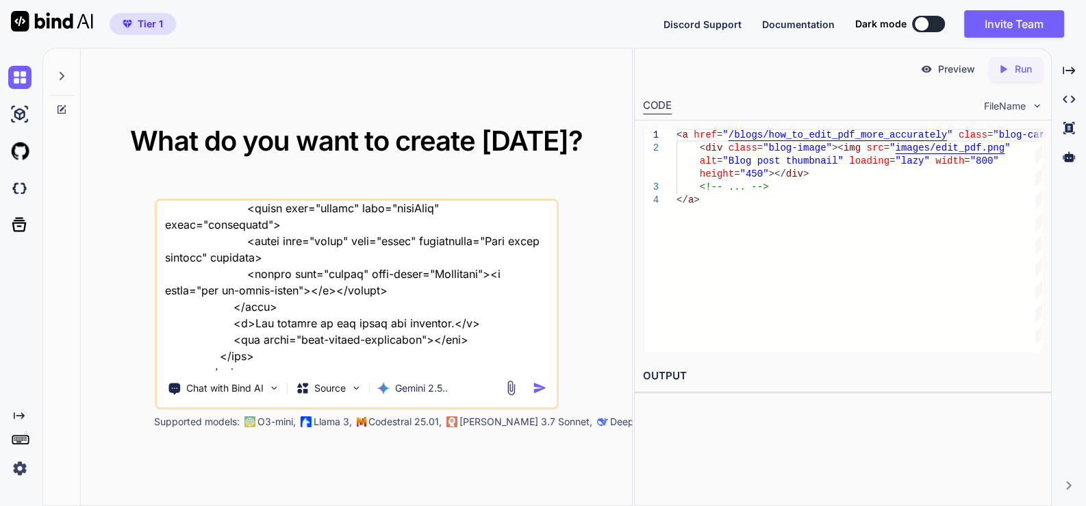
type textarea "x"
type textarea "this is my website - "here is text code - .htaccess "# .htaccess # ENABLE COMPR…"
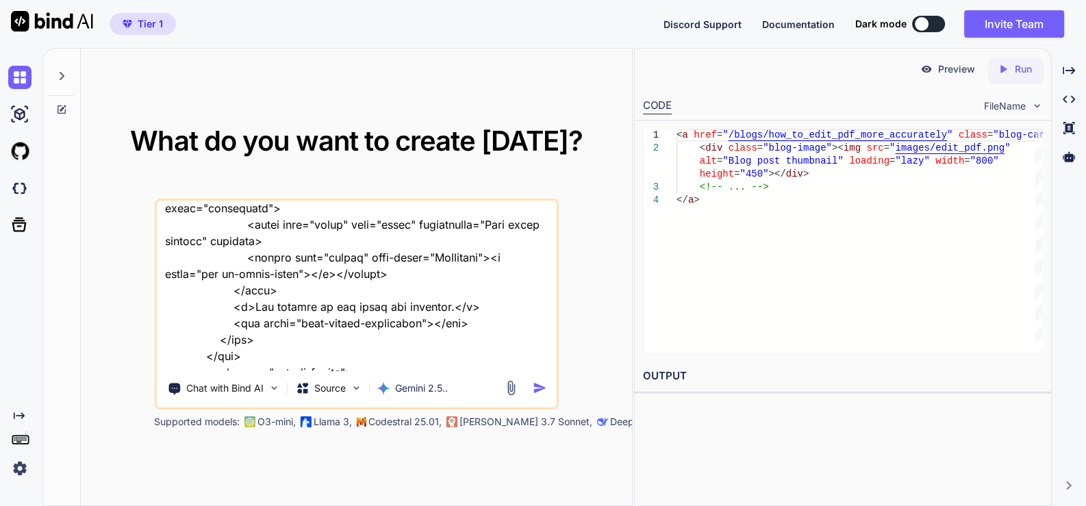
type textarea "x"
type textarea "this is my website - "here is text code - .htaccess "# .htaccess # ENABLE COMPR…"
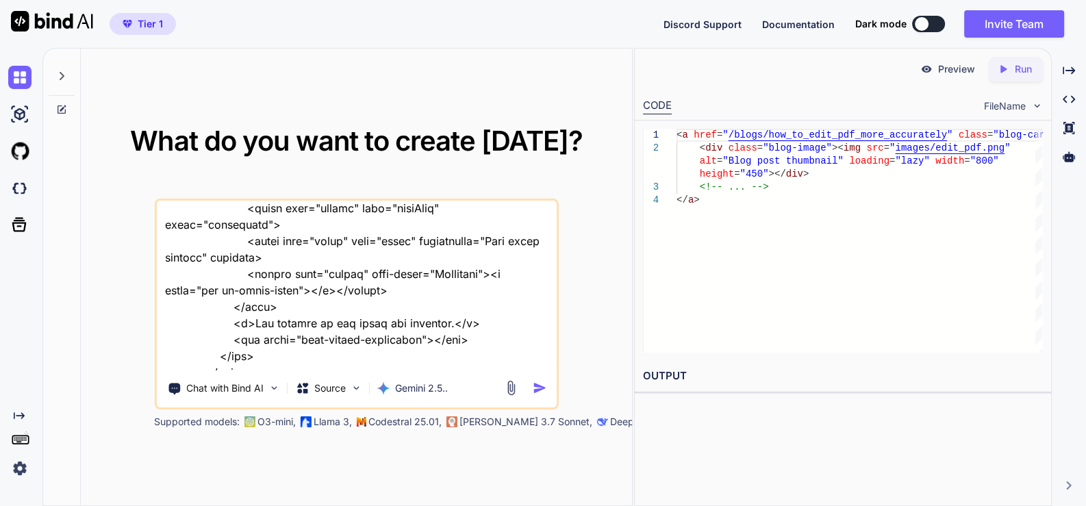
type textarea "x"
type textarea "this is my website - "here is text code - .htaccess "# .htaccess # ENABLE COMPR…"
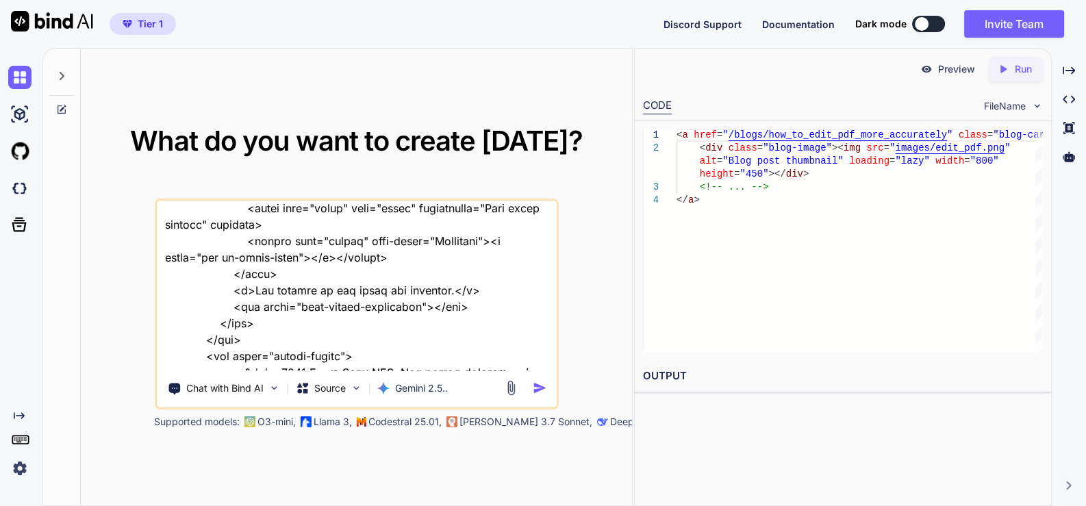
type textarea "x"
type textarea "this is my website - "here is text code - .htaccess "# .htaccess # ENABLE COMPR…"
type textarea "x"
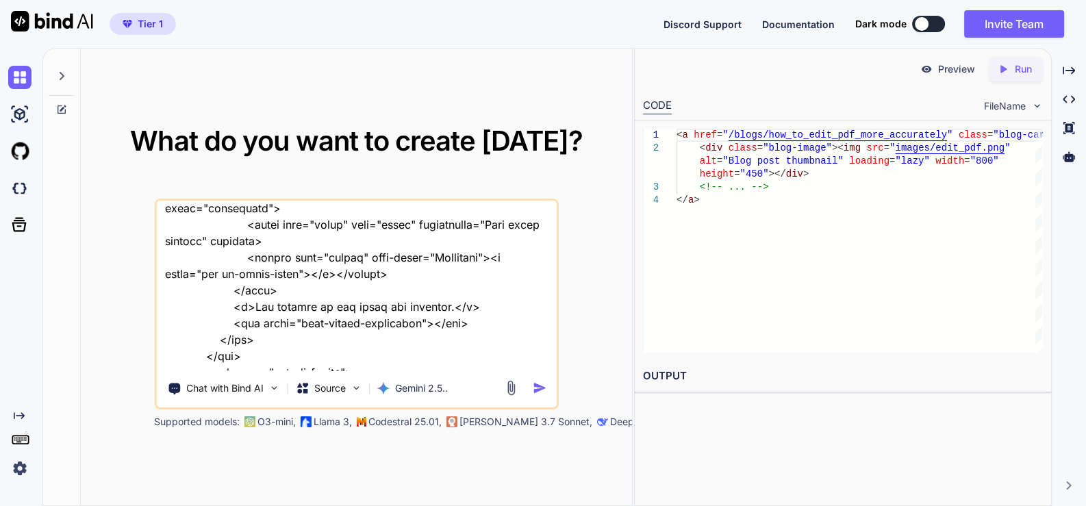
type textarea "this is my website - "here is text code - .htaccess "# .htaccess # ENABLE COMPR…"
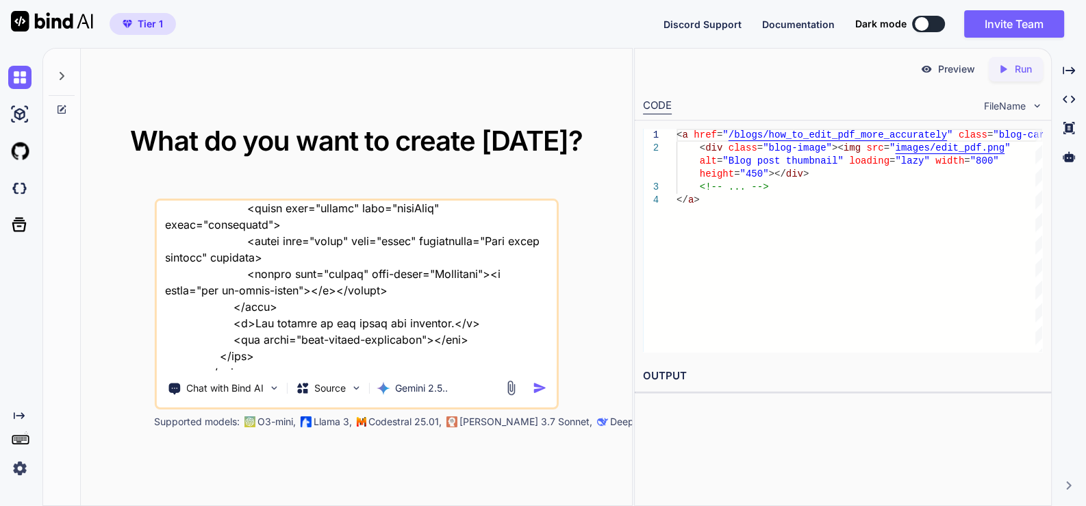
type textarea "x"
type textarea "this is my website - "here is text code - .htaccess "# .htaccess # ENABLE COMPR…"
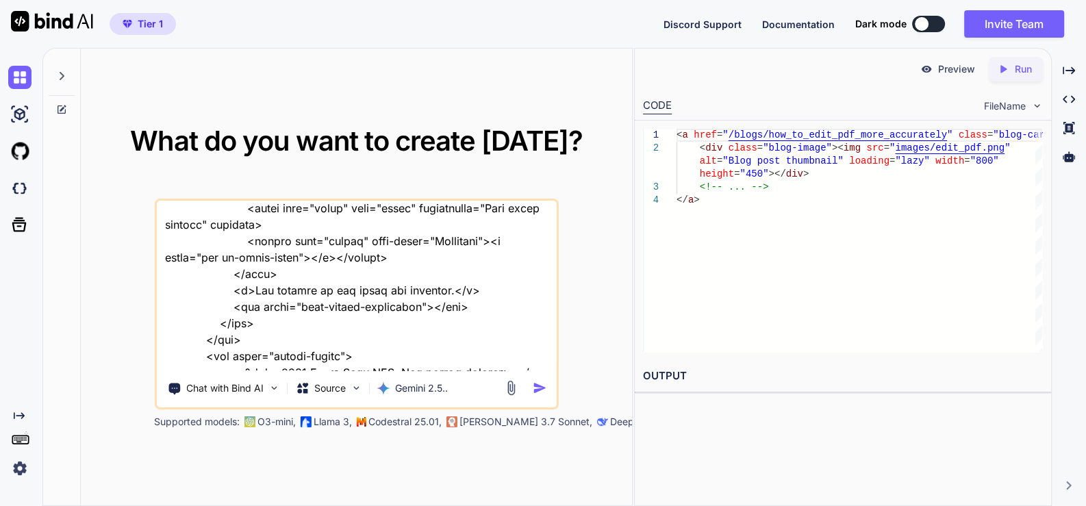
type textarea "x"
click at [443, 361] on textarea at bounding box center [356, 286] width 400 height 170
type textarea "this is my website - "here is text code - .htaccess "# .htaccess # ENABLE COMPR…"
type textarea "x"
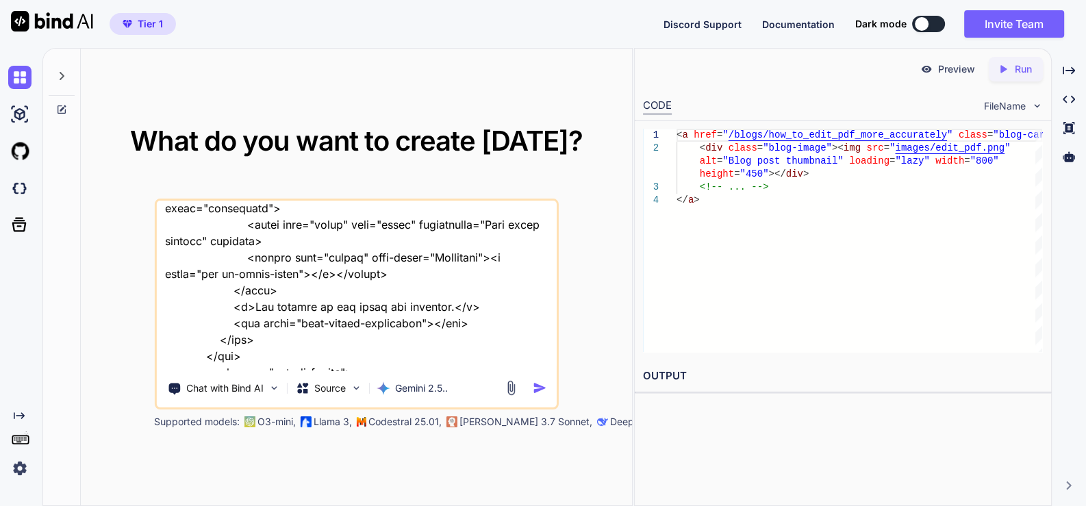
type textarea "this is my website - "here is text code - .htaccess "# .htaccess # ENABLE COMPR…"
type textarea "x"
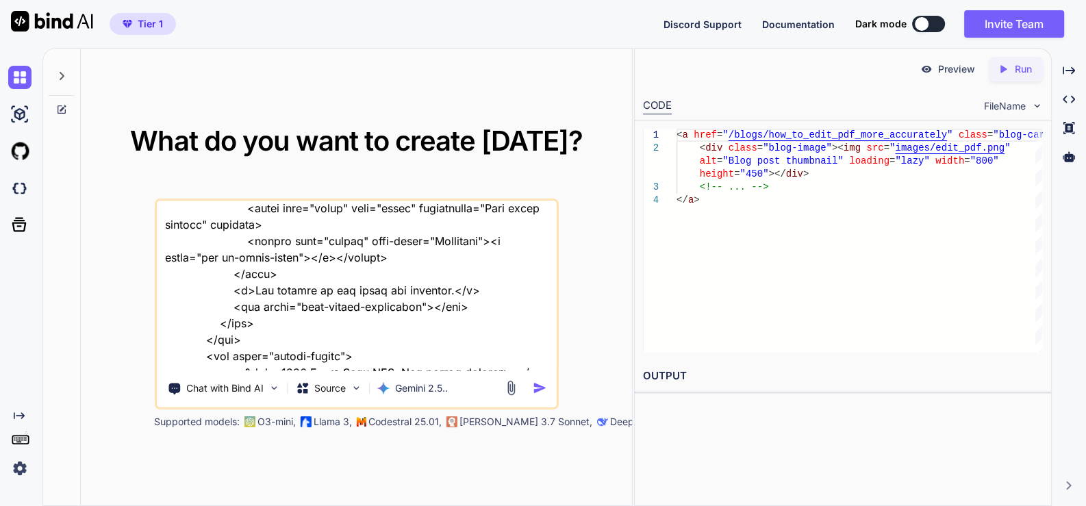
type textarea "this is my website - "here is text code - .htaccess "# .htaccess # ENABLE COMPR…"
type textarea "x"
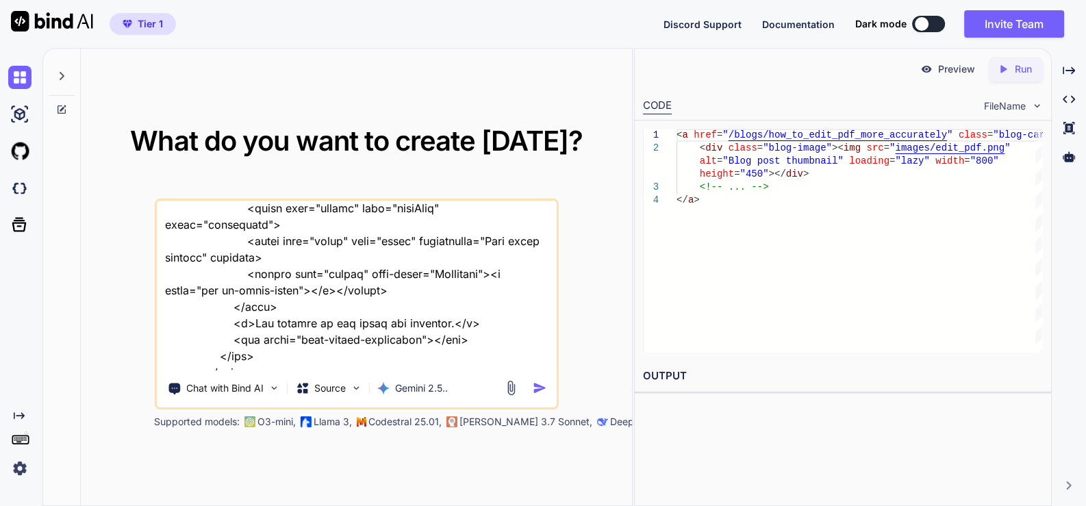
type textarea "this is my website - "here is text code - .htaccess "# .htaccess # ENABLE COMPR…"
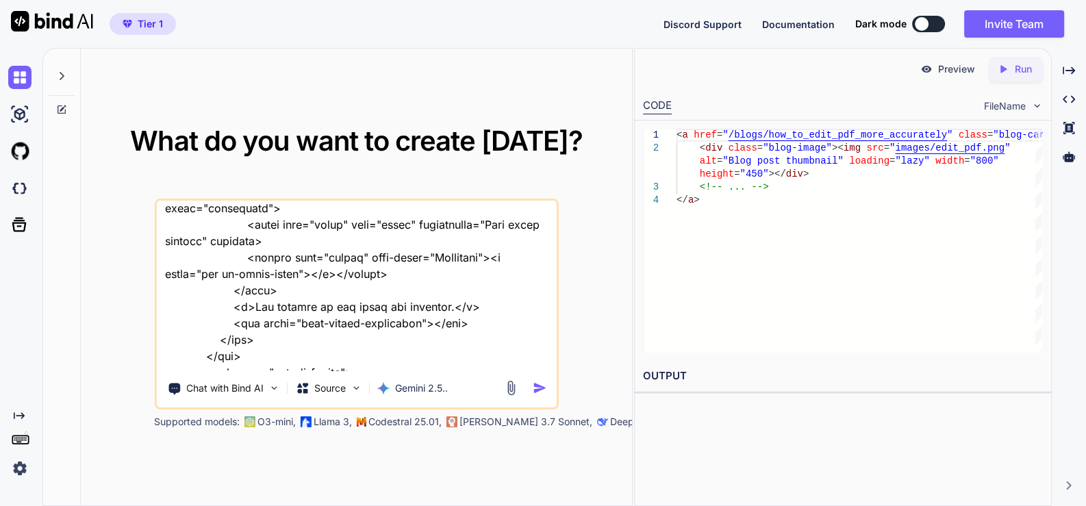
type textarea "x"
type textarea "this is my website - "here is text code - .htaccess "# .htaccess # ENABLE COMPR…"
type textarea "x"
type textarea "this is my website - "here is text code - .htaccess "# .htaccess # ENABLE COMPR…"
type textarea "x"
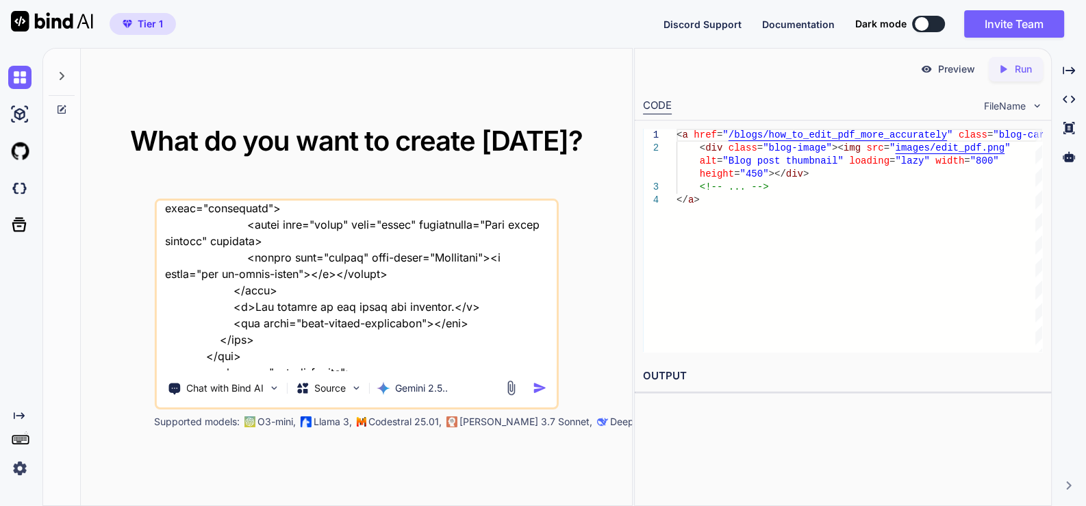
type textarea "this is my website - "here is text code - .htaccess "# .htaccess # ENABLE COMPR…"
type textarea "x"
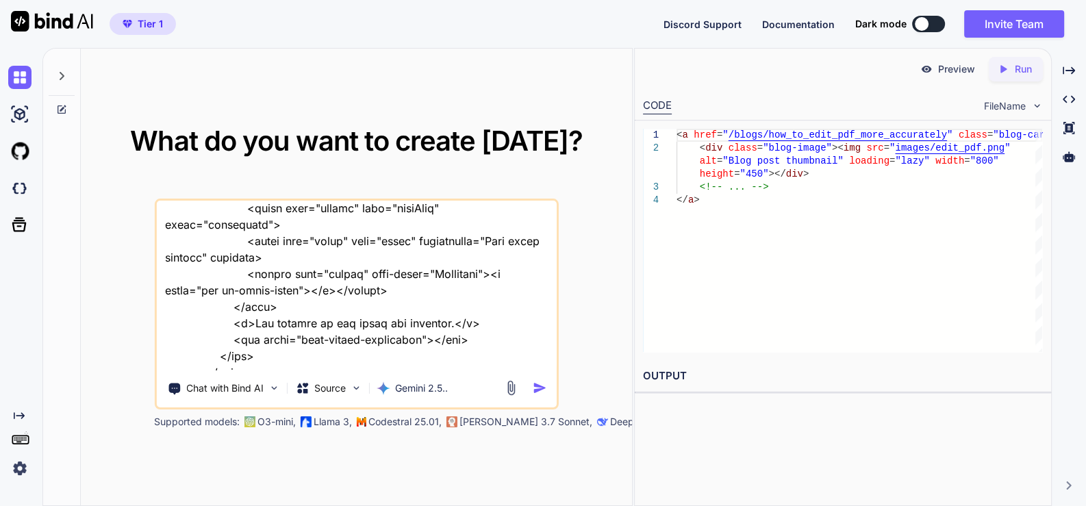
type textarea "this is my website - "here is text code - .htaccess "# .htaccess # ENABLE COMPR…"
type textarea "x"
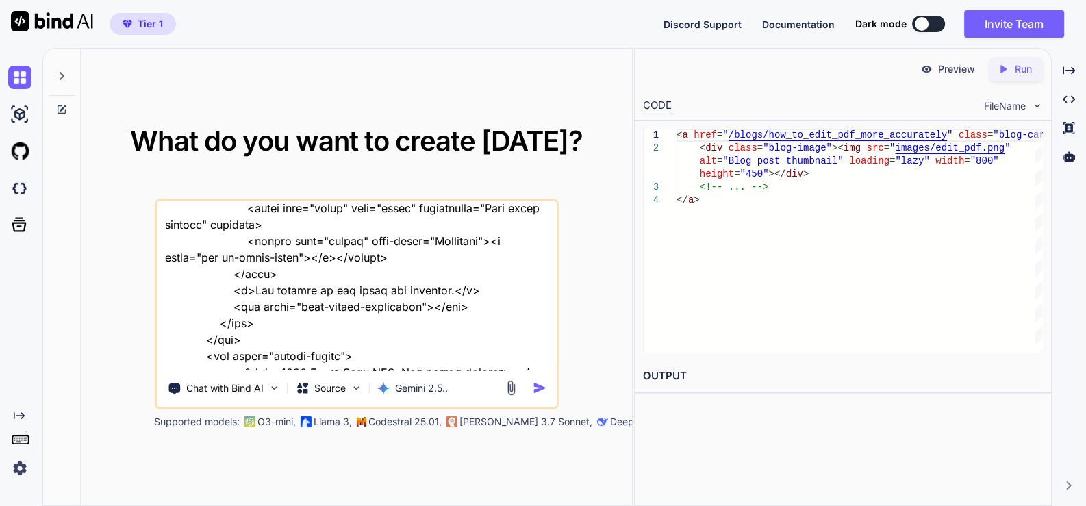
type textarea "this is my website - "here is text code - .htaccess "# .htaccess # ENABLE COMPR…"
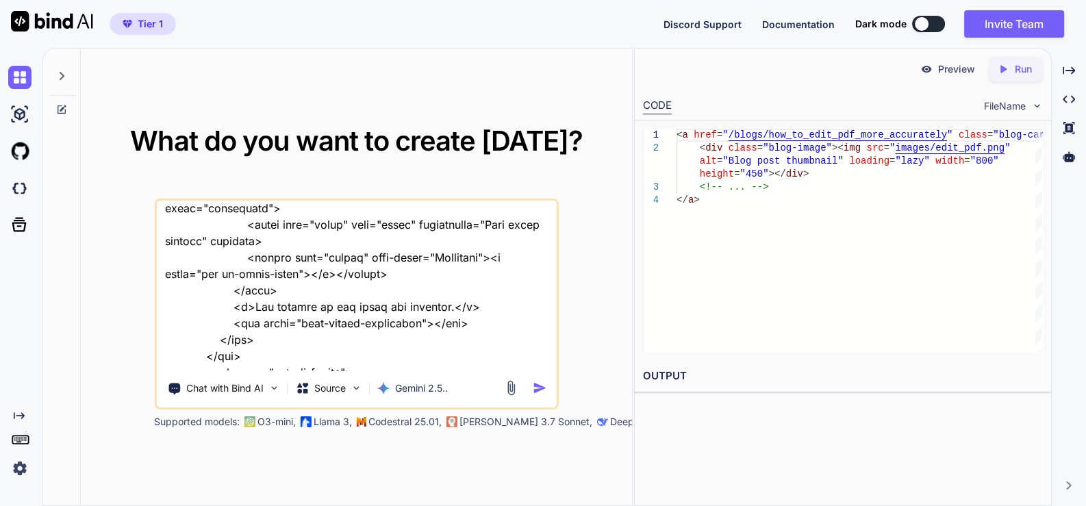
type textarea "x"
type textarea "this is my website - "here is text code - .htaccess "# .htaccess # ENABLE COMPR…"
type textarea "x"
type textarea "this is my website - "here is text code - .htaccess "# .htaccess # ENABLE COMPR…"
type textarea "x"
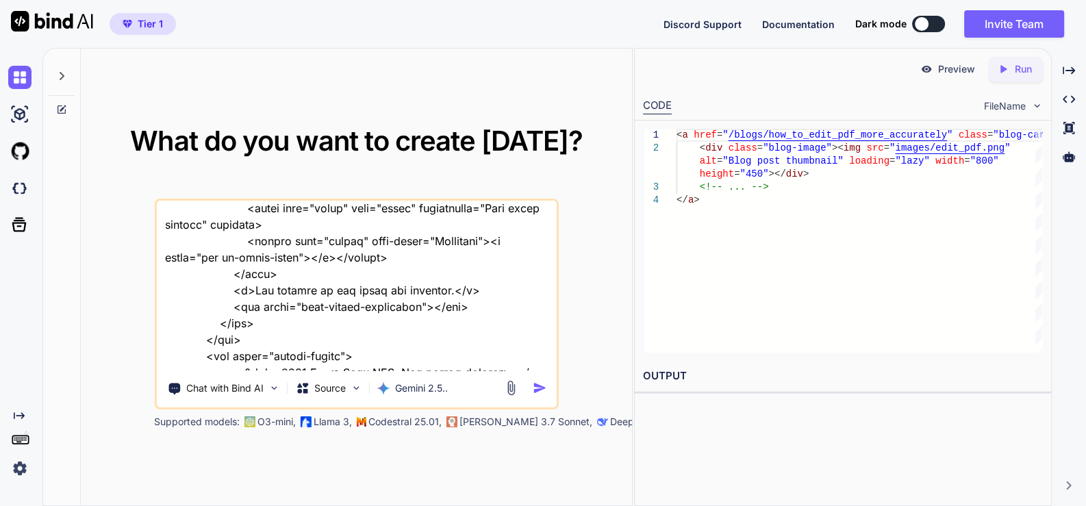
type textarea "this is my website - "here is text code - .htaccess "# .htaccess # ENABLE COMPR…"
type textarea "x"
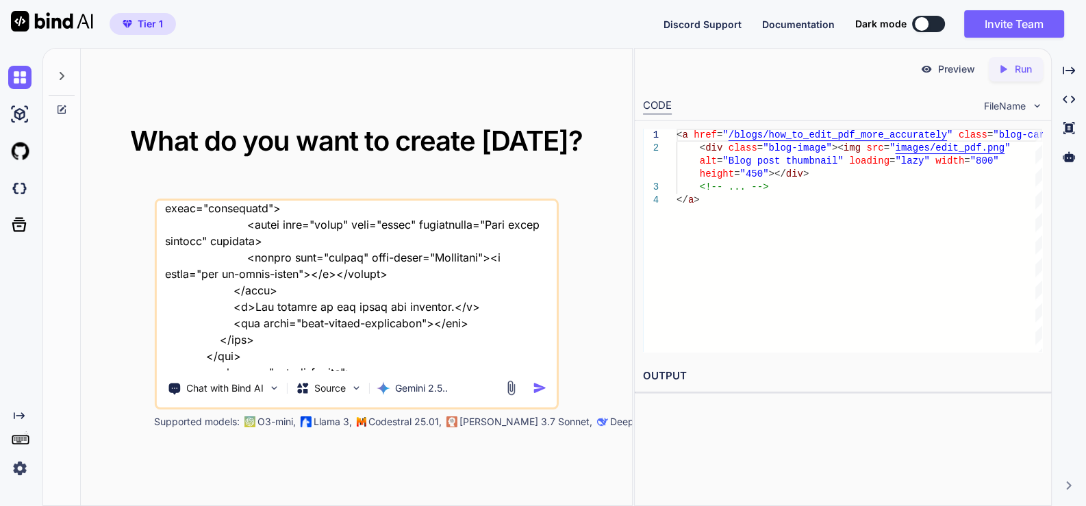
type textarea "this is my website - "here is text code - .htaccess "# .htaccess # ENABLE COMPR…"
type textarea "x"
type textarea "this is my website - "here is text code - .htaccess "# .htaccess # ENABLE COMPR…"
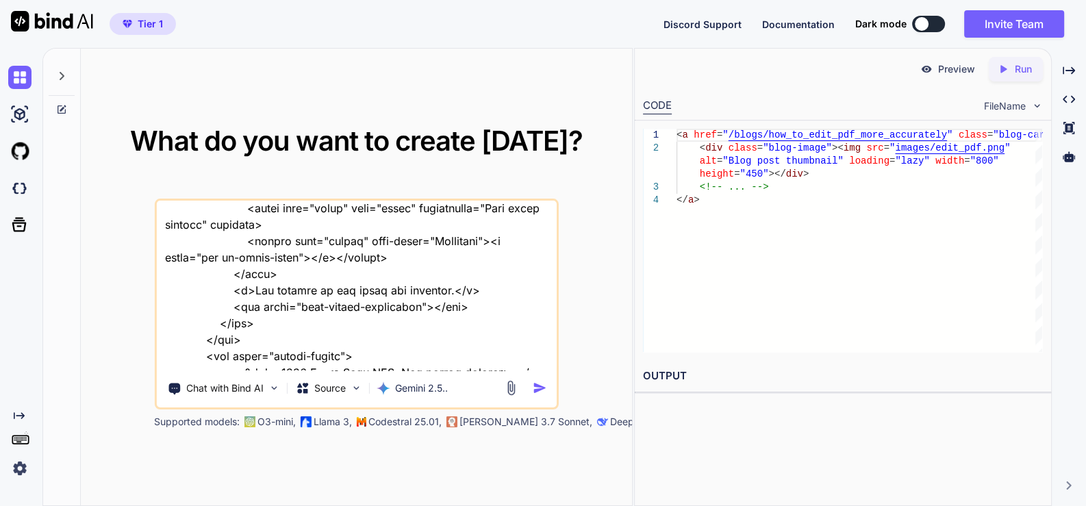
type textarea "x"
type textarea "this is my website - "here is text code - .htaccess "# .htaccess # ENABLE COMPR…"
type textarea "x"
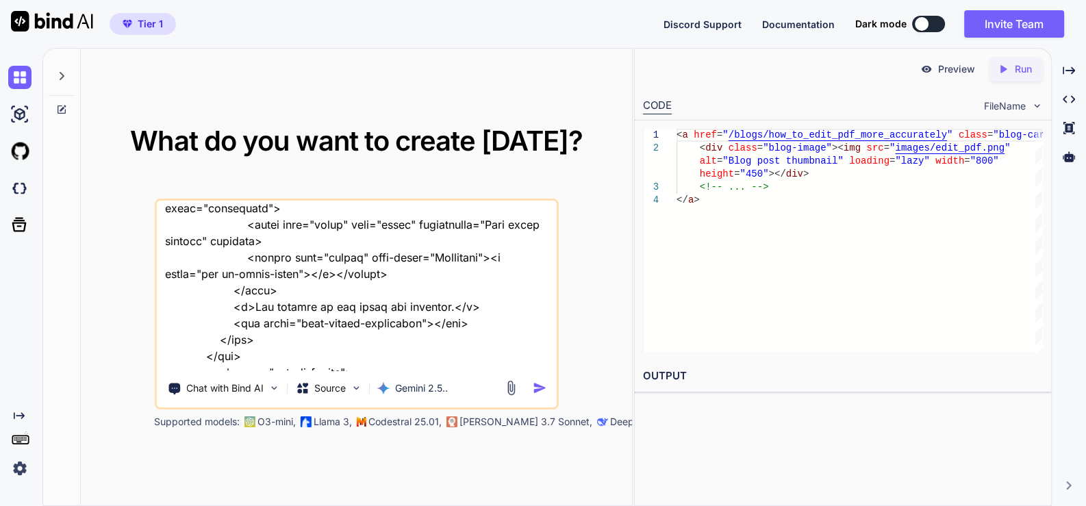
type textarea "this is my website - "here is text code - .htaccess "# .htaccess # ENABLE COMPR…"
type textarea "x"
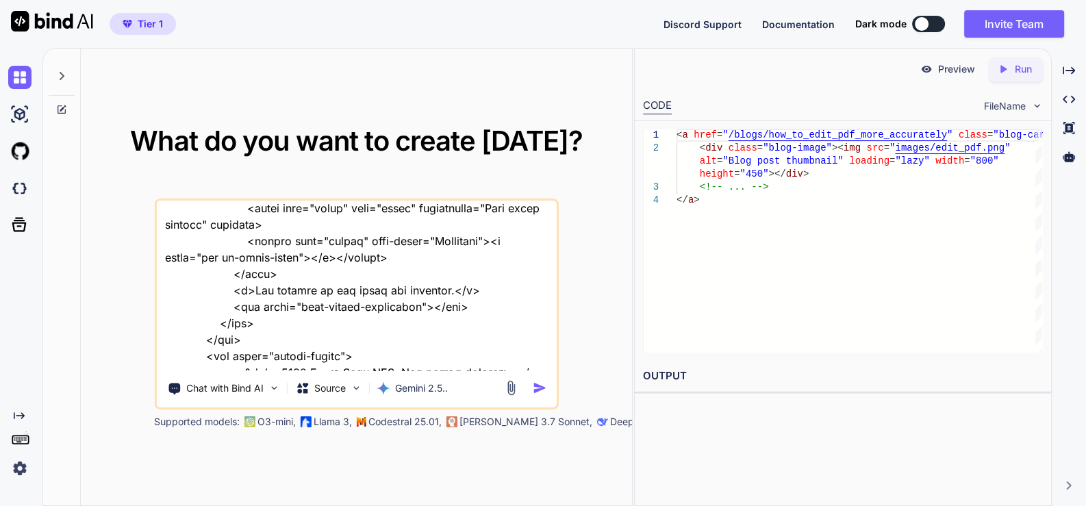
type textarea "this is my website - "here is text code - .htaccess "# .htaccess # ENABLE COMPR…"
type textarea "x"
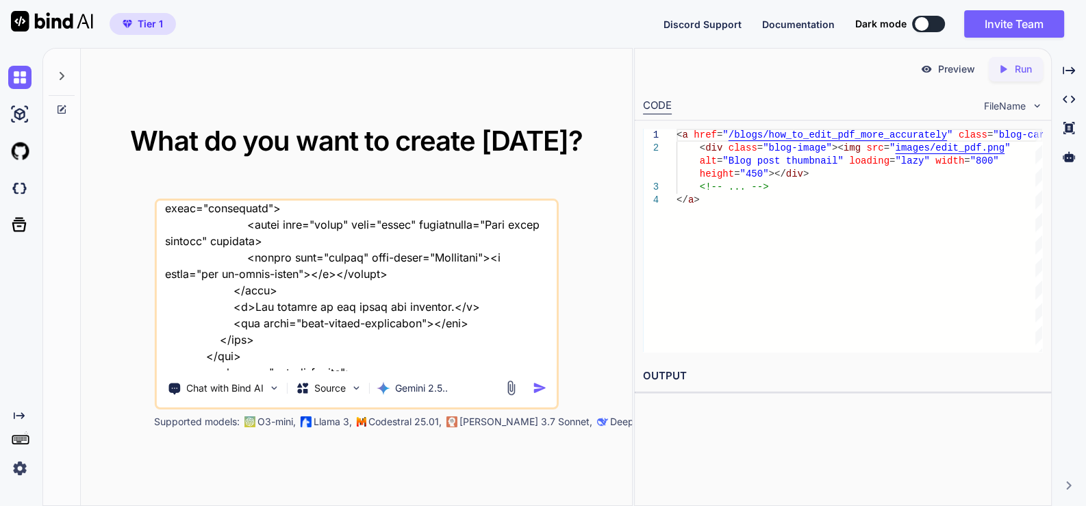
type textarea "this is my website - "here is text code - .htaccess "# .htaccess # ENABLE COMPR…"
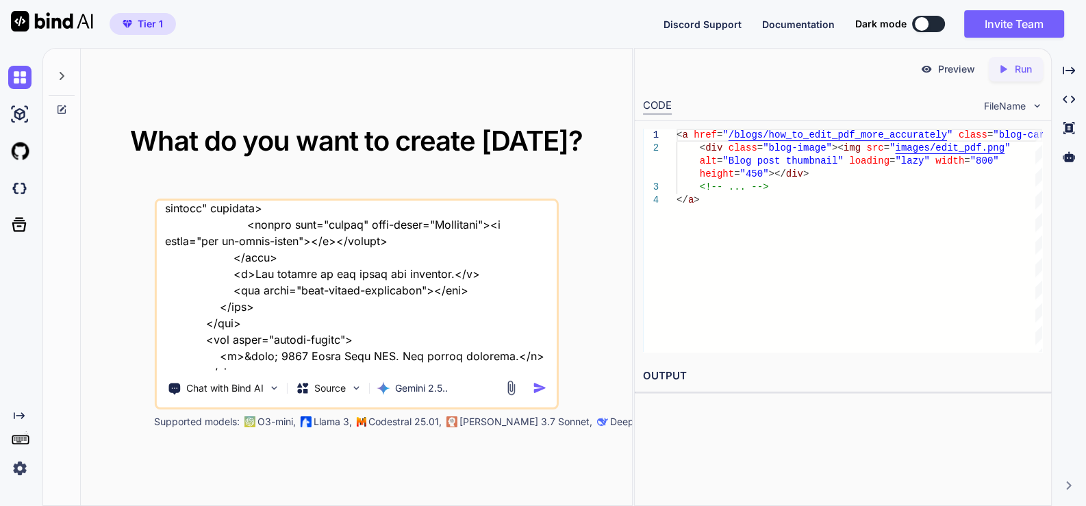
type textarea "x"
type textarea "this is my website - "here is text code - .htaccess "# .htaccess # ENABLE COMPR…"
type textarea "x"
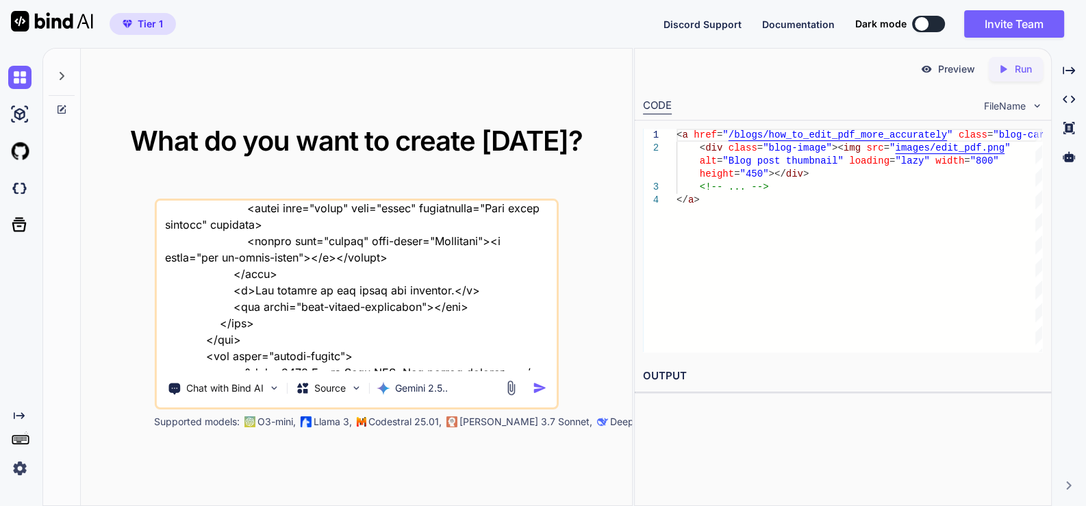
type textarea "this is my website - "here is text code - .htaccess "# .htaccess # ENABLE COMPR…"
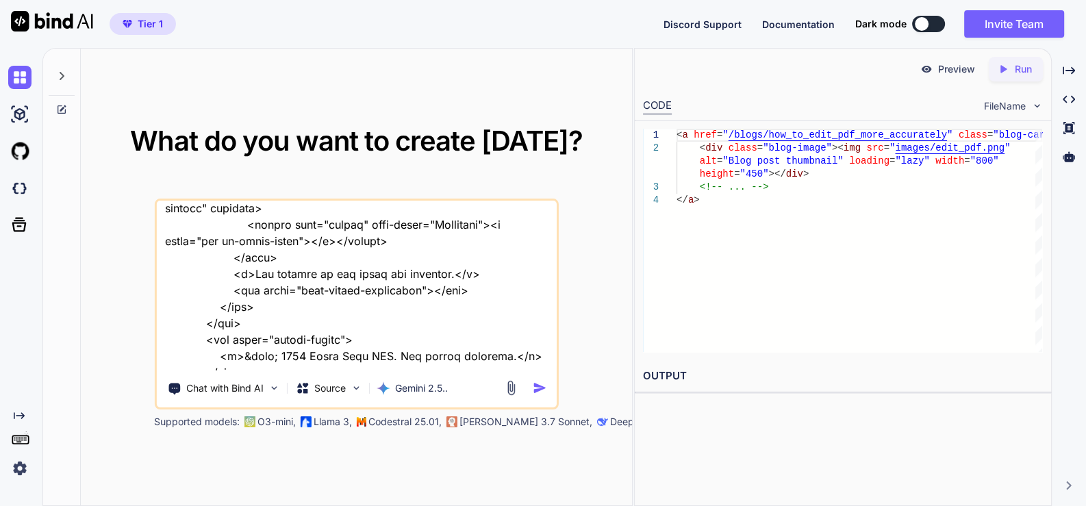
type textarea "x"
type textarea "this is my website - "here is text code - .htaccess "# .htaccess # ENABLE COMPR…"
type textarea "x"
type textarea "this is my website - "here is text code - .htaccess "# .htaccess # ENABLE COMPR…"
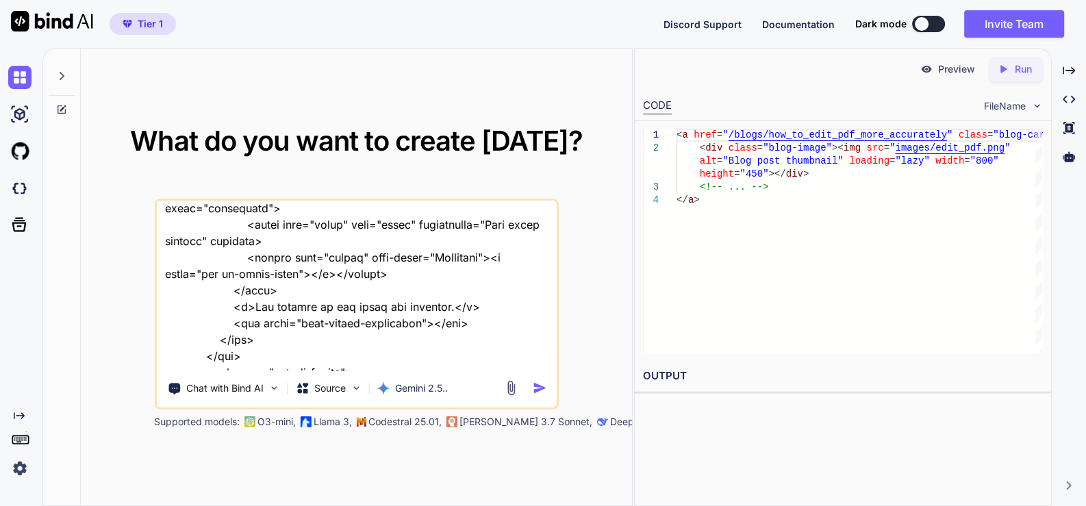
type textarea "x"
type textarea "this is my website - "here is text code - .htaccess "# .htaccess # ENABLE COMPR…"
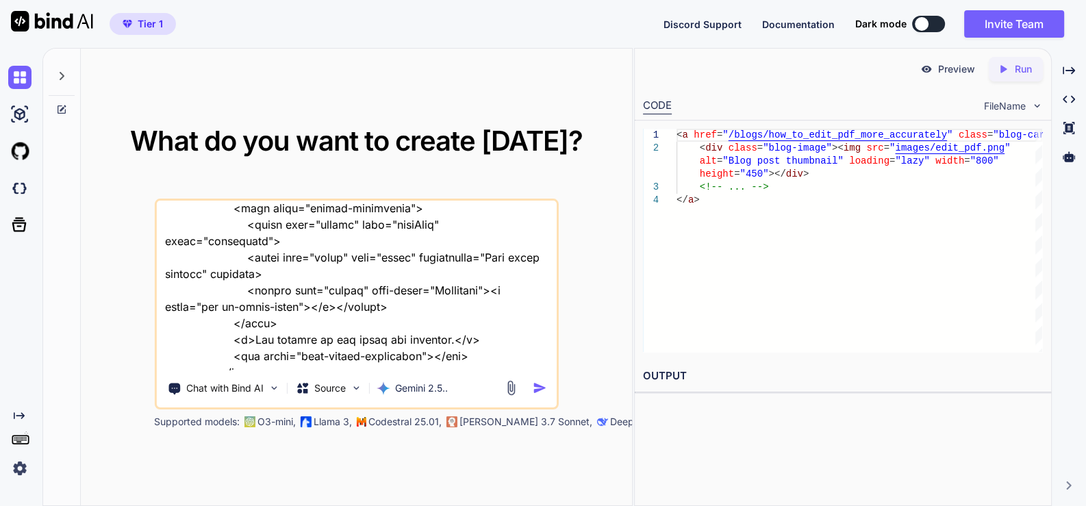
type textarea "x"
type textarea "this is my website - "here is text code - .htaccess "# .htaccess # ENABLE COMPR…"
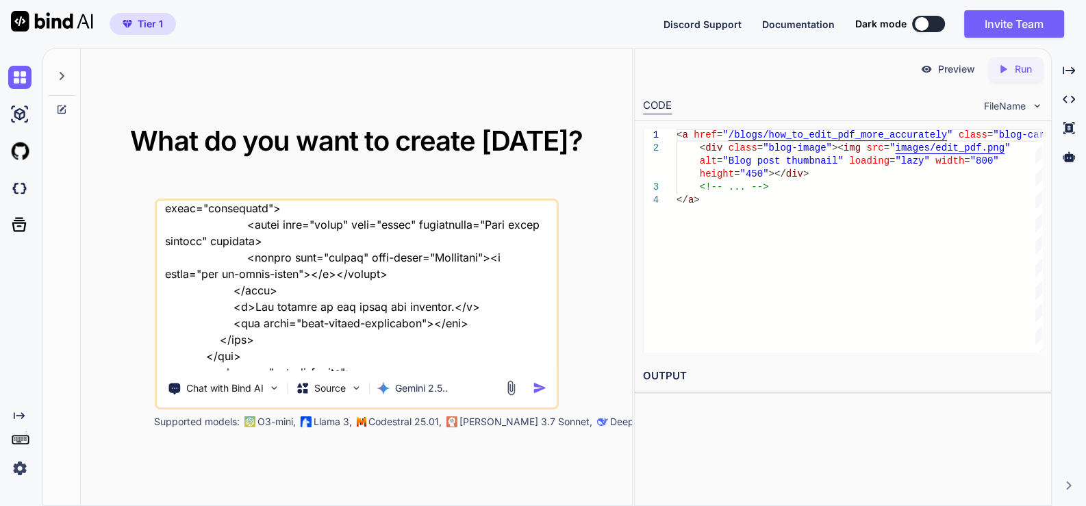
type textarea "x"
type textarea "this is my website - "here is text code - .htaccess "# .htaccess # ENABLE COMPR…"
type textarea "x"
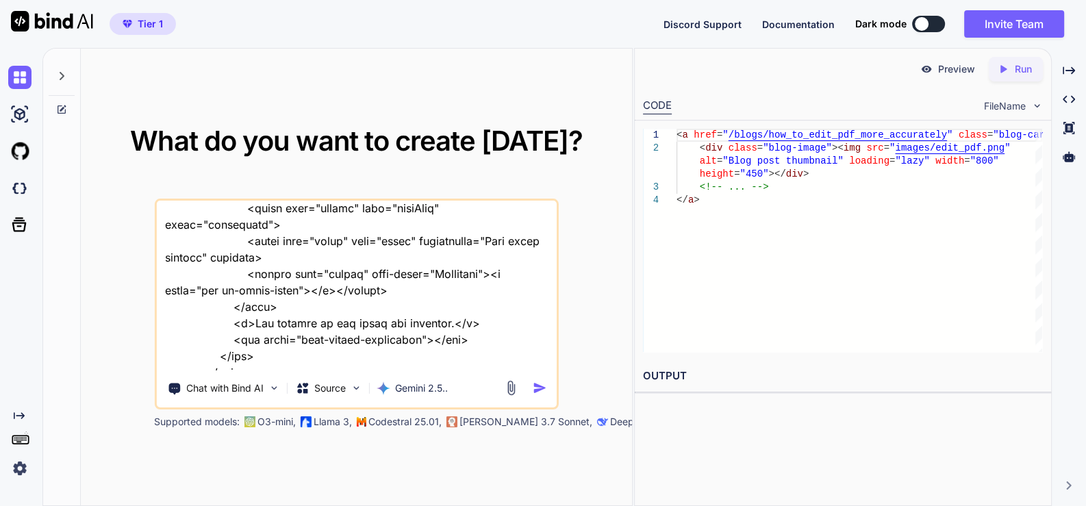
type textarea "this is my website - "here is text code - .htaccess "# .htaccess # ENABLE COMPR…"
type textarea "x"
type textarea "this is my website - "here is text code - .htaccess "# .htaccess # ENABLE COMPR…"
type textarea "x"
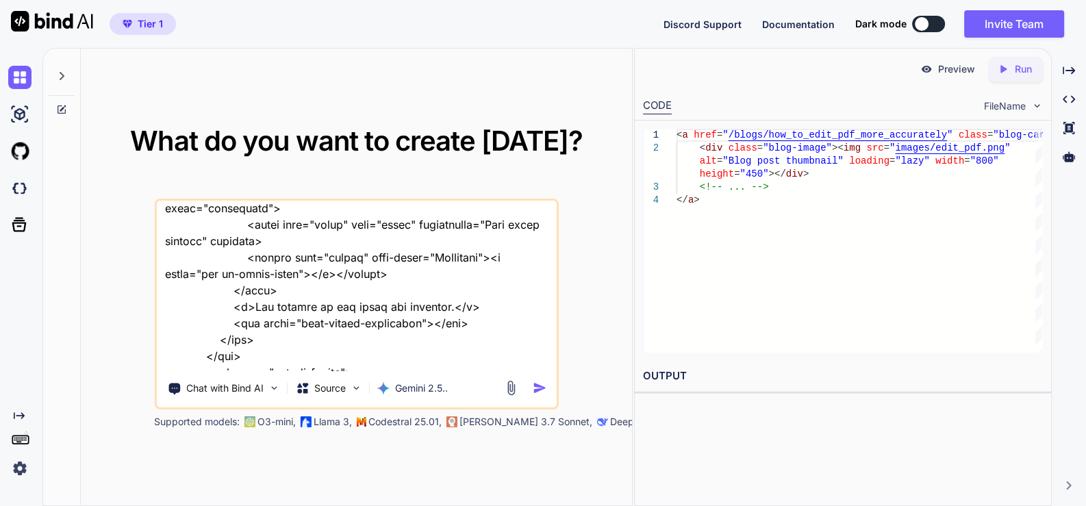
type textarea "this is my website - "here is text code - .htaccess "# .htaccess # ENABLE COMPR…"
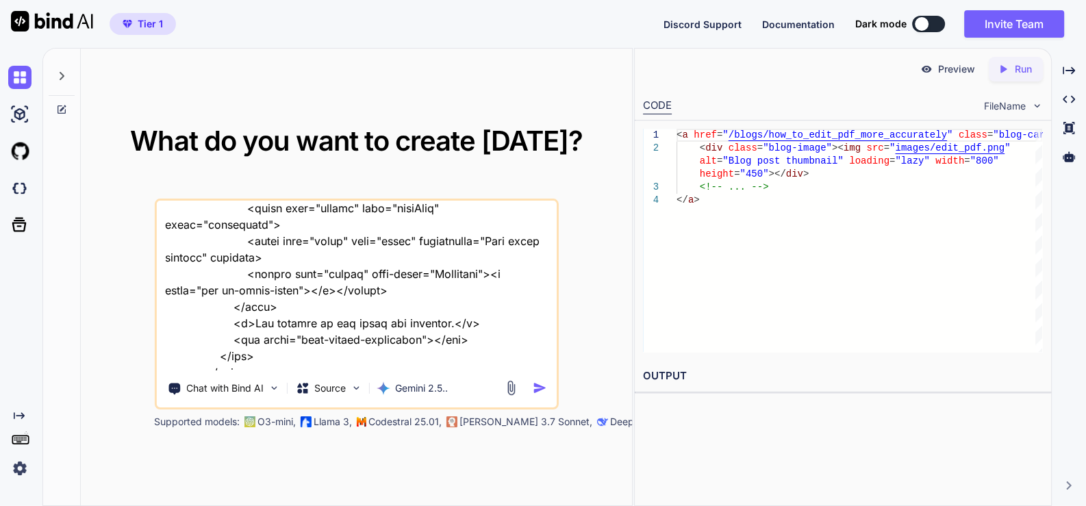
type textarea "x"
type textarea "this is my website - "here is text code - .htaccess "# .htaccess # ENABLE COMPR…"
type textarea "x"
type textarea "this is my website - "here is text code - .htaccess "# .htaccess # ENABLE COMPR…"
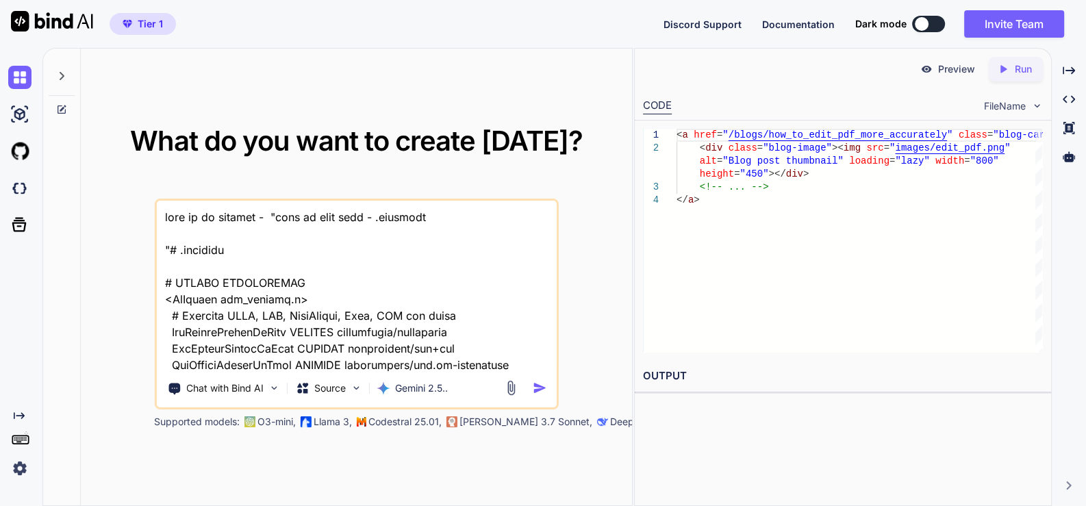
scroll to position [72861, 0]
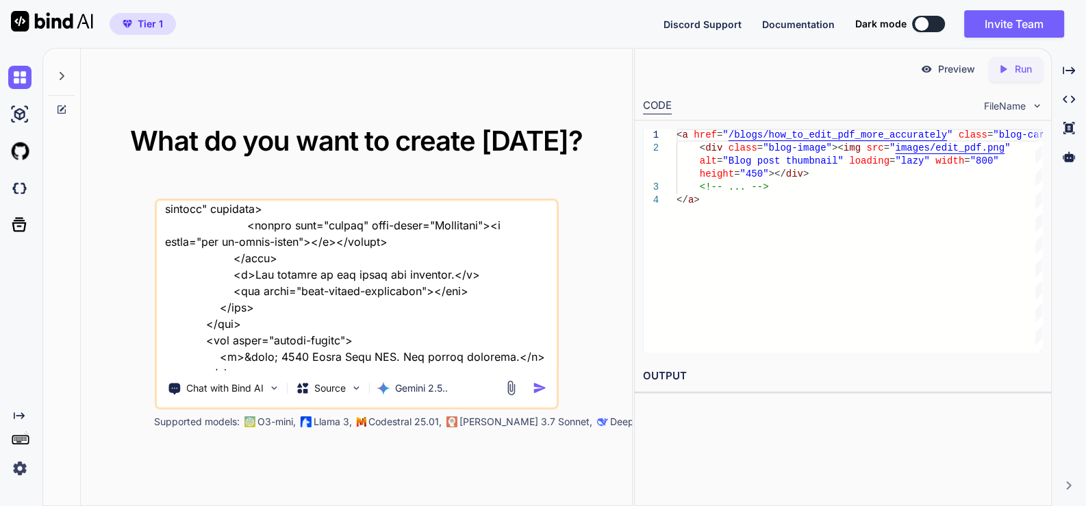
click at [398, 368] on textarea at bounding box center [356, 286] width 400 height 170
type textarea "this is my website - "here is text code - .htaccess "# .htaccess # ENABLE COMPR…"
type textarea "x"
type textarea "this is my website - "here is text code - .htaccess "# .htaccess # ENABLE COMPR…"
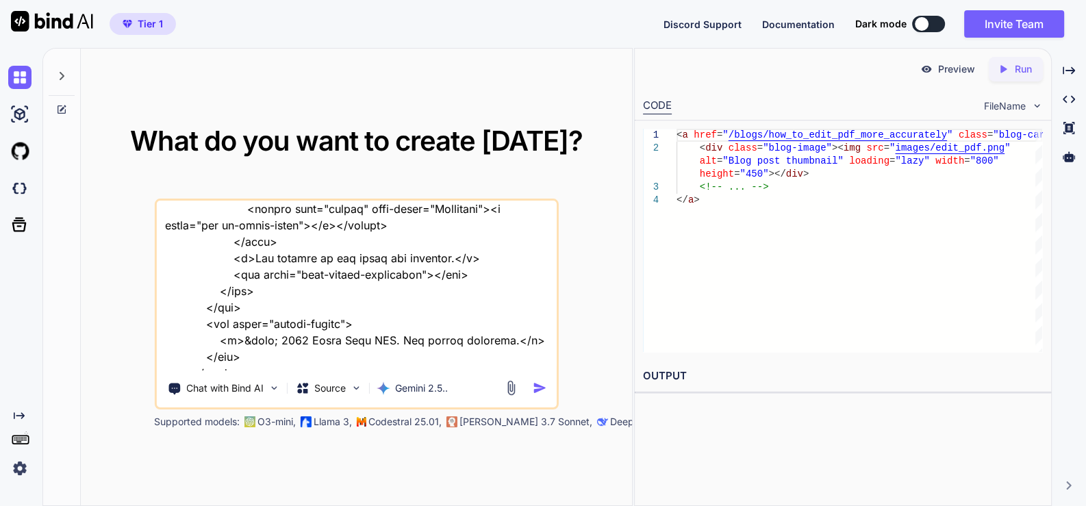
type textarea "x"
type textarea "this is my website - "here is text code - .htaccess "# .htaccess # ENABLE COMPR…"
type textarea "x"
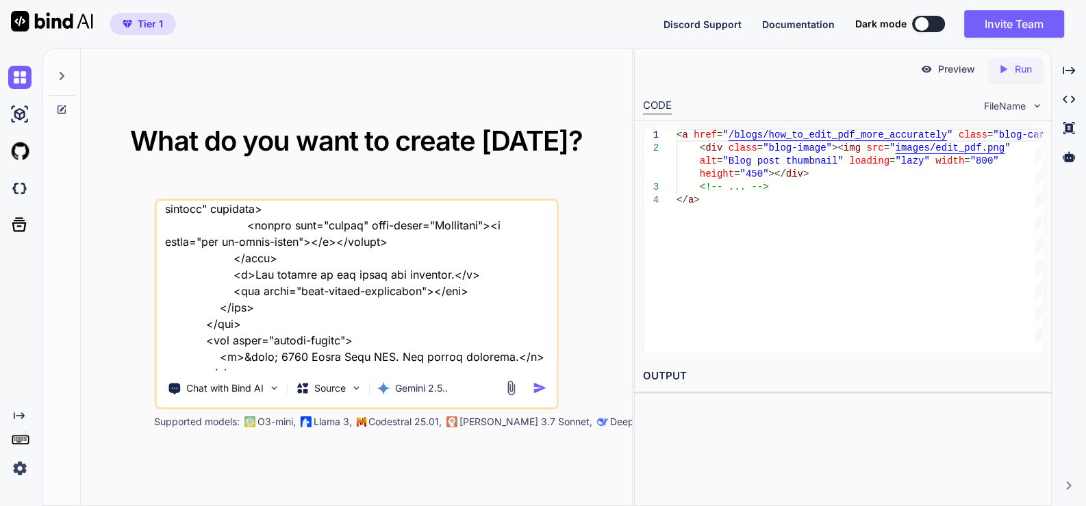
type textarea "this is my website - "here is text code - .htaccess "# .htaccess # ENABLE COMPR…"
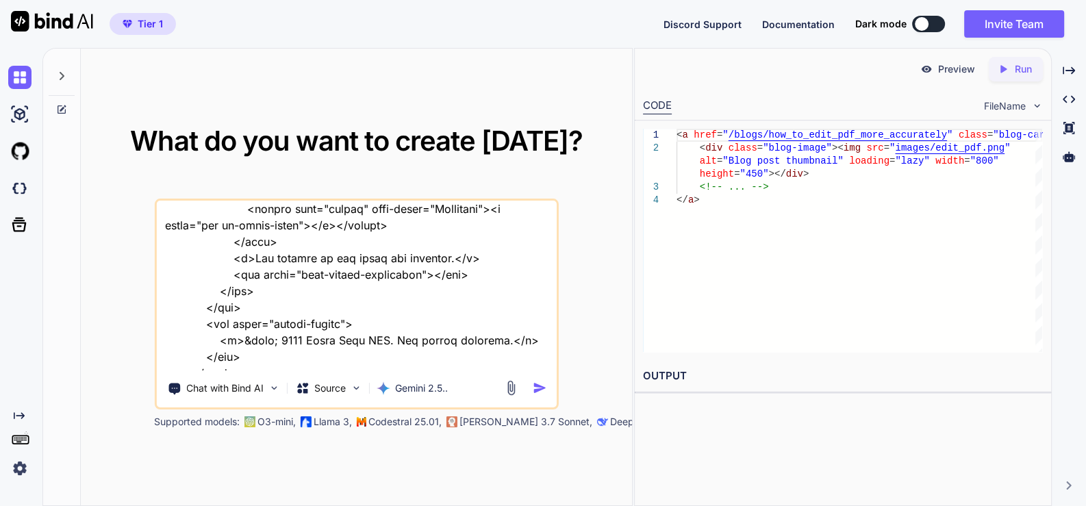
type textarea "x"
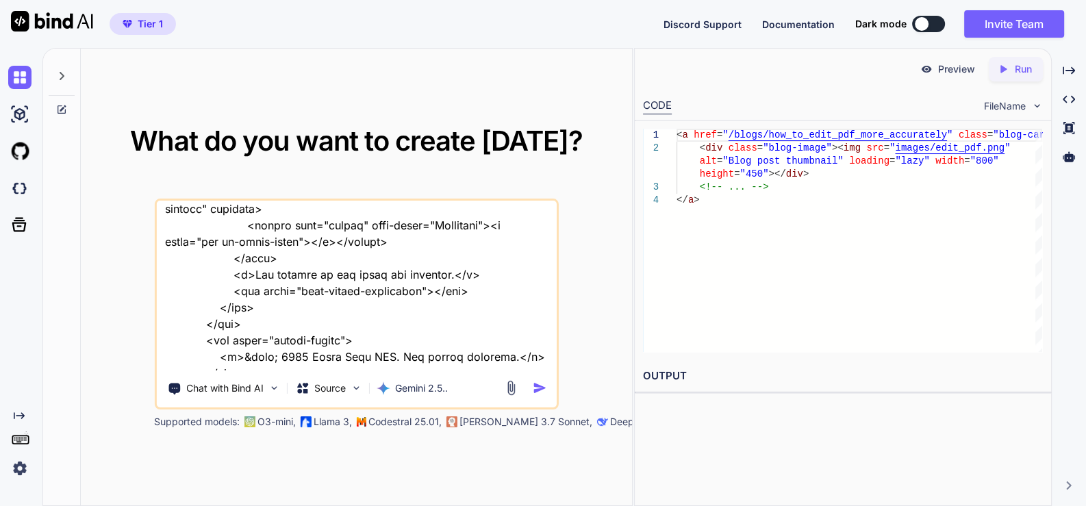
type textarea "this is my website - "here is text code - .htaccess "# .htaccess # ENABLE COMPR…"
type textarea "x"
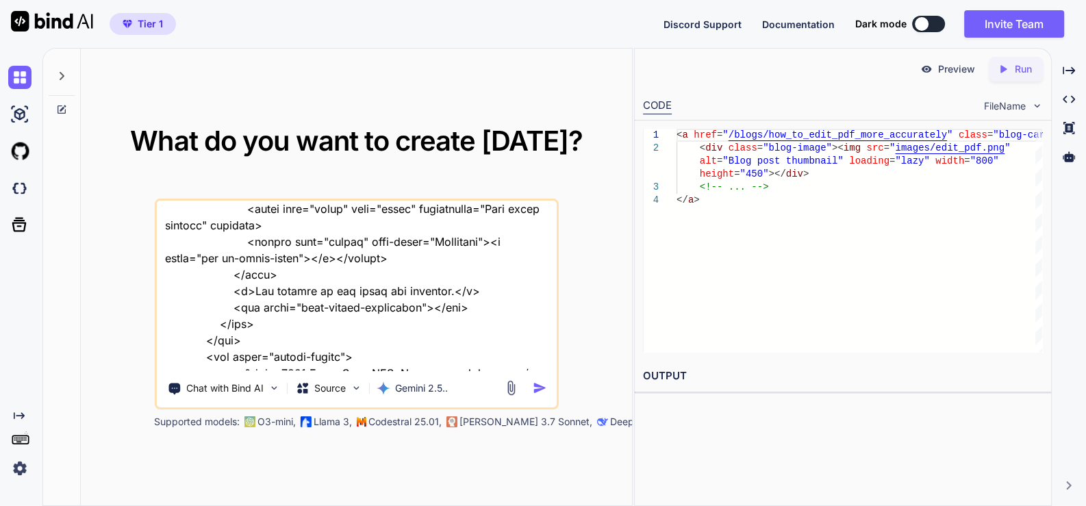
type textarea "this is my website - "here is text code - .htaccess "# .htaccess # ENABLE COMPR…"
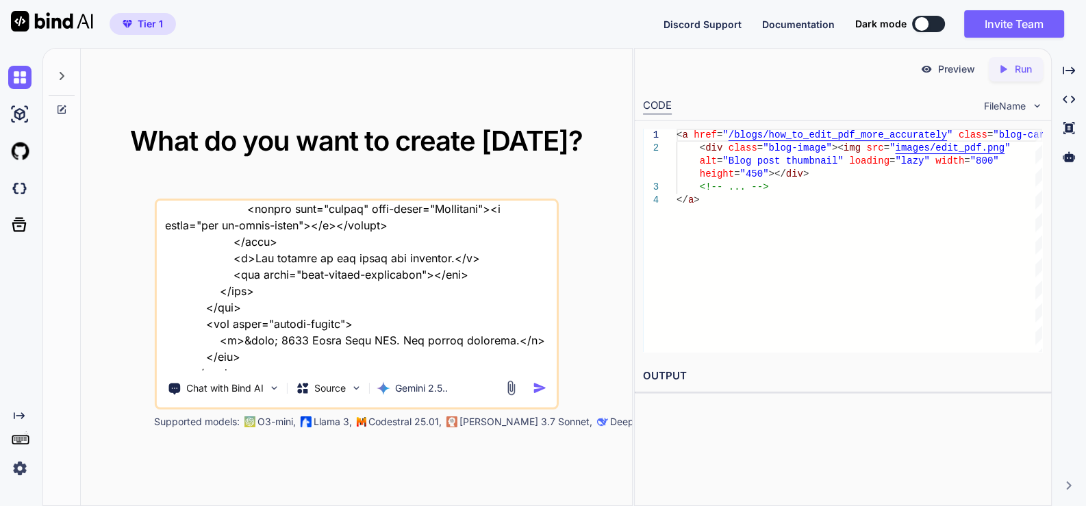
type textarea "x"
type textarea "this is my website - "here is text code - .htaccess "# .htaccess # ENABLE COMPR…"
type textarea "x"
type textarea "this is my website - "here is text code - .htaccess "# .htaccess # ENABLE COMPR…"
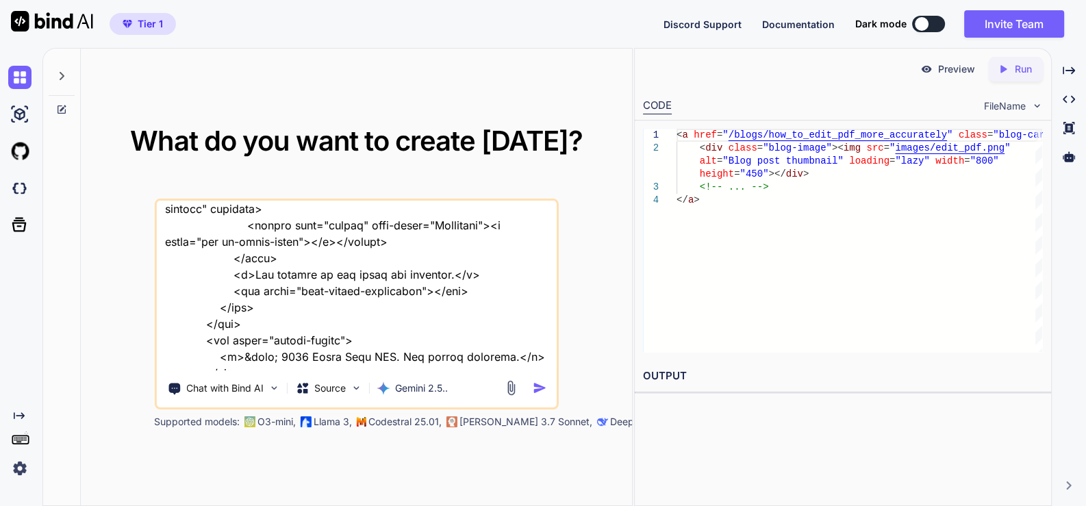
type textarea "x"
type textarea "this is my website - "here is text code - .htaccess "# .htaccess # ENABLE COMPR…"
type textarea "x"
type textarea "this is my website - "here is text code - .htaccess "# .htaccess # ENABLE COMPR…"
type textarea "x"
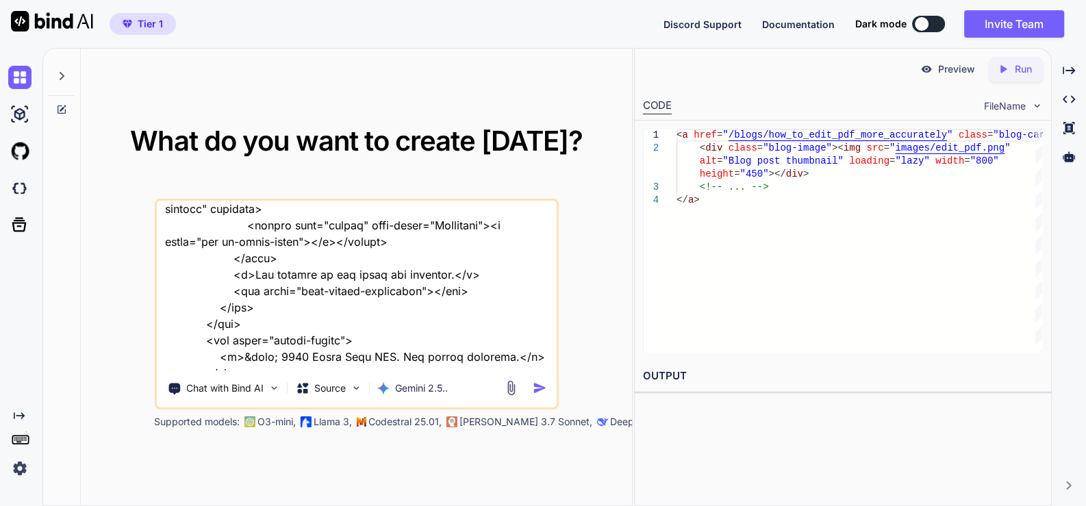
type textarea "this is my website - "here is text code - .htaccess "# .htaccess # ENABLE COMPR…"
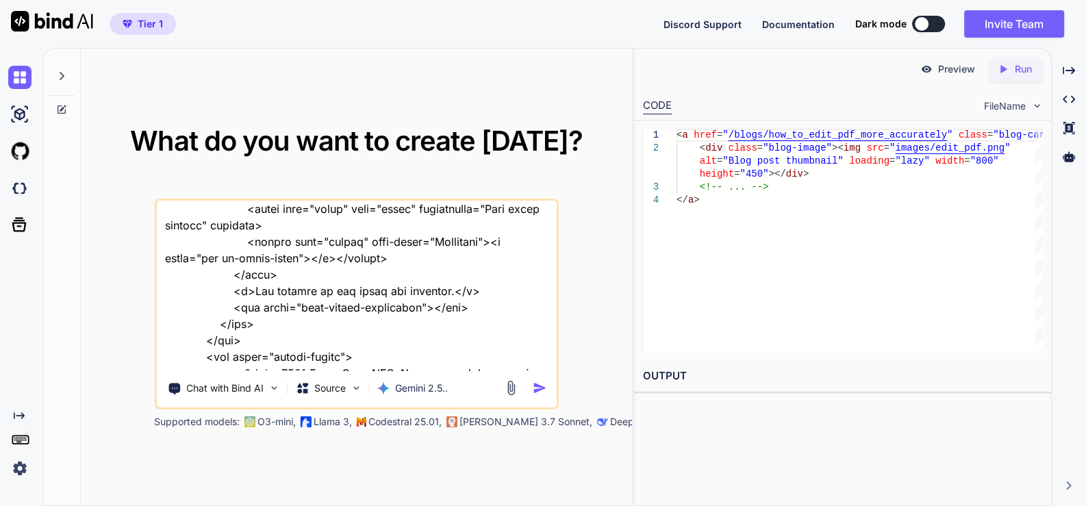
type textarea "x"
type textarea "this is my website - "here is text code - .htaccess "# .htaccess # ENABLE COMPR…"
type textarea "x"
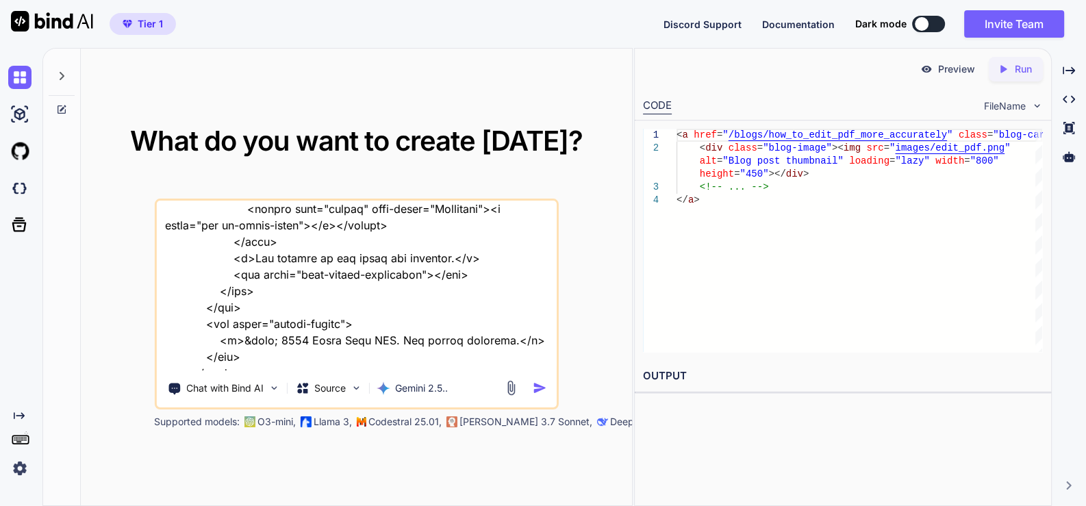
type textarea "this is my website - "here is text code - .htaccess "# .htaccess # ENABLE COMPR…"
type textarea "x"
type textarea "this is my website - "here is text code - .htaccess "# .htaccess # ENABLE COMPR…"
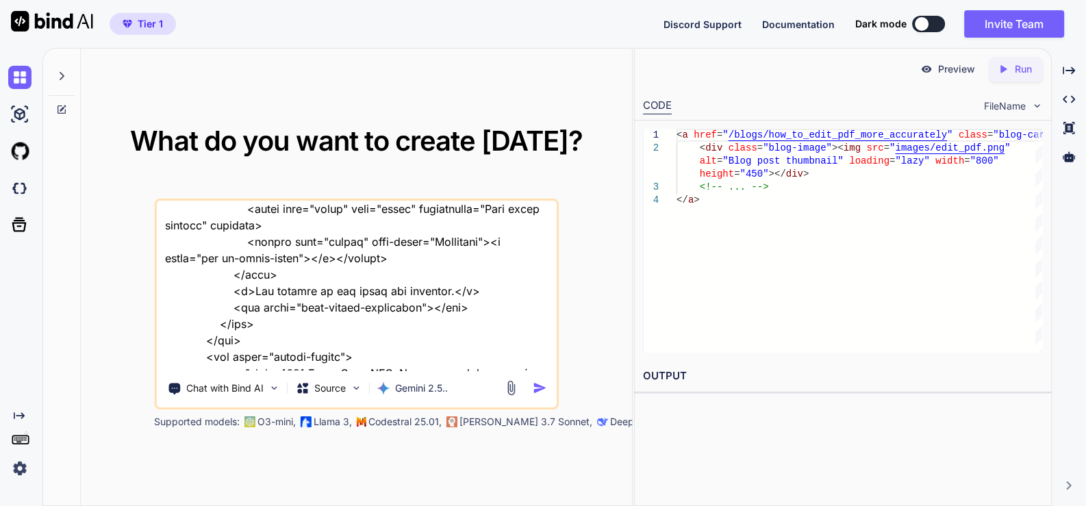
type textarea "x"
type textarea "this is my website - "here is text code - .htaccess "# .htaccess # ENABLE COMPR…"
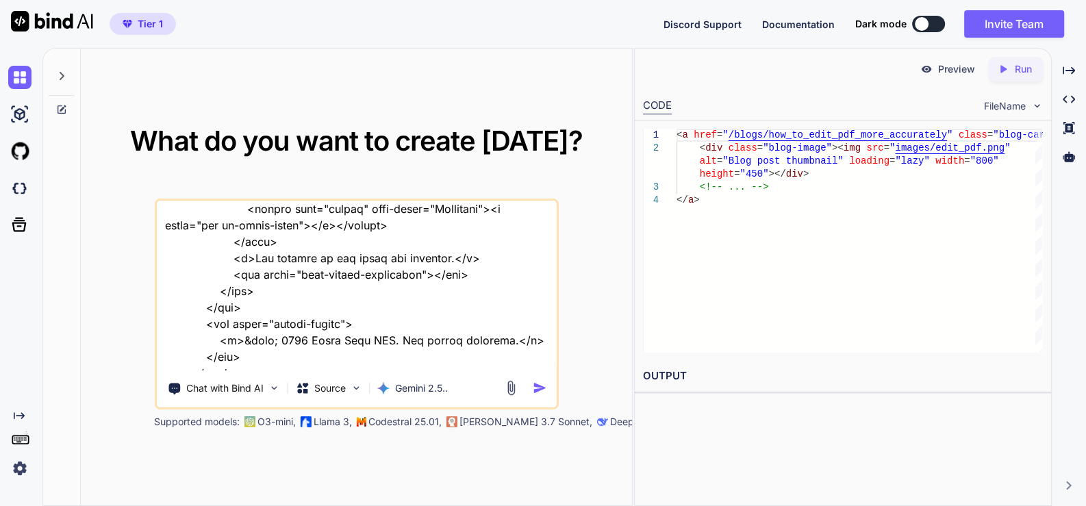
type textarea "x"
type textarea "this is my website - "here is text code - .htaccess "# .htaccess # ENABLE COMPR…"
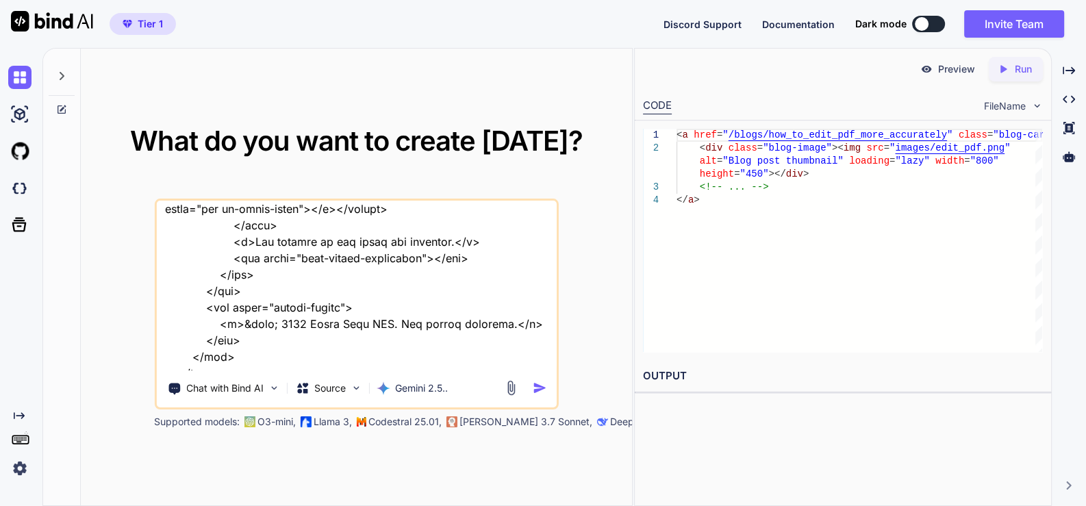
type textarea "x"
type textarea "this is my website - "here is text code - .htaccess "# .htaccess # ENABLE COMPR…"
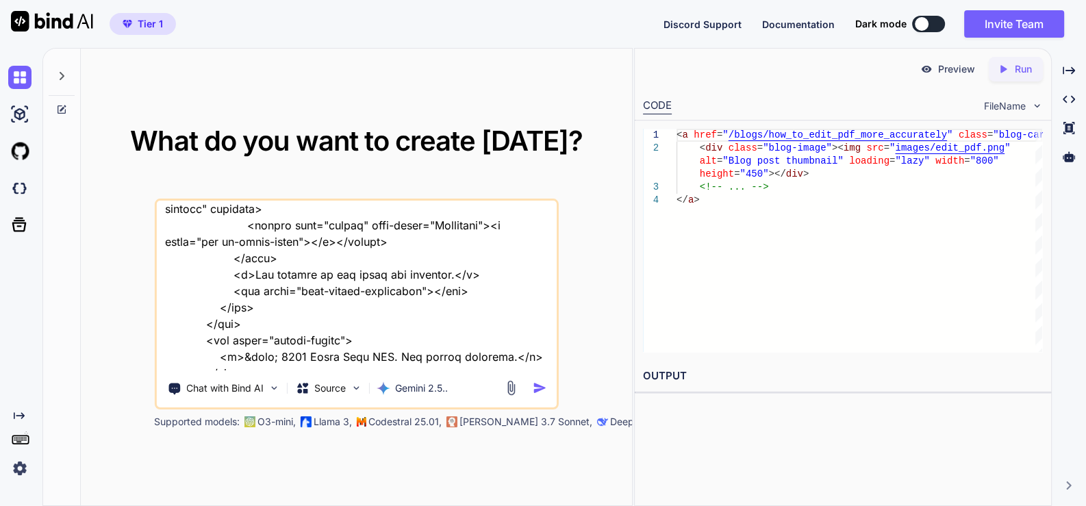
type textarea "x"
type textarea "this is my website - "here is text code - .htaccess "# .htaccess # ENABLE COMPR…"
type textarea "x"
type textarea "this is my website - "here is text code - .htaccess "# .htaccess # ENABLE COMPR…"
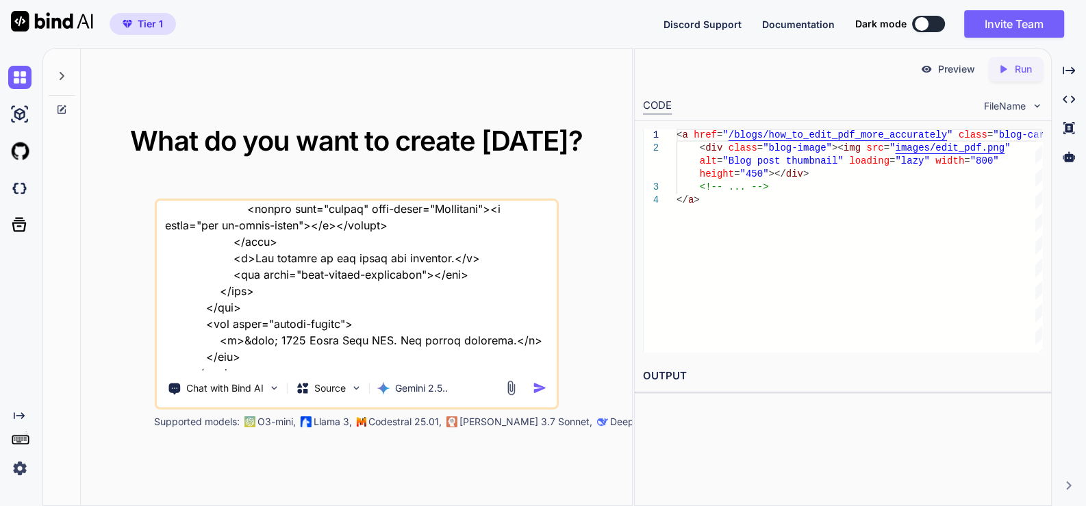
type textarea "x"
type textarea "this is my website - "here is text code - .htaccess "# .htaccess # ENABLE COMPR…"
type textarea "x"
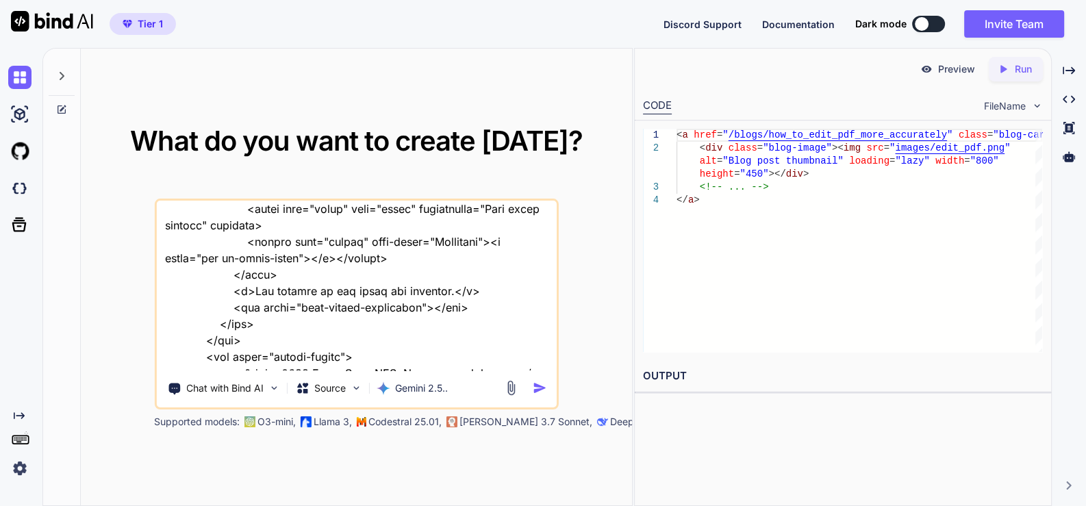
type textarea "this is my website - "here is text code - .htaccess "# .htaccess # ENABLE COMPR…"
type textarea "x"
type textarea "this is my website - "here is text code - .htaccess "# .htaccess # ENABLE COMPR…"
type textarea "x"
type textarea "this is my website - "here is text code - .htaccess "# .htaccess # ENABLE COMPR…"
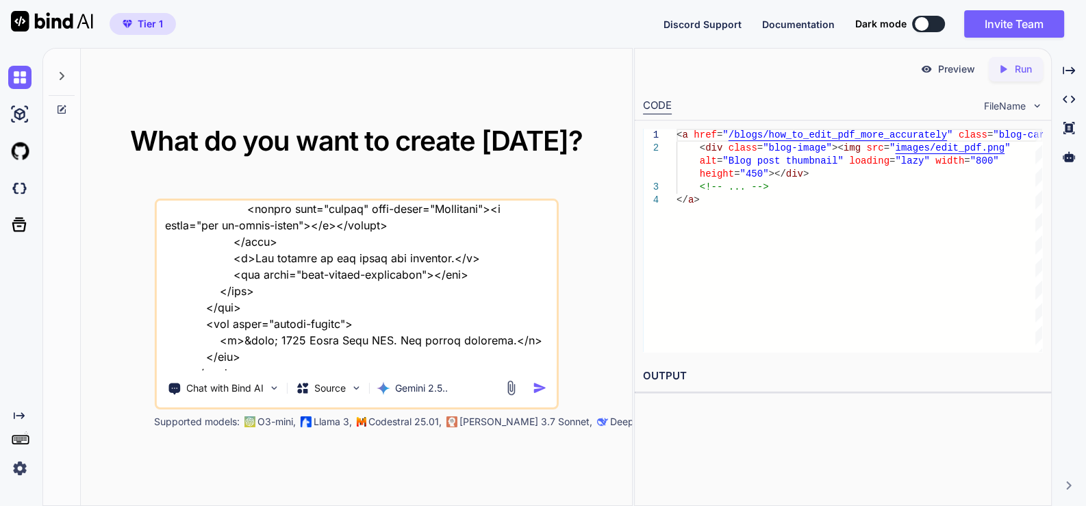
type textarea "x"
type textarea "this is my website - "here is text code - .htaccess "# .htaccess # ENABLE COMPR…"
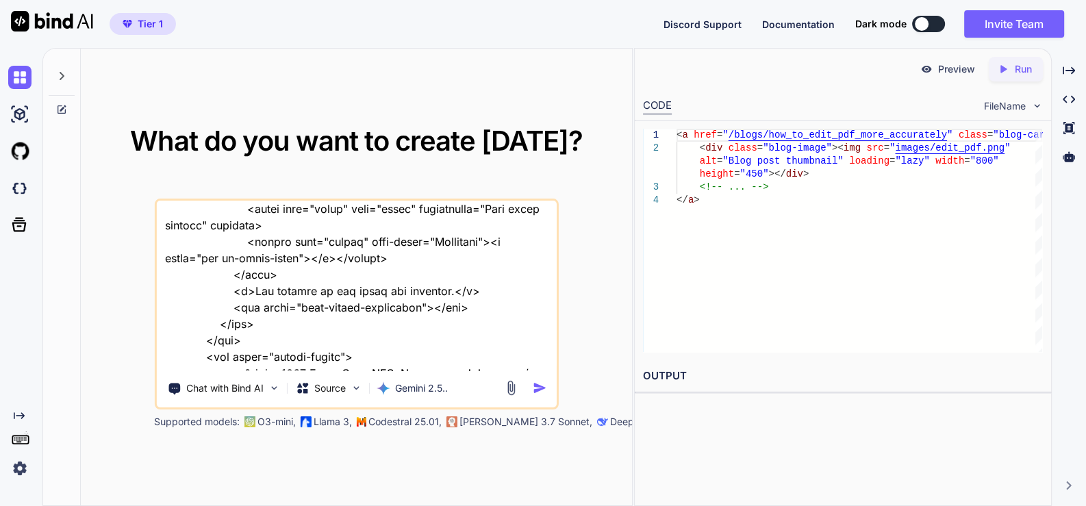
type textarea "x"
type textarea "this is my website - "here is text code - .htaccess "# .htaccess # ENABLE COMPR…"
type textarea "x"
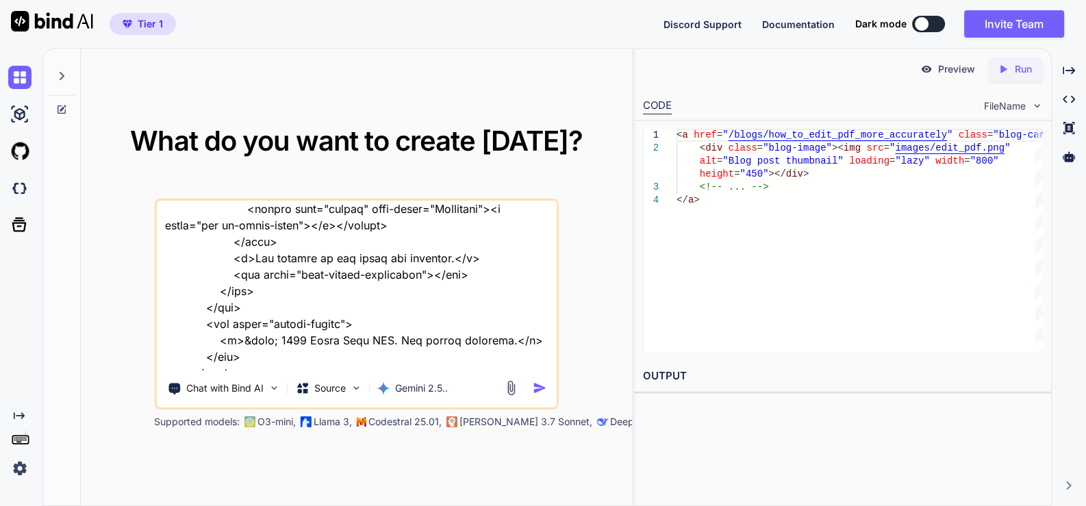
type textarea "this is my website - "here is text code - .htaccess "# .htaccess # ENABLE COMPR…"
type textarea "x"
type textarea "this is my website - "here is text code - .htaccess "# .htaccess # ENABLE COMPR…"
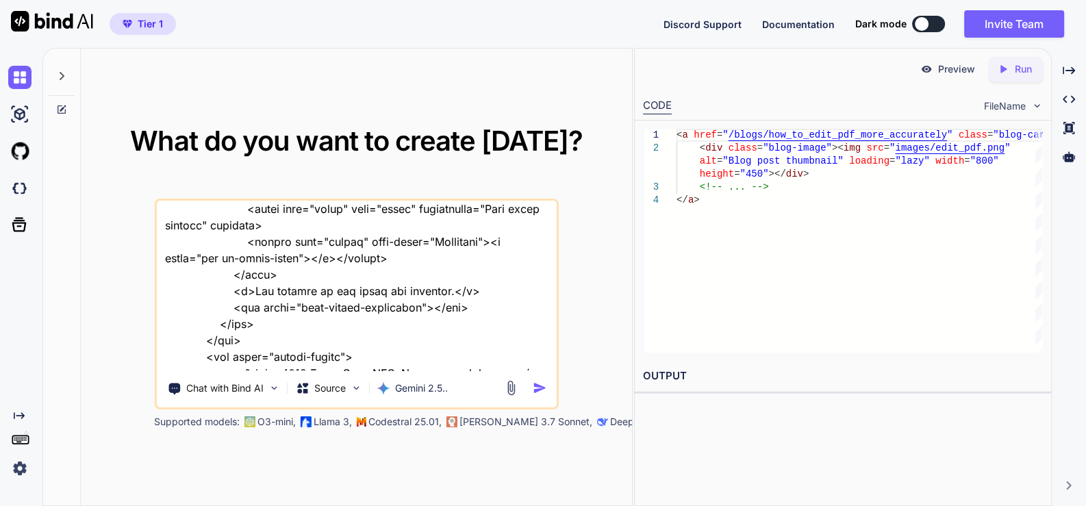
type textarea "x"
type textarea "this is my website - "here is text code - .htaccess "# .htaccess # ENABLE COMPR…"
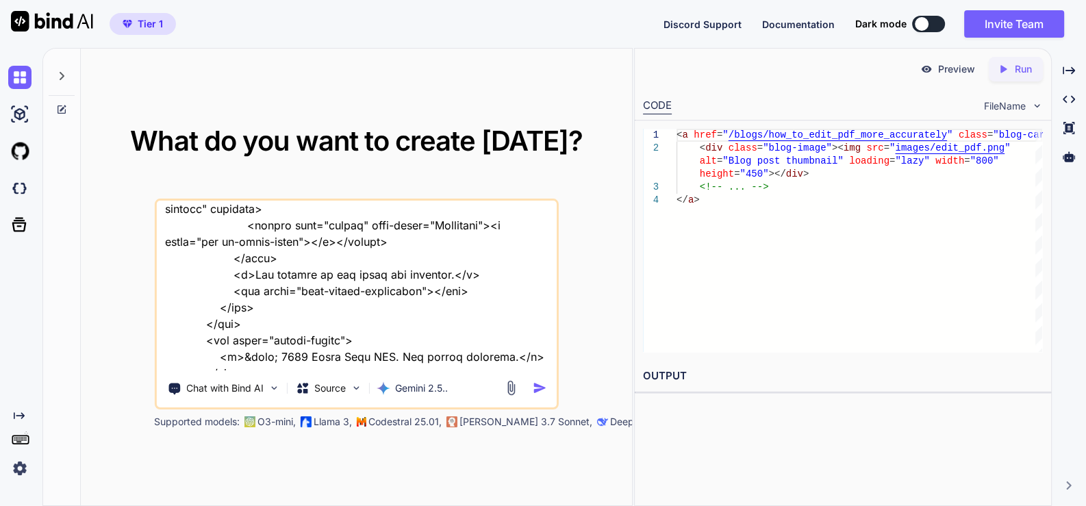
type textarea "x"
type textarea "this is my website - "here is text code - .htaccess "# .htaccess # ENABLE COMPR…"
type textarea "x"
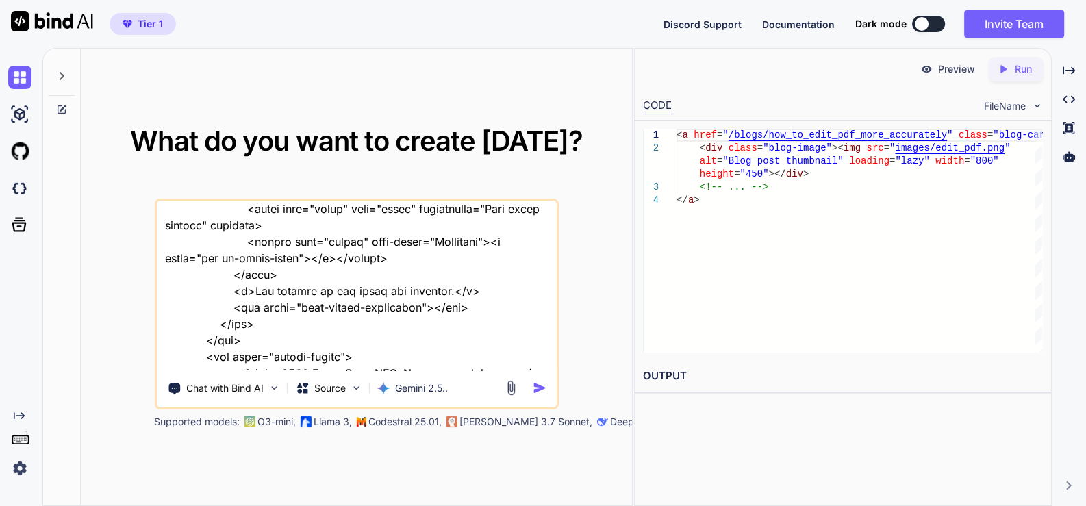
scroll to position [72878, 0]
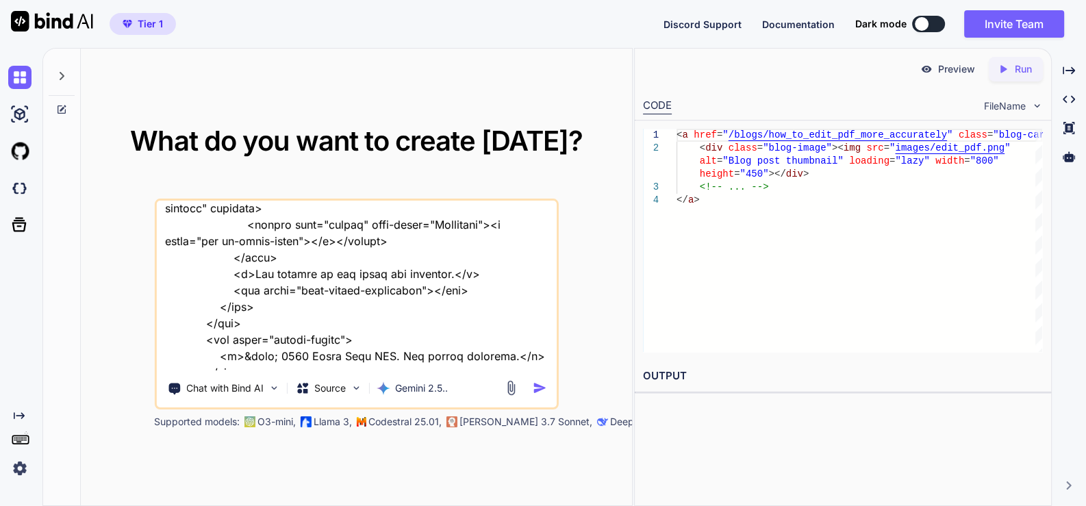
type textarea "this is my website - "here is text code - .htaccess "# .htaccess # ENABLE COMPR…"
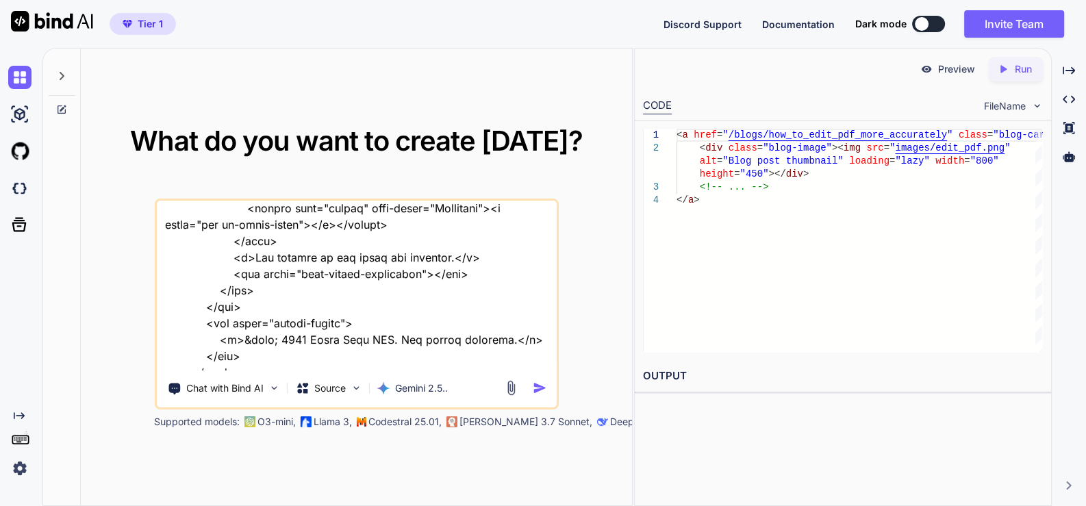
type textarea "x"
type textarea "this is my website - "here is text code - .htaccess "# .htaccess # ENABLE COMPR…"
type textarea "x"
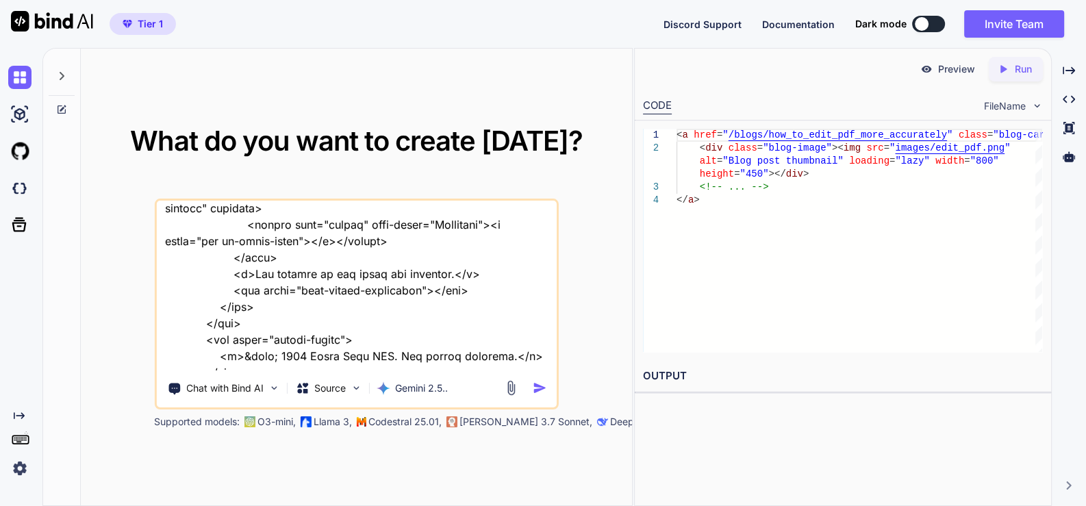
type textarea "this is my website - "here is text code - .htaccess "# .htaccess # ENABLE COMPR…"
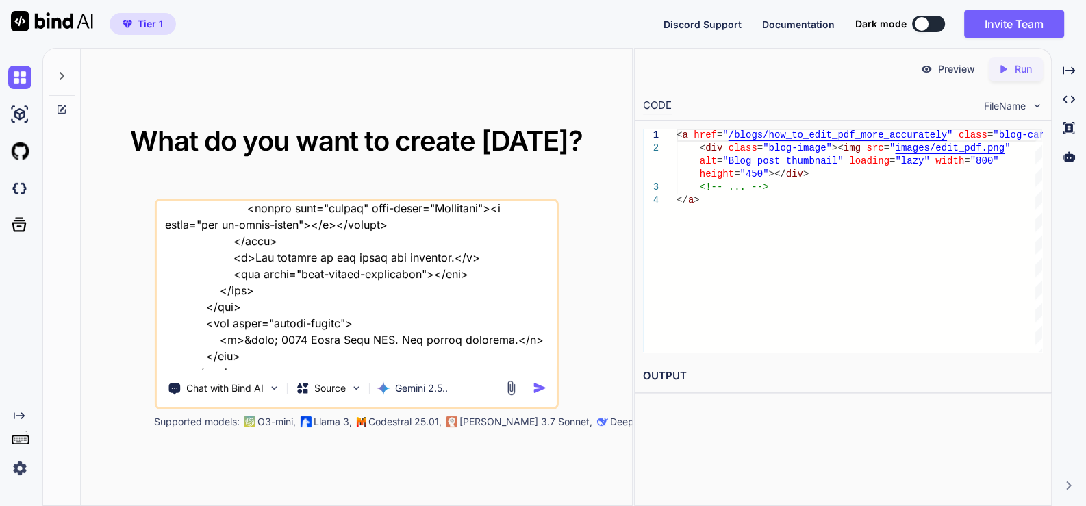
type textarea "x"
type textarea "this is my website - "here is text code - .htaccess "# .htaccess # ENABLE COMPR…"
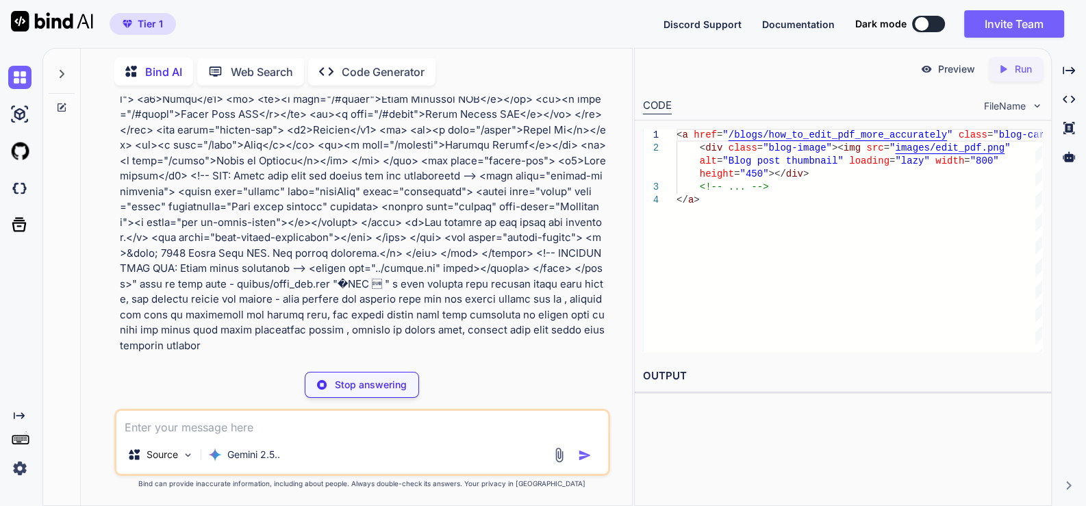
scroll to position [23536, 0]
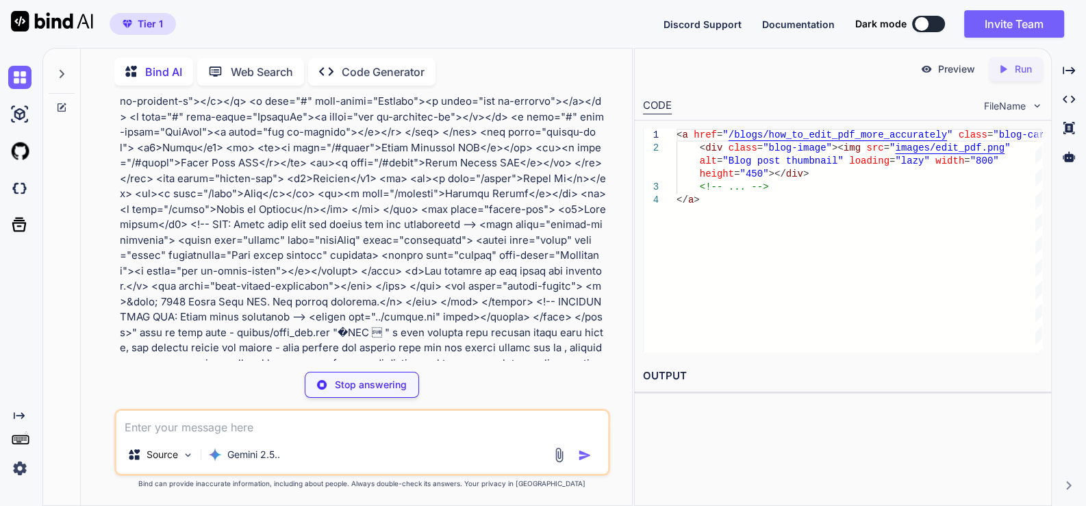
type textarea "x"
type textarea "</div> </footer> <script src="script.js" defer></script> </body> </html>"
type textarea "x"
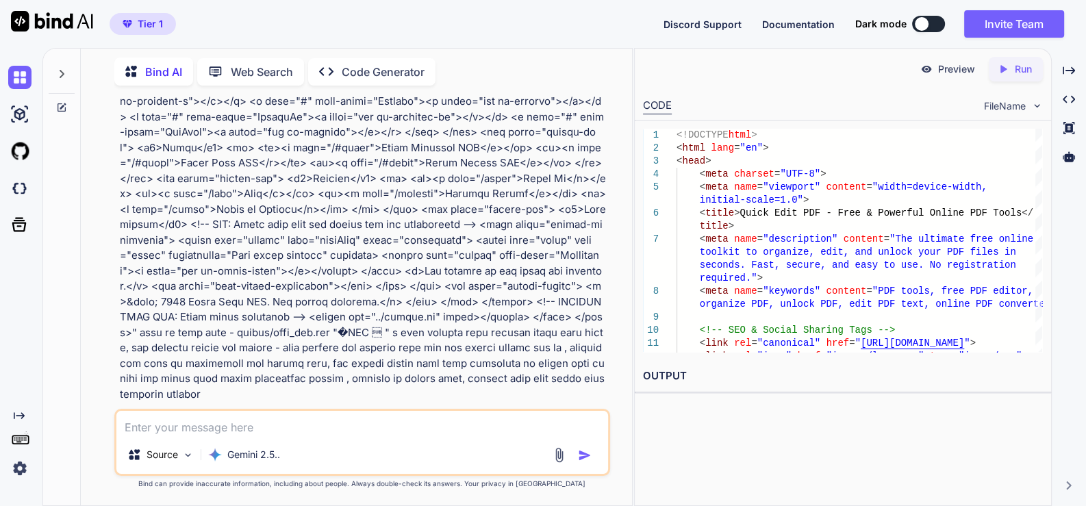
scroll to position [23622, 0]
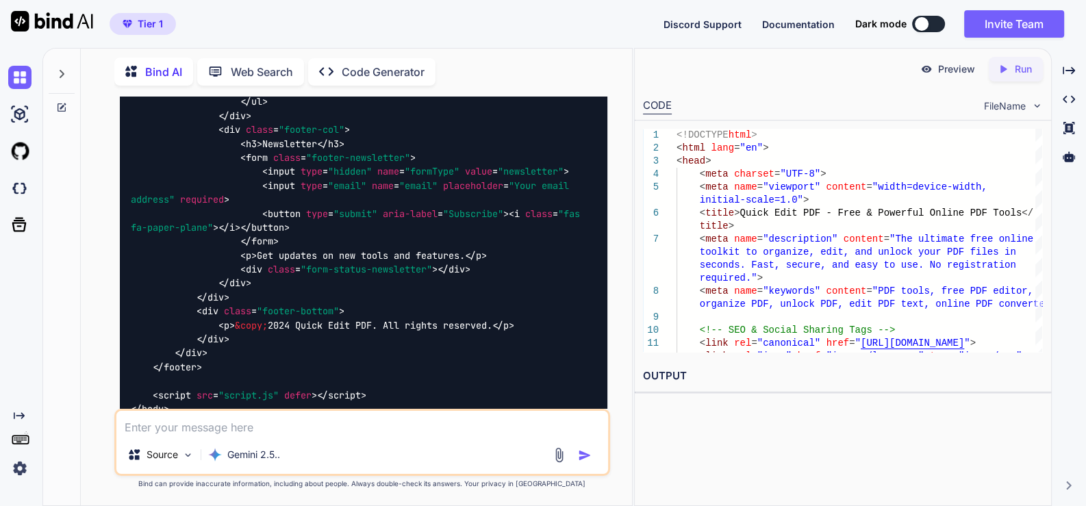
scroll to position [28498, 0]
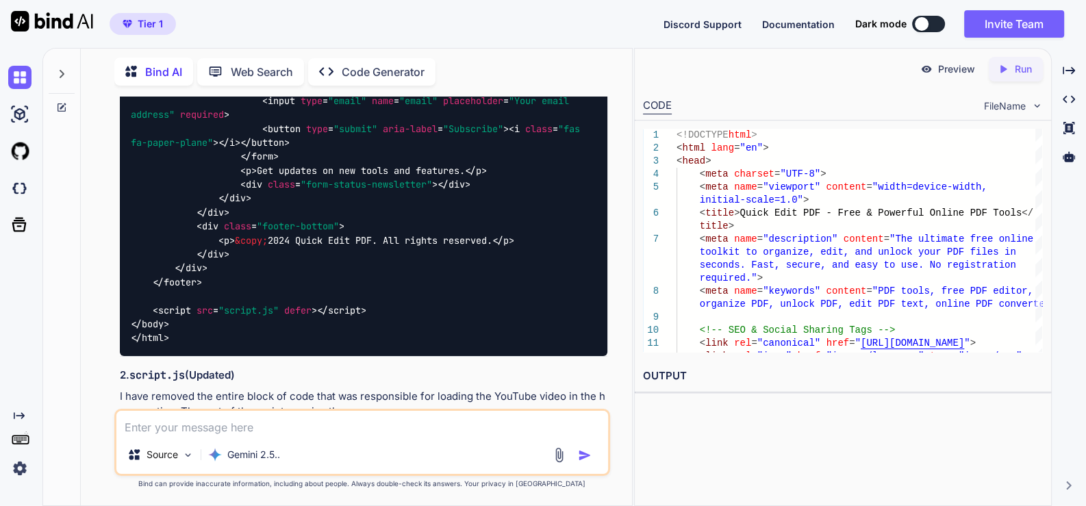
click at [572, 428] on img at bounding box center [572, 433] width 11 height 11
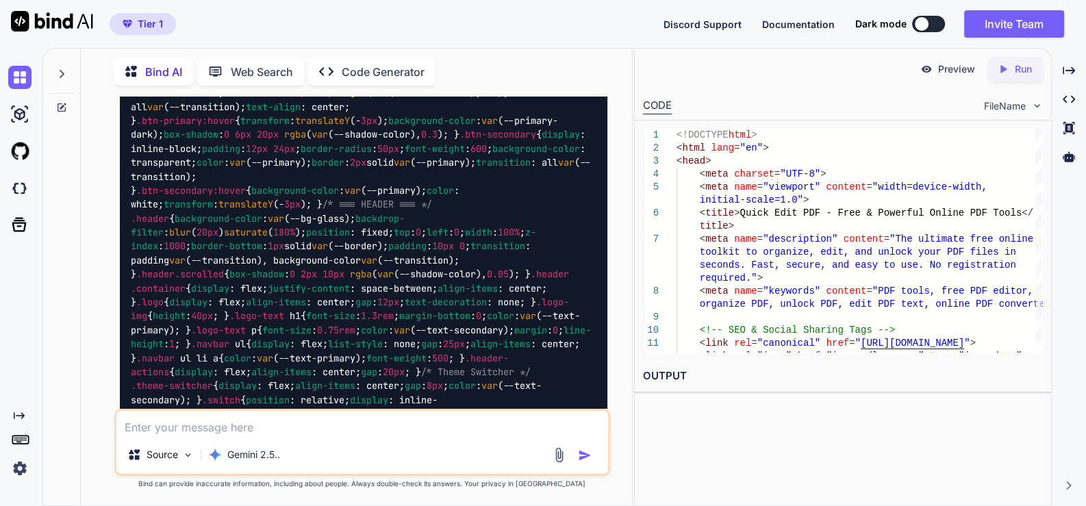
scroll to position [31151, 0]
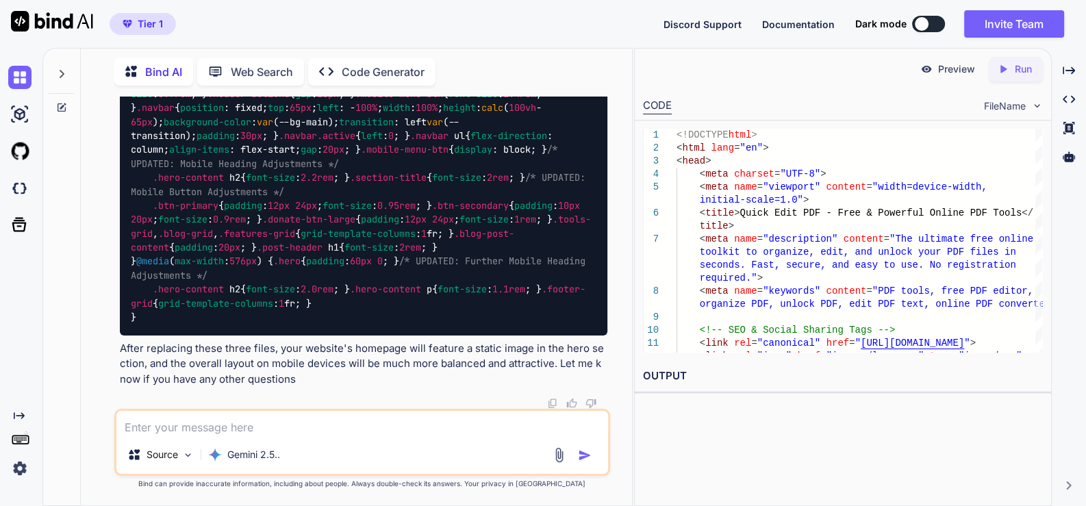
scroll to position [38755, 0]
